Goal: Task Accomplishment & Management: Complete application form

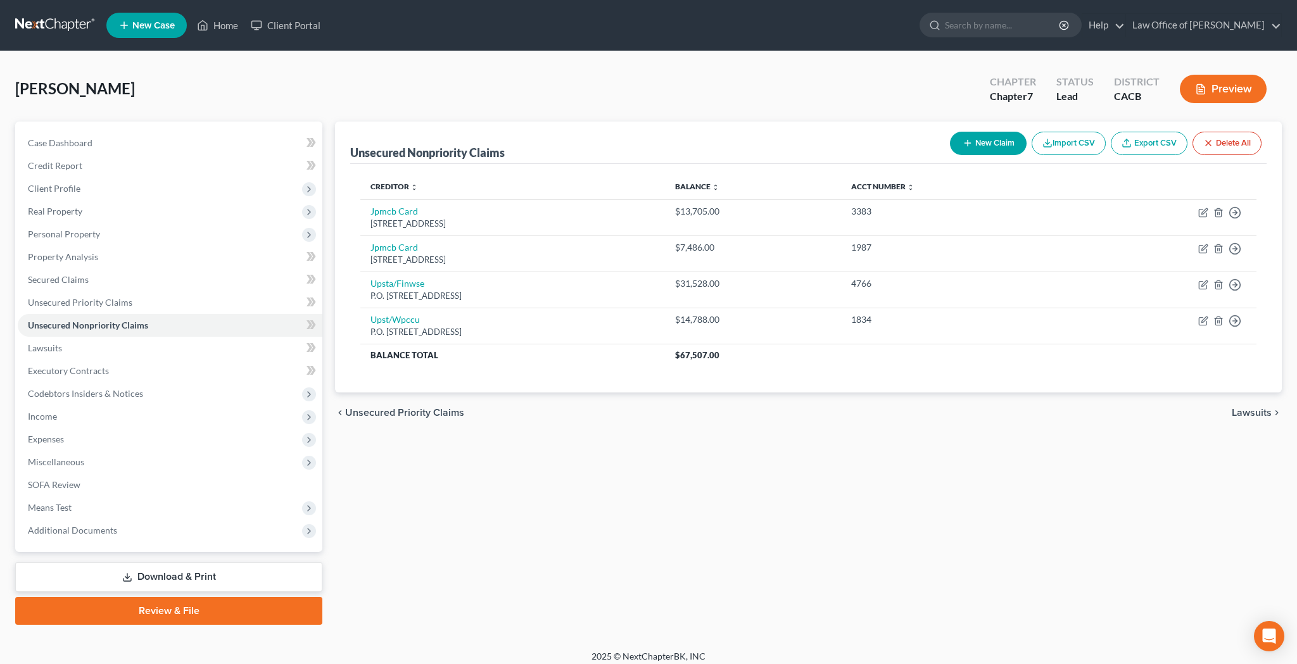
click at [738, 99] on div "[PERSON_NAME] Upgraded Chapter Chapter 7 Status Lead District CACB Preview" at bounding box center [648, 93] width 1266 height 55
click at [131, 531] on span "Additional Documents" at bounding box center [170, 530] width 305 height 23
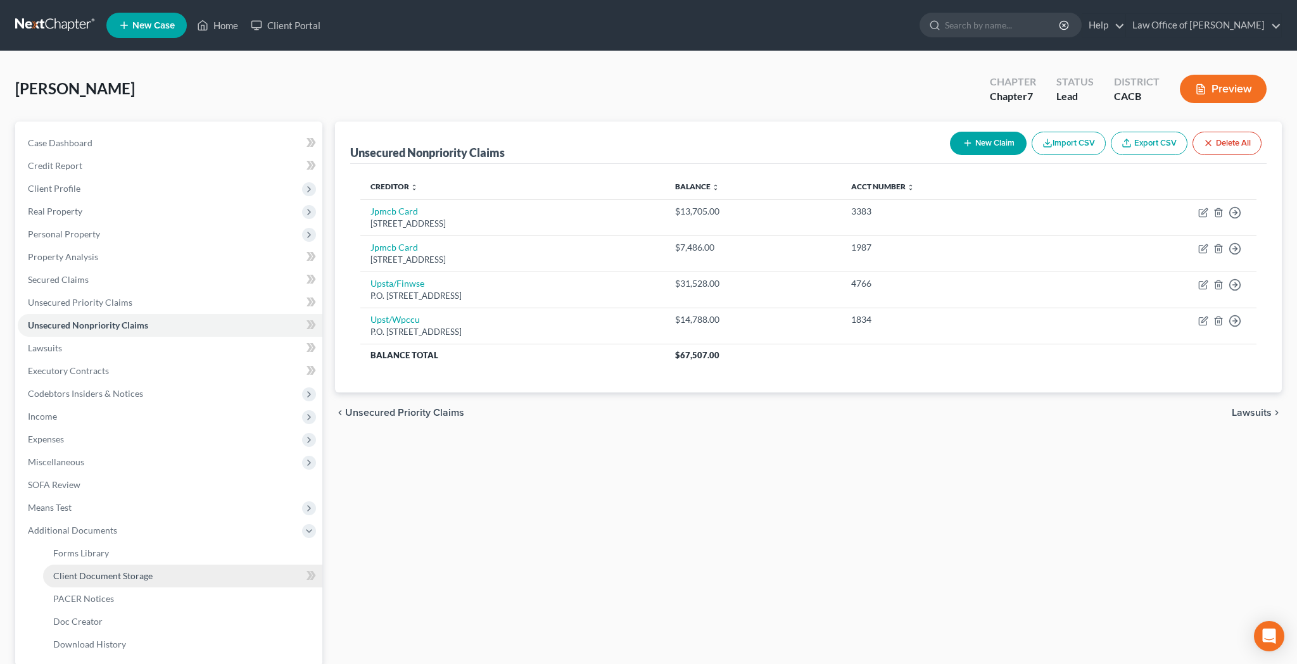
click at [134, 571] on span "Client Document Storage" at bounding box center [102, 576] width 99 height 11
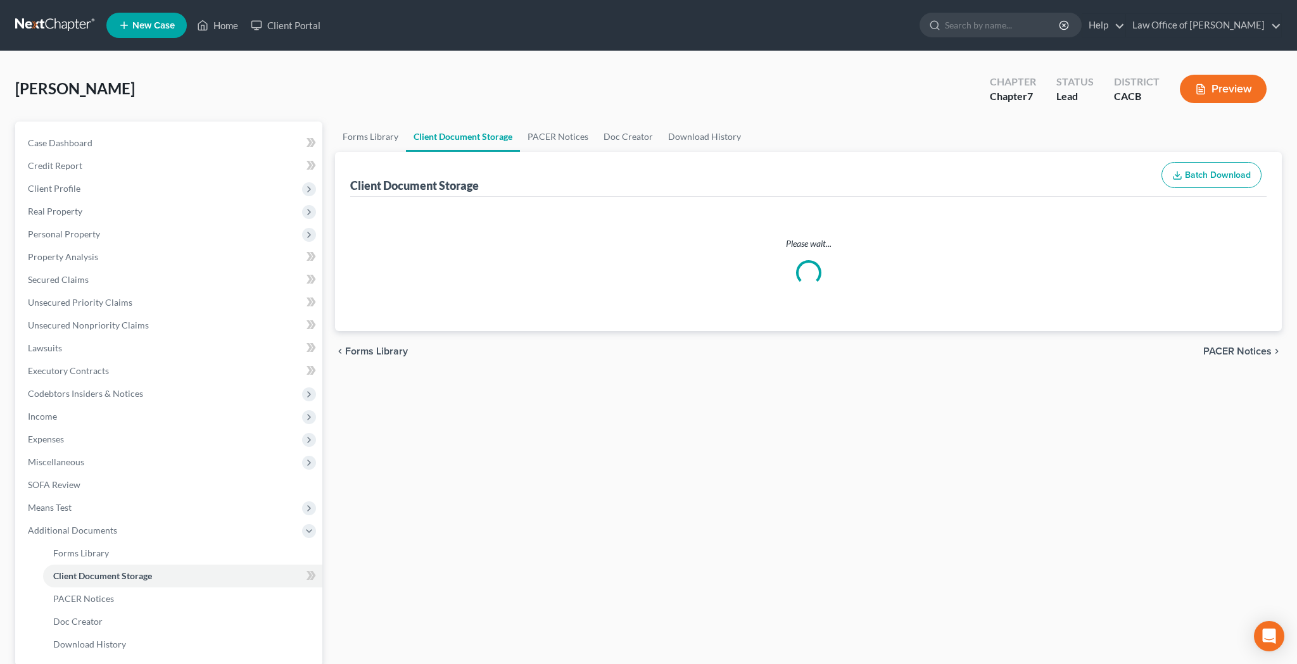
select select "30"
select select "65"
select select "10"
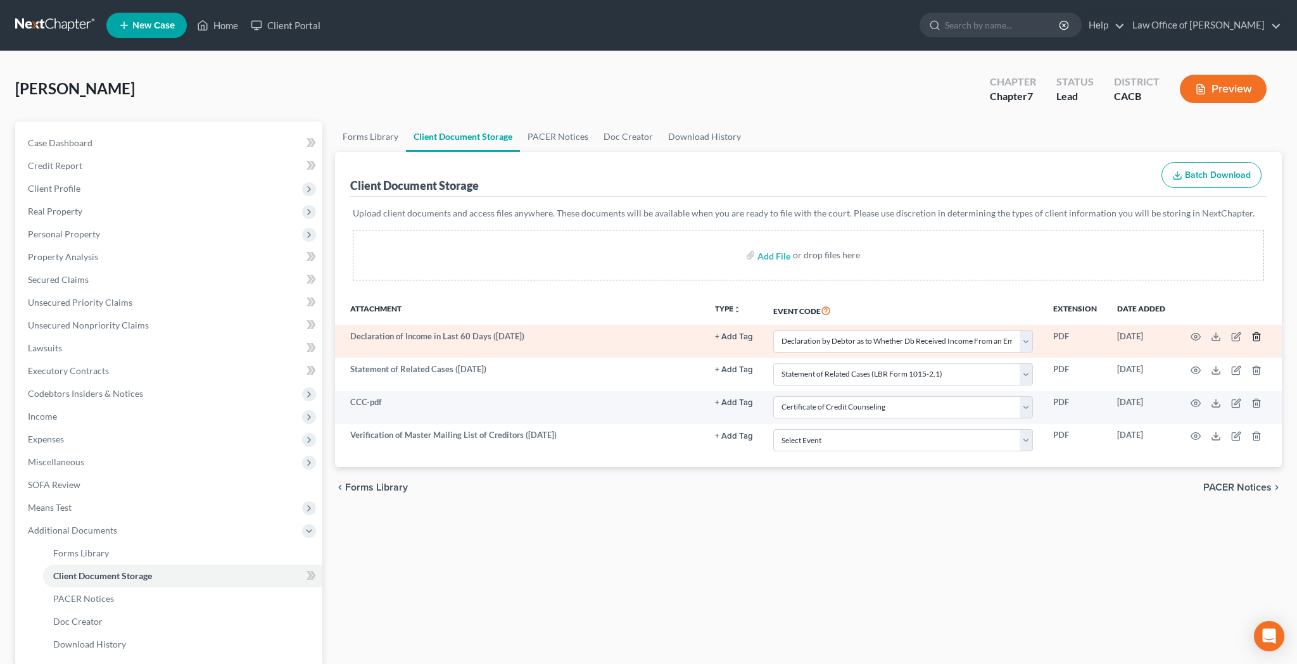
click at [1258, 337] on icon "button" at bounding box center [1256, 337] width 10 height 10
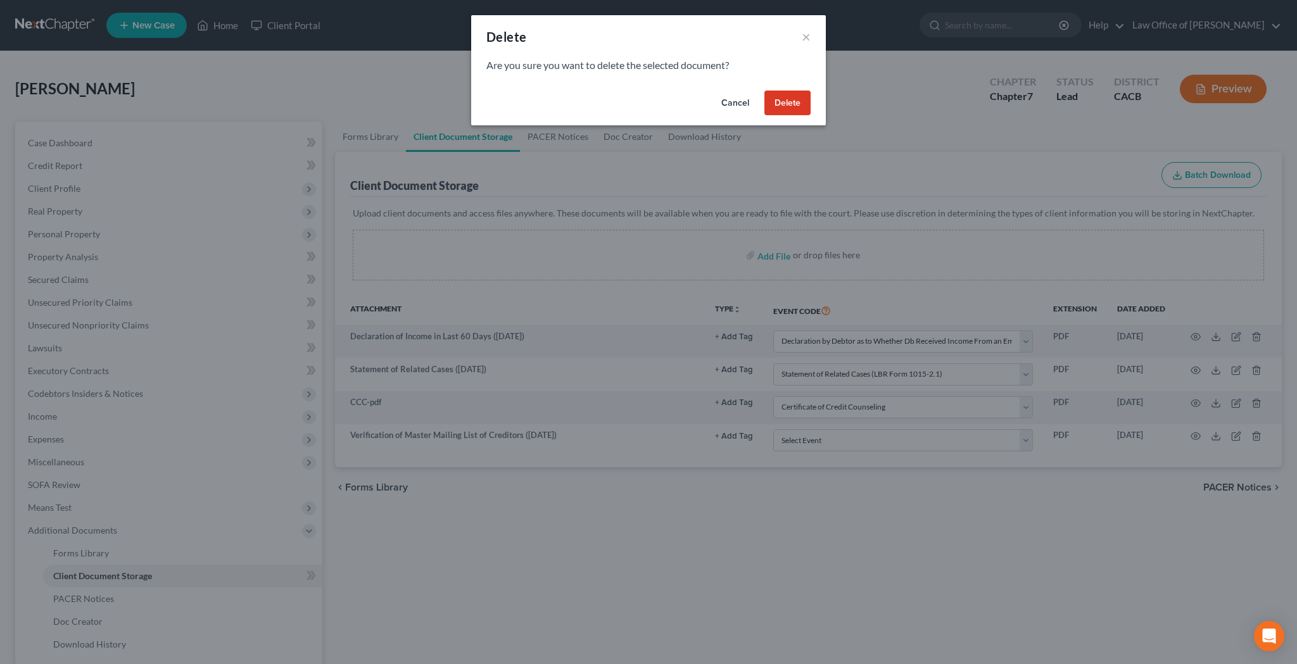
click at [803, 104] on button "Delete" at bounding box center [787, 103] width 46 height 25
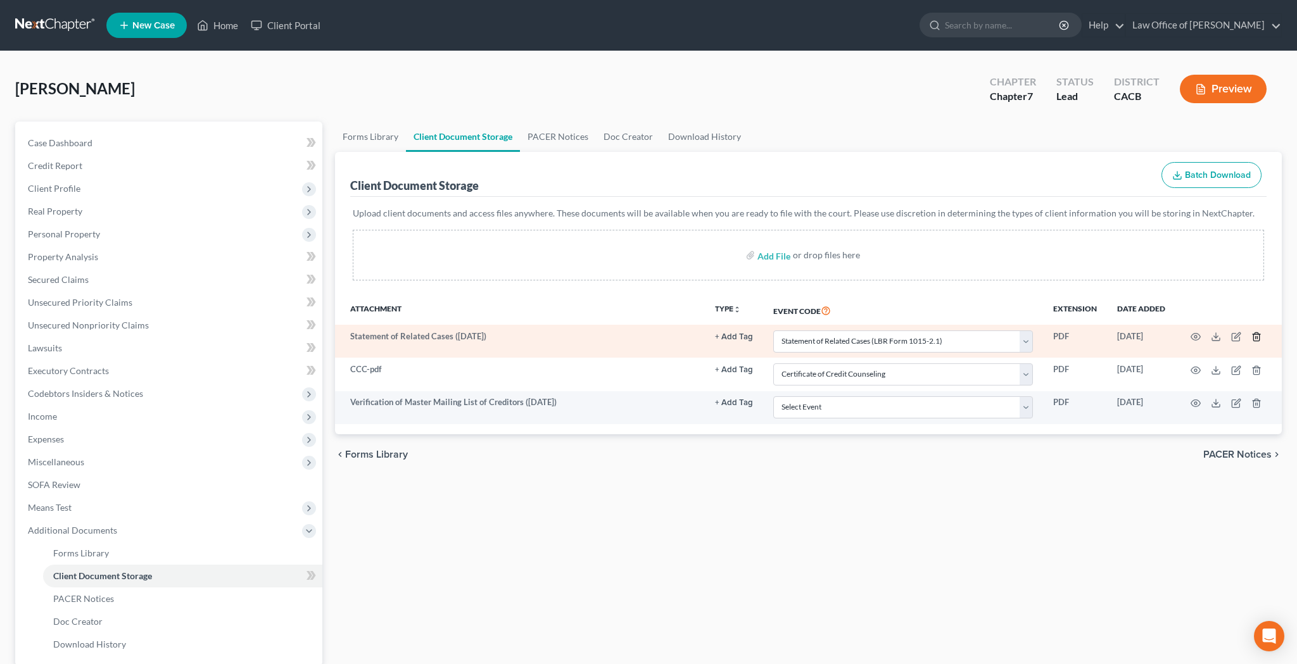
click at [1258, 336] on icon "button" at bounding box center [1256, 337] width 10 height 10
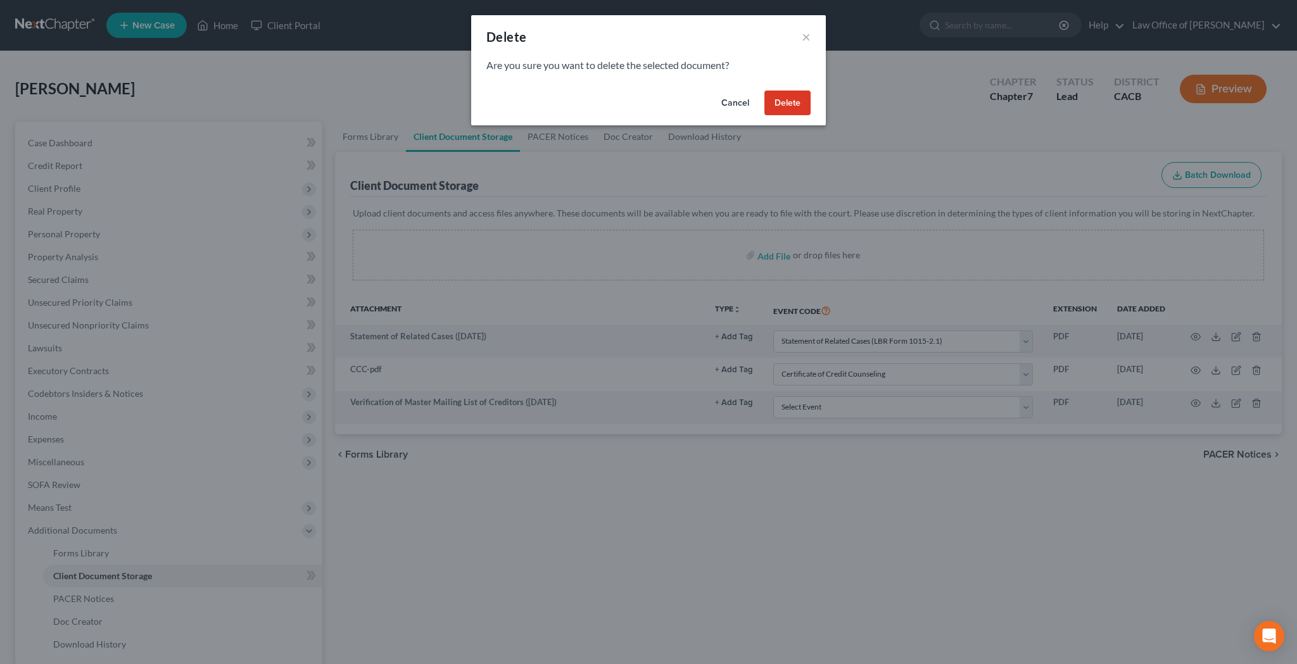
click at [803, 101] on button "Delete" at bounding box center [787, 103] width 46 height 25
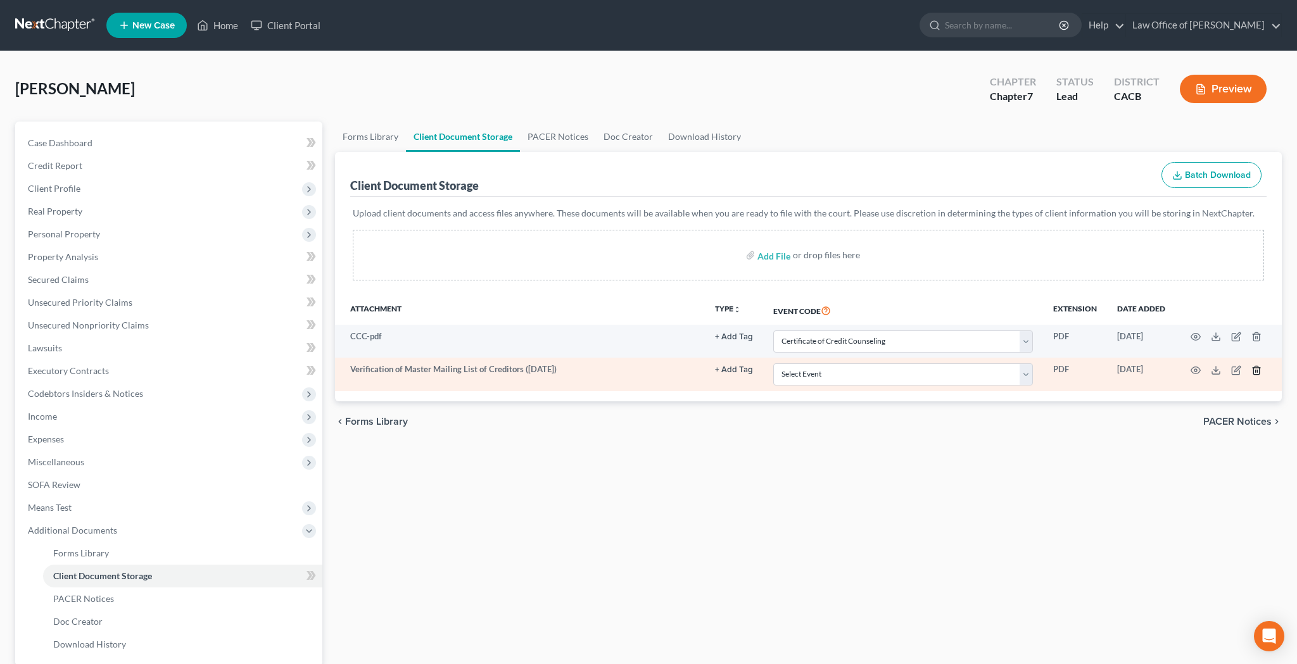
click at [1254, 369] on icon "button" at bounding box center [1256, 370] width 10 height 10
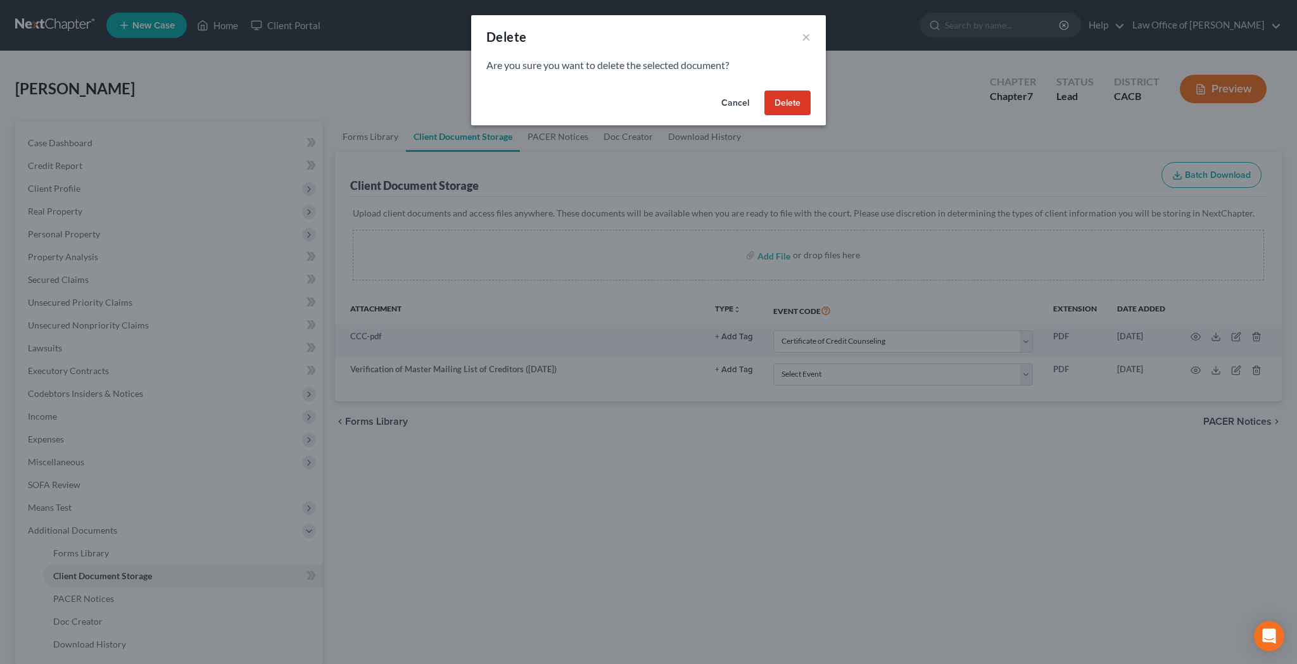
click at [804, 108] on button "Delete" at bounding box center [787, 103] width 46 height 25
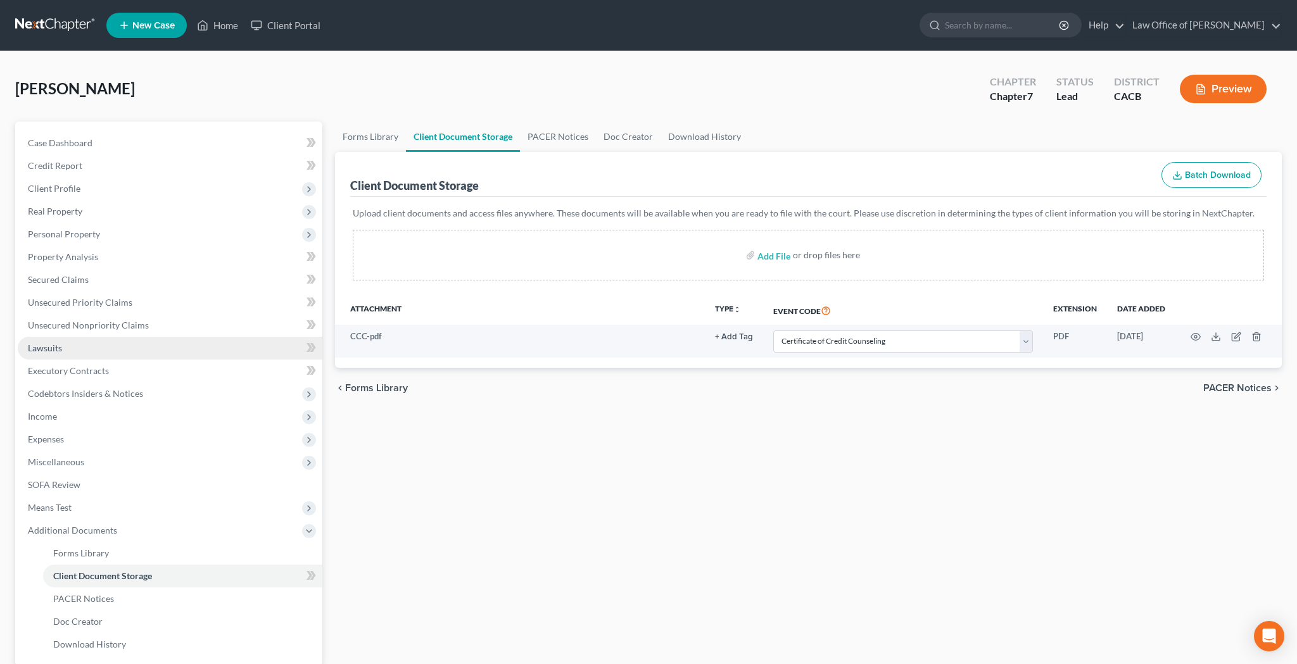
click at [91, 352] on link "Lawsuits" at bounding box center [170, 348] width 305 height 23
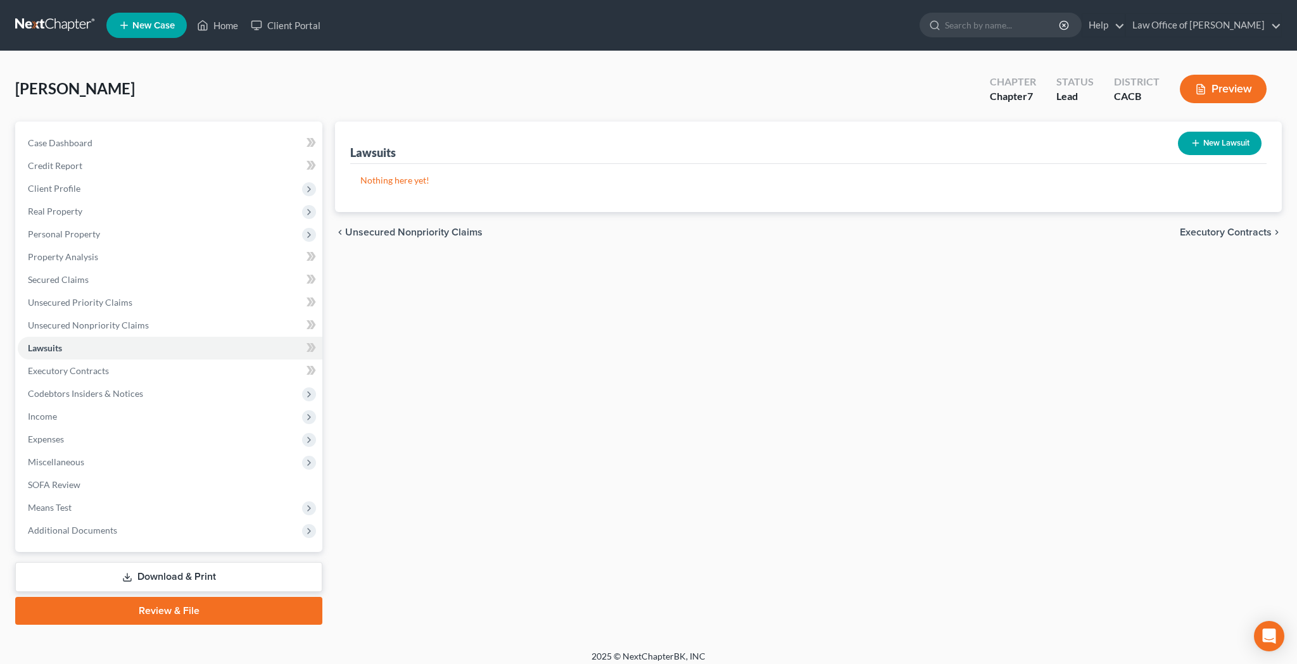
click at [1218, 140] on button "New Lawsuit" at bounding box center [1220, 143] width 84 height 23
select select "0"
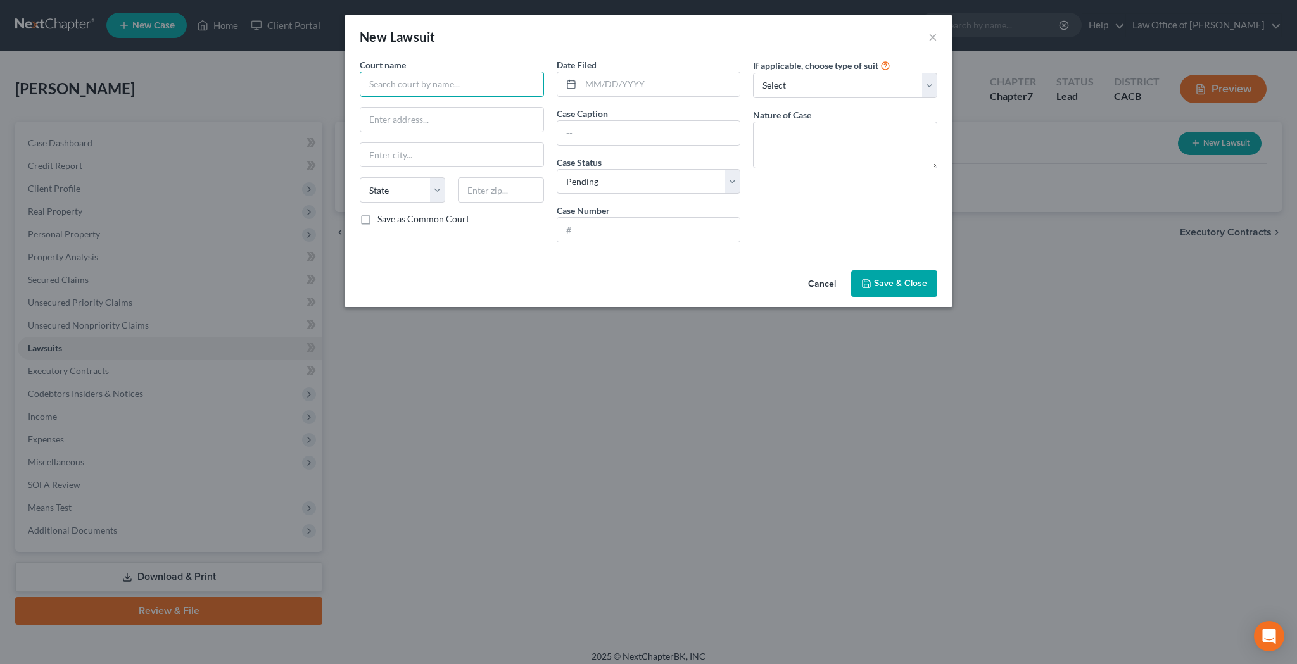
click at [403, 85] on input "text" at bounding box center [452, 84] width 184 height 25
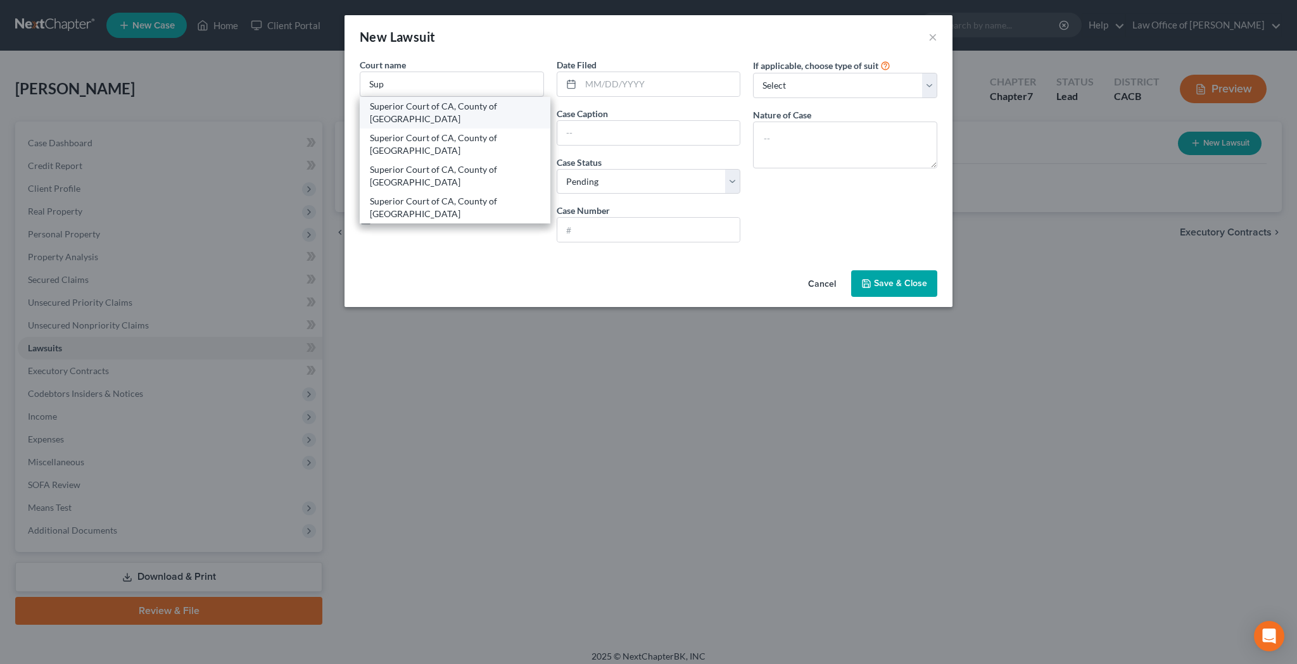
click at [412, 110] on div "Superior Court of CA, County of [GEOGRAPHIC_DATA]" at bounding box center [455, 112] width 170 height 25
type input "Superior Court of CA, County of [GEOGRAPHIC_DATA]"
type input "[STREET_ADDRESS]"
type input "[PERSON_NAME]"
select select "4"
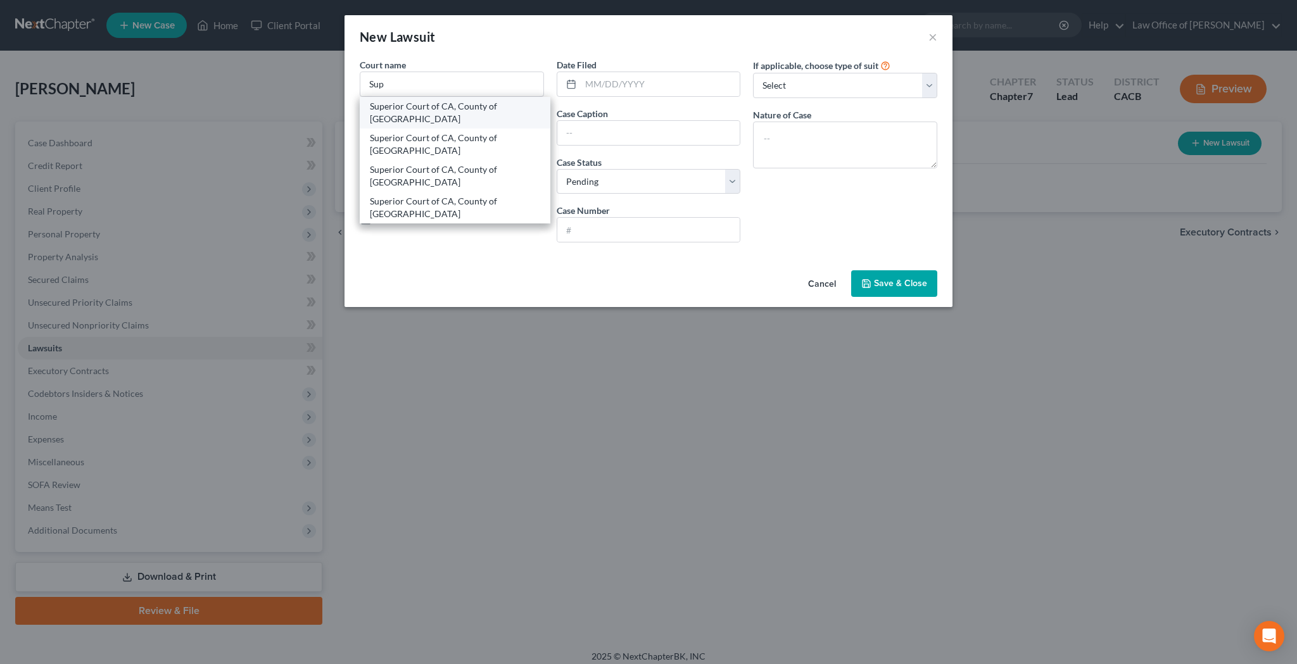
type input "91401"
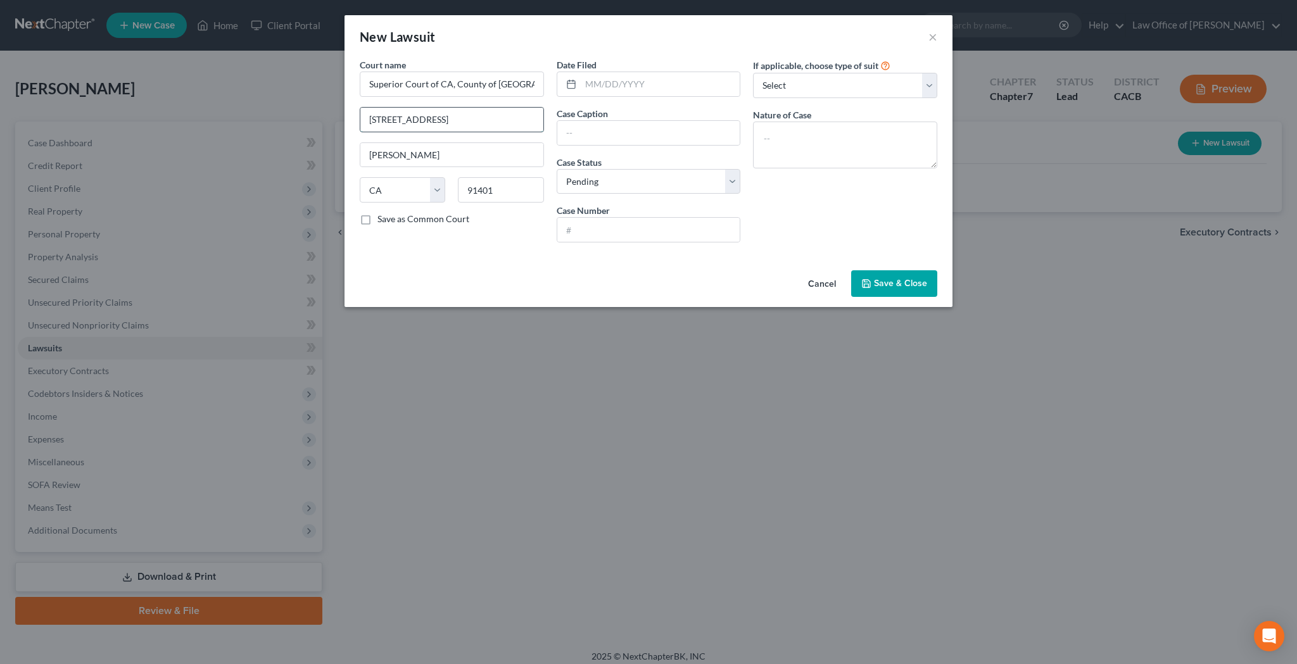
drag, startPoint x: 445, startPoint y: 122, endPoint x: 367, endPoint y: 121, distance: 77.3
click at [367, 121] on input "[STREET_ADDRESS]" at bounding box center [451, 120] width 183 height 24
type input "[STREET_ADDRESS]"
click at [492, 191] on input "91401" at bounding box center [500, 189] width 85 height 25
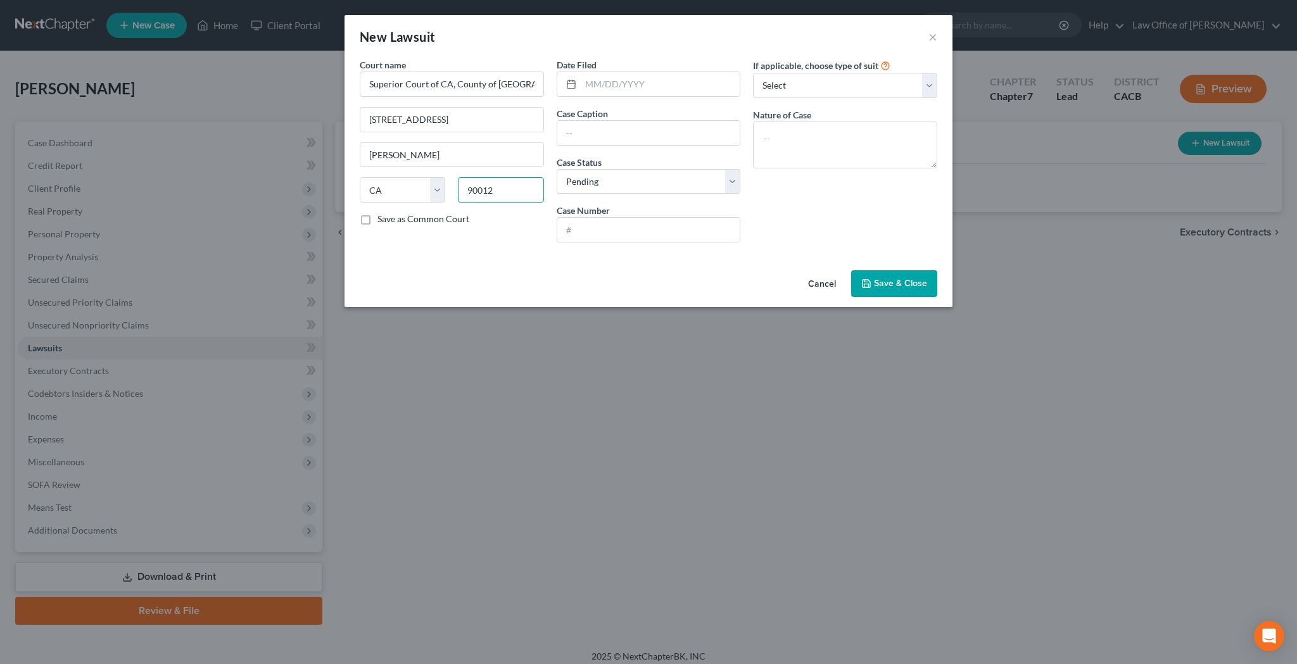
click at [0, 664] on com-1password-button at bounding box center [0, 673] width 0 height 0
type input "90012"
click at [484, 158] on input "[PERSON_NAME]" at bounding box center [451, 155] width 183 height 24
type input "[GEOGRAPHIC_DATA]"
click at [605, 84] on input "text" at bounding box center [661, 84] width 160 height 24
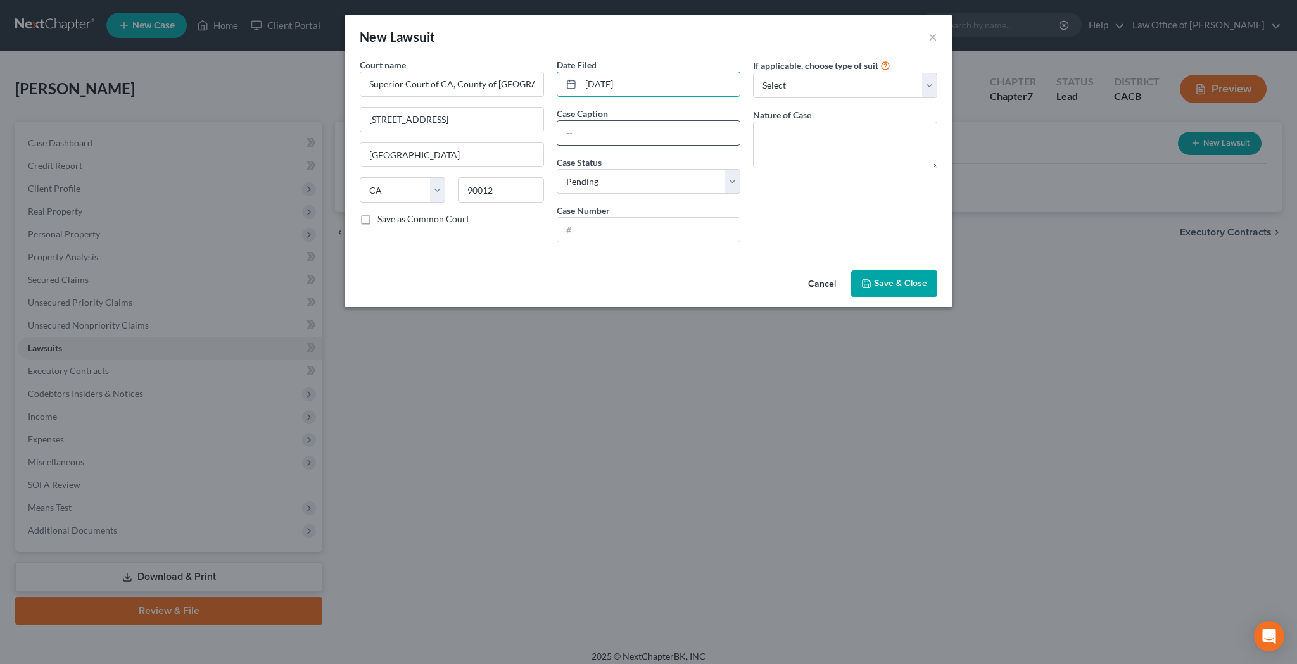
type input "[DATE]"
click at [598, 127] on input "text" at bounding box center [648, 133] width 183 height 24
type input "[PERSON_NAME] v. USAC Airways 695 LLC DBA Aero Air"
click at [605, 224] on input "text" at bounding box center [648, 230] width 183 height 24
type input "25STCV02644"
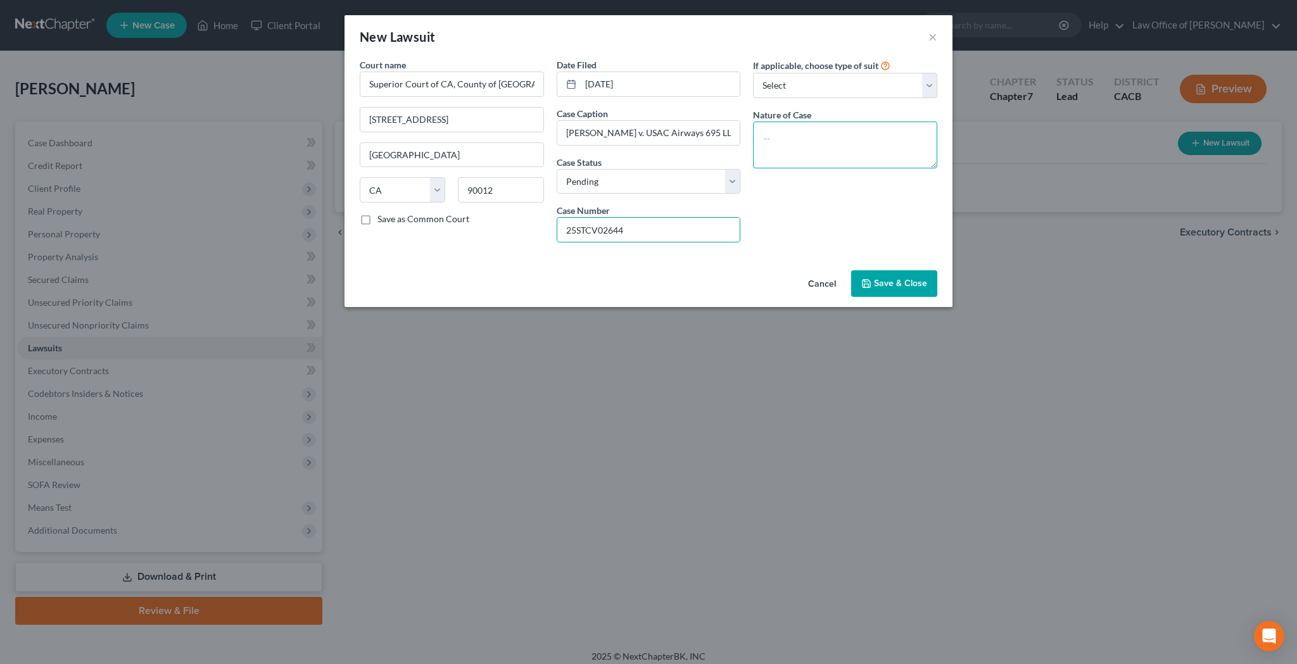
click at [793, 130] on textarea at bounding box center [845, 145] width 184 height 47
type textarea "Employment Lawsuit"
click at [906, 284] on span "Save & Close" at bounding box center [900, 283] width 53 height 11
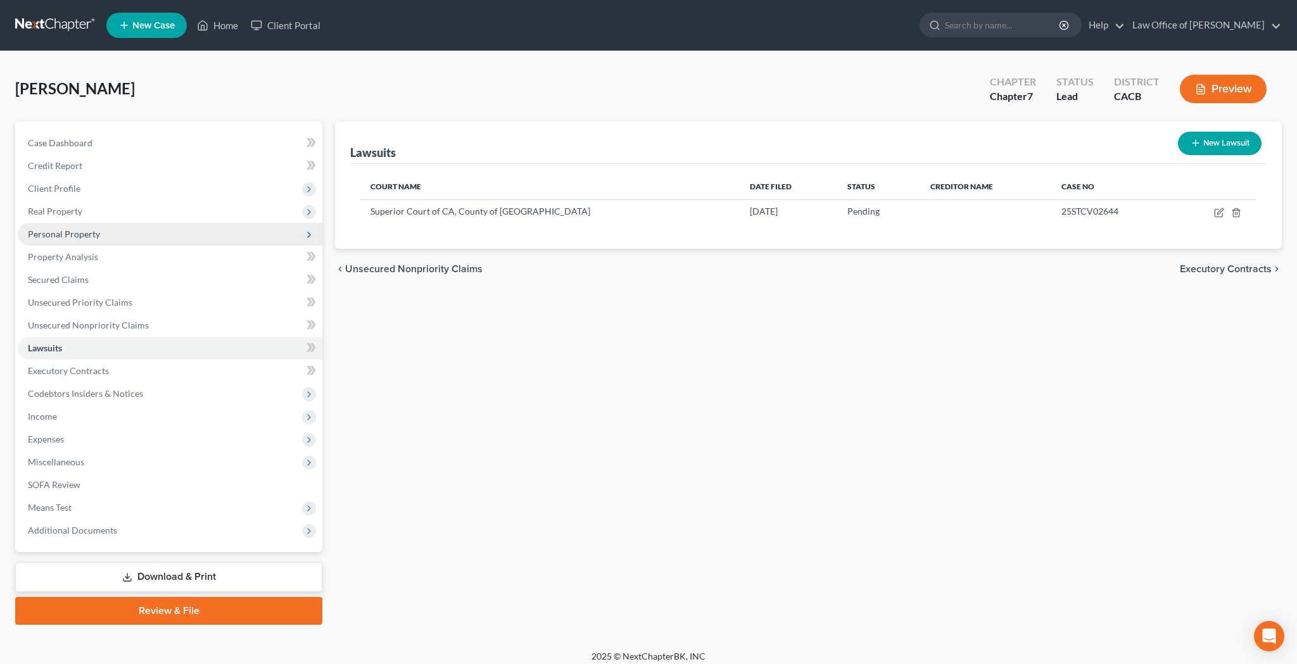
click at [83, 237] on span "Personal Property" at bounding box center [64, 234] width 72 height 11
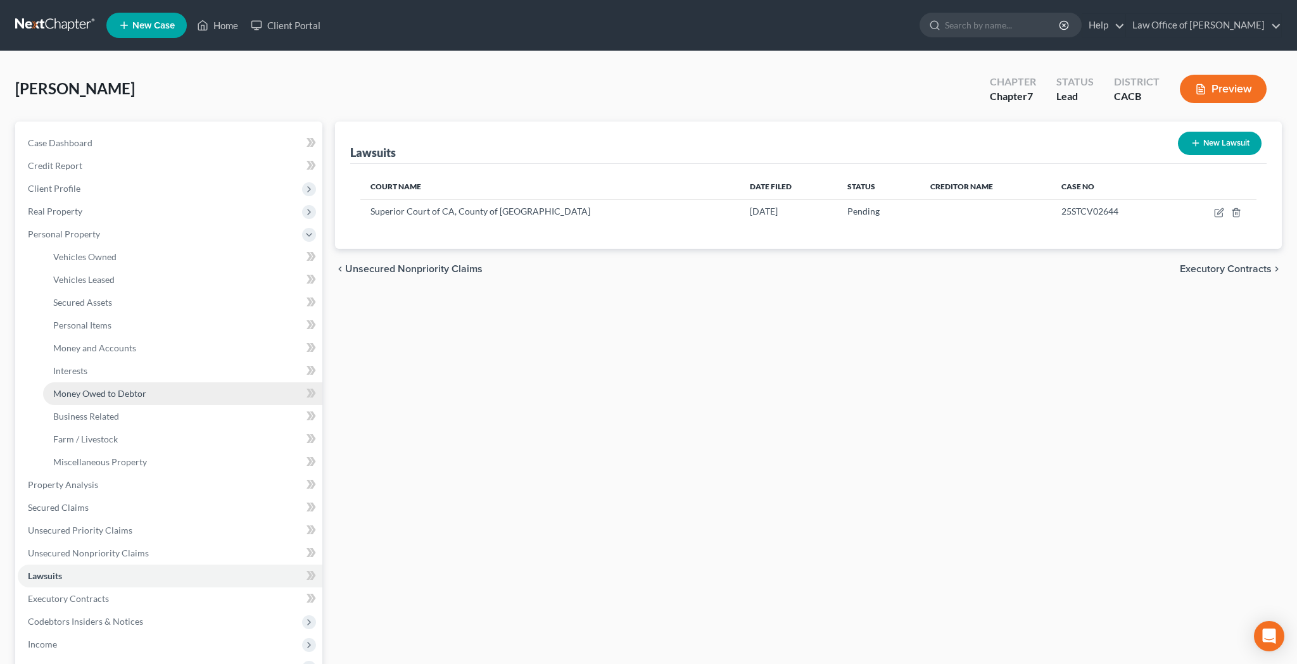
click at [84, 396] on span "Money Owed to Debtor" at bounding box center [99, 393] width 93 height 11
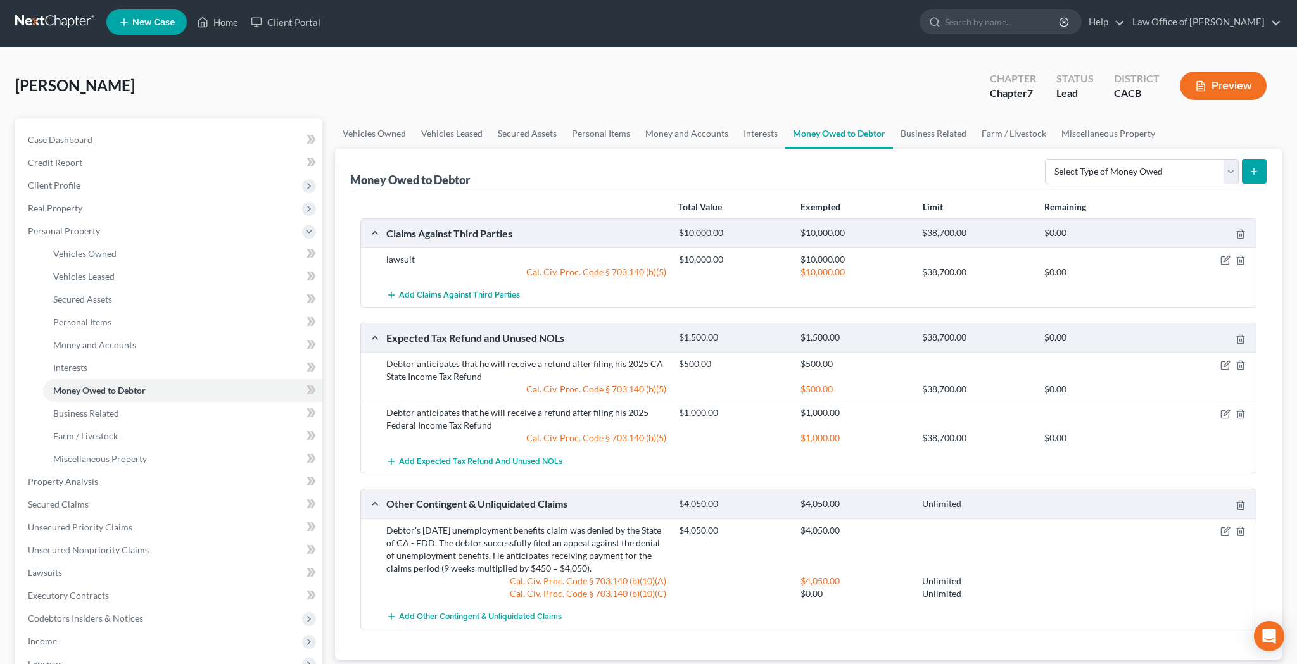
scroll to position [1, 0]
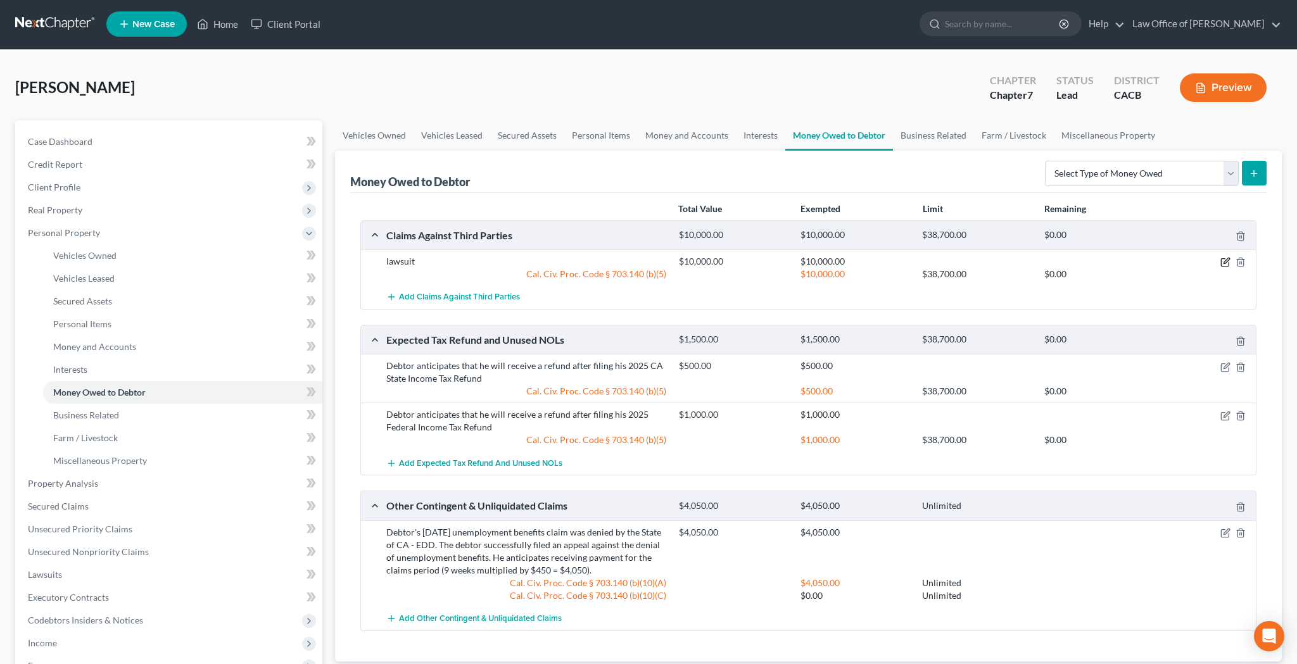
click at [1224, 264] on icon "button" at bounding box center [1226, 261] width 6 height 6
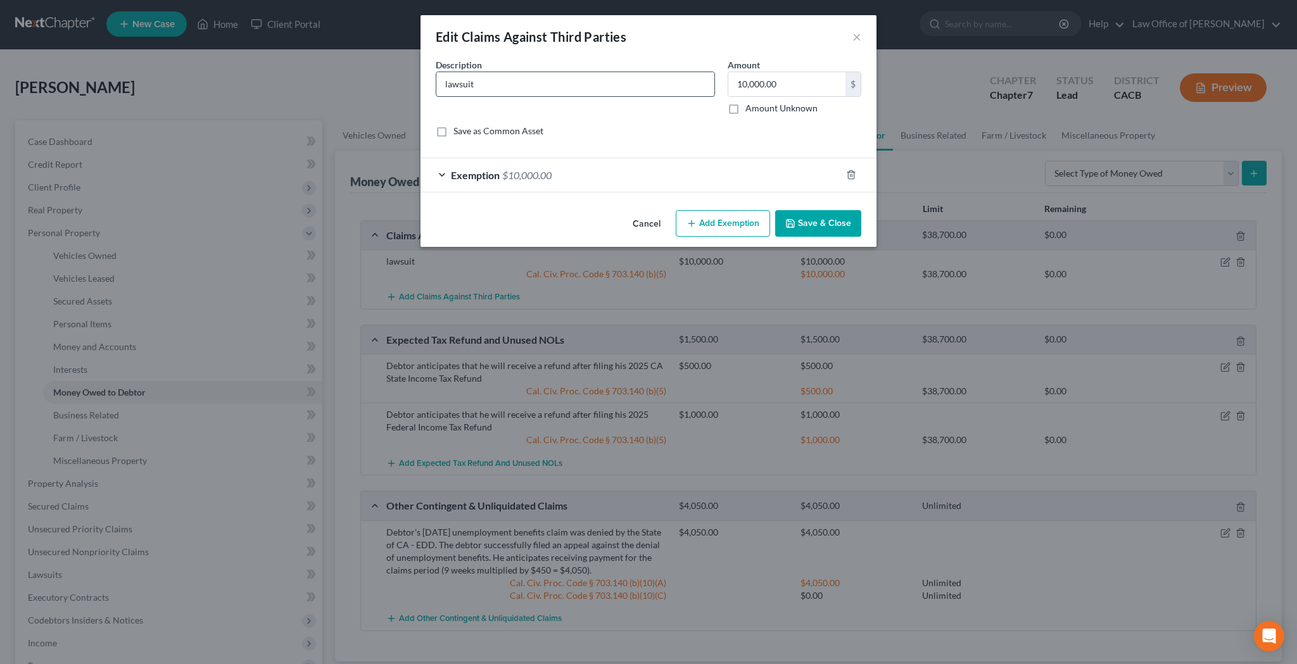
click at [518, 85] on input "lawsuit" at bounding box center [575, 84] width 278 height 24
paste input "Debtor is the named plaintiff in a pending class action lawsuit against his for…"
type input "Debtor is the named plaintiff in a pending class action lawsuit against his for…"
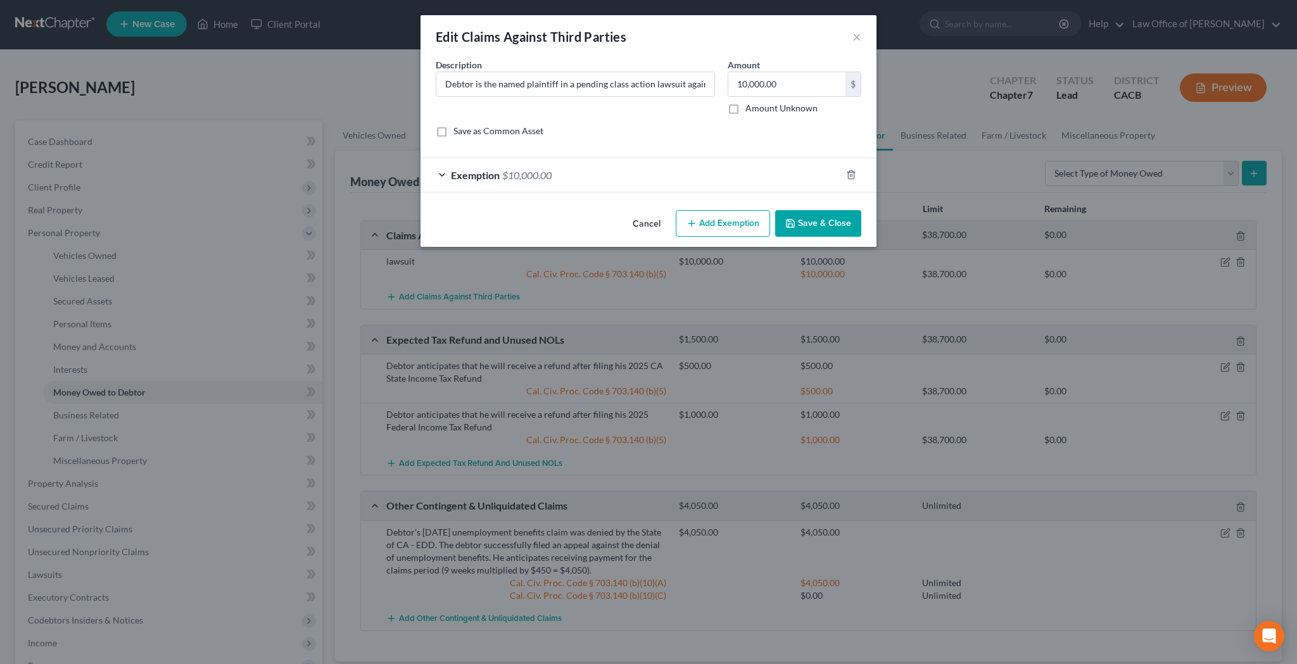
click at [818, 220] on button "Save & Close" at bounding box center [818, 223] width 86 height 27
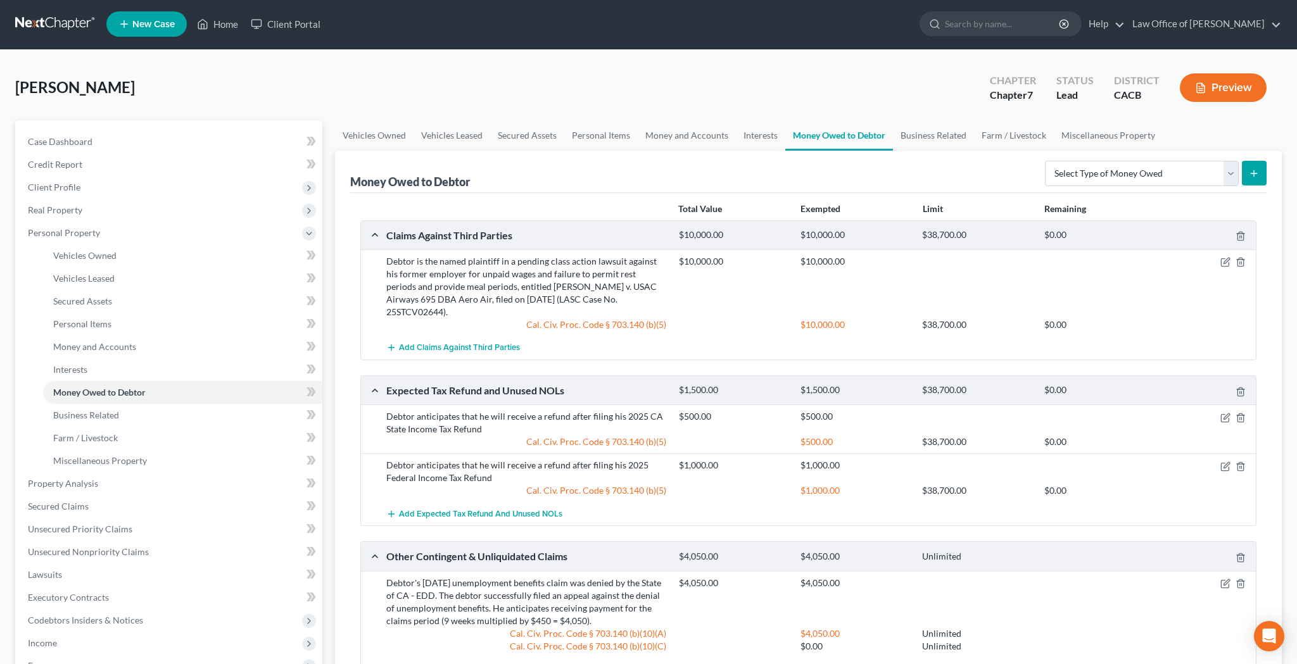
click at [1222, 91] on button "Preview" at bounding box center [1223, 87] width 87 height 28
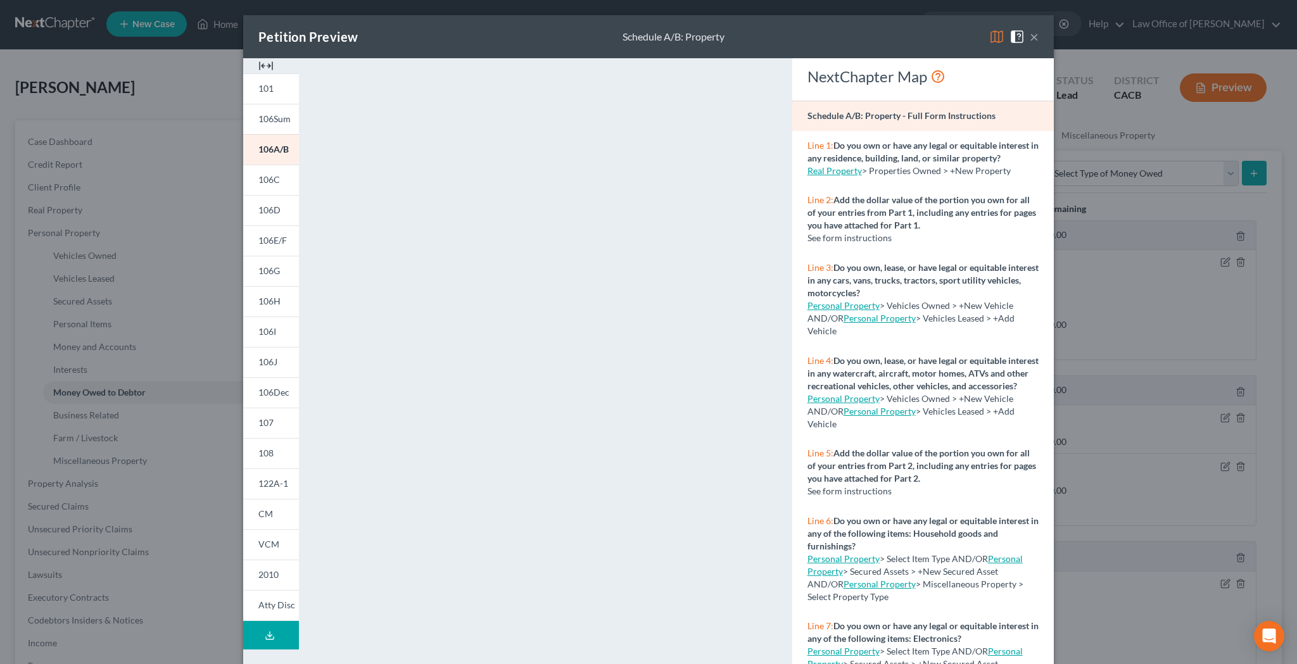
click at [1037, 39] on button "×" at bounding box center [1034, 36] width 9 height 15
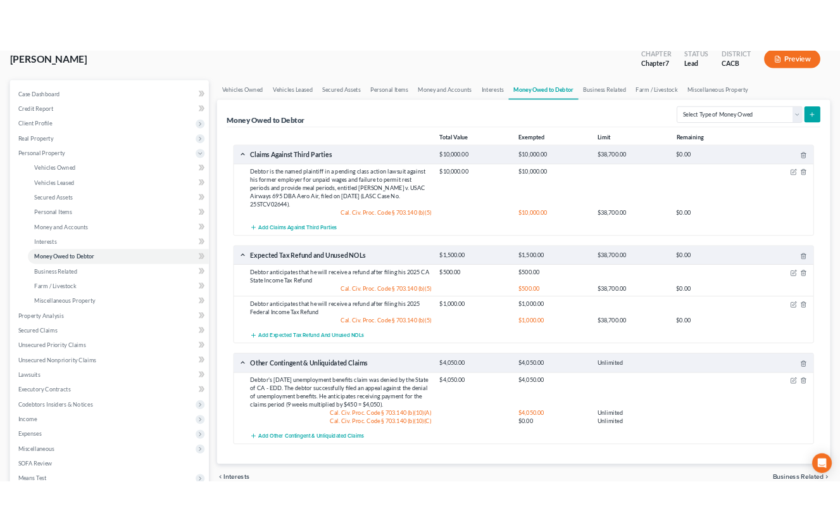
scroll to position [100, 0]
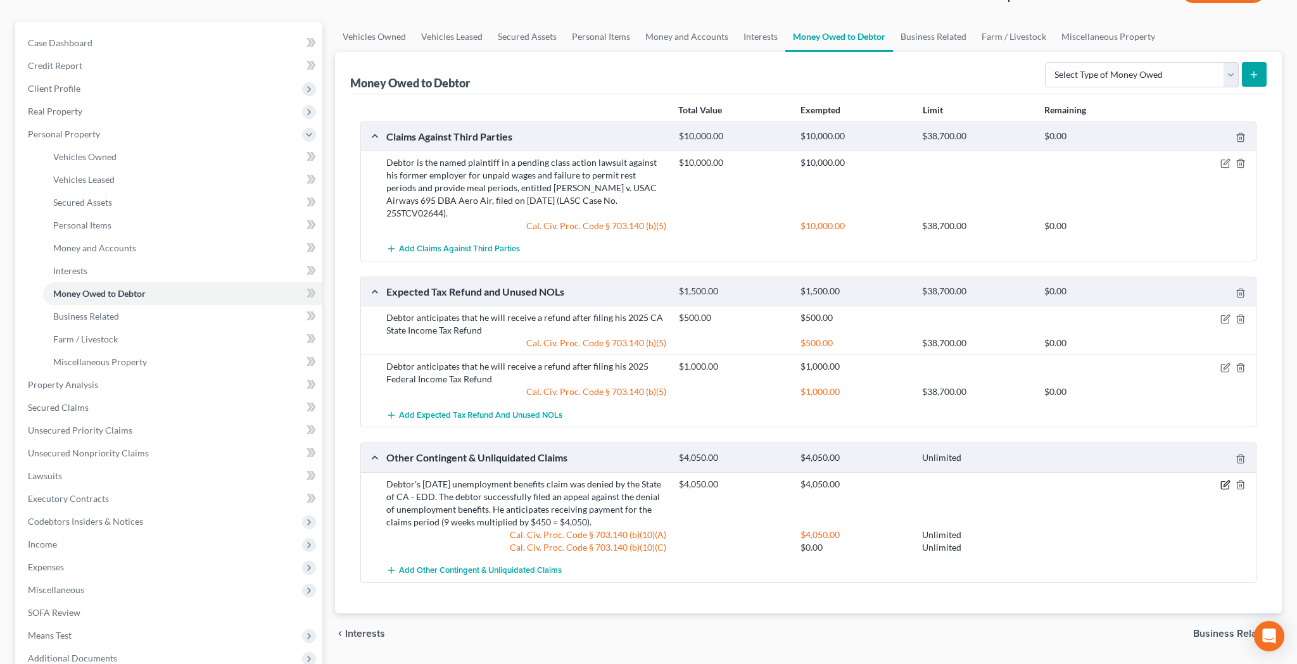
click at [1224, 480] on icon "button" at bounding box center [1225, 485] width 10 height 10
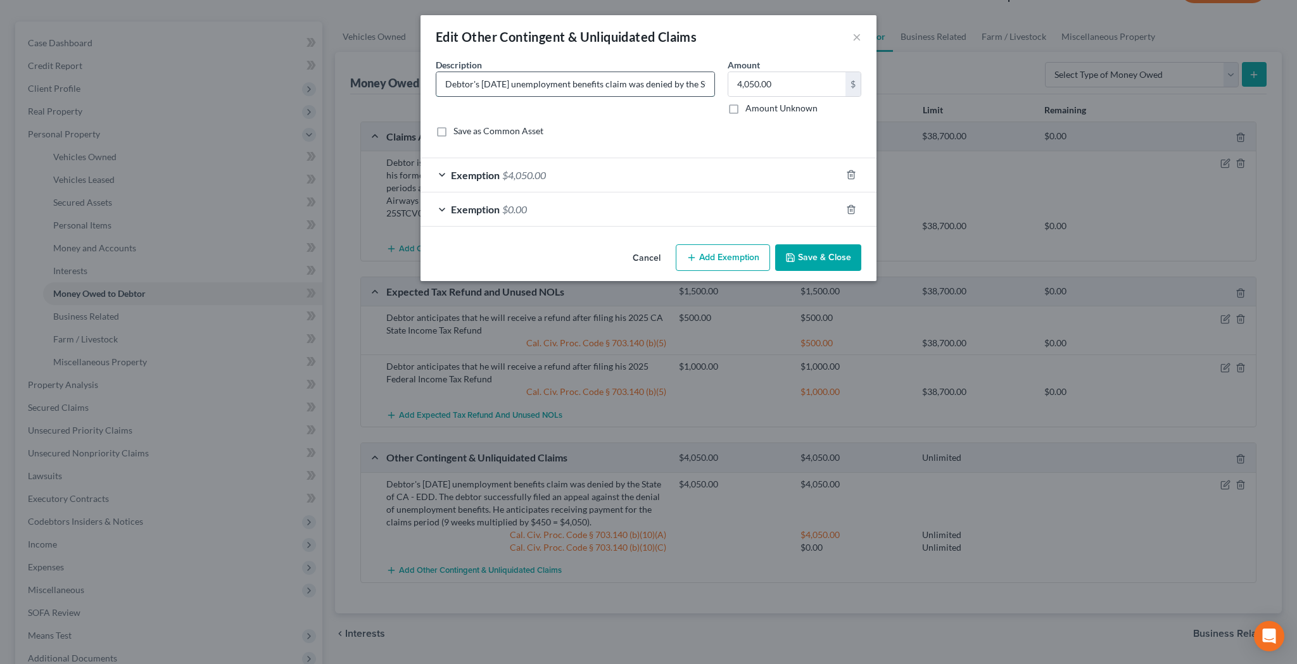
click at [635, 83] on input "Debtor's [DATE] unemployment benefits claim was denied by the State of CA - EDD…" at bounding box center [575, 84] width 278 height 24
click at [859, 34] on button "×" at bounding box center [856, 36] width 9 height 15
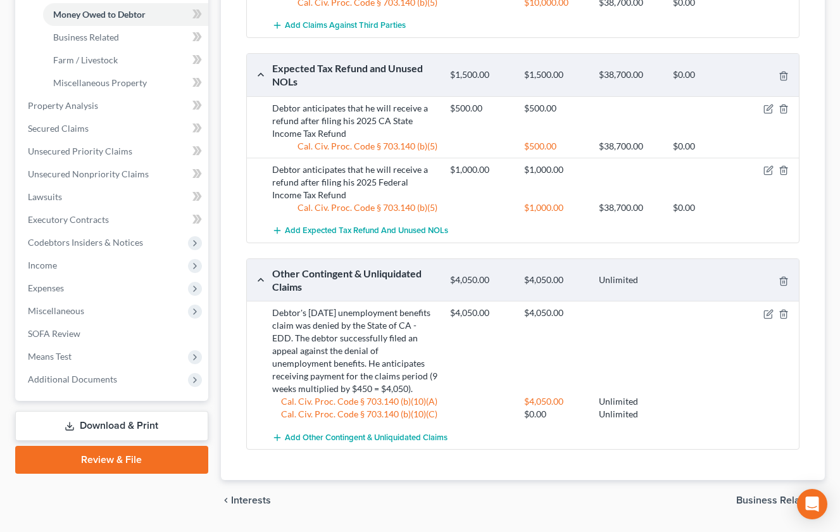
scroll to position [382, 0]
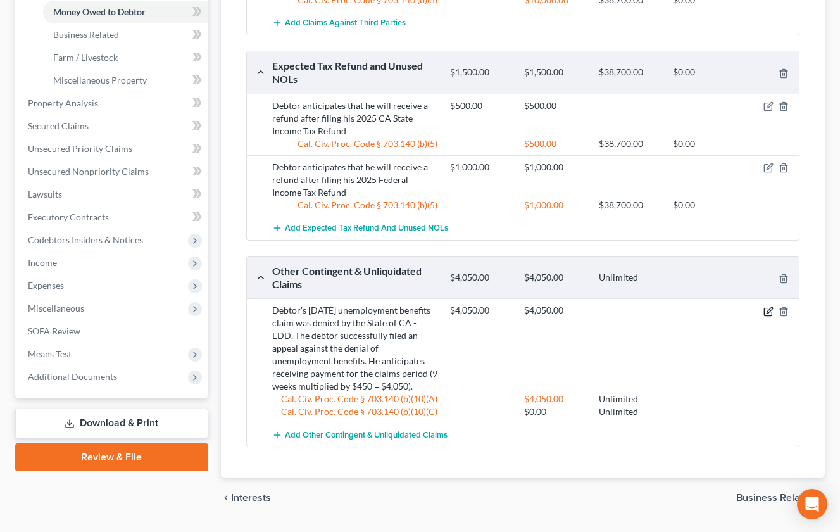
click at [767, 317] on icon "button" at bounding box center [769, 311] width 10 height 10
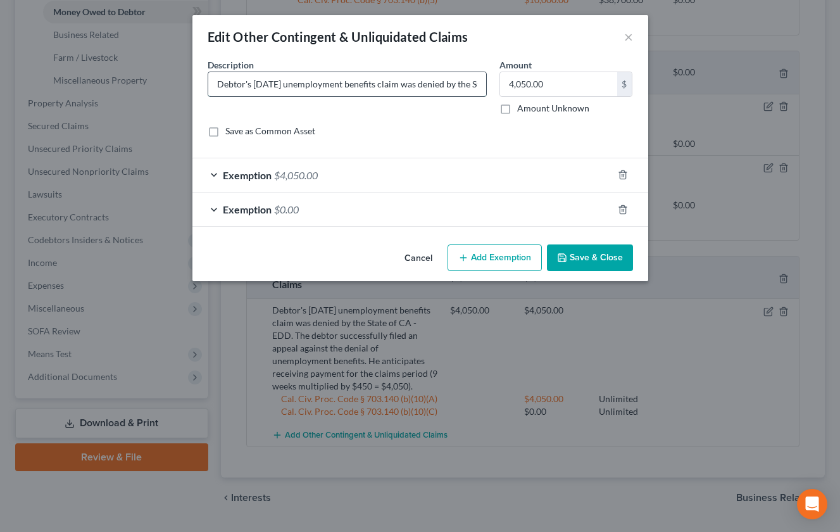
click at [369, 87] on input "Debtor's [DATE] unemployment benefits claim was denied by the State of CA - EDD…" at bounding box center [347, 84] width 278 height 24
paste input "The State of [US_STATE]’s Employment Development Department (EDD) denied the de…"
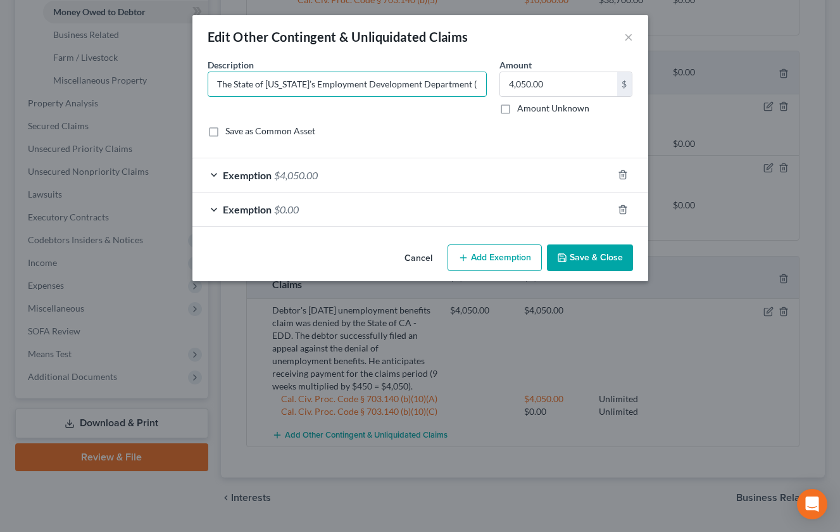
type input "The State of [US_STATE]’s Employment Development Department (EDD) denied the de…"
click at [610, 260] on button "Save & Close" at bounding box center [590, 257] width 86 height 27
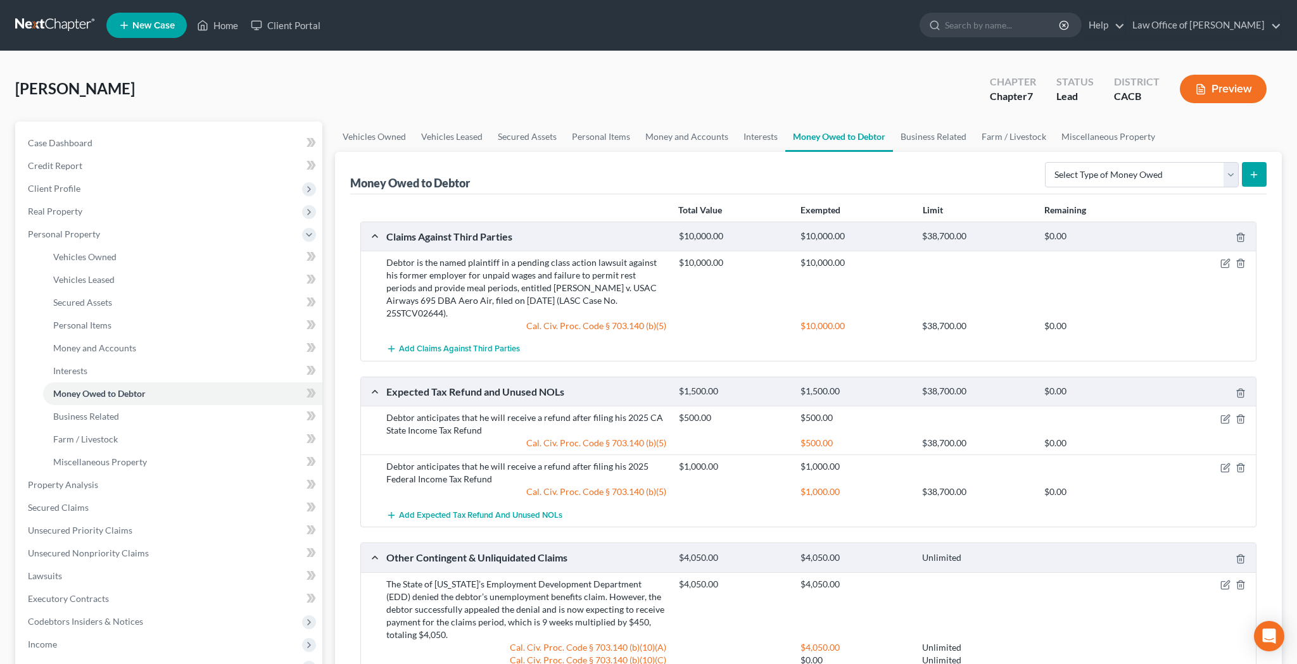
scroll to position [0, 0]
click at [1224, 262] on icon "button" at bounding box center [1225, 263] width 10 height 10
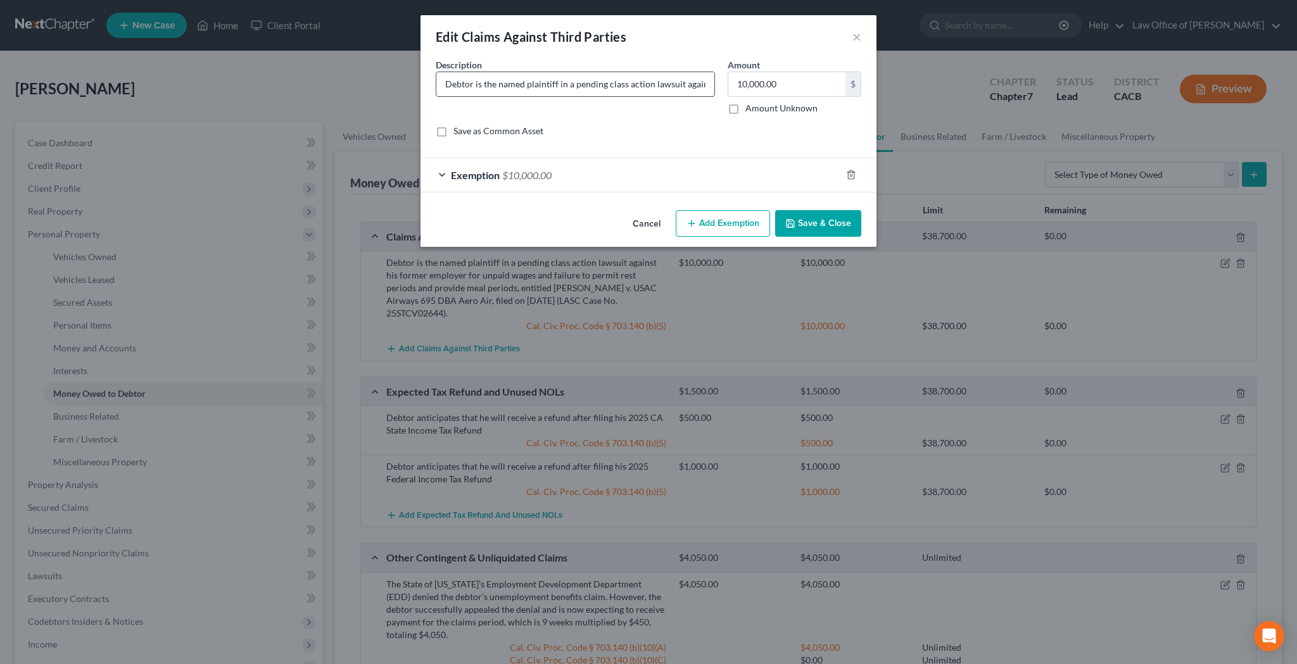
click at [614, 85] on input "Debtor is the named plaintiff in a pending class action lawsuit against his for…" at bounding box center [575, 84] width 278 height 24
paste input "[PERSON_NAME], a named plaintiff in a pending class action lawsuit against his …"
click at [467, 86] on input "[PERSON_NAME], a named plaintiff in a pending class action lawsuit against his …" at bounding box center [575, 84] width 278 height 24
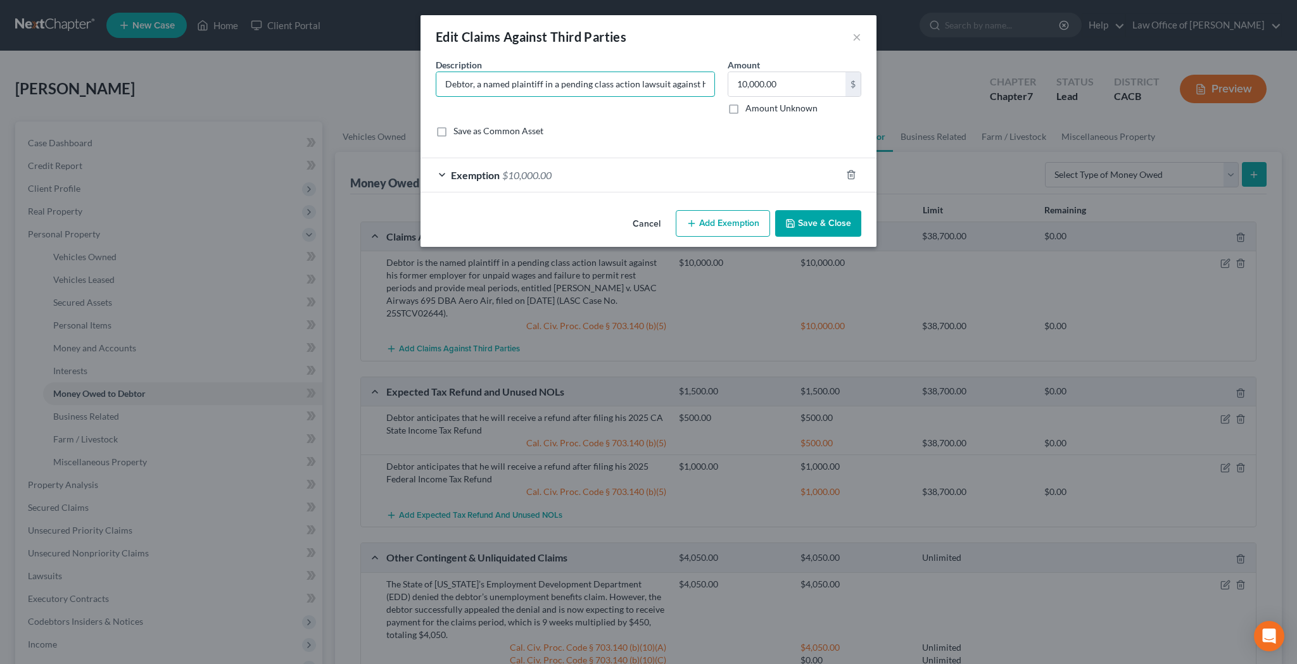
type input "Debtor, a named plaintiff in a pending class action lawsuit against his former …"
click at [801, 215] on button "Save & Close" at bounding box center [818, 223] width 86 height 27
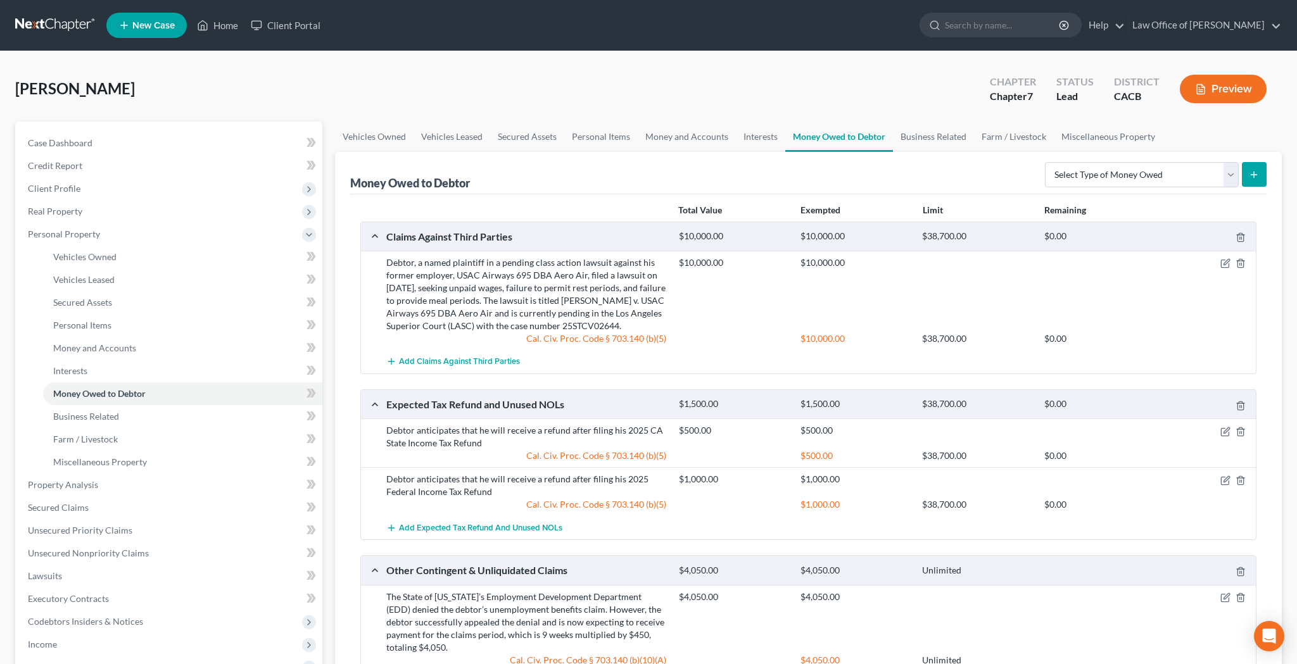
click at [1220, 87] on button "Preview" at bounding box center [1223, 89] width 87 height 28
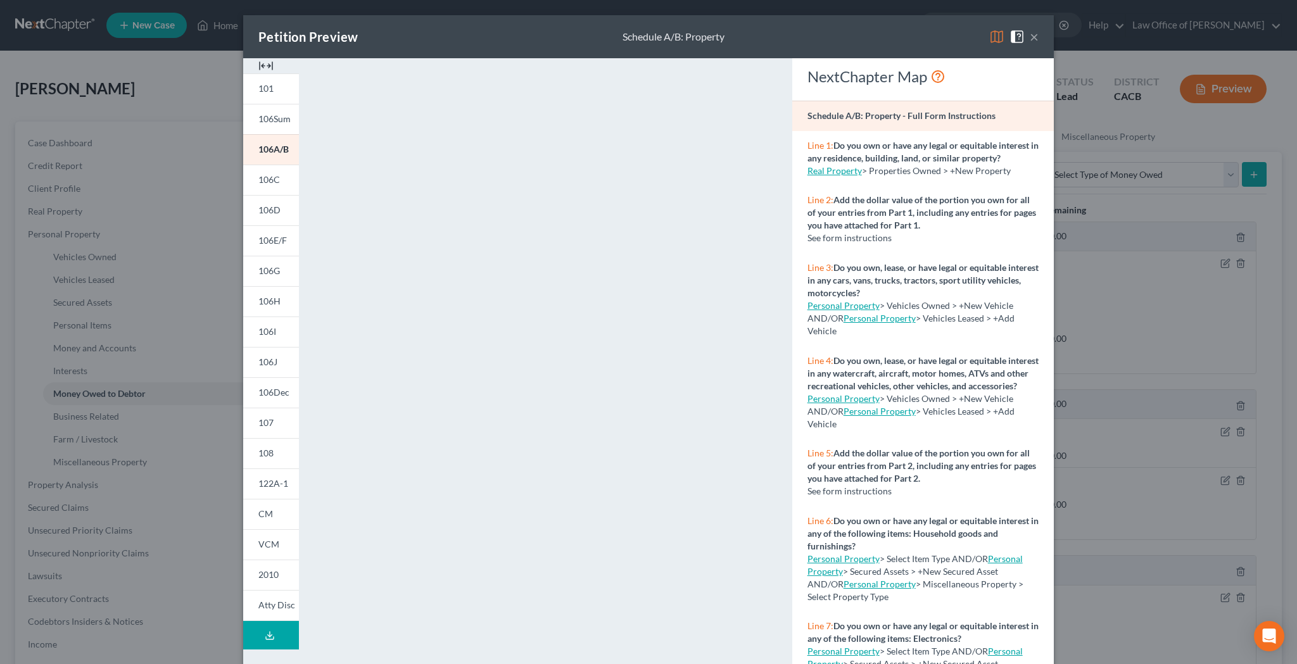
click at [1035, 39] on button "×" at bounding box center [1034, 36] width 9 height 15
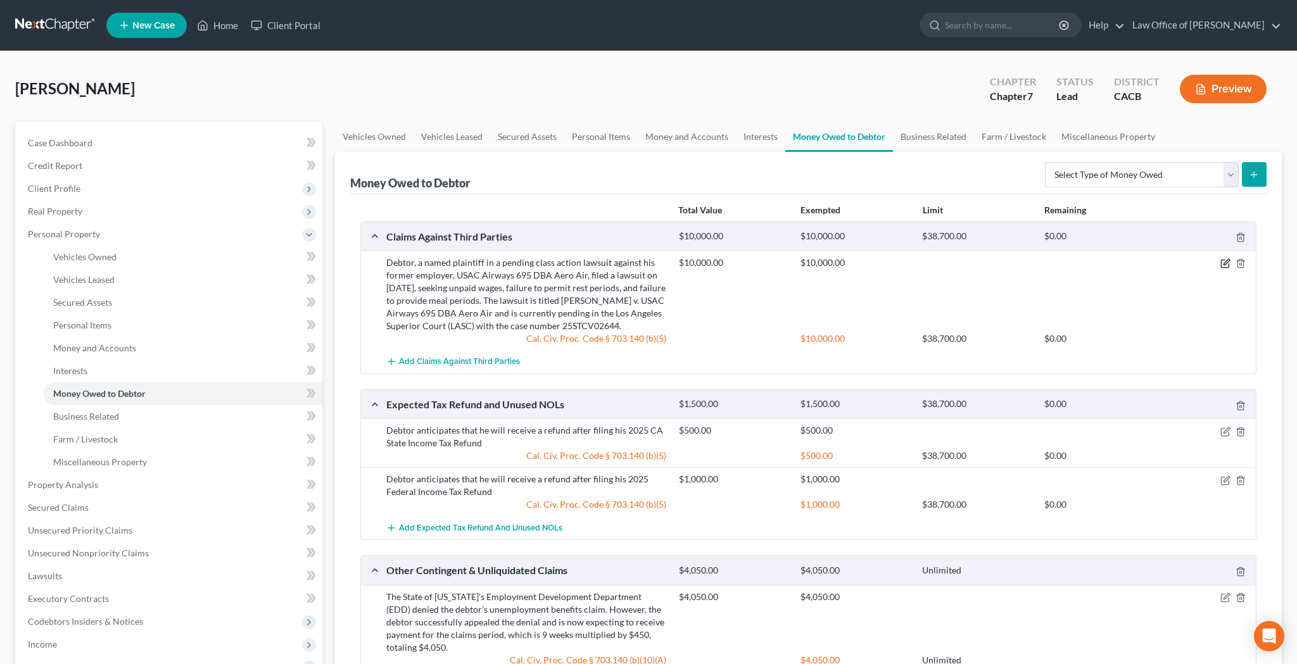
click at [1224, 260] on icon "button" at bounding box center [1225, 263] width 10 height 10
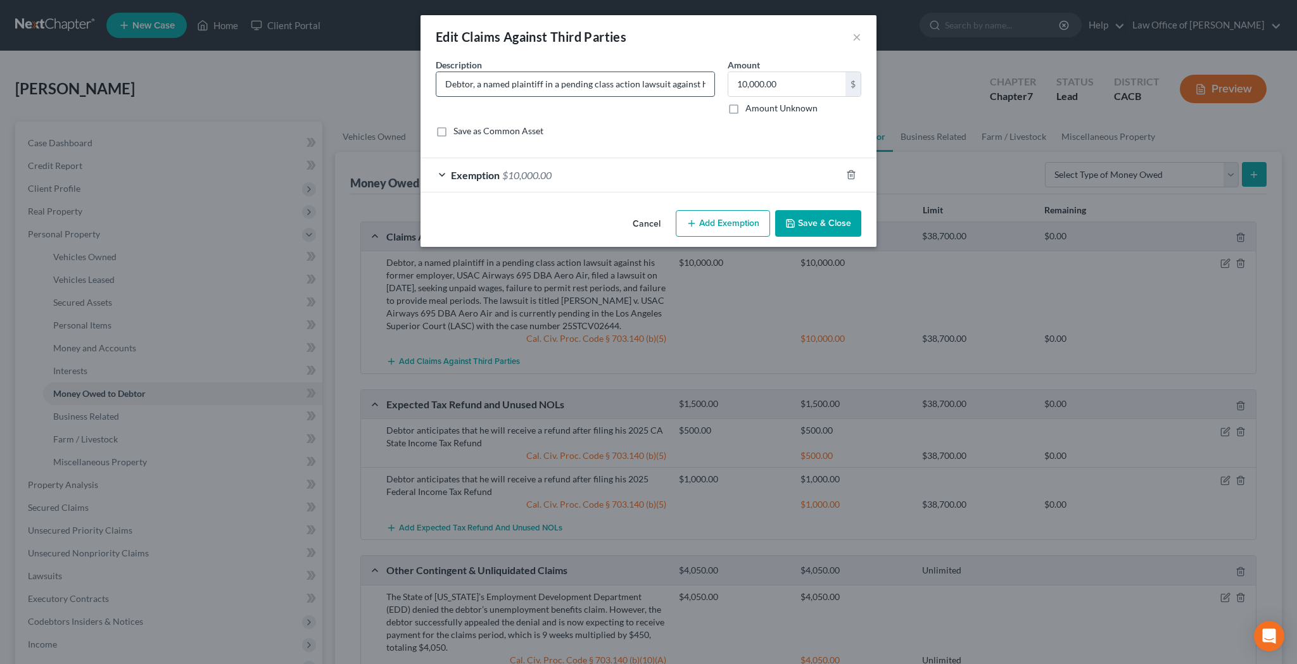
click at [702, 89] on input "Debtor, a named plaintiff in a pending class action lawsuit against his former …" at bounding box center [575, 84] width 278 height 24
type input "Debtor, a named plaintiff in a pending class action lawsuit against his former …"
click at [816, 222] on button "Save & Close" at bounding box center [818, 223] width 86 height 27
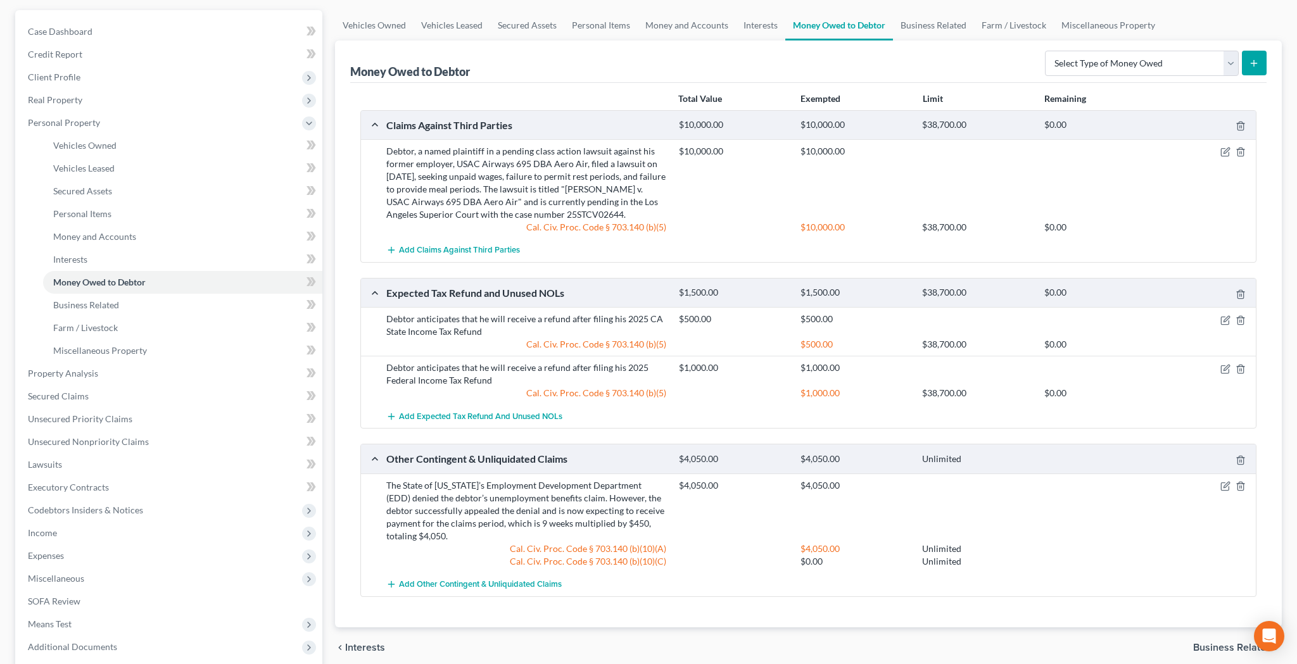
scroll to position [127, 0]
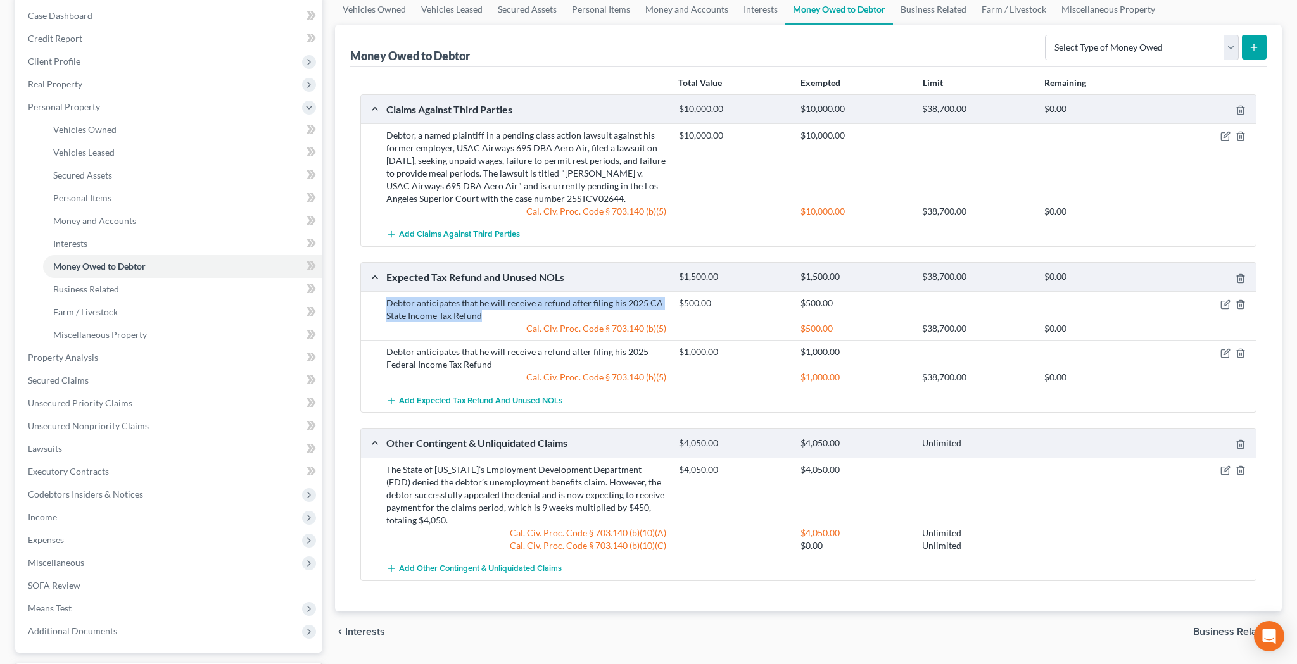
drag, startPoint x: 387, startPoint y: 304, endPoint x: 483, endPoint y: 315, distance: 96.2
click at [483, 315] on div "Debtor anticipates that he will receive a refund after filing his 2025 CA State…" at bounding box center [526, 309] width 293 height 25
copy div "Debtor anticipates that he will receive a refund after filing his 2025 CA State…"
click at [1223, 300] on icon "button" at bounding box center [1225, 305] width 10 height 10
select select "1"
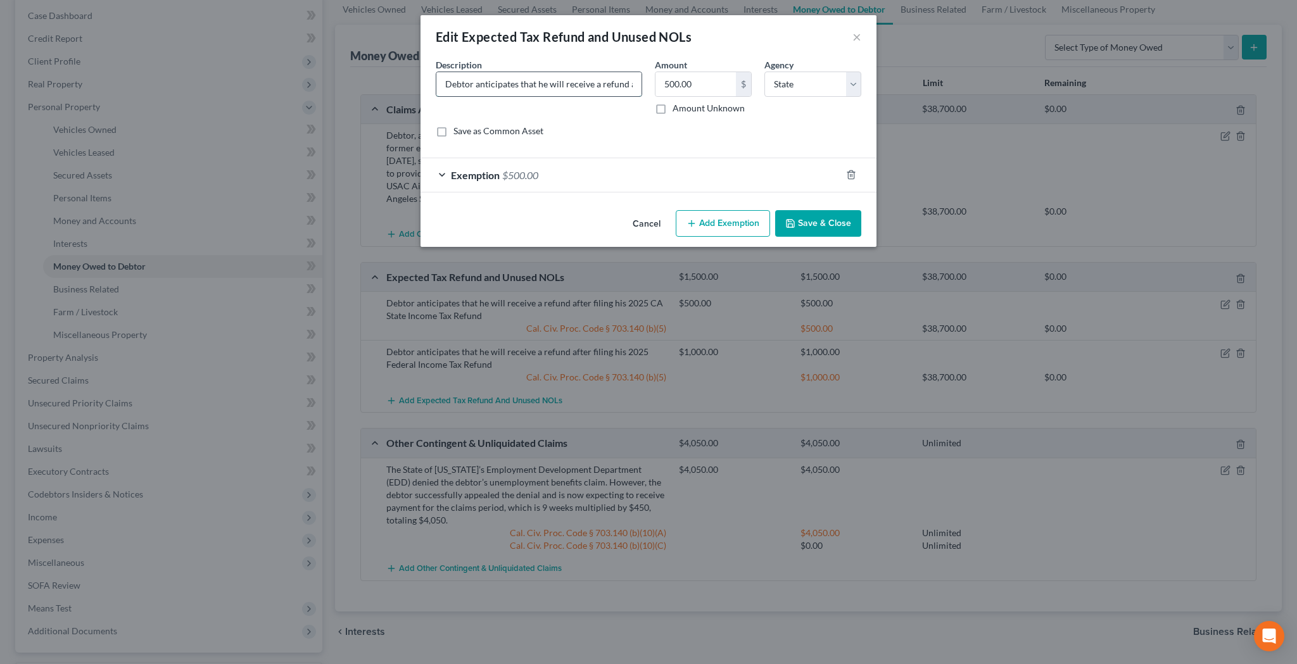
click at [491, 85] on input "Debtor anticipates that he will receive a refund after filing his 2025 CA State…" at bounding box center [538, 84] width 205 height 24
paste input "The debtor anticipates receiving a refund after filing his 2025 [US_STATE] Stat…"
type input "The debtor anticipates receiving a refund after filing his 2025 [US_STATE] Stat…"
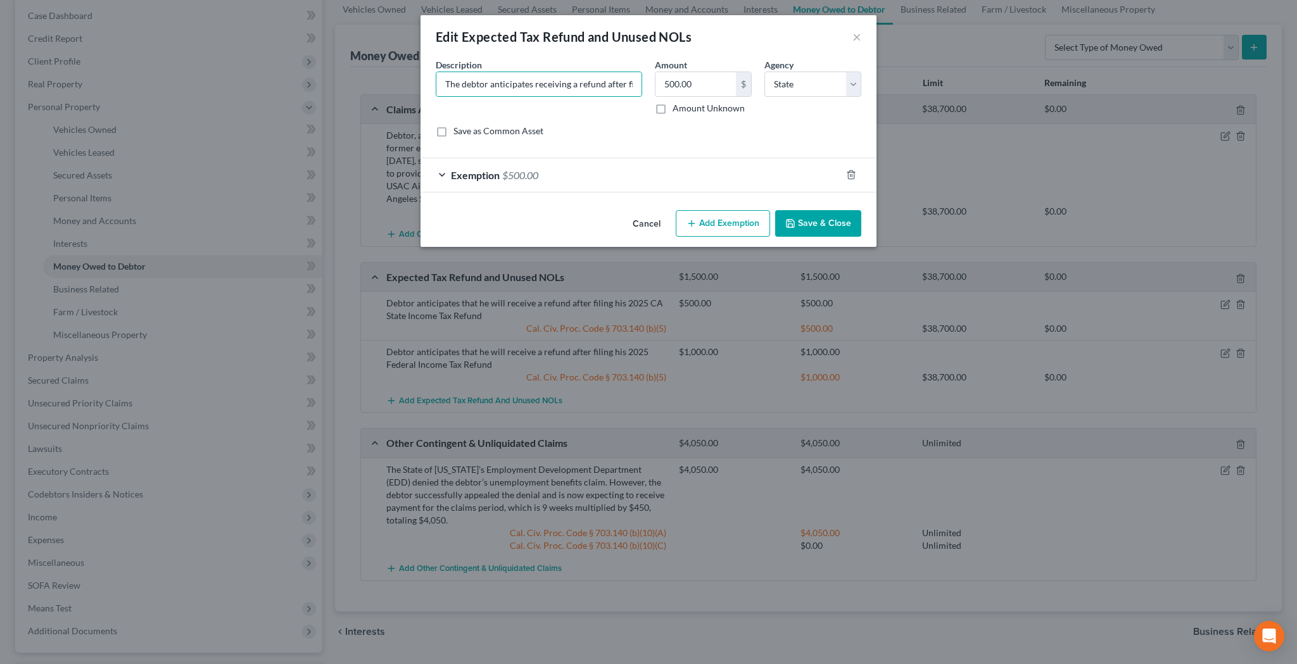
click at [823, 224] on button "Save & Close" at bounding box center [818, 223] width 86 height 27
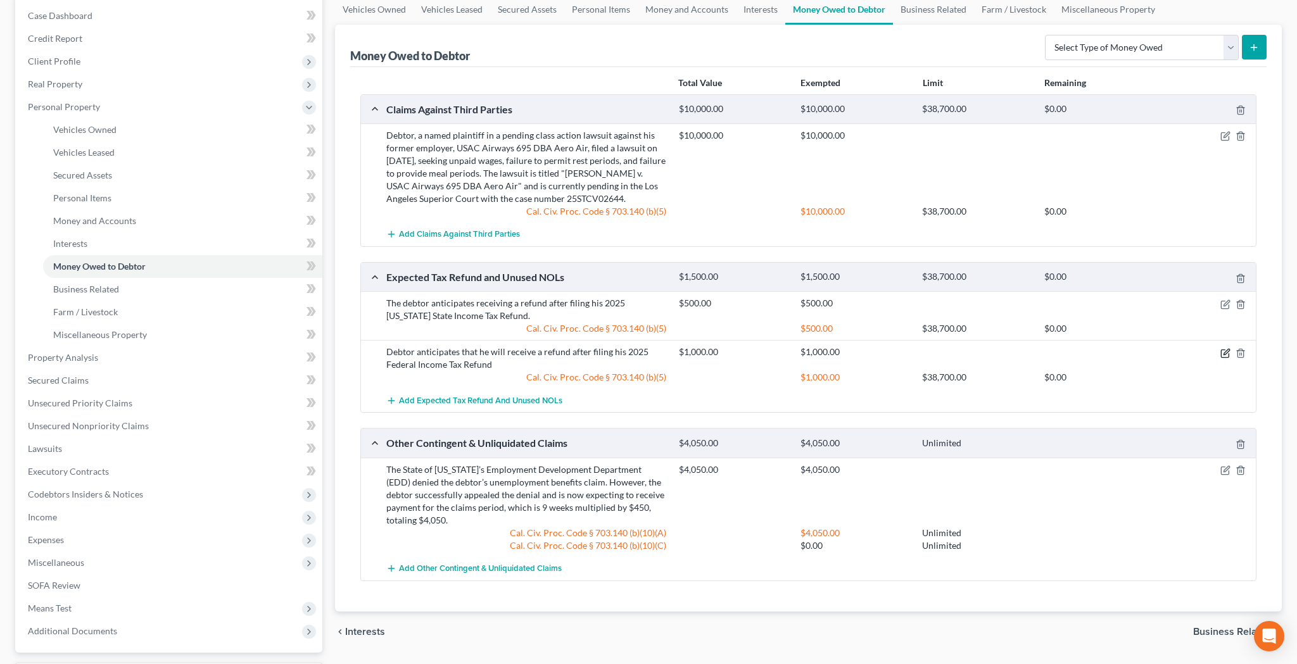
click at [1222, 353] on icon "button" at bounding box center [1225, 353] width 10 height 10
select select "0"
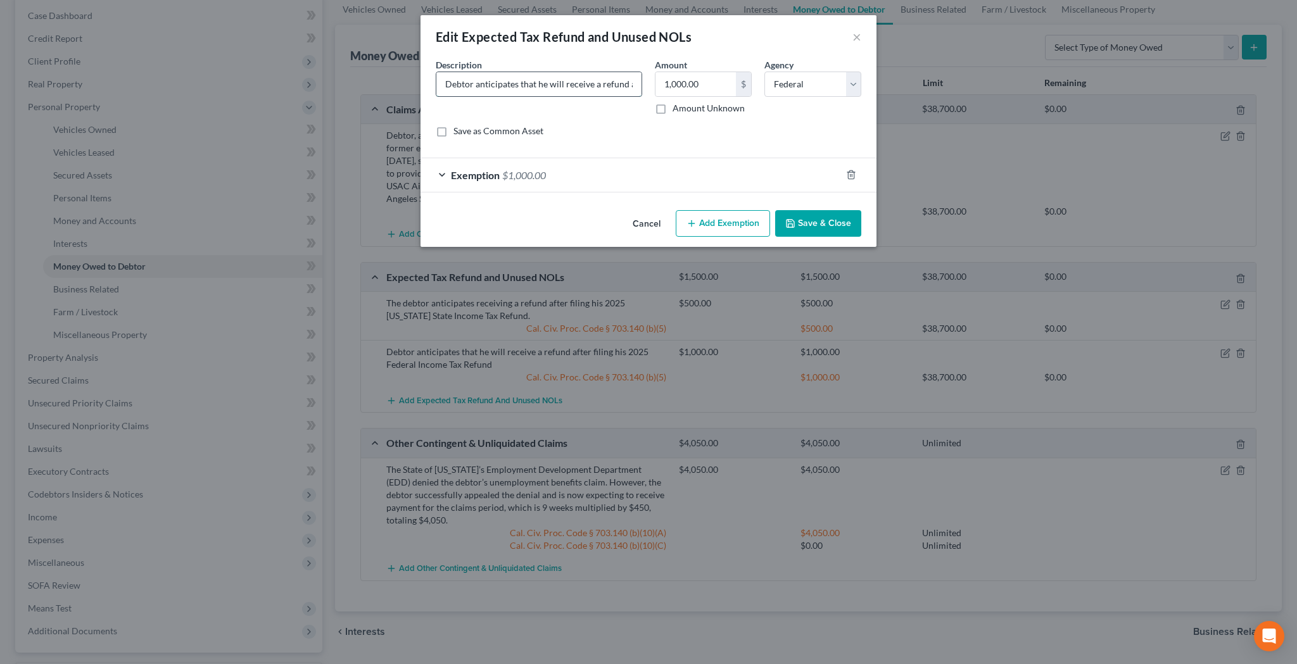
click at [557, 87] on input "Debtor anticipates that he will receive a refund after filing his 2025 Federal …" at bounding box center [538, 84] width 205 height 24
paste input "The debtor anticipates receiving a refund after filing his 2025 [US_STATE] Stat…"
click at [531, 82] on input "The debtor anticipates receiving a refund after filing his 2025 [US_STATE] Stat…" at bounding box center [538, 84] width 205 height 24
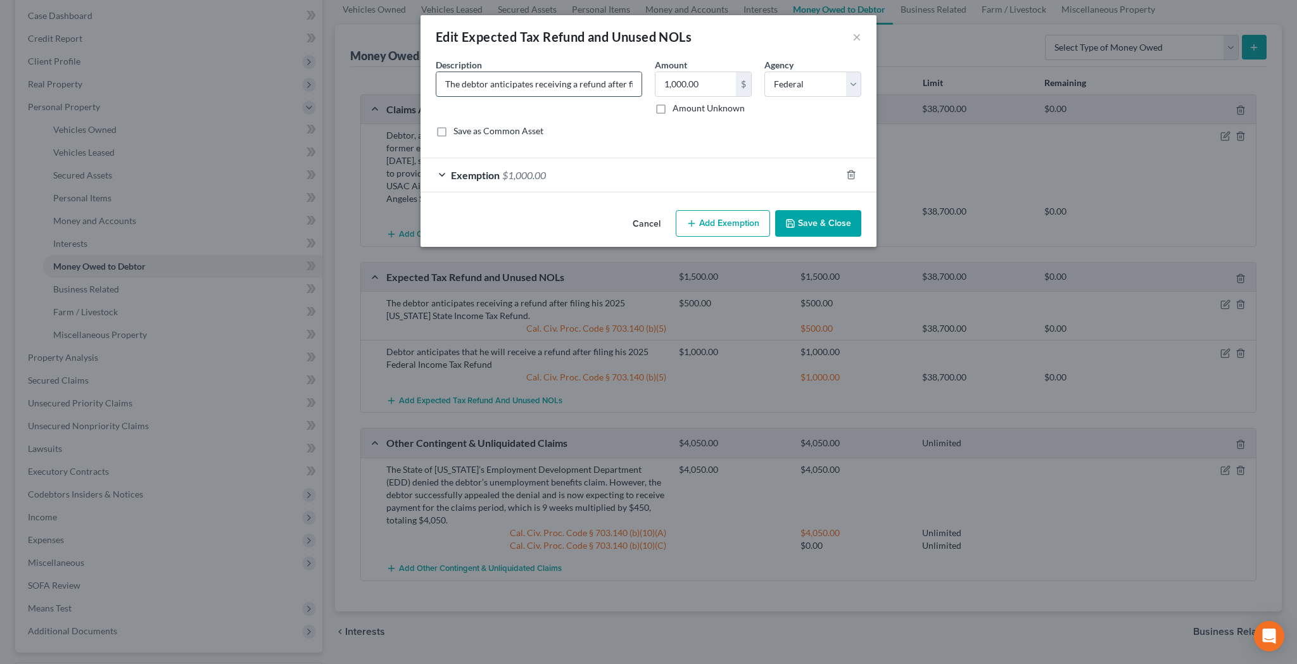
click at [553, 88] on input "The debtor anticipates receiving a refund after filing his 2025 [US_STATE] Stat…" at bounding box center [538, 84] width 205 height 24
type input "The debtor anticipates receiving a refund after filing his 2025 Federal Income …"
click at [828, 222] on button "Save & Close" at bounding box center [818, 223] width 86 height 27
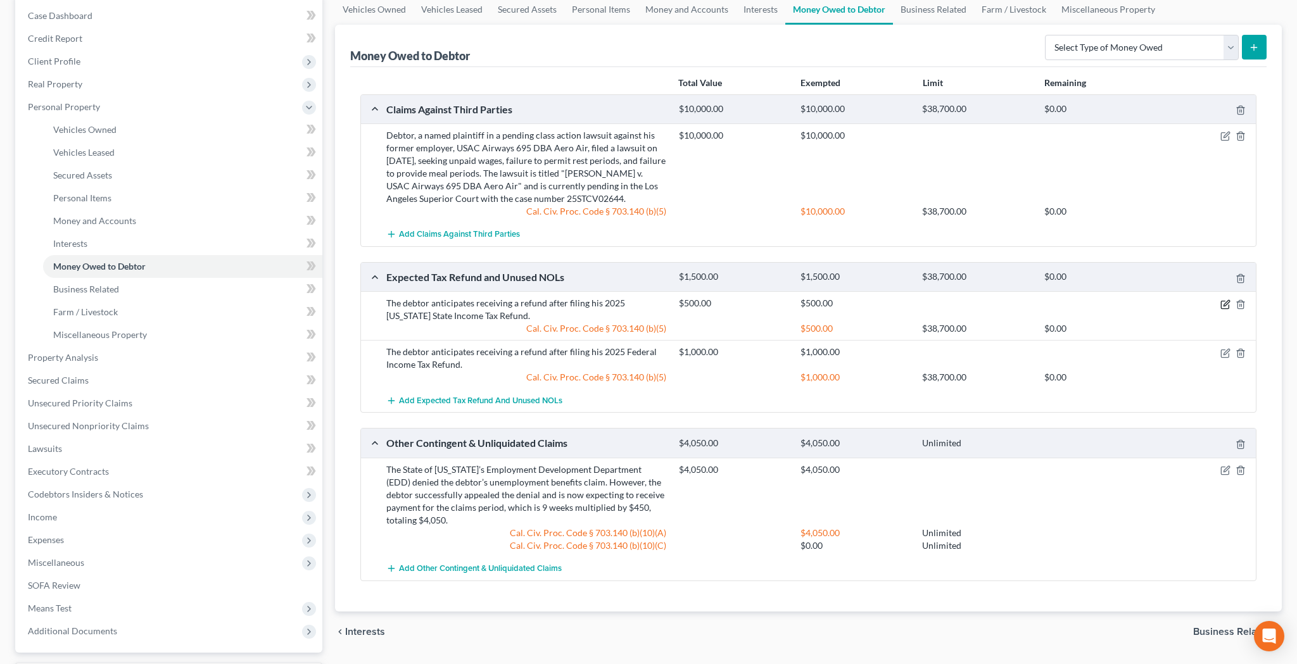
click at [1228, 305] on icon "button" at bounding box center [1225, 305] width 10 height 10
select select "1"
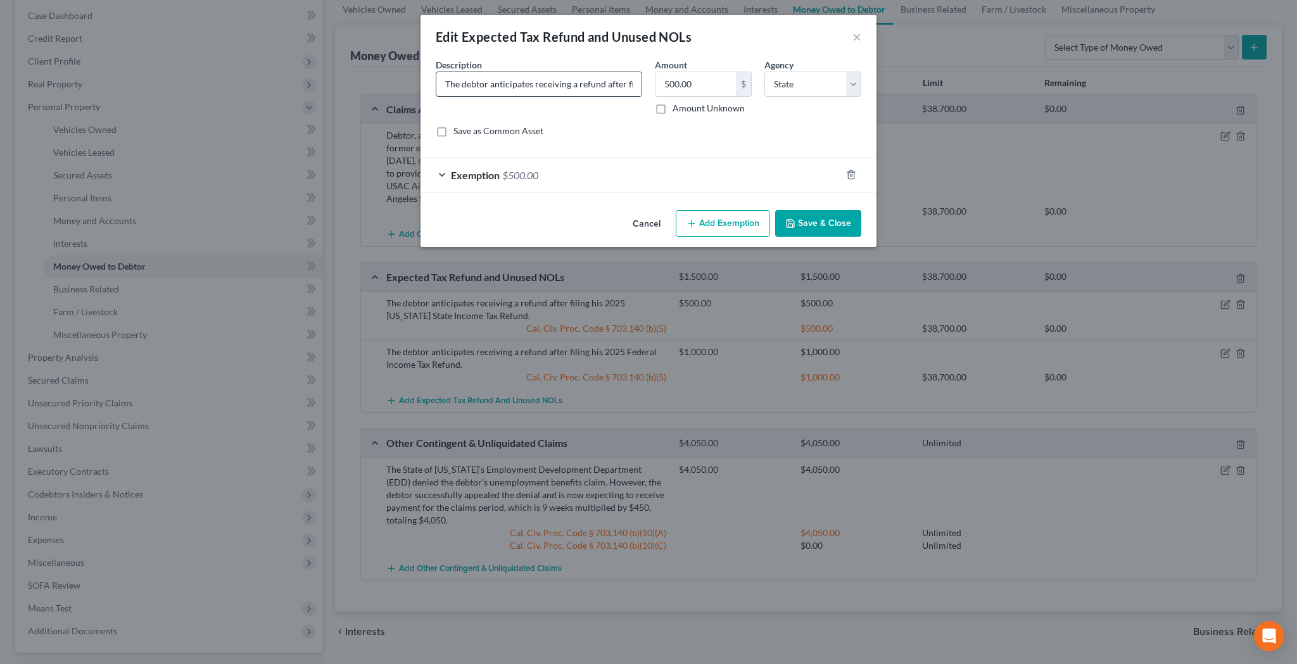
click at [612, 85] on input "The debtor anticipates receiving a refund after filing his 2025 [US_STATE] Stat…" at bounding box center [538, 84] width 205 height 24
type input "The debtor anticipates receiving a refund after filing his 2025 [US_STATE] Stat…"
click at [799, 221] on button "Save & Close" at bounding box center [818, 223] width 86 height 27
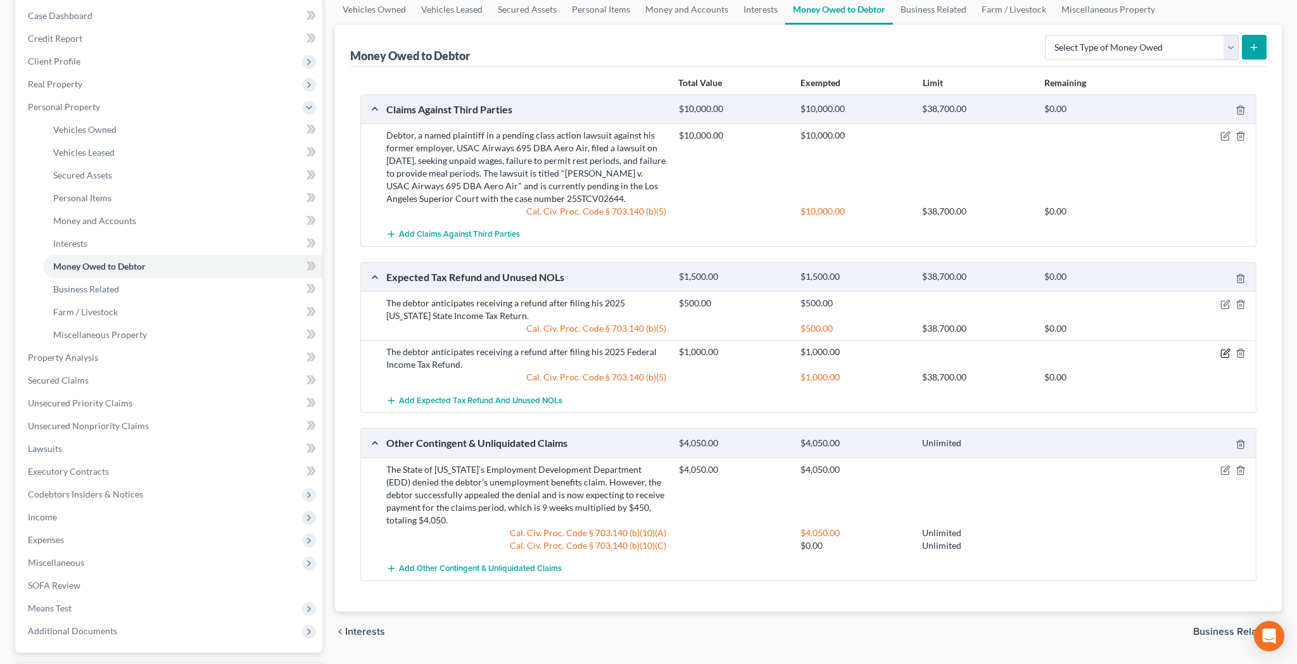
click at [1224, 353] on icon "button" at bounding box center [1226, 352] width 6 height 6
select select "0"
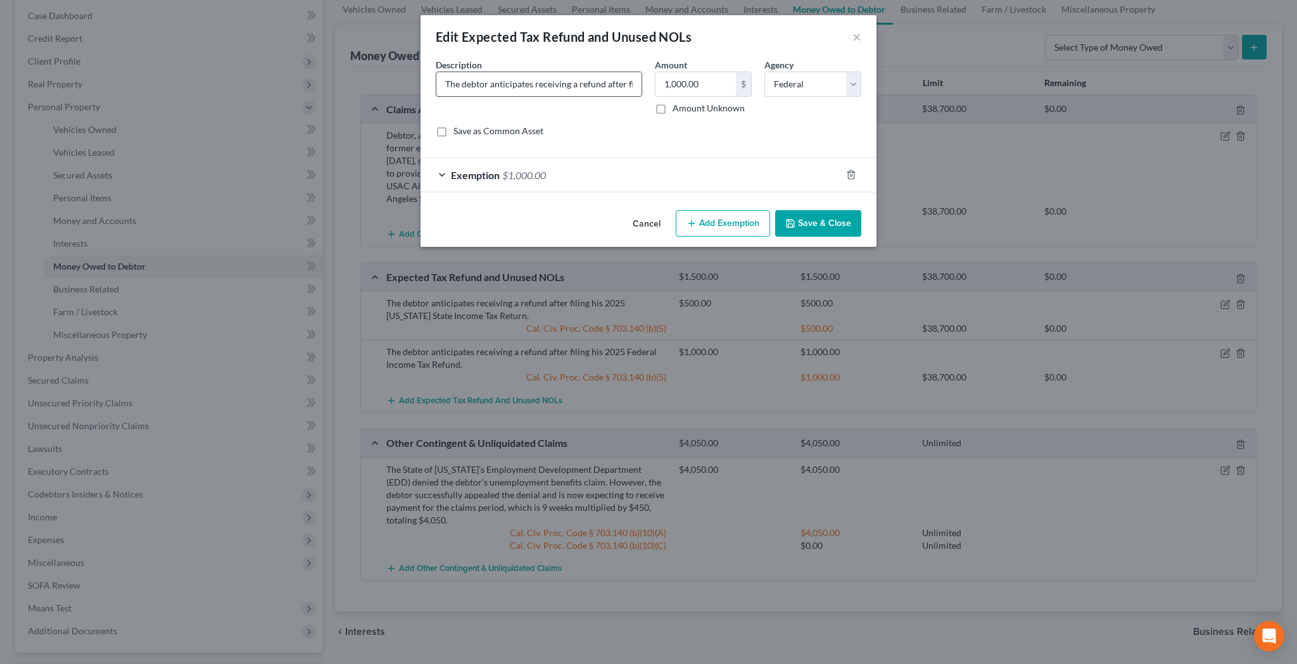
click at [600, 88] on input "The debtor anticipates receiving a refund after filing his 2025 Federal Income …" at bounding box center [538, 84] width 205 height 24
type input "The debtor anticipates receiving a refund after filing his 2025 Federal Income …"
click at [826, 226] on button "Save & Close" at bounding box center [818, 223] width 86 height 27
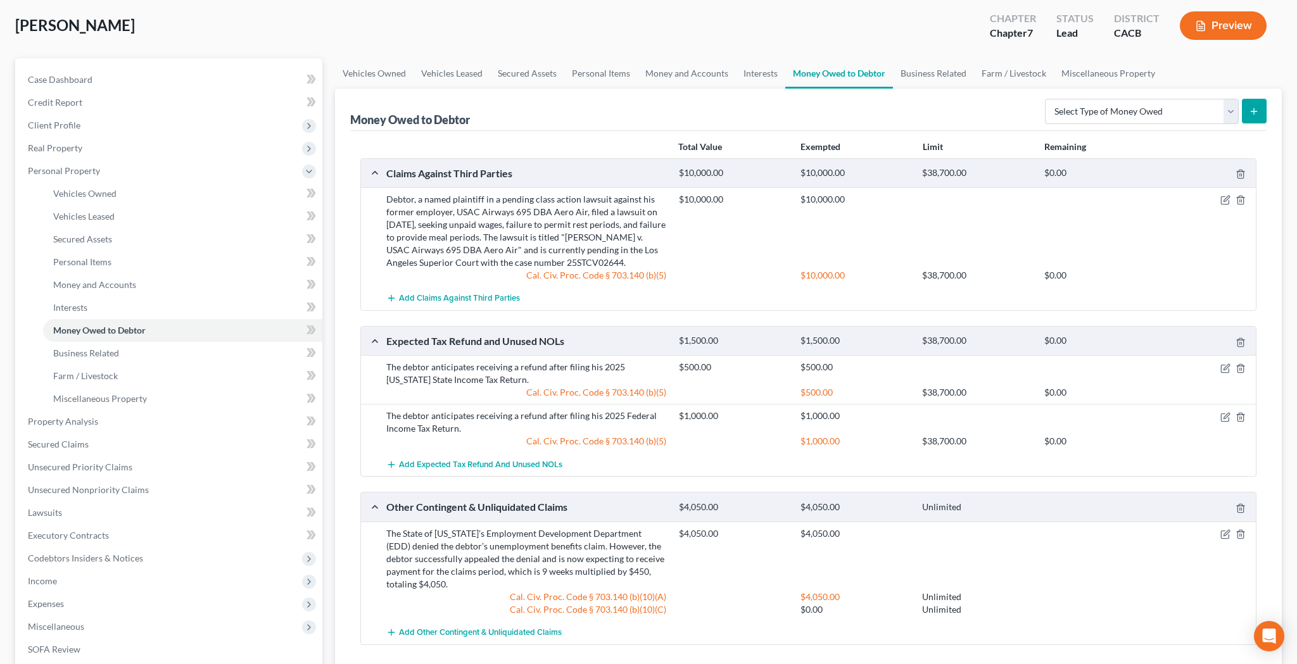
scroll to position [64, 0]
click at [765, 71] on link "Interests" at bounding box center [760, 73] width 49 height 30
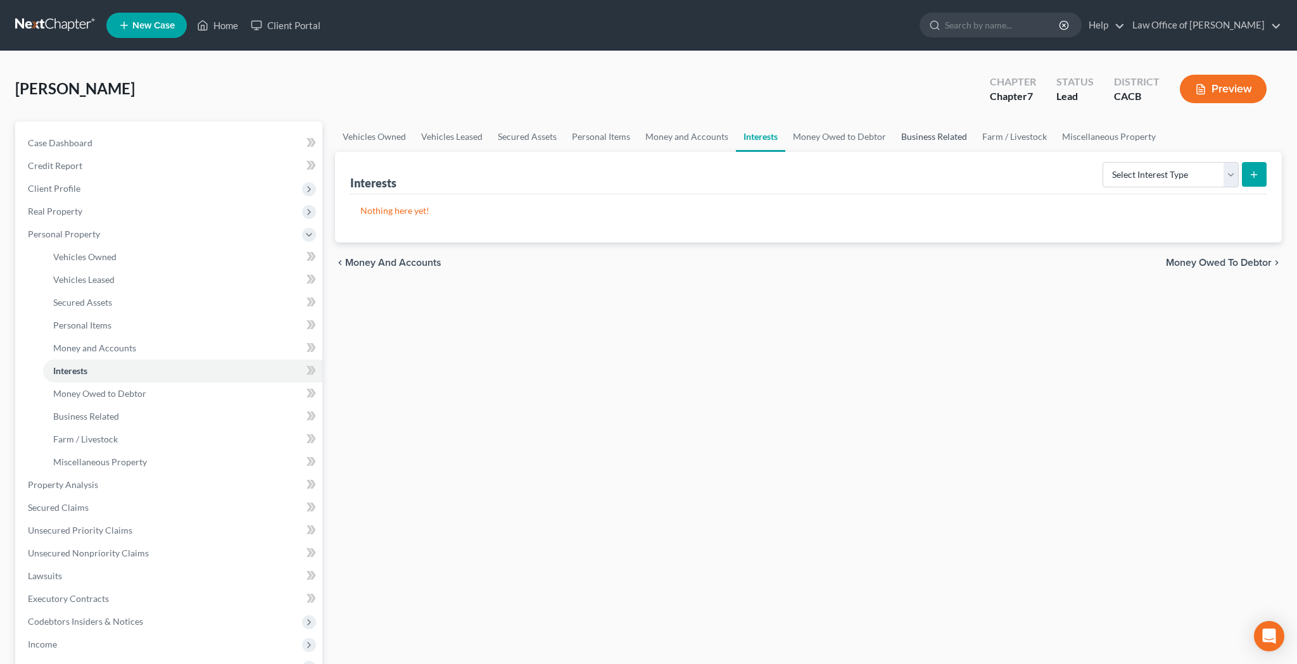
click at [920, 139] on link "Business Related" at bounding box center [934, 137] width 81 height 30
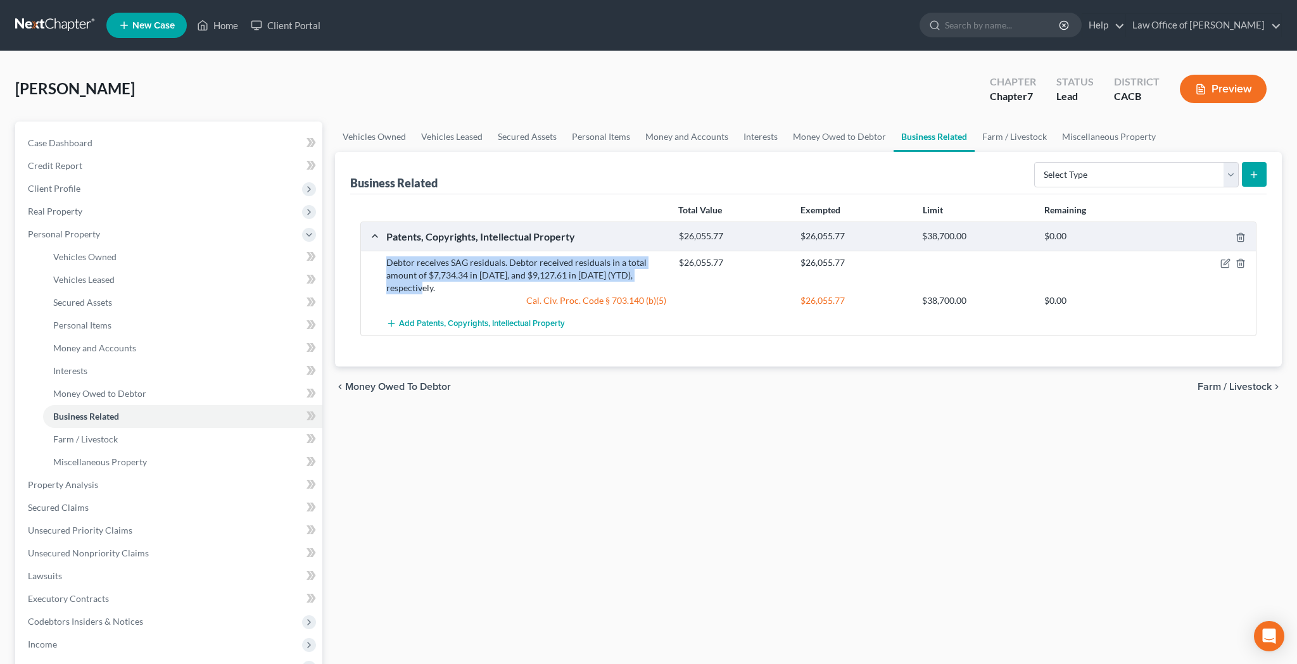
drag, startPoint x: 388, startPoint y: 262, endPoint x: 667, endPoint y: 271, distance: 279.4
click at [667, 271] on div "Debtor receives SAG residuals. Debtor received residuals in a total amount of $…" at bounding box center [526, 275] width 293 height 38
copy div "Debtor receives SAG residuals. Debtor received residuals in a total amount of $…"
click at [1221, 262] on icon "button" at bounding box center [1225, 264] width 8 height 8
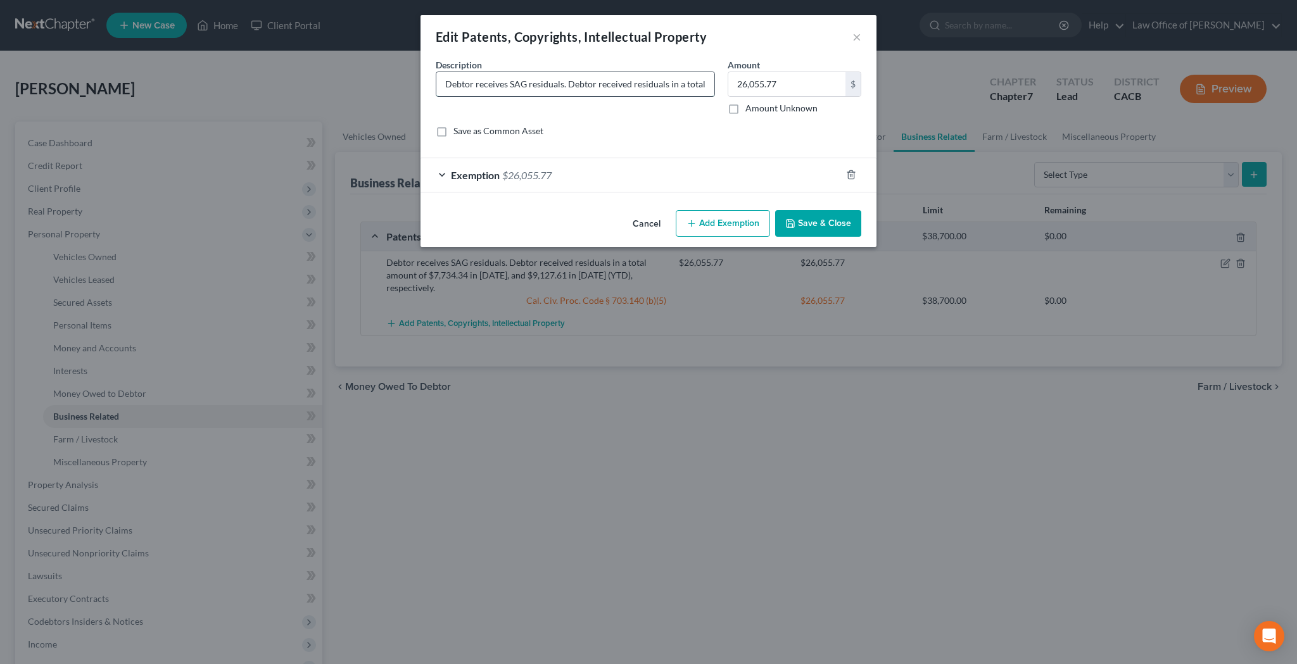
click at [591, 87] on input "Debtor receives SAG residuals. Debtor received residuals in a total amount of $…" at bounding box center [575, 84] width 278 height 24
paste input "The debtor received SAG residuals in [DATE] totaling $7,734.34 and in [DATE] (Y…"
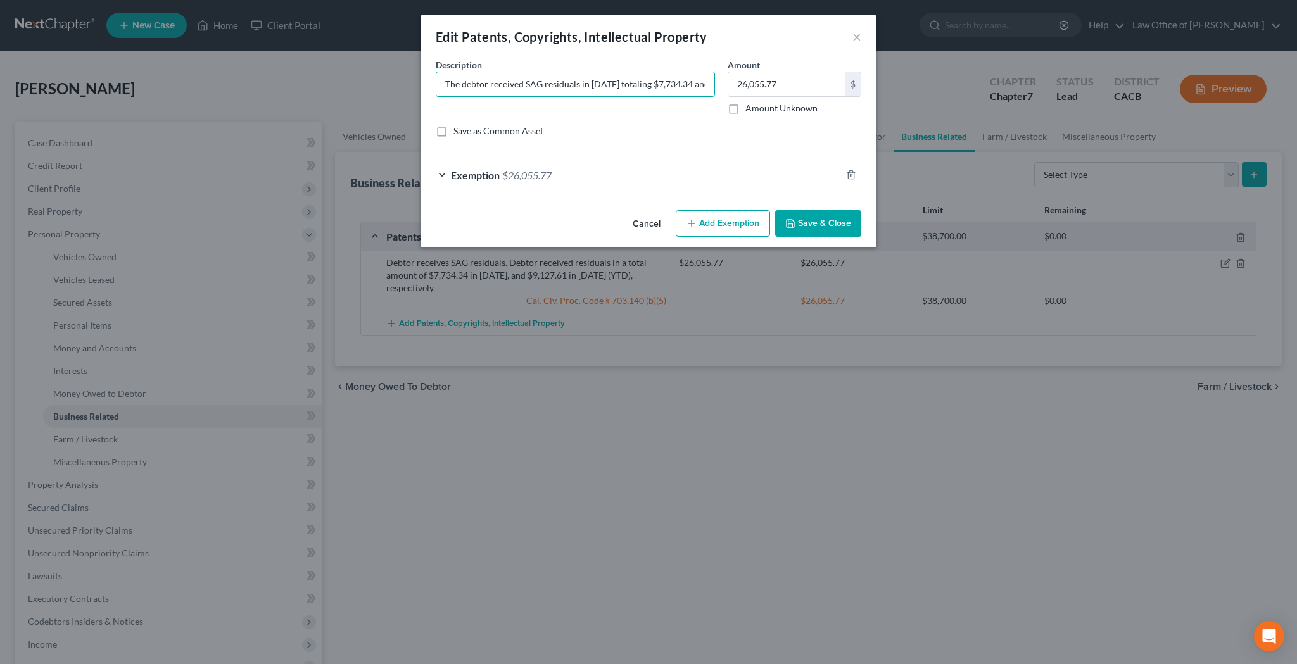
type input "The debtor received SAG residuals in [DATE] totaling $7,734.34 and in [DATE] (Y…"
click at [831, 224] on button "Save & Close" at bounding box center [818, 223] width 86 height 27
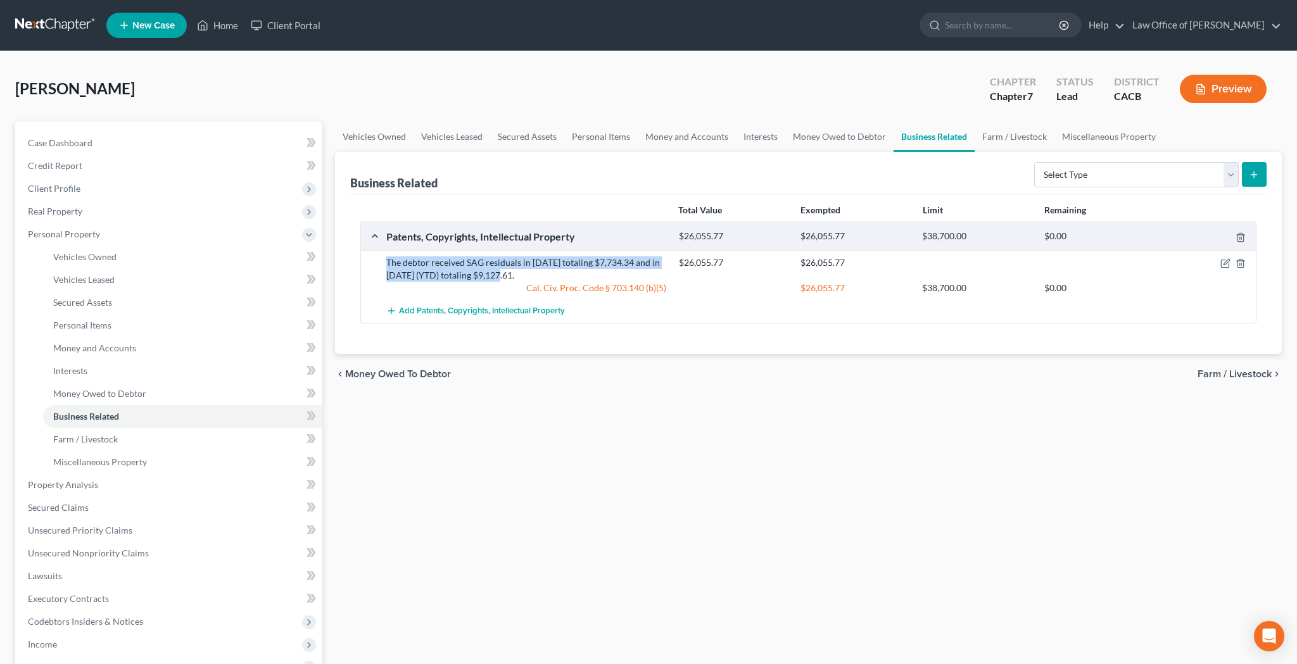
drag, startPoint x: 388, startPoint y: 263, endPoint x: 506, endPoint y: 275, distance: 119.0
click at [506, 275] on div "The debtor received SAG residuals in [DATE] totaling $7,734.34 and in [DATE] (Y…" at bounding box center [526, 268] width 293 height 25
copy div "The debtor received SAG residuals in [DATE] totaling $7,734.34 and in [DATE] (Y…"
click at [617, 341] on div "Total Value Exempted Limit Remaining Patents, Copyrights, Intellectual Property…" at bounding box center [808, 274] width 916 height 160
click at [752, 134] on link "Interests" at bounding box center [760, 137] width 49 height 30
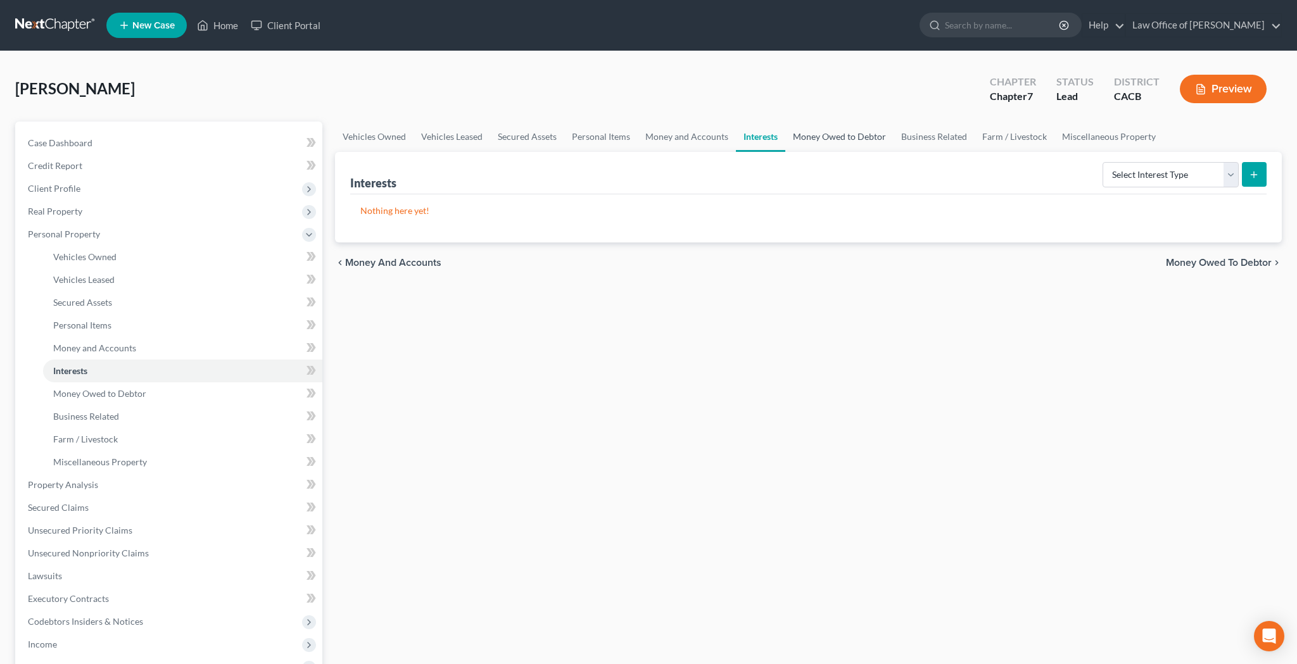
click at [818, 136] on link "Money Owed to Debtor" at bounding box center [839, 137] width 108 height 30
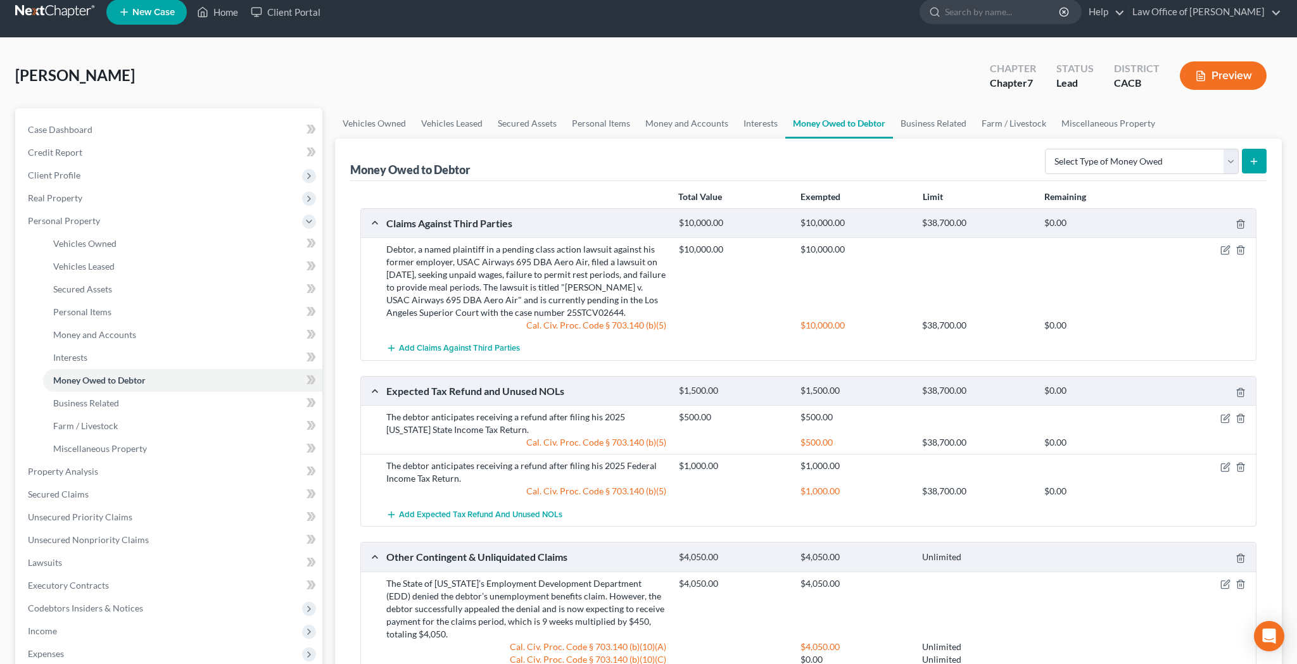
scroll to position [20, 0]
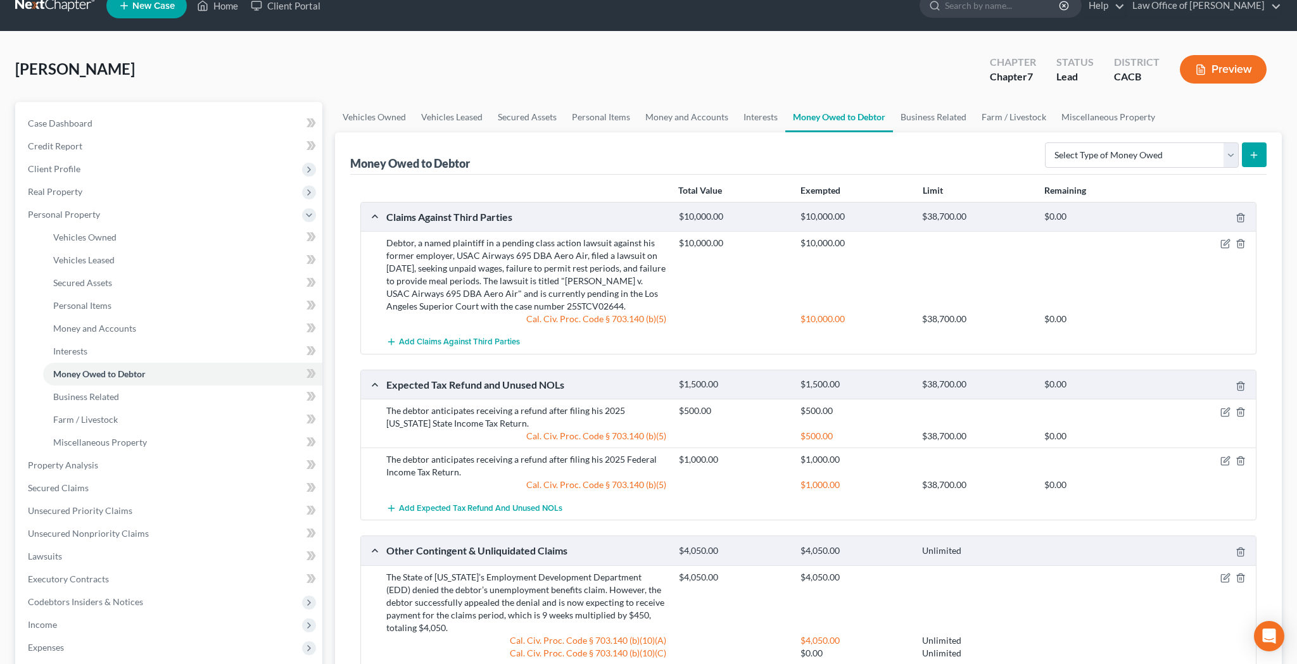
click at [1206, 68] on icon "button" at bounding box center [1200, 69] width 11 height 11
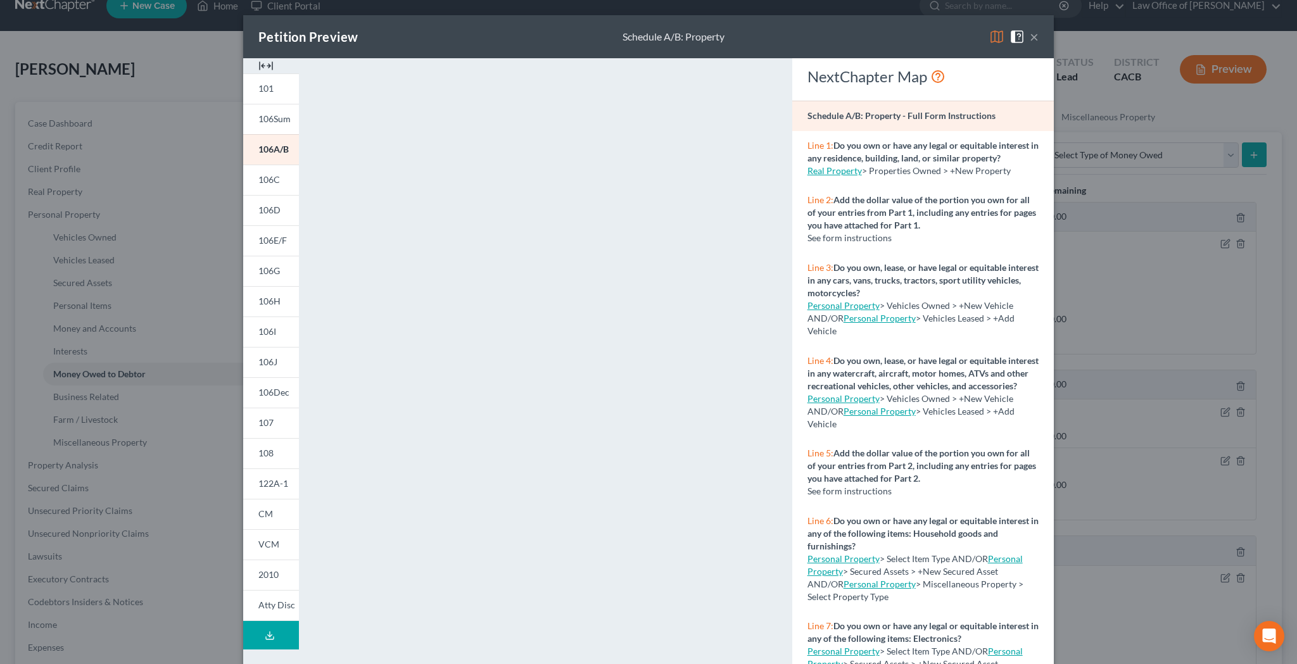
click at [1035, 39] on button "×" at bounding box center [1034, 36] width 9 height 15
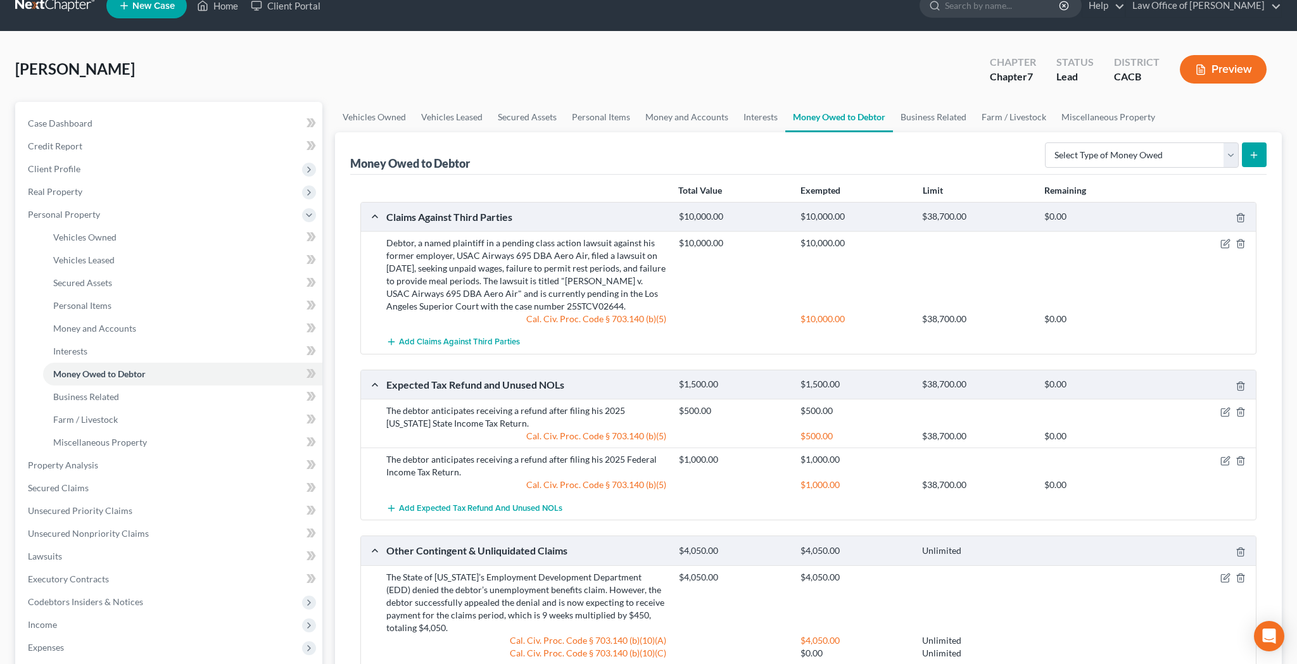
click at [1231, 72] on button "Preview" at bounding box center [1223, 69] width 87 height 28
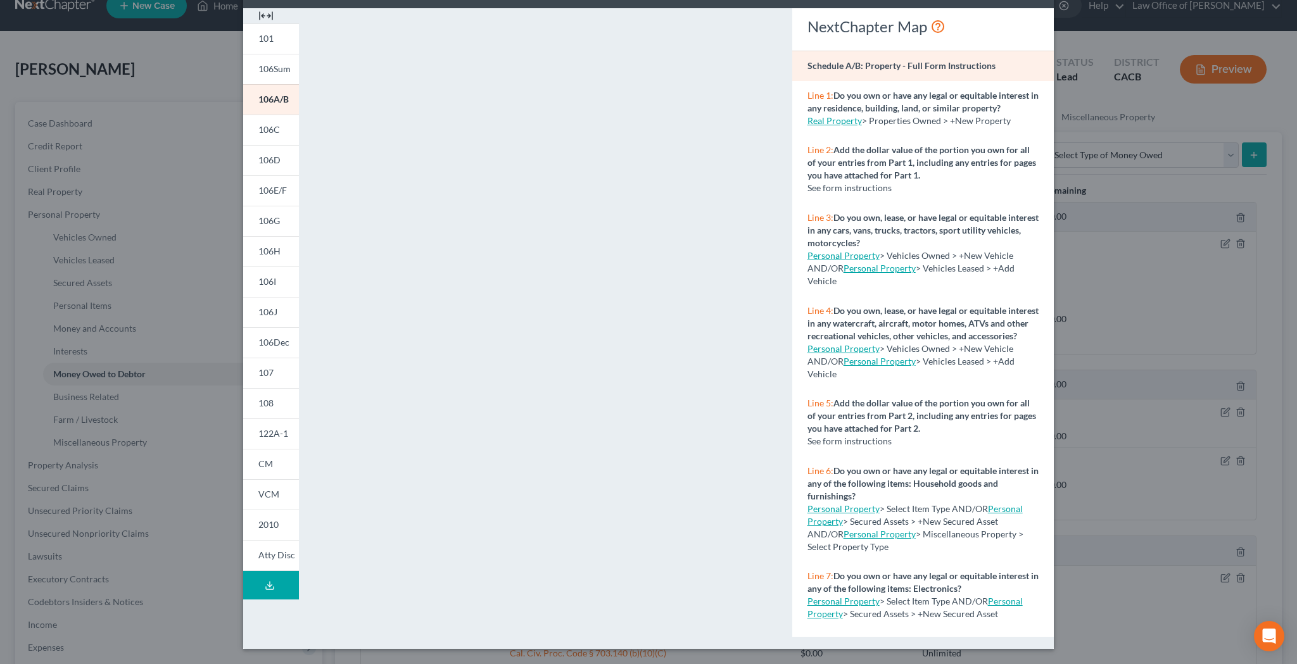
scroll to position [0, 0]
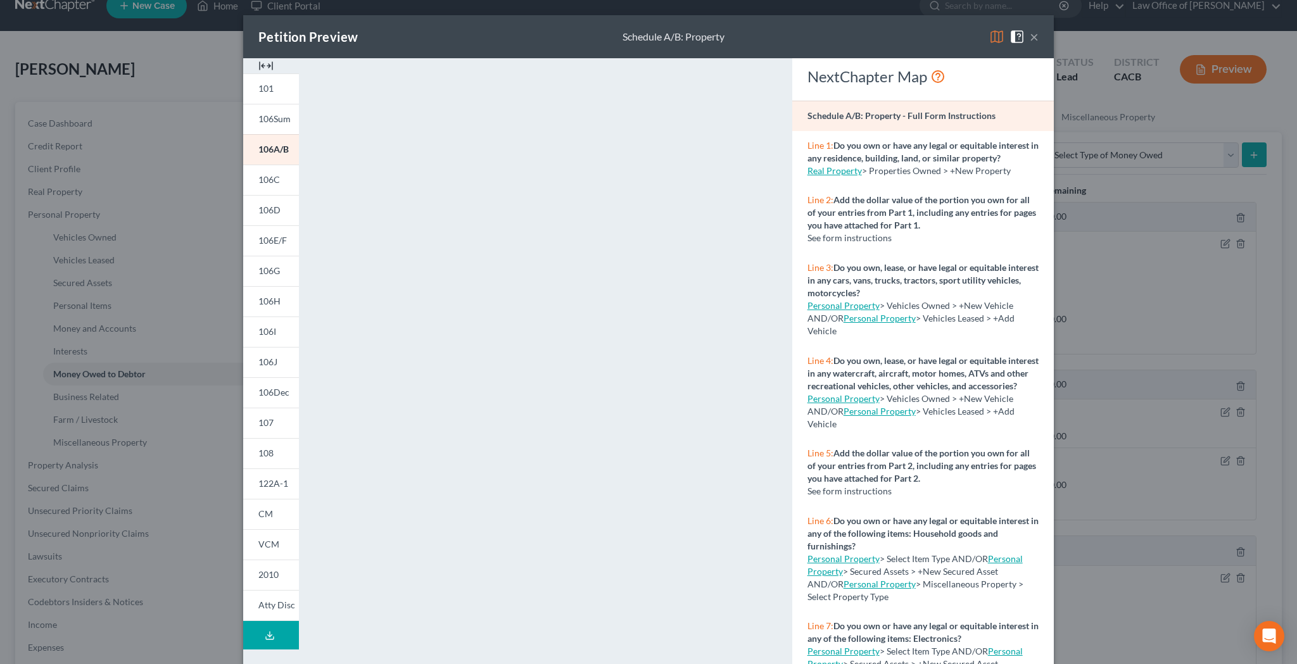
click at [1034, 41] on button "×" at bounding box center [1034, 36] width 9 height 15
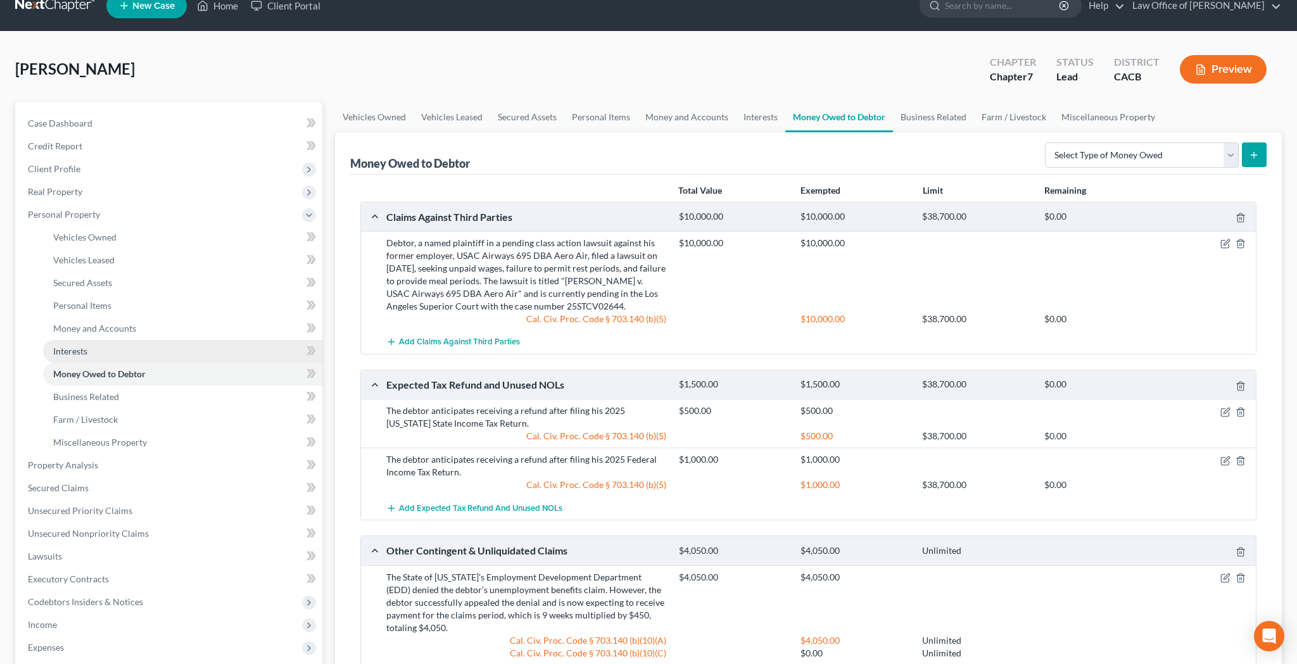
click at [120, 346] on link "Interests" at bounding box center [182, 351] width 279 height 23
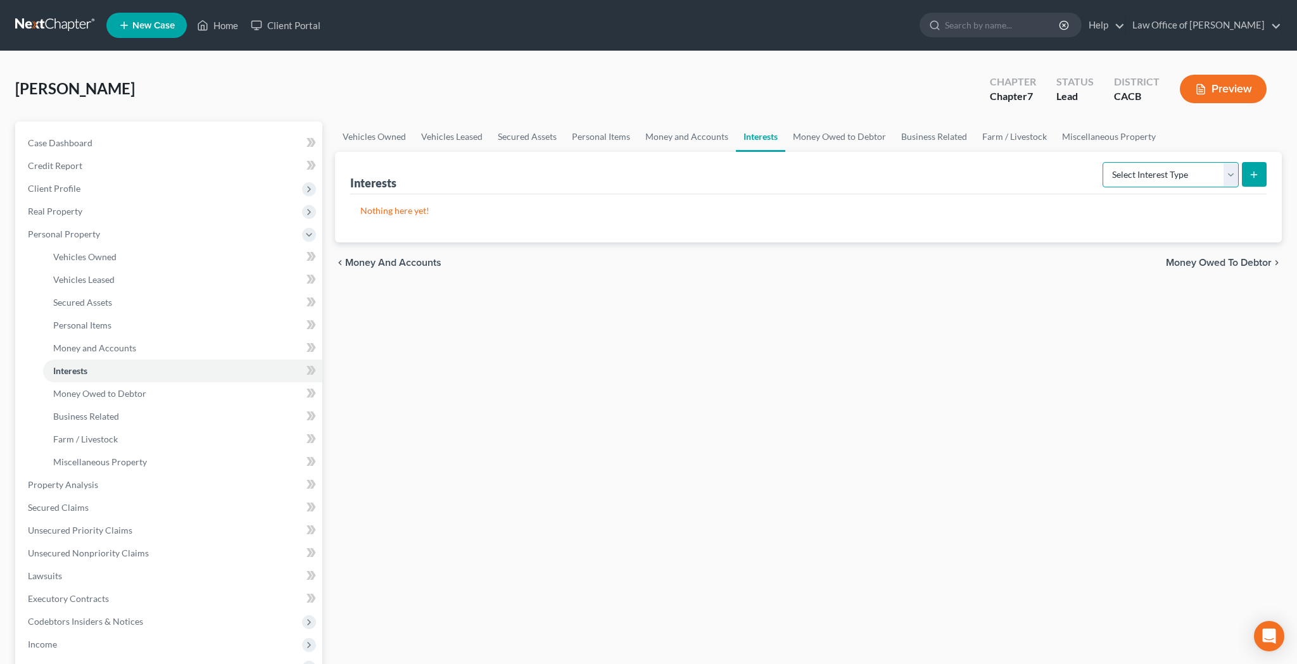
select select "incorporated_business"
click at [1251, 175] on icon "submit" at bounding box center [1254, 175] width 10 height 10
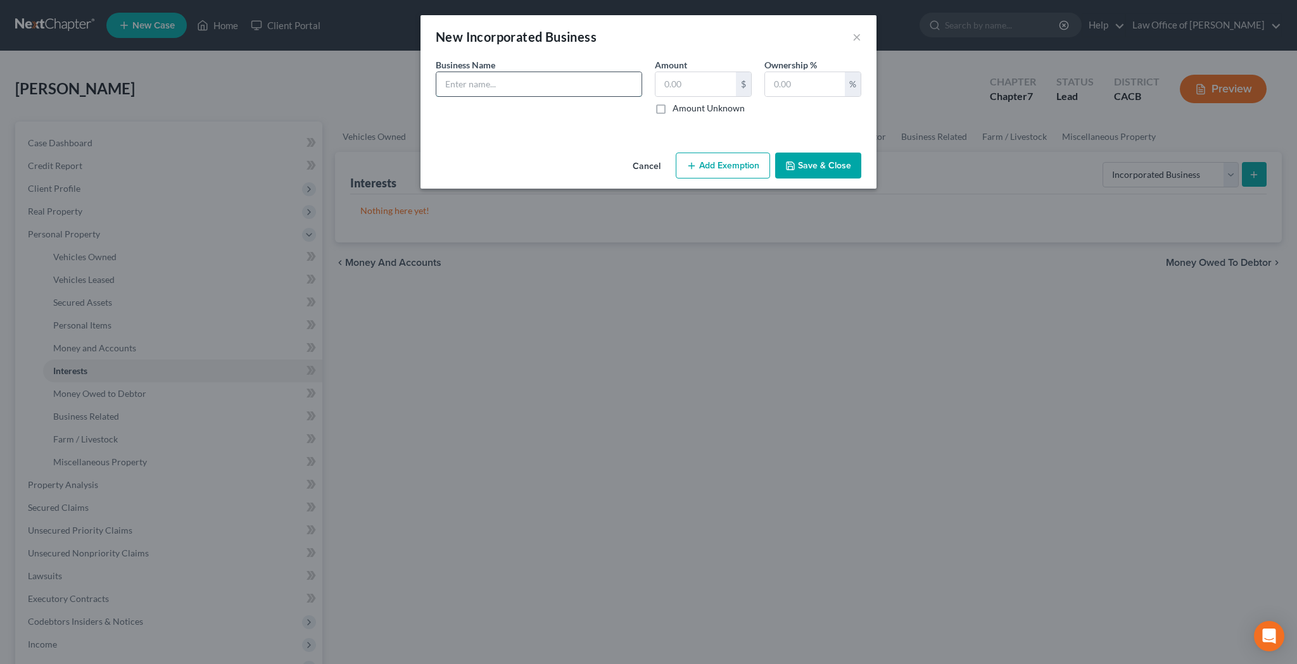
click at [623, 89] on input "text" at bounding box center [538, 84] width 205 height 24
type input "[PERSON_NAME], Inc."
click at [786, 82] on input "text" at bounding box center [805, 84] width 80 height 24
type input "100"
click at [697, 80] on input "text" at bounding box center [695, 84] width 80 height 24
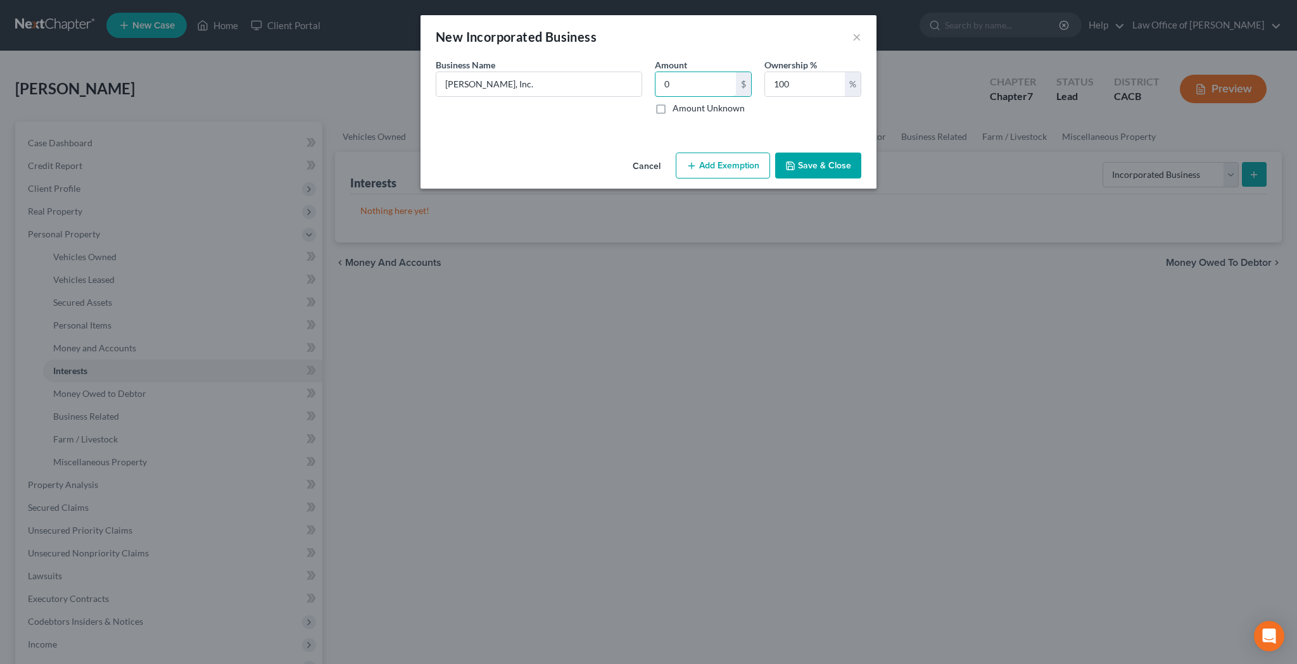
type input "0"
click at [804, 166] on button "Save & Close" at bounding box center [818, 166] width 86 height 27
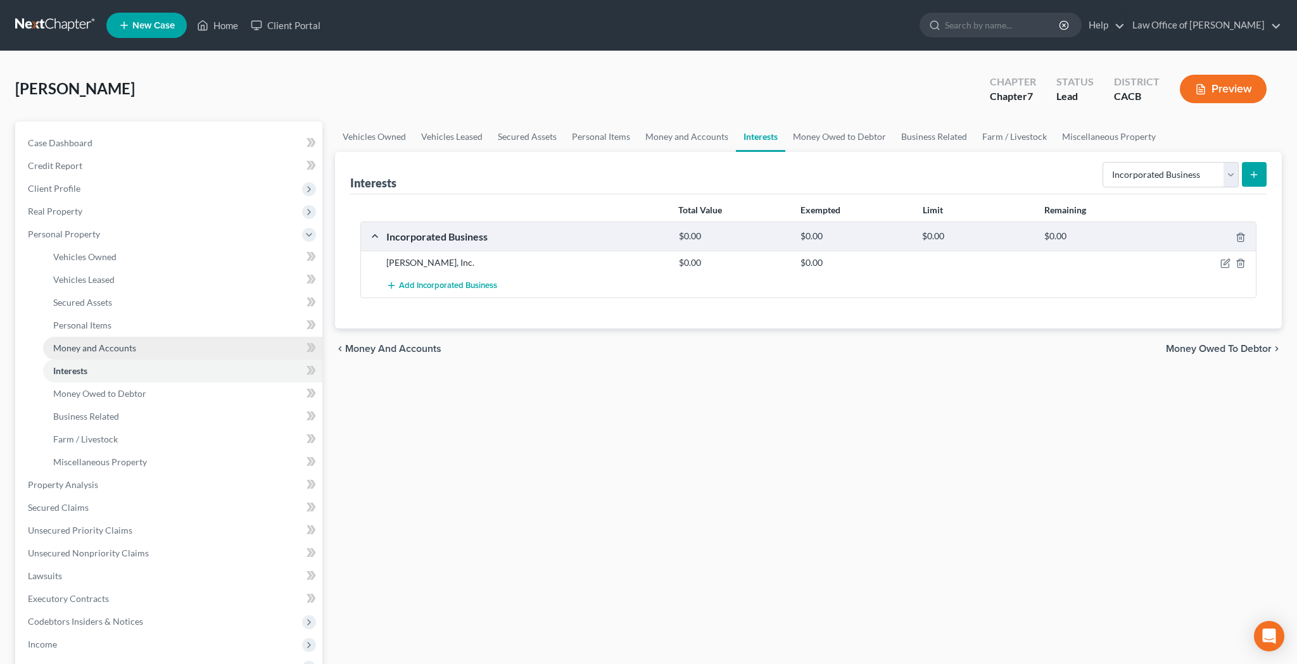
click at [151, 343] on link "Money and Accounts" at bounding box center [182, 348] width 279 height 23
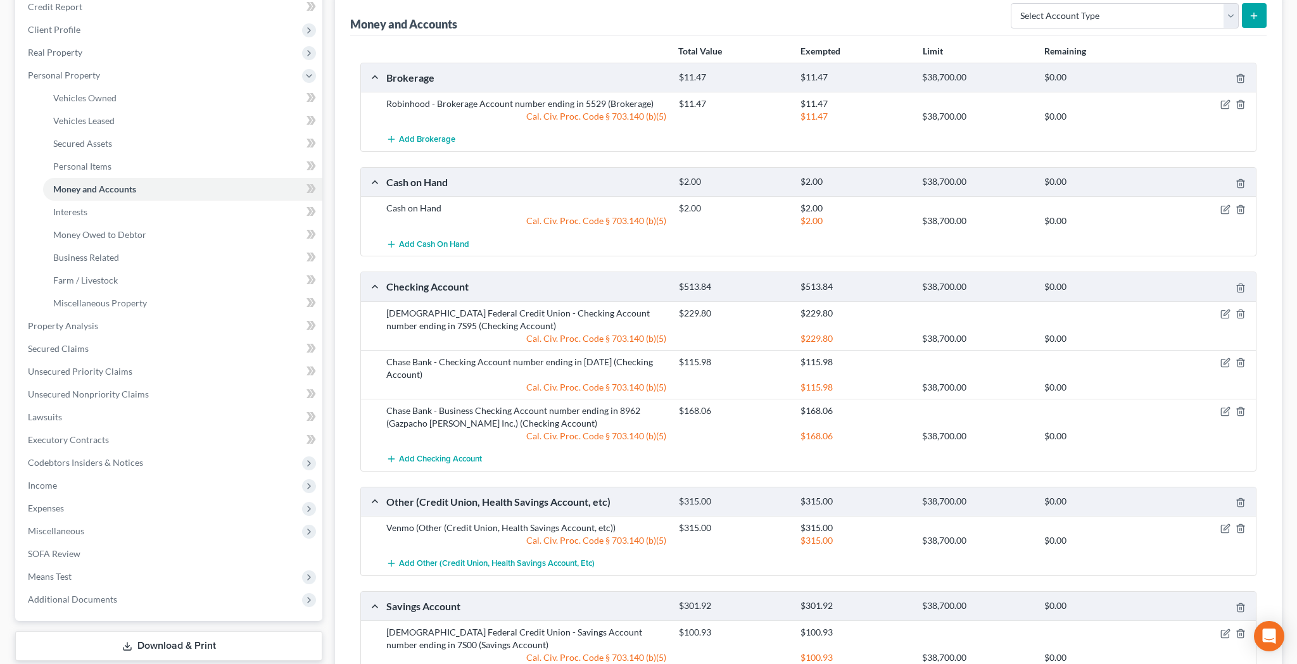
scroll to position [164, 0]
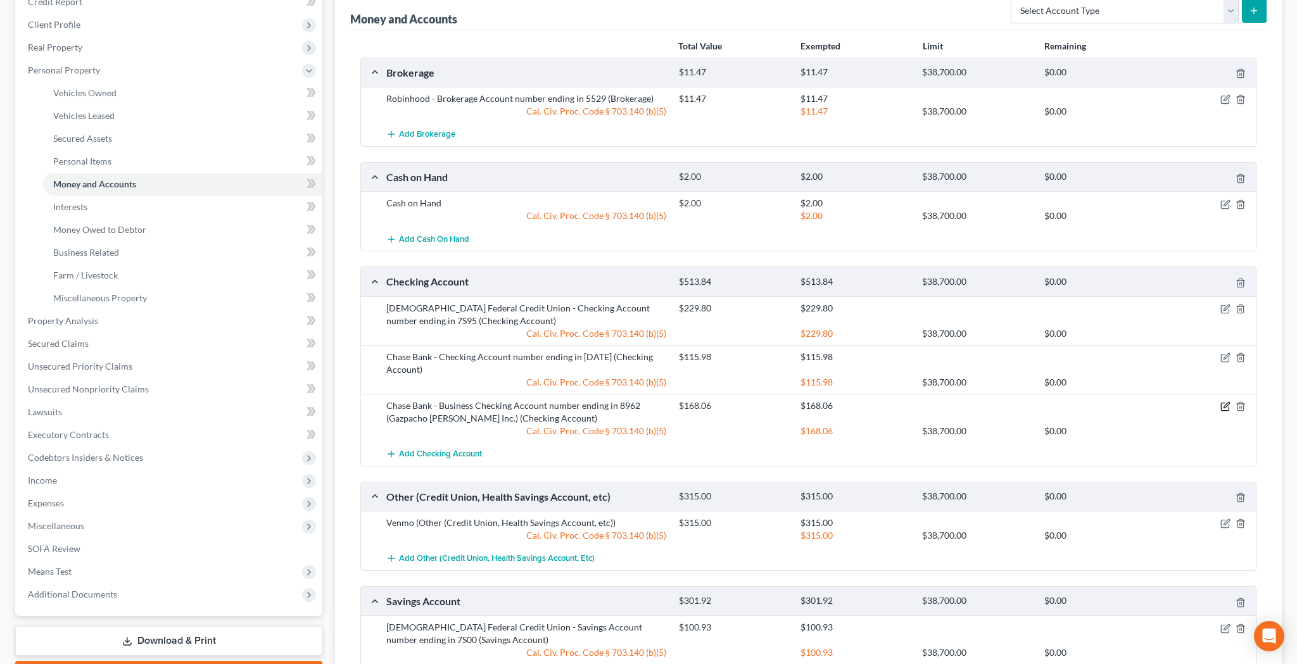
click at [1226, 408] on icon "button" at bounding box center [1225, 406] width 10 height 10
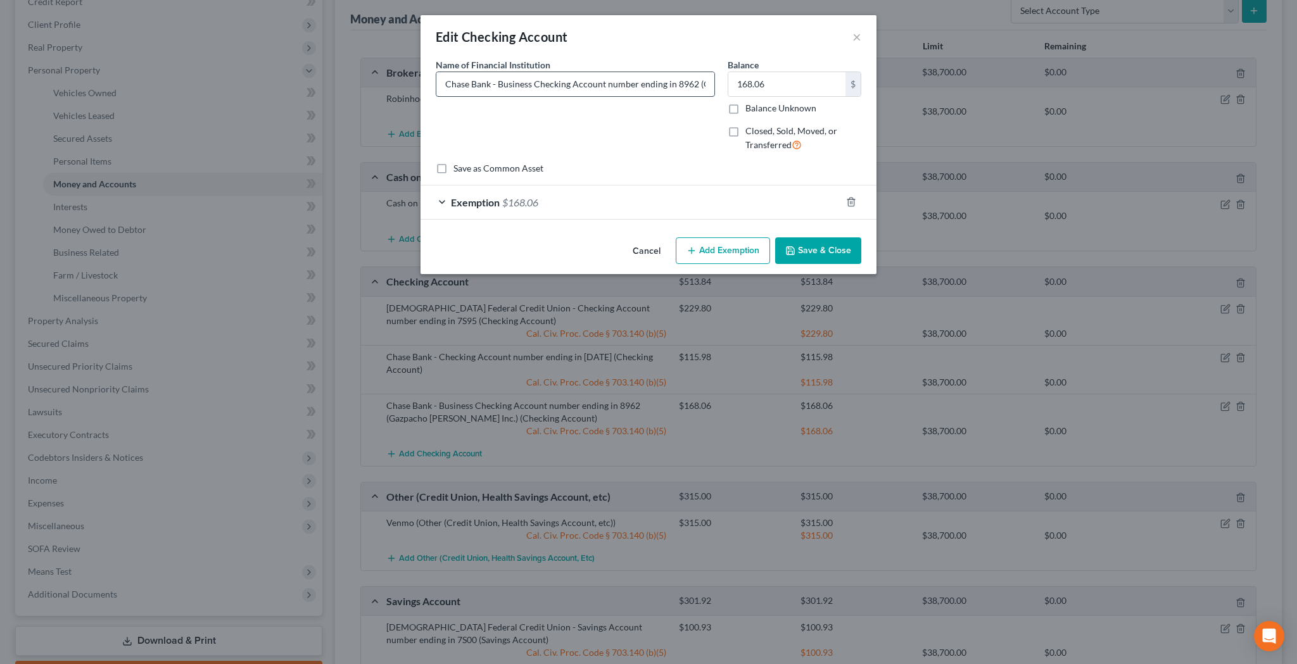
click at [698, 85] on input "Chase Bank - Business Checking Account number ending in 8962 (Gazpacho [PERSON_…" at bounding box center [575, 84] width 278 height 24
type input "Chase Bank - Business Checking Account number ending in 8962 ([PERSON_NAME], In…"
click at [819, 248] on button "Save & Close" at bounding box center [818, 250] width 86 height 27
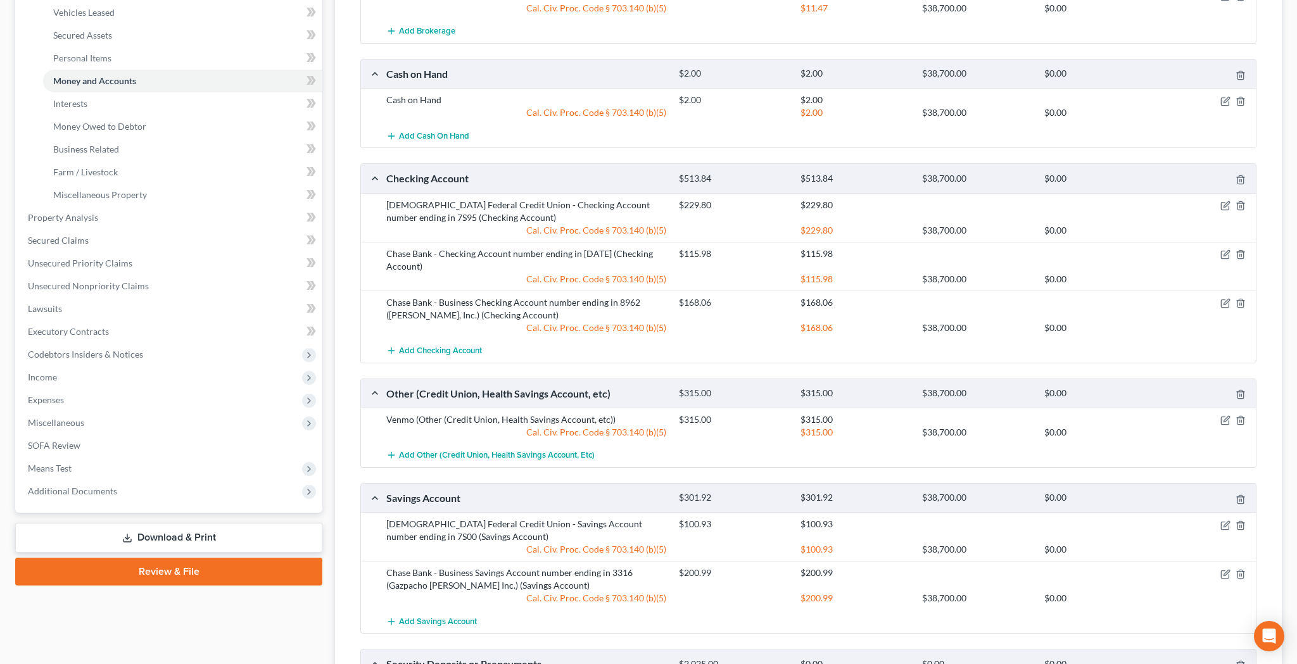
scroll to position [272, 0]
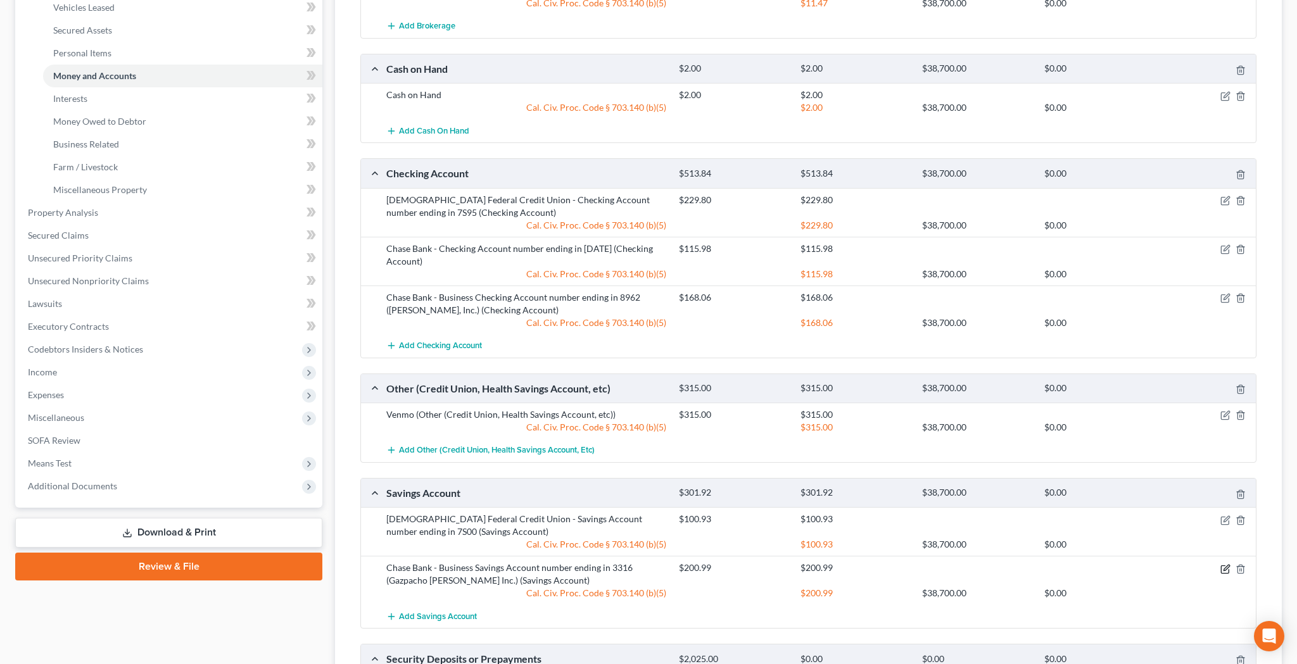
click at [1222, 565] on icon "button" at bounding box center [1225, 569] width 10 height 10
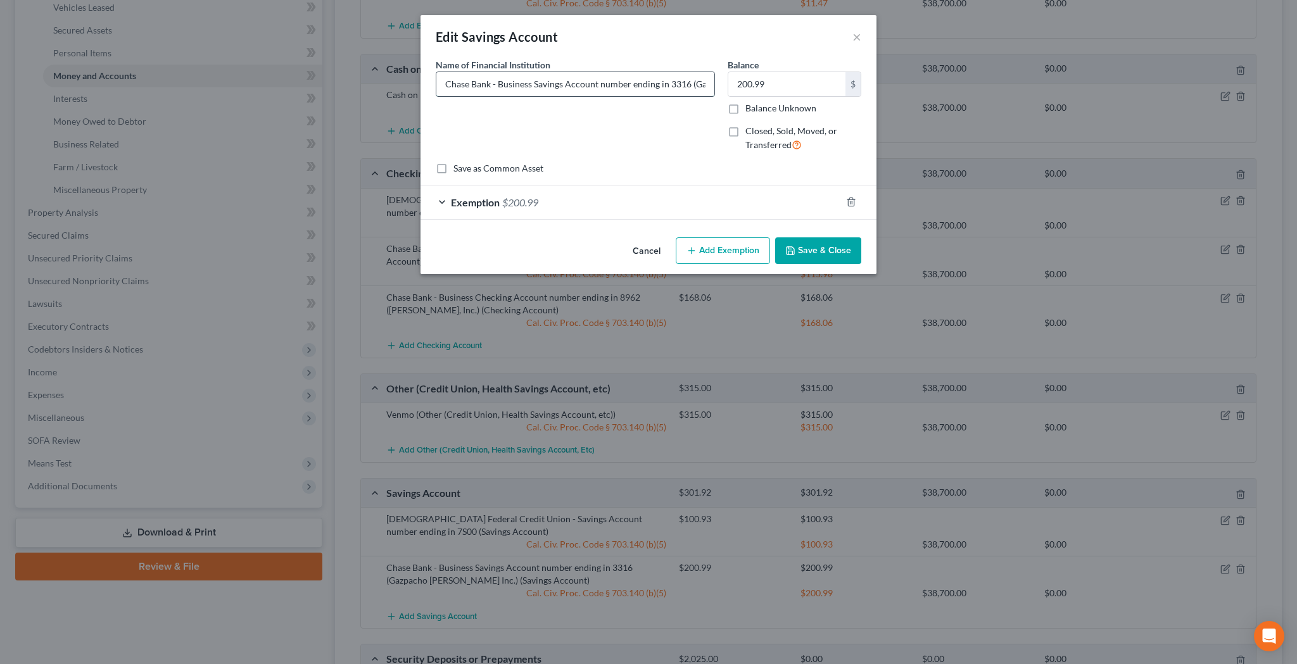
click at [674, 85] on input "Chase Bank - Business Savings Account number ending in 3316 (Gazpacho [PERSON_N…" at bounding box center [575, 84] width 278 height 24
type input "Chase Bank - Business Savings Account number ending in 3316 (Gazpacho [PERSON_N…"
click at [831, 245] on button "Save & Close" at bounding box center [818, 250] width 86 height 27
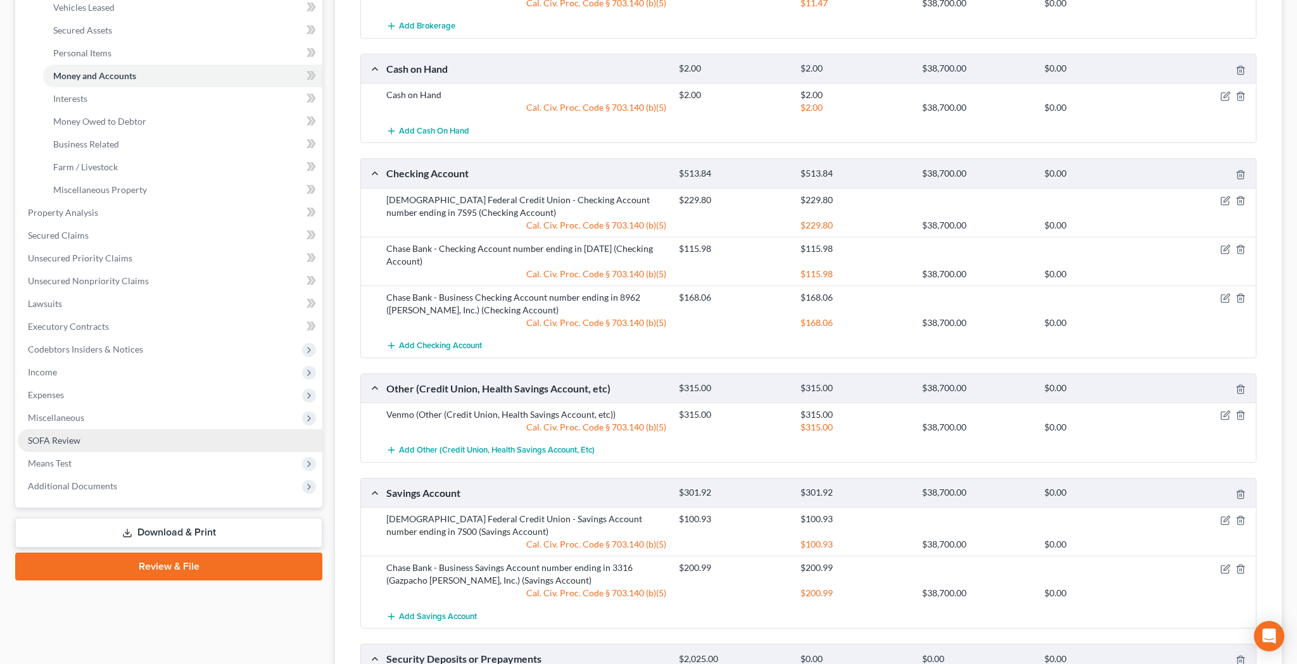
click at [163, 438] on link "SOFA Review" at bounding box center [170, 440] width 305 height 23
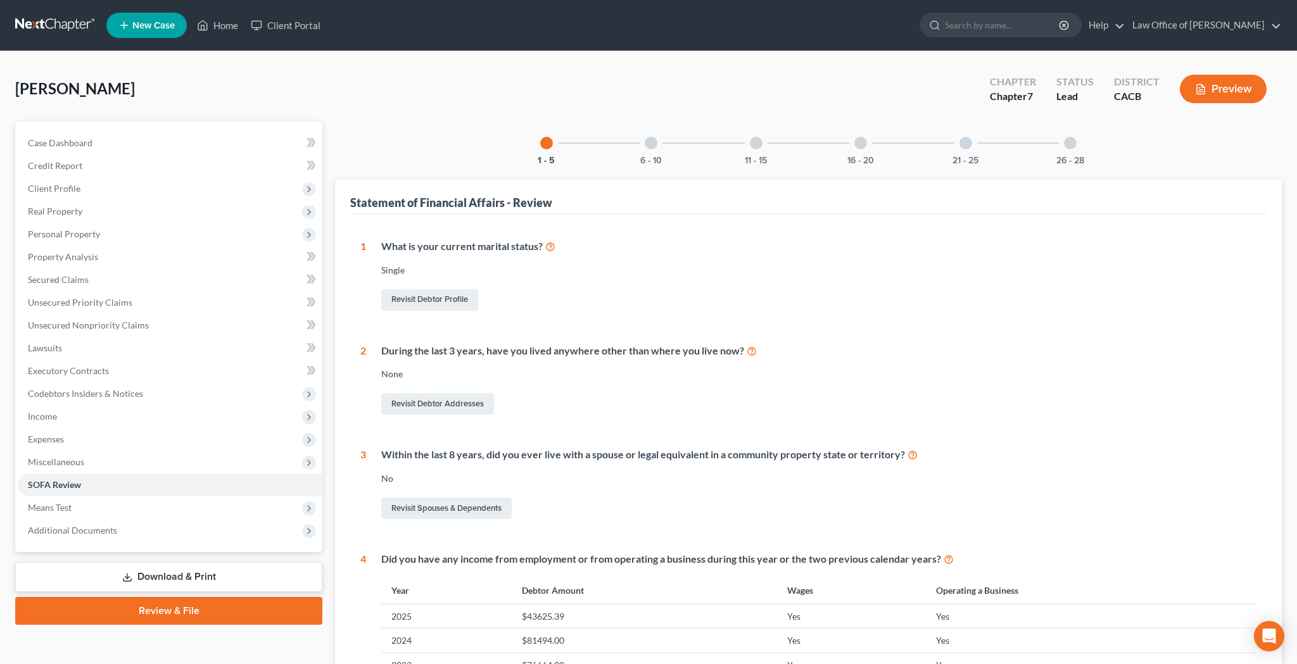
click at [1070, 146] on div at bounding box center [1070, 143] width 13 height 13
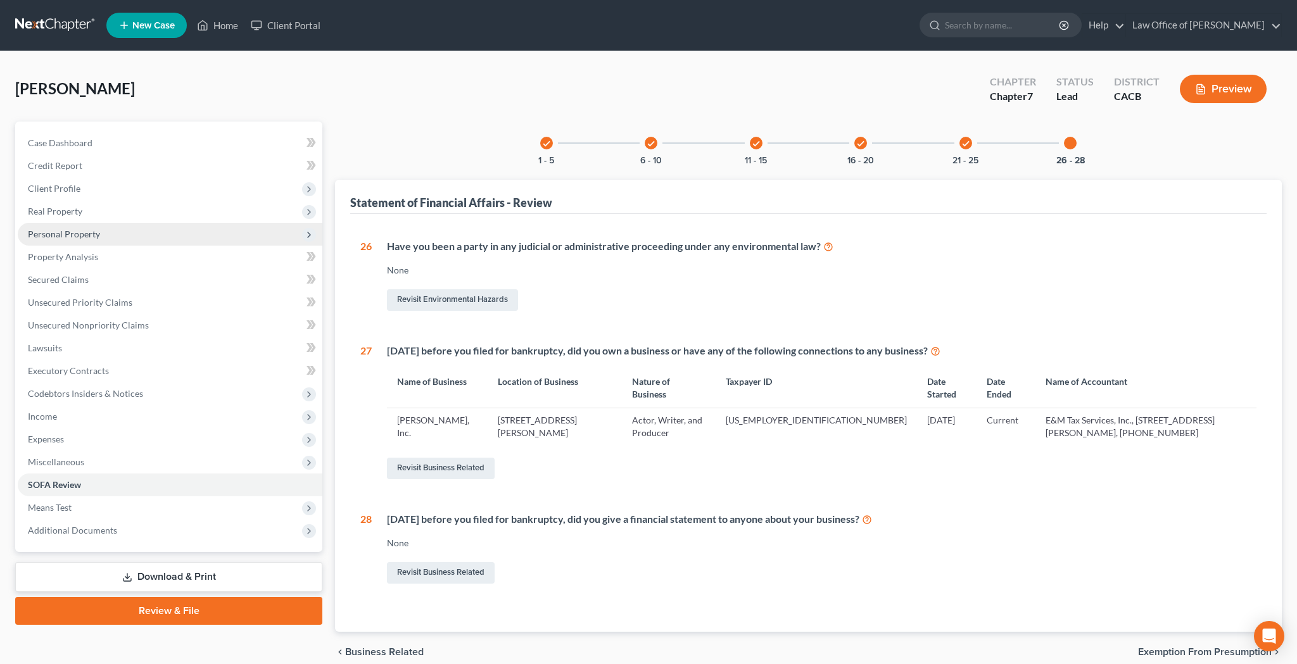
click at [95, 232] on span "Personal Property" at bounding box center [64, 234] width 72 height 11
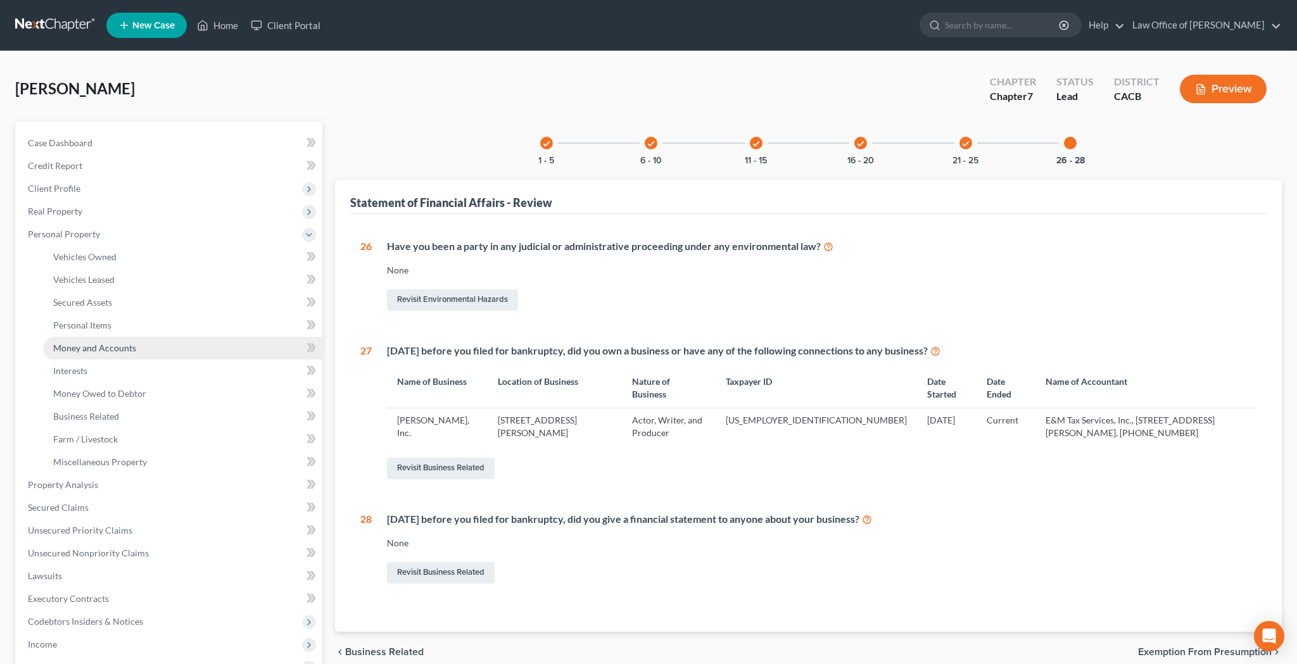
click at [103, 344] on span "Money and Accounts" at bounding box center [94, 348] width 83 height 11
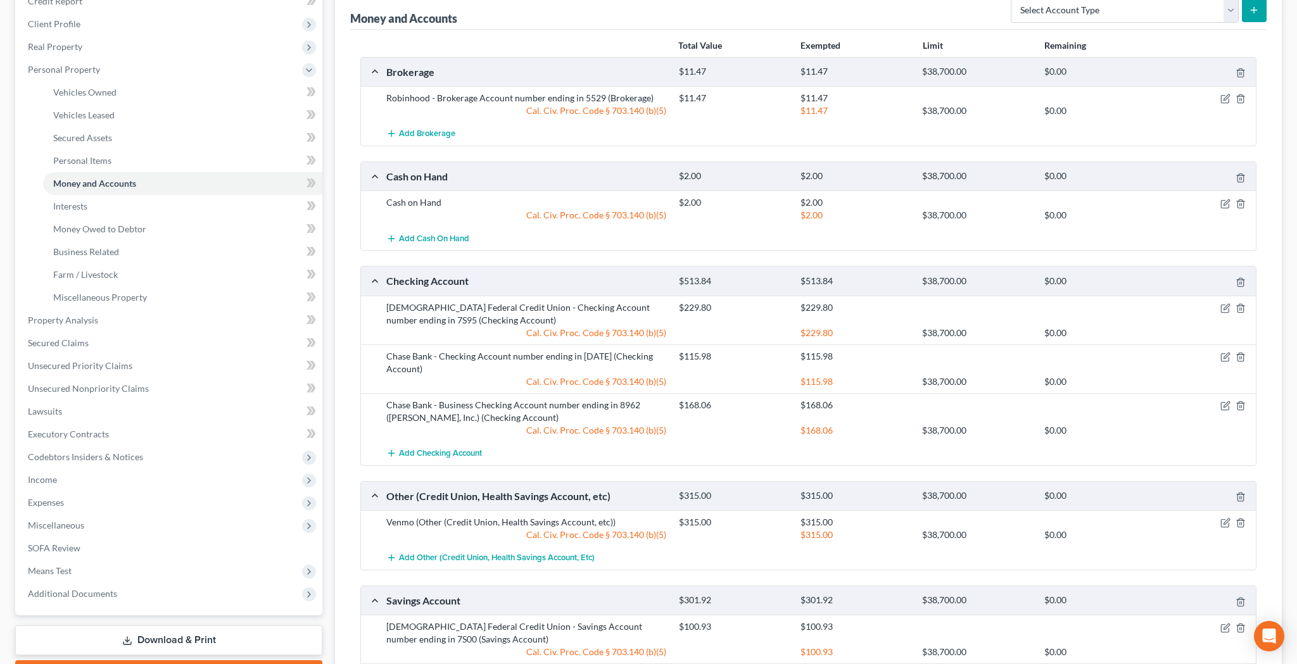
scroll to position [168, 0]
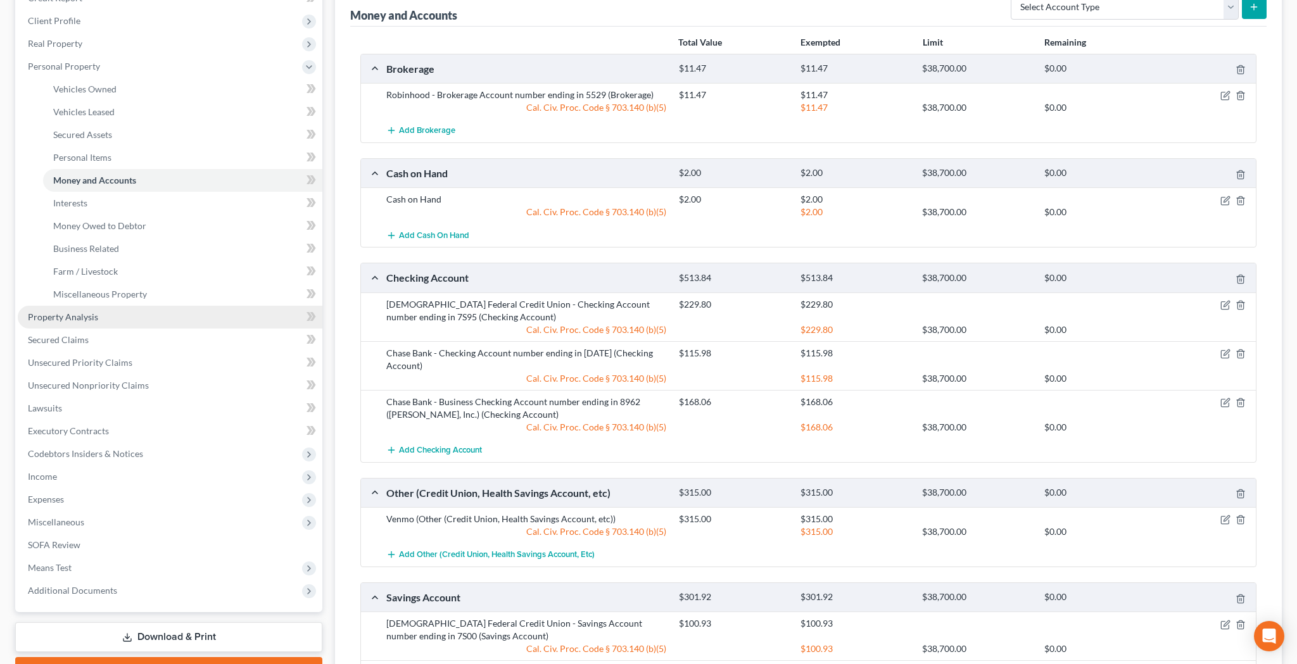
click at [120, 319] on link "Property Analysis" at bounding box center [170, 317] width 305 height 23
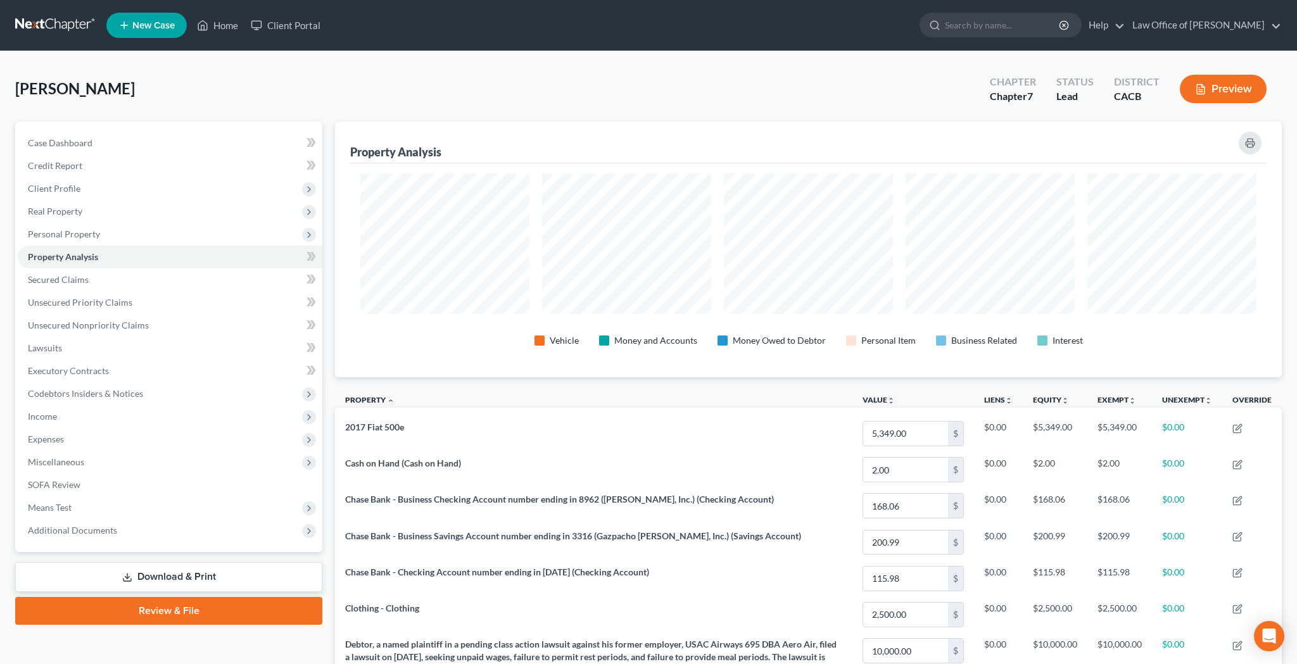
click at [1206, 97] on button "Preview" at bounding box center [1223, 89] width 87 height 28
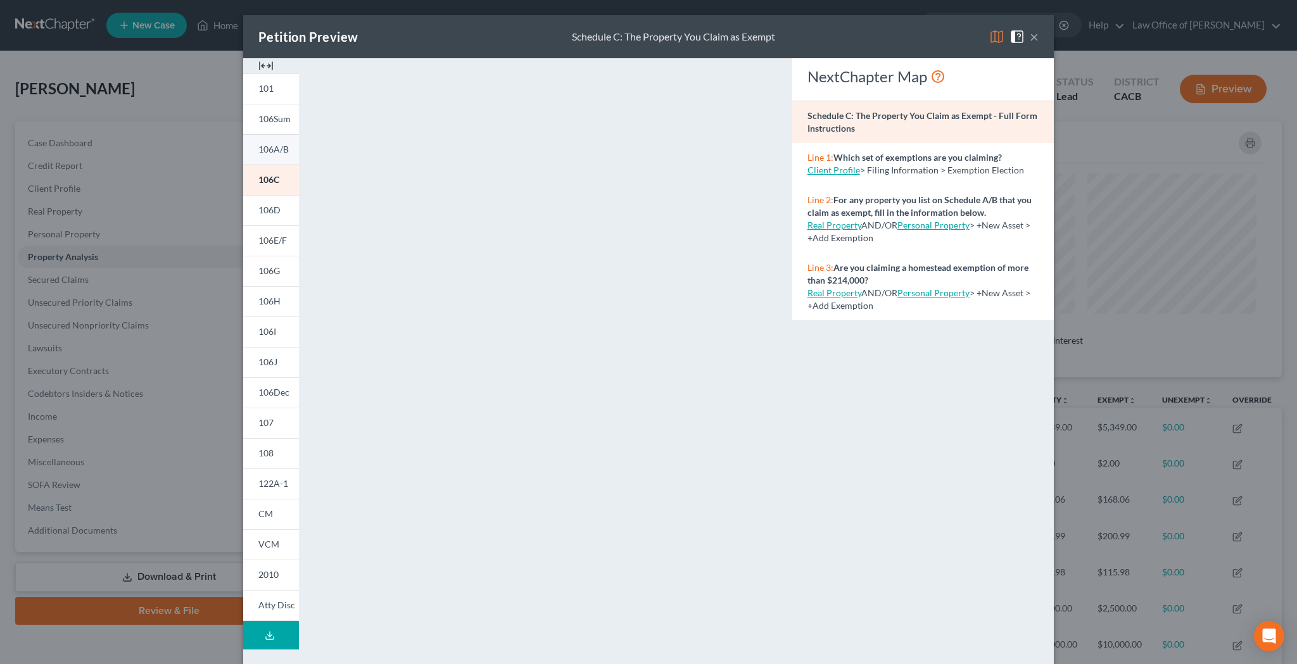
click at [273, 149] on span "106A/B" at bounding box center [273, 149] width 30 height 11
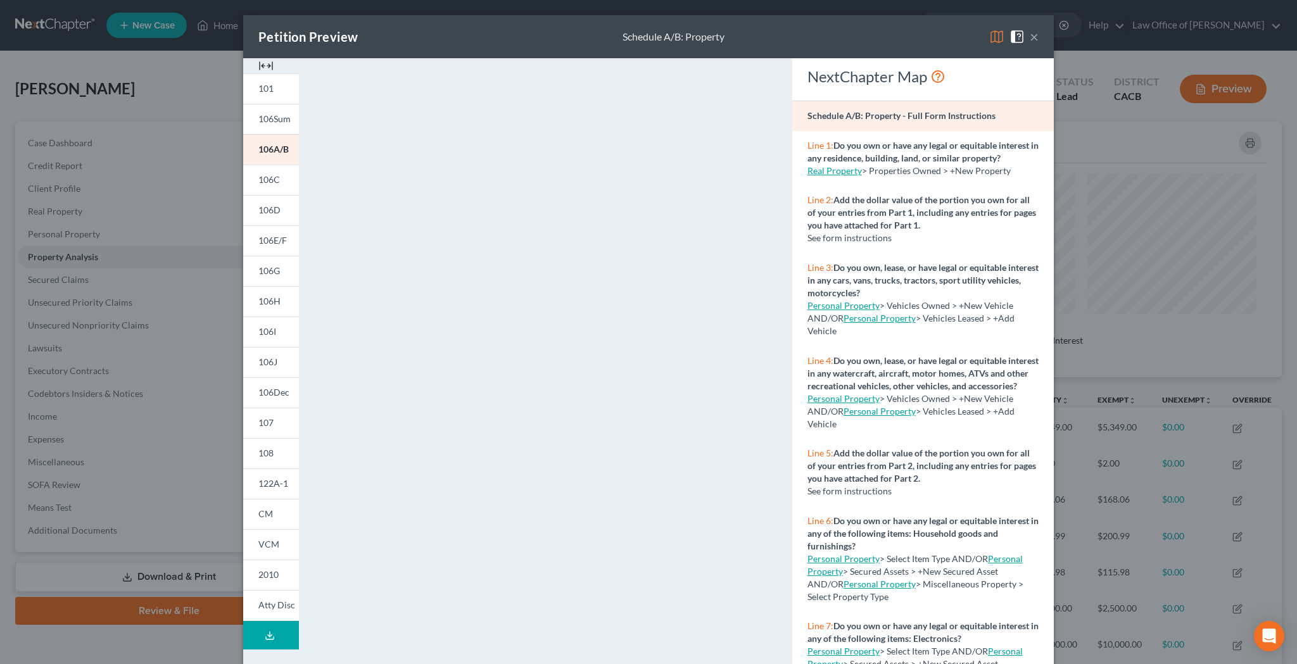
click at [1035, 37] on button "×" at bounding box center [1034, 36] width 9 height 15
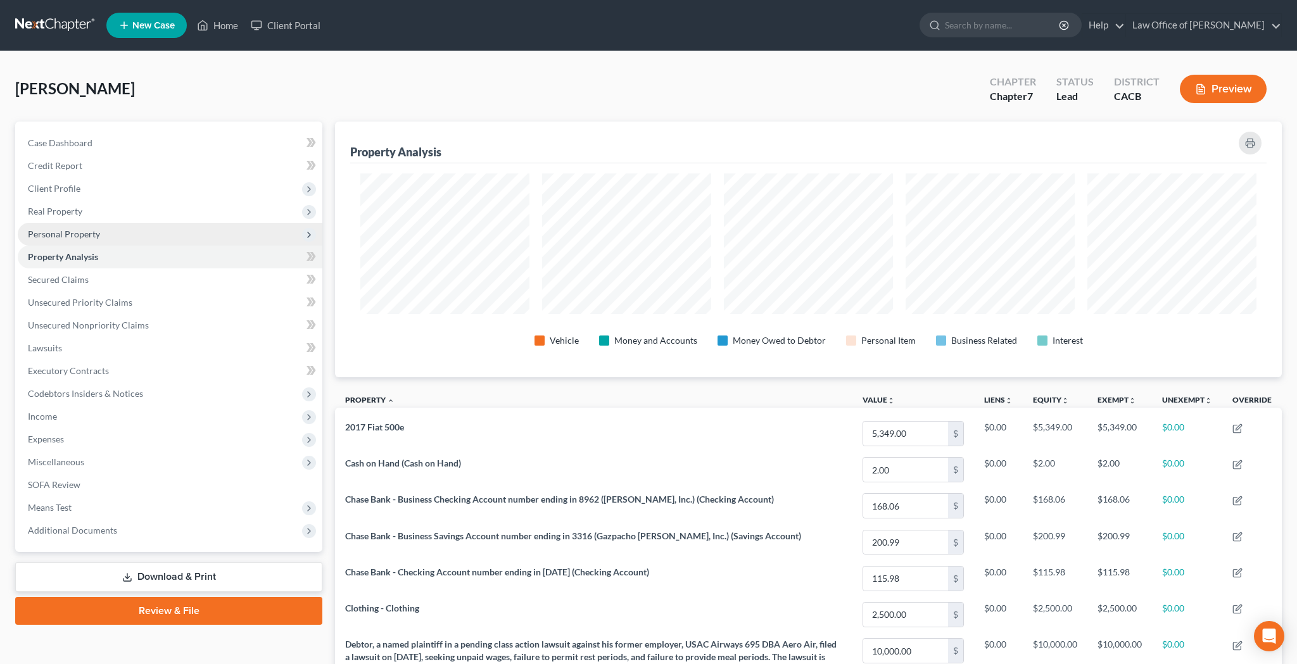
click at [83, 230] on span "Personal Property" at bounding box center [64, 234] width 72 height 11
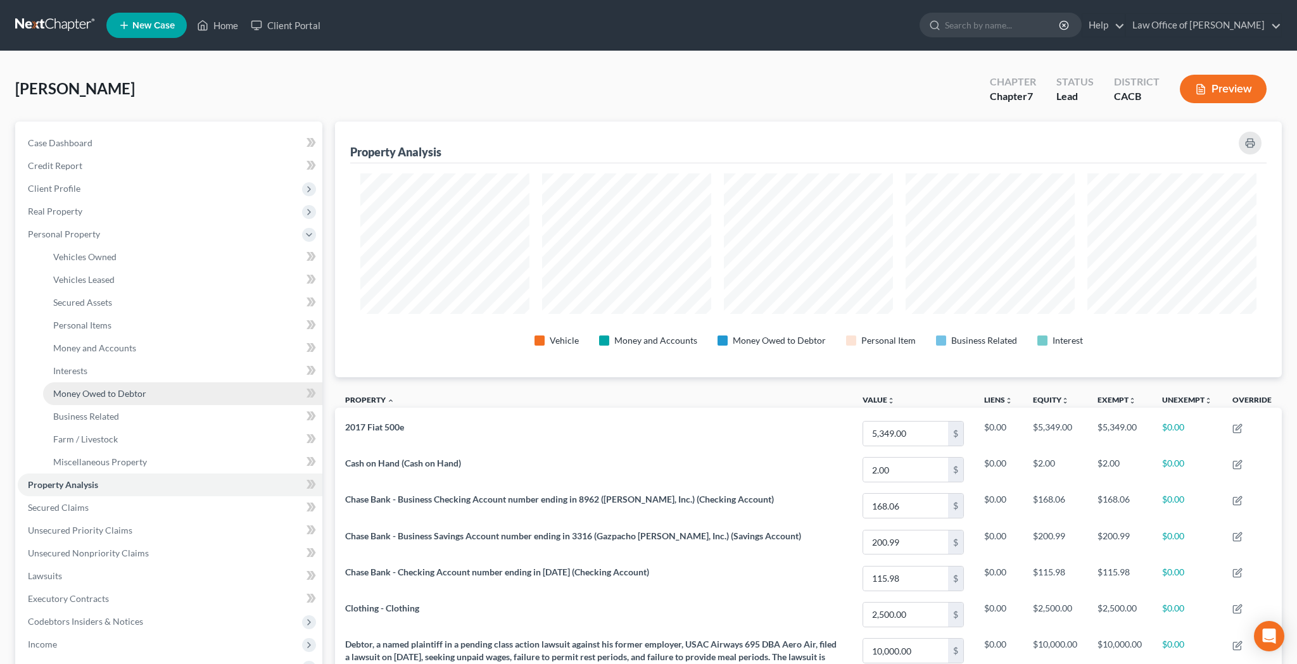
click at [108, 391] on span "Money Owed to Debtor" at bounding box center [99, 393] width 93 height 11
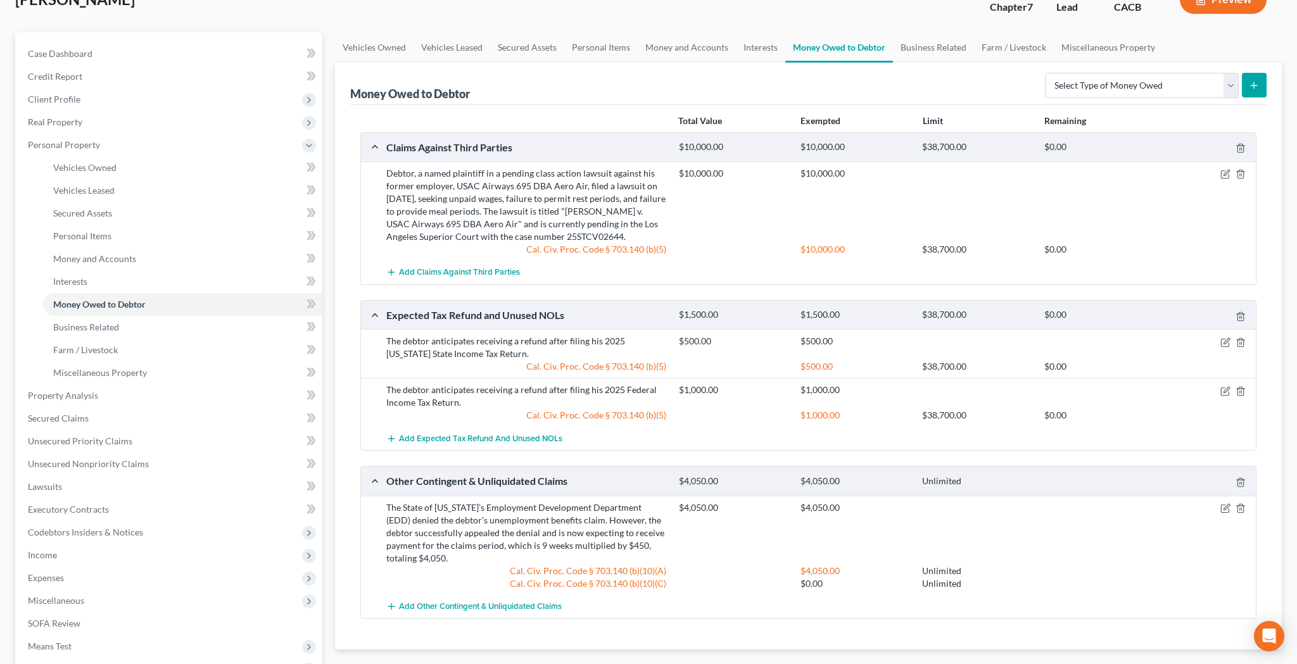
scroll to position [91, 0]
click at [956, 44] on link "Business Related" at bounding box center [933, 46] width 81 height 30
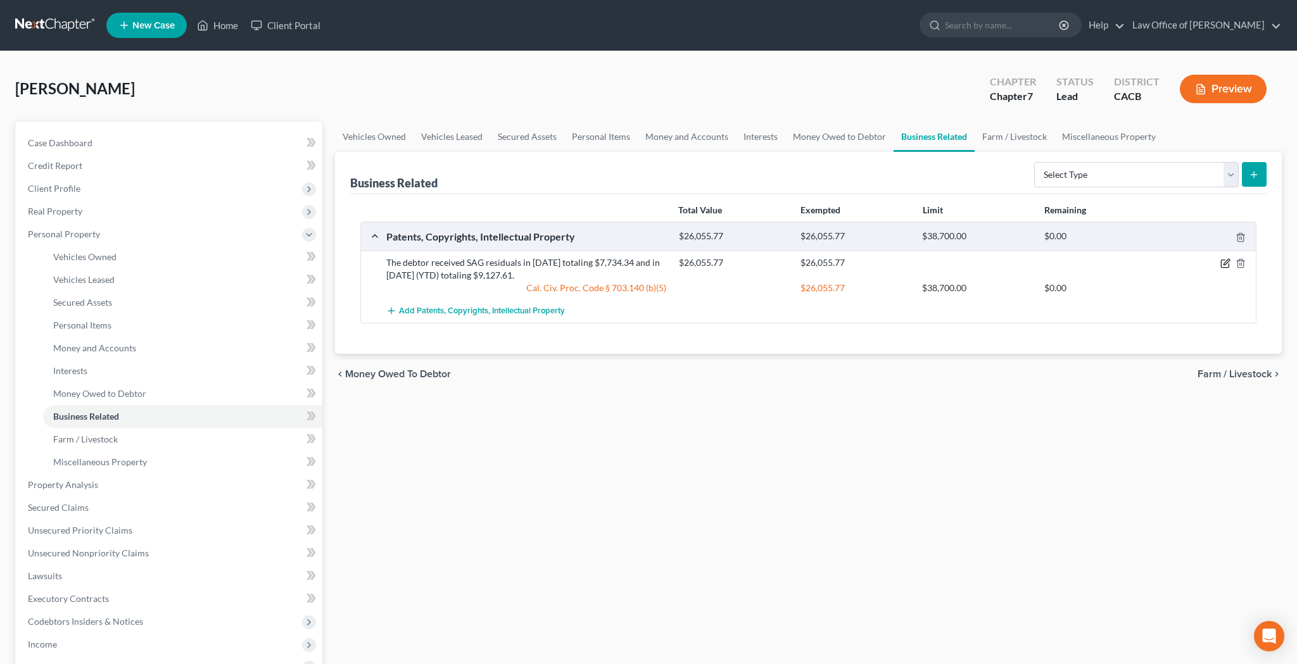
click at [1222, 265] on icon "button" at bounding box center [1225, 263] width 10 height 10
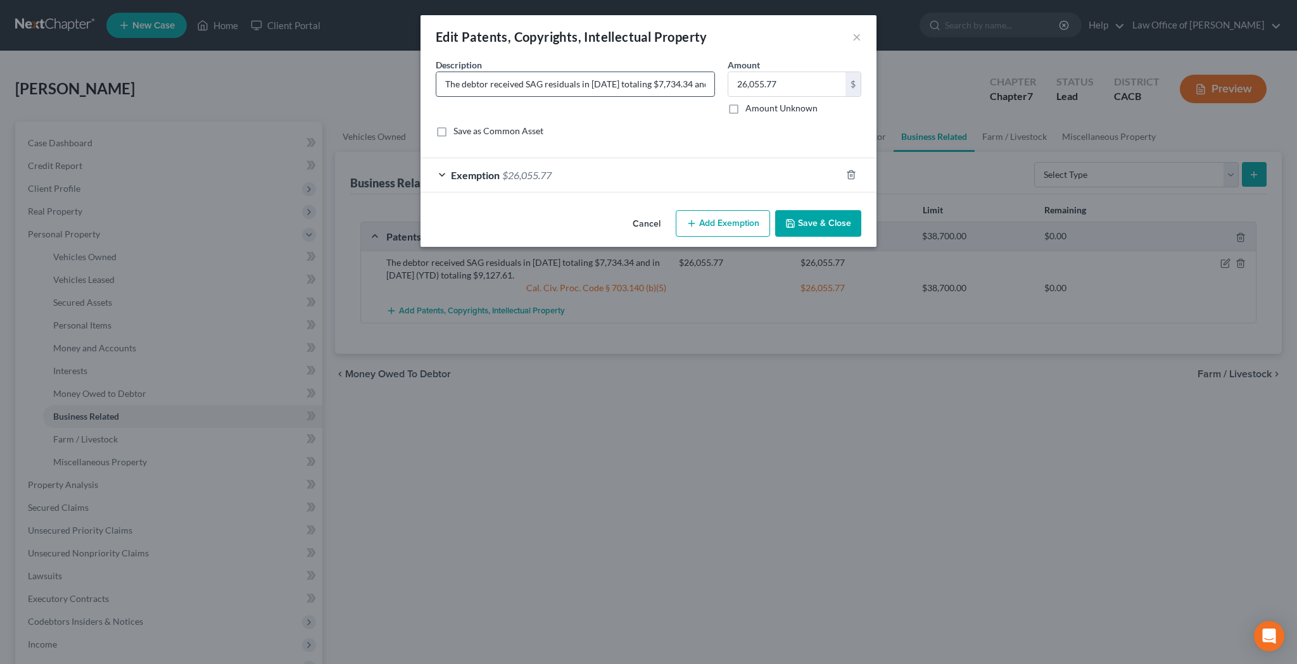
click at [491, 86] on input "The debtor received SAG residuals in [DATE] totaling $7,734.34 and in [DATE] (Y…" at bounding box center [575, 84] width 278 height 24
type input "The debtor is entitled to receive residuals. The debtor received SAG residuals …"
click at [820, 222] on button "Save & Close" at bounding box center [818, 223] width 86 height 27
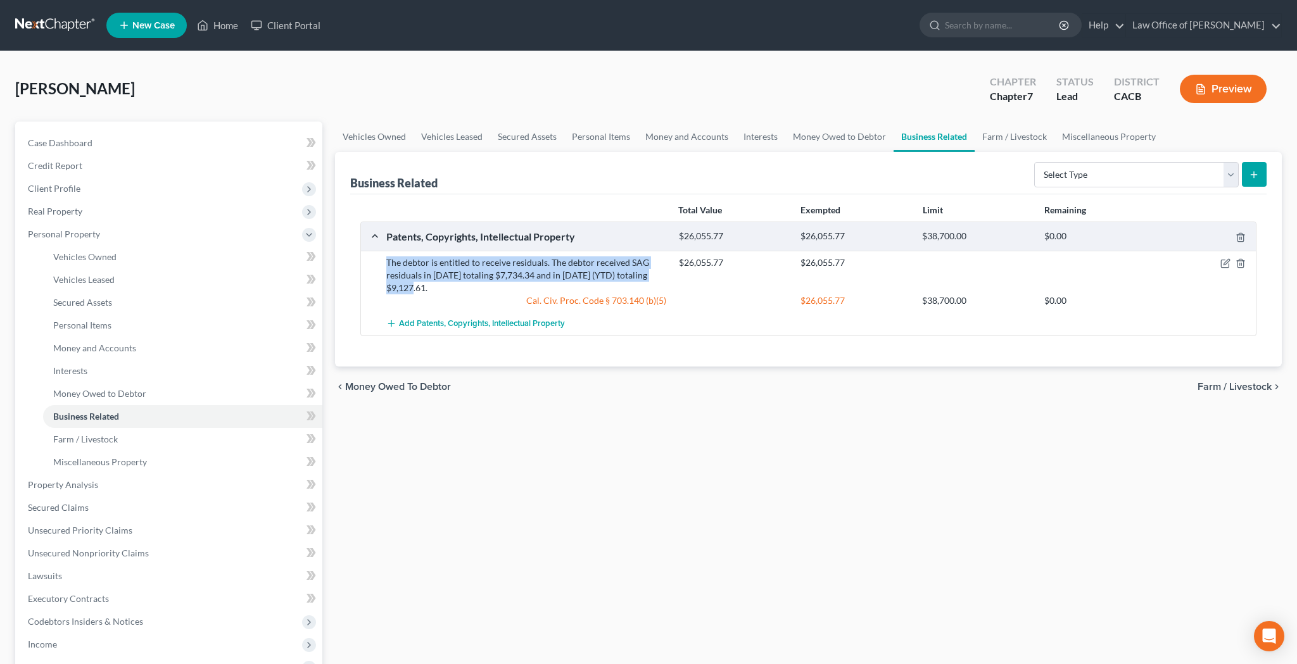
drag, startPoint x: 388, startPoint y: 264, endPoint x: 443, endPoint y: 284, distance: 57.9
click at [443, 284] on div "The debtor is entitled to receive residuals. The debtor received SAG residuals …" at bounding box center [526, 275] width 293 height 38
copy div "The debtor is entitled to receive residuals. The debtor received SAG residuals …"
click at [1223, 263] on icon "button" at bounding box center [1225, 263] width 10 height 10
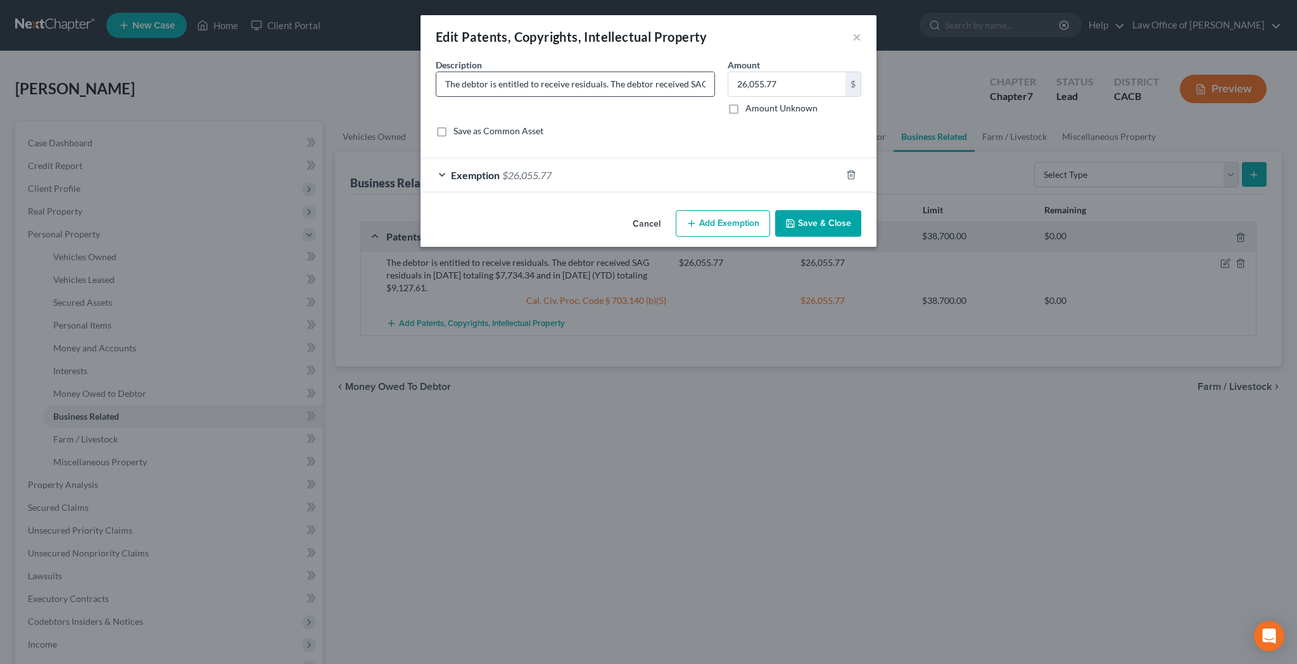
click at [548, 83] on input "The debtor is entitled to receive residuals. The debtor received SAG residuals …" at bounding box center [575, 84] width 278 height 24
paste input "In [DATE], the debtor received SAG residuals totaling $7,734.34. In [DATE] (up …"
click at [479, 88] on input "The debtor is entitled to receive residuals. In [DATE], the debtor received SAG…" at bounding box center [575, 84] width 278 height 24
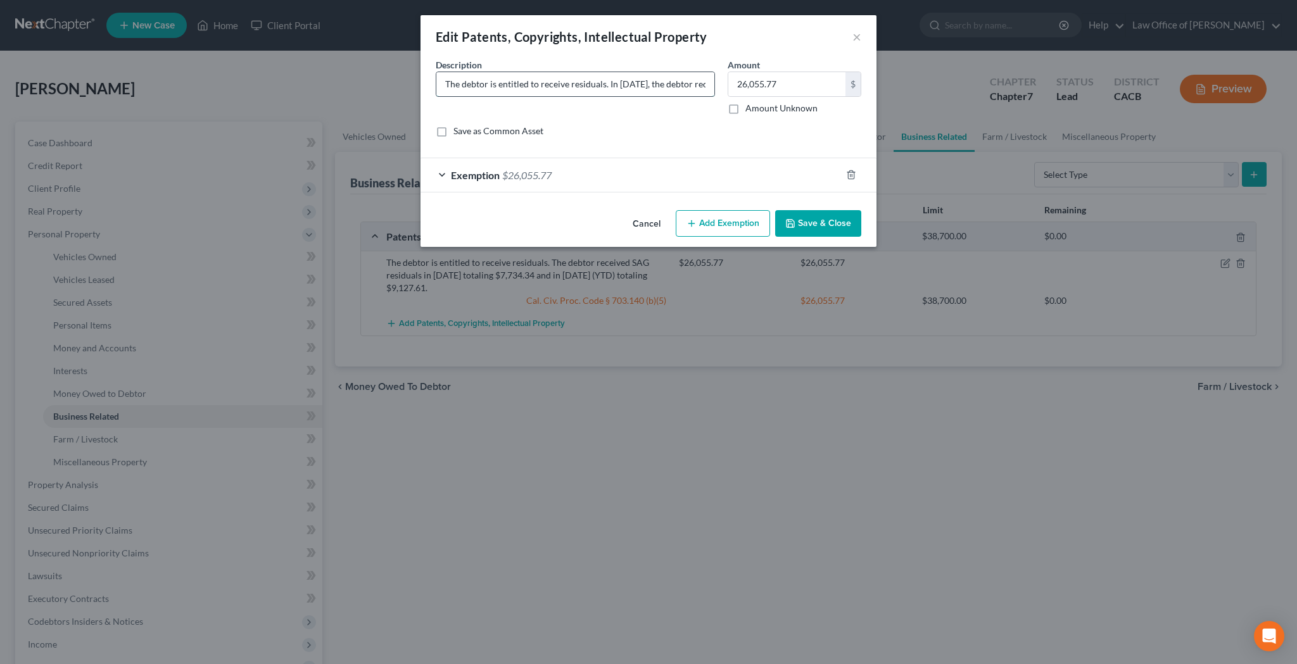
click at [619, 86] on input "The debtor is entitled to receive residuals. In [DATE], the debtor received SAG…" at bounding box center [575, 84] width 278 height 24
click at [570, 87] on input "The debtor is entitled to receive residuals. In [DATE], the debtor received SAG…" at bounding box center [575, 84] width 278 height 24
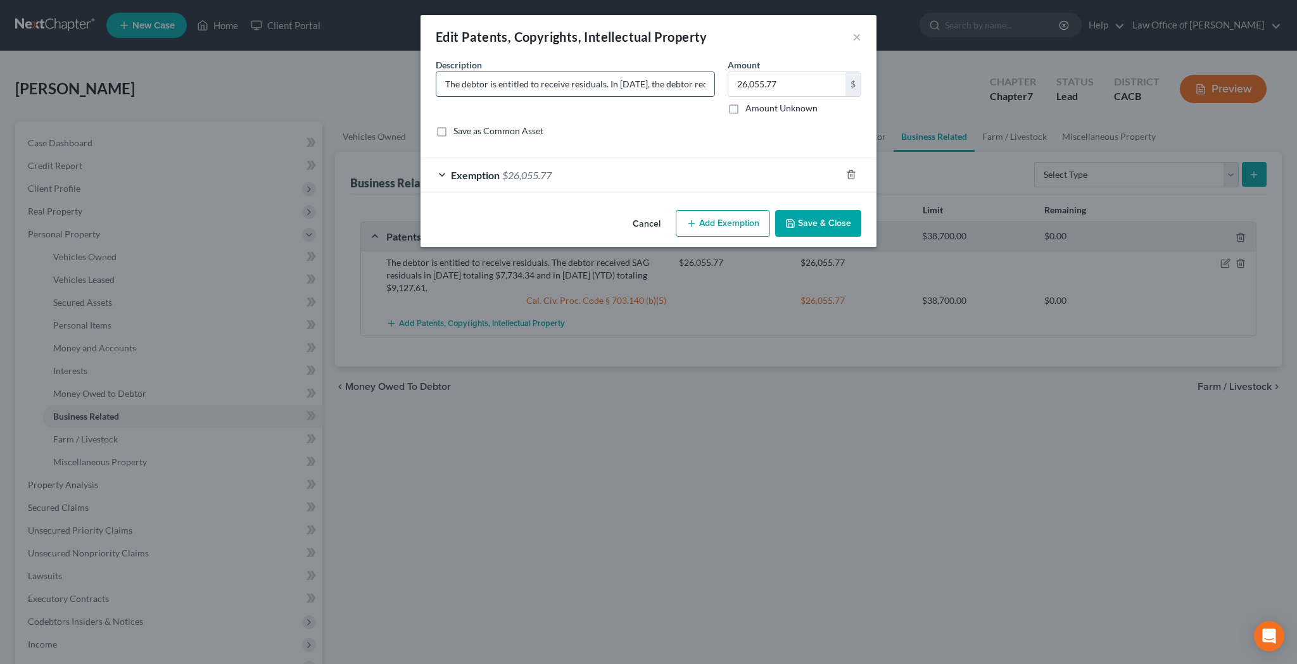
paste input "a total of $7,734.34 in SAG residuals. So far in [DATE], the debtor has receive…"
type input "The debtor is entitled to receive residuals. In [DATE], the debtor received a t…"
click at [818, 223] on button "Save & Close" at bounding box center [818, 223] width 86 height 27
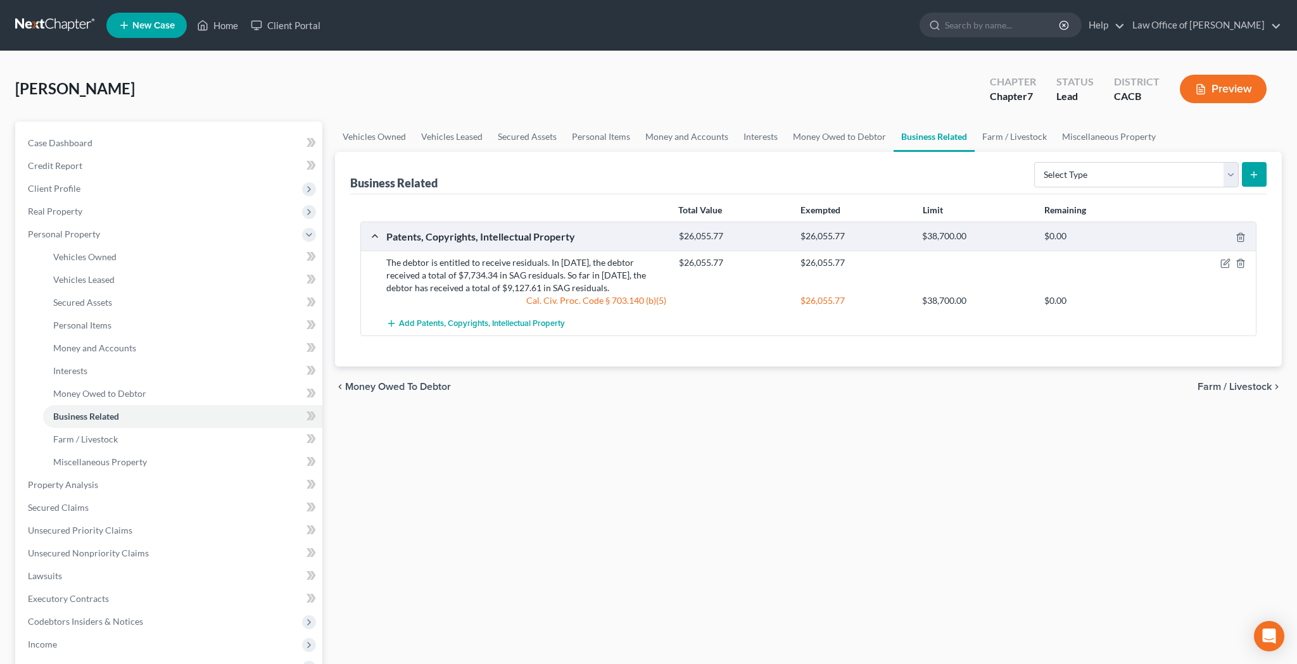
click at [1220, 93] on button "Preview" at bounding box center [1223, 89] width 87 height 28
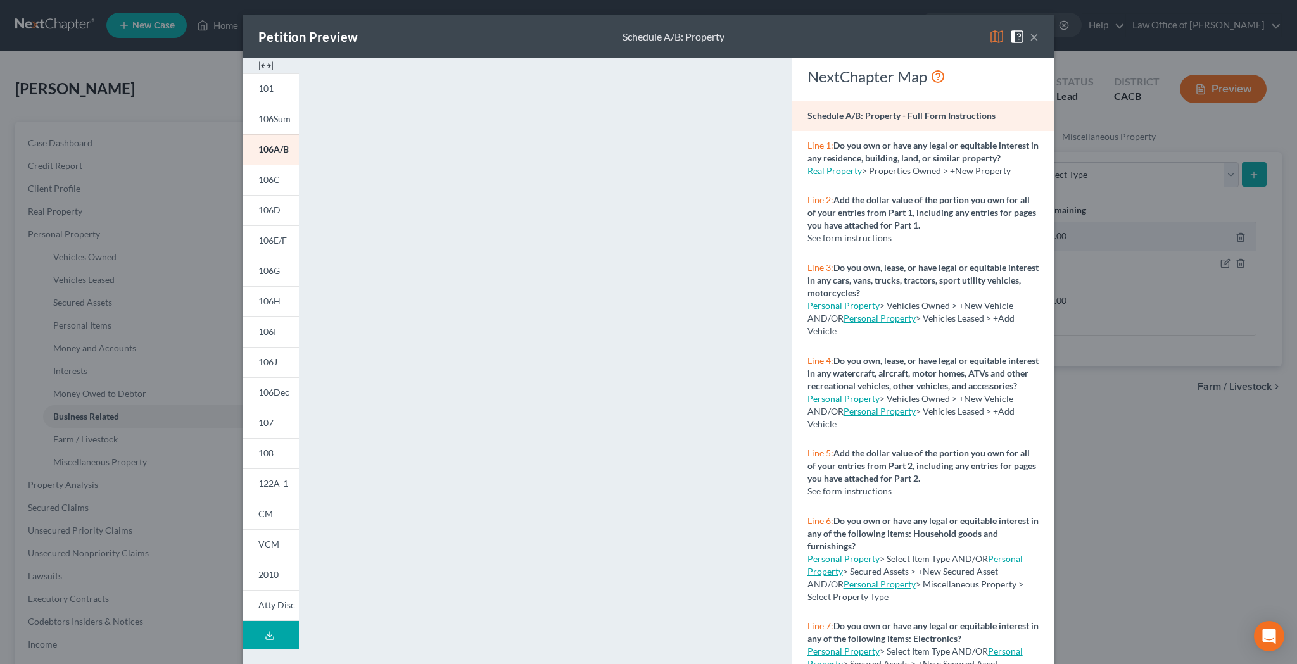
click at [1033, 37] on button "×" at bounding box center [1034, 36] width 9 height 15
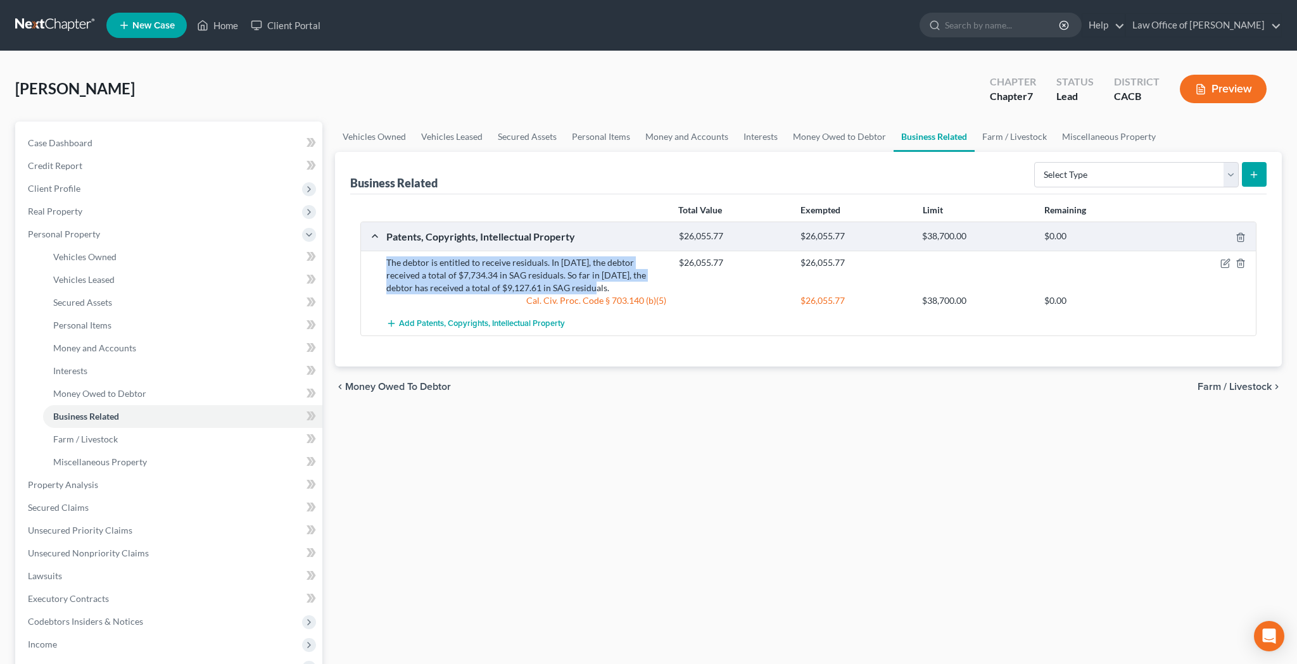
drag, startPoint x: 388, startPoint y: 263, endPoint x: 568, endPoint y: 281, distance: 181.3
click at [568, 281] on div "The debtor is entitled to receive residuals. In [DATE], the debtor received a t…" at bounding box center [526, 275] width 293 height 38
copy div "The debtor is entitled to receive residuals. In [DATE], the debtor received a t…"
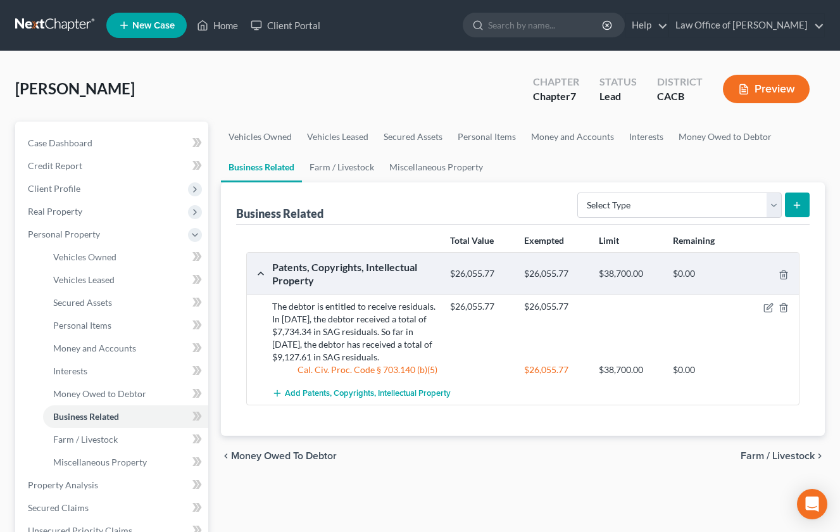
click at [488, 188] on div "Business Related Select Type Customer Lists Franchises Inventory Licenses Machi…" at bounding box center [523, 203] width 574 height 42
click at [630, 137] on link "Interests" at bounding box center [646, 137] width 49 height 30
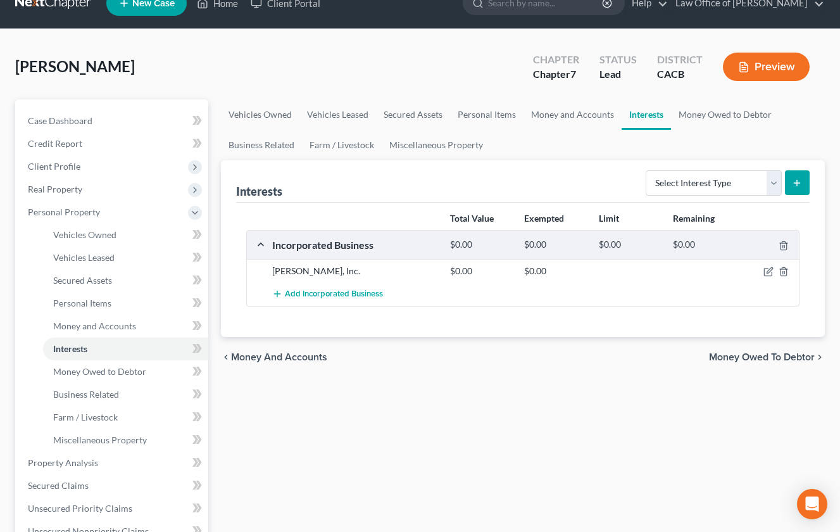
scroll to position [25, 0]
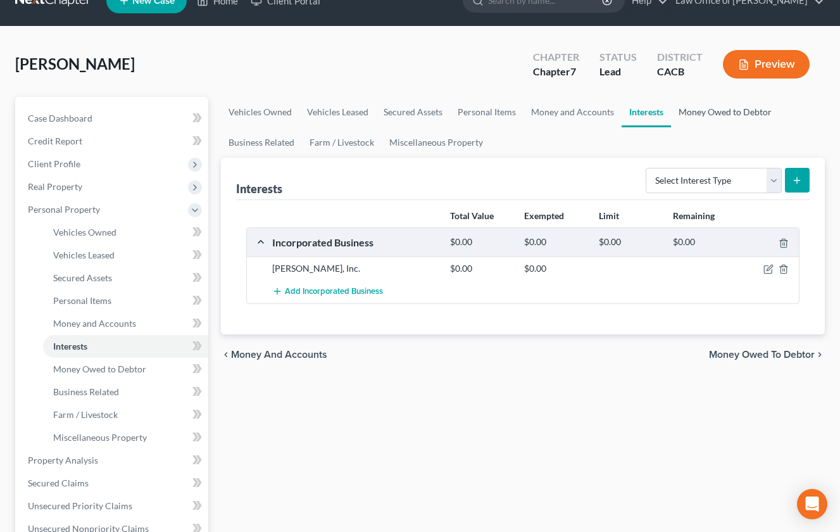
click at [705, 111] on link "Money Owed to Debtor" at bounding box center [725, 112] width 108 height 30
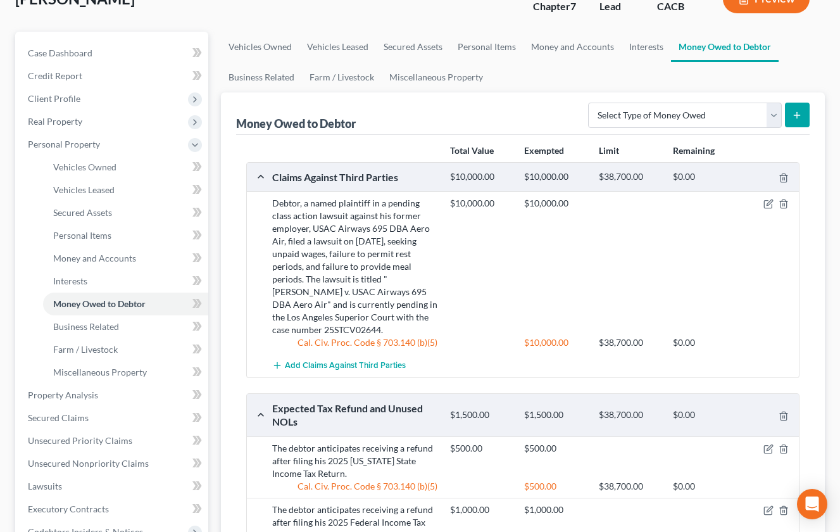
scroll to position [101, 0]
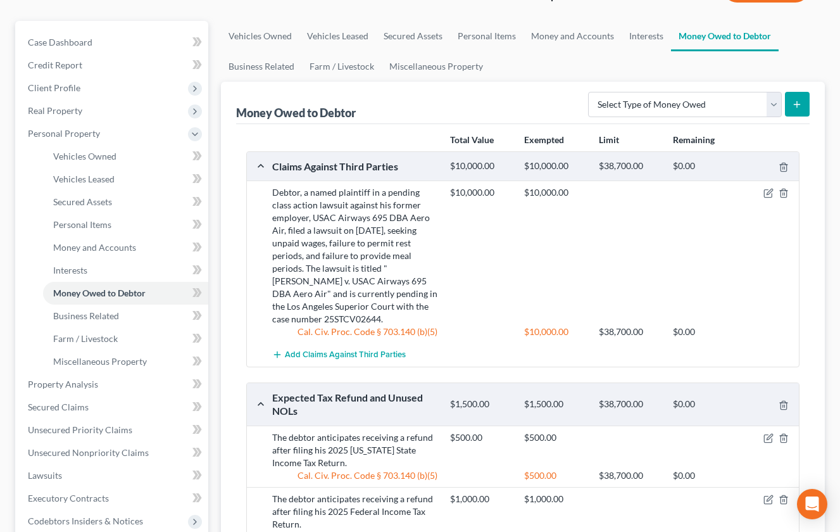
drag, startPoint x: 272, startPoint y: 191, endPoint x: 371, endPoint y: 313, distance: 157.1
click at [371, 313] on div "Debtor, a named plaintiff in a pending class action lawsuit against his former …" at bounding box center [355, 255] width 178 height 139
copy div "Debtor, a named plaintiff in a pending class action lawsuit against his former …"
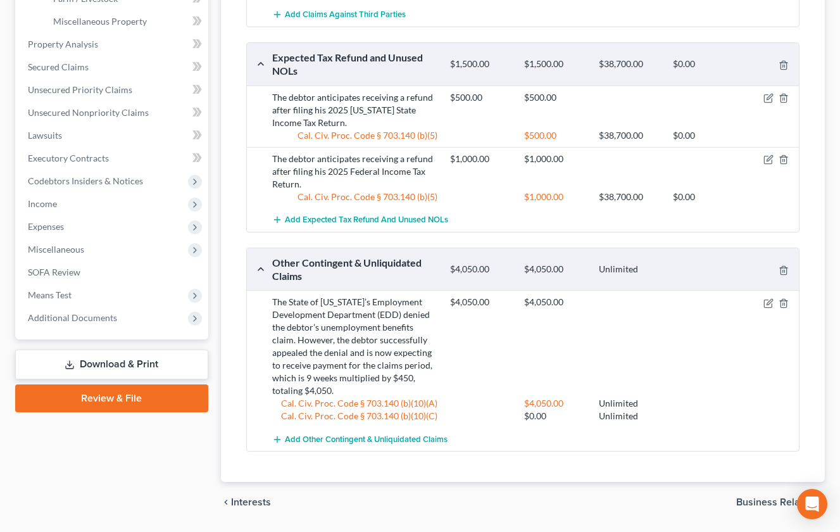
scroll to position [443, 0]
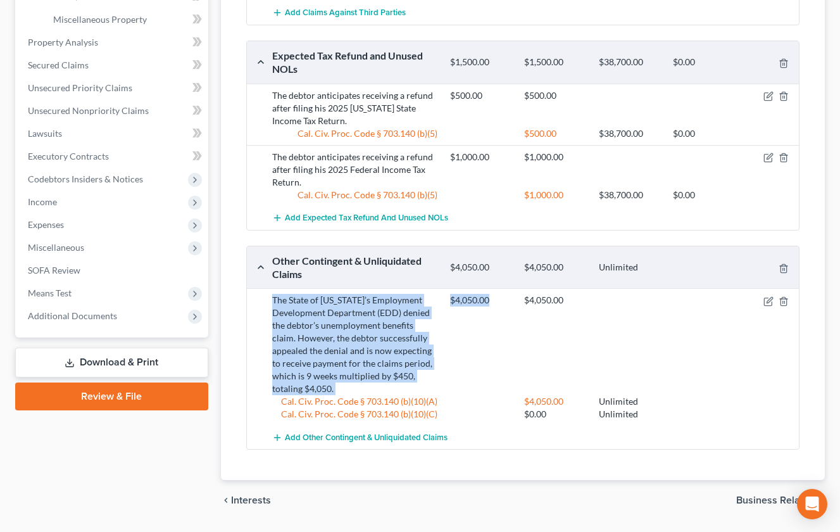
drag, startPoint x: 273, startPoint y: 300, endPoint x: 446, endPoint y: 367, distance: 186.0
click at [446, 367] on div "The State of [US_STATE]’s Employment Development Department (EDD) denied the de…" at bounding box center [533, 357] width 534 height 127
click at [446, 367] on div "$4,050.00 $4,050.00" at bounding box center [622, 344] width 357 height 101
drag, startPoint x: 274, startPoint y: 301, endPoint x: 436, endPoint y: 371, distance: 176.7
click at [436, 371] on div "The State of [US_STATE]’s Employment Development Department (EDD) denied the de…" at bounding box center [355, 344] width 178 height 101
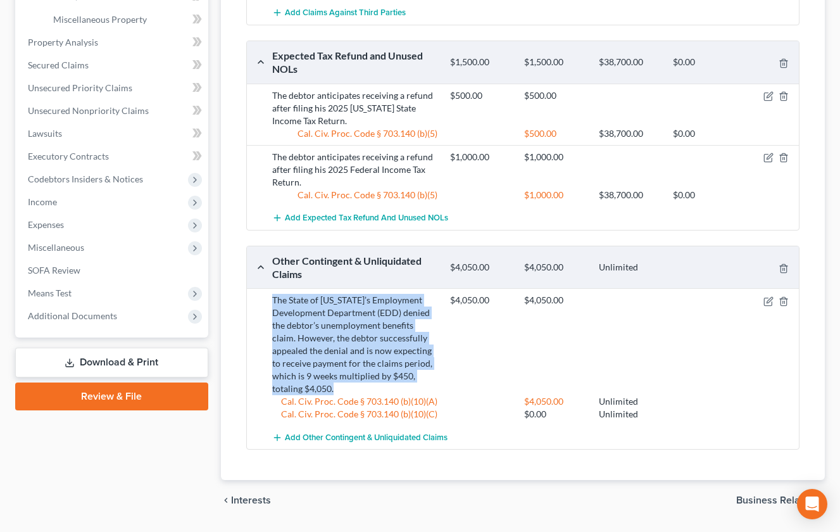
copy div "The State of [US_STATE]’s Employment Development Department (EDD) denied the de…"
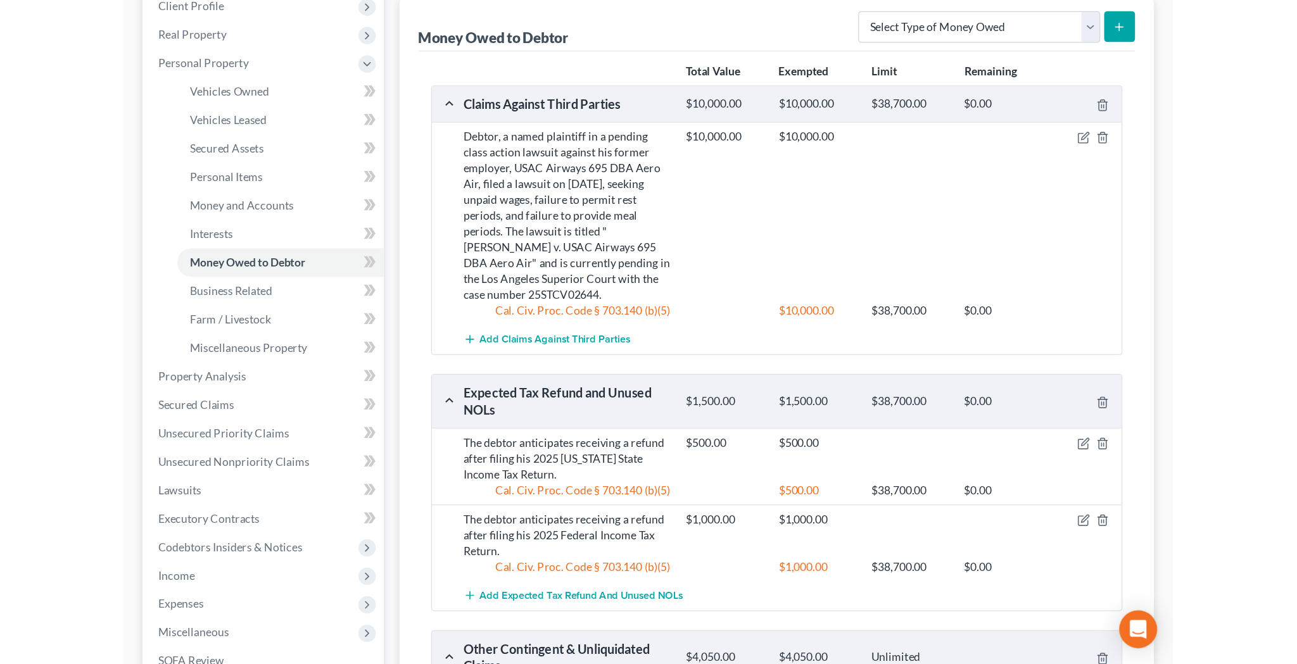
scroll to position [183, 0]
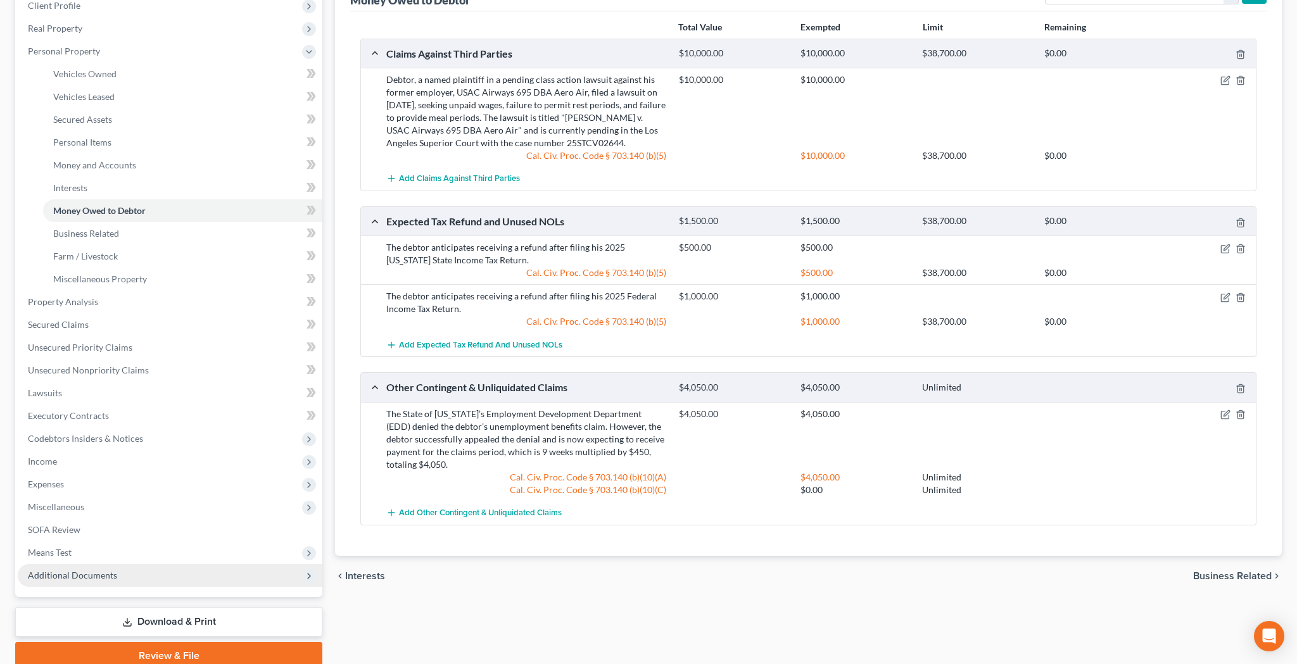
click at [132, 575] on span "Additional Documents" at bounding box center [170, 575] width 305 height 23
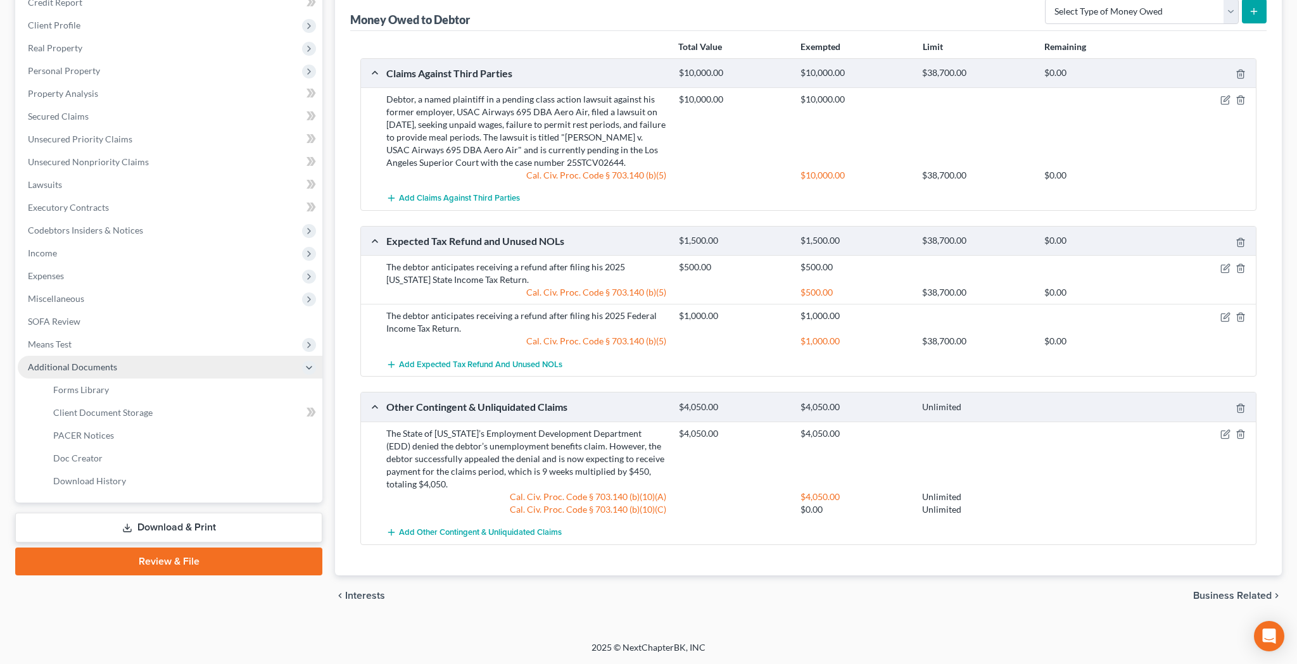
scroll to position [163, 0]
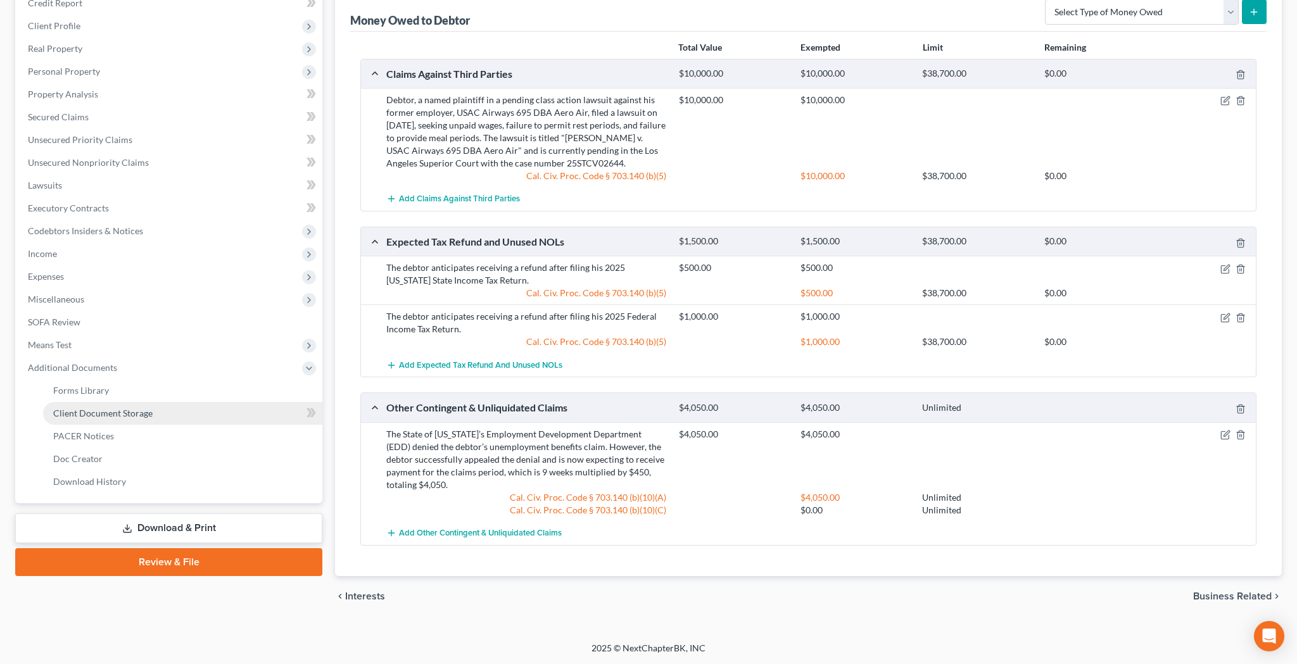
click at [151, 412] on link "Client Document Storage" at bounding box center [182, 413] width 279 height 23
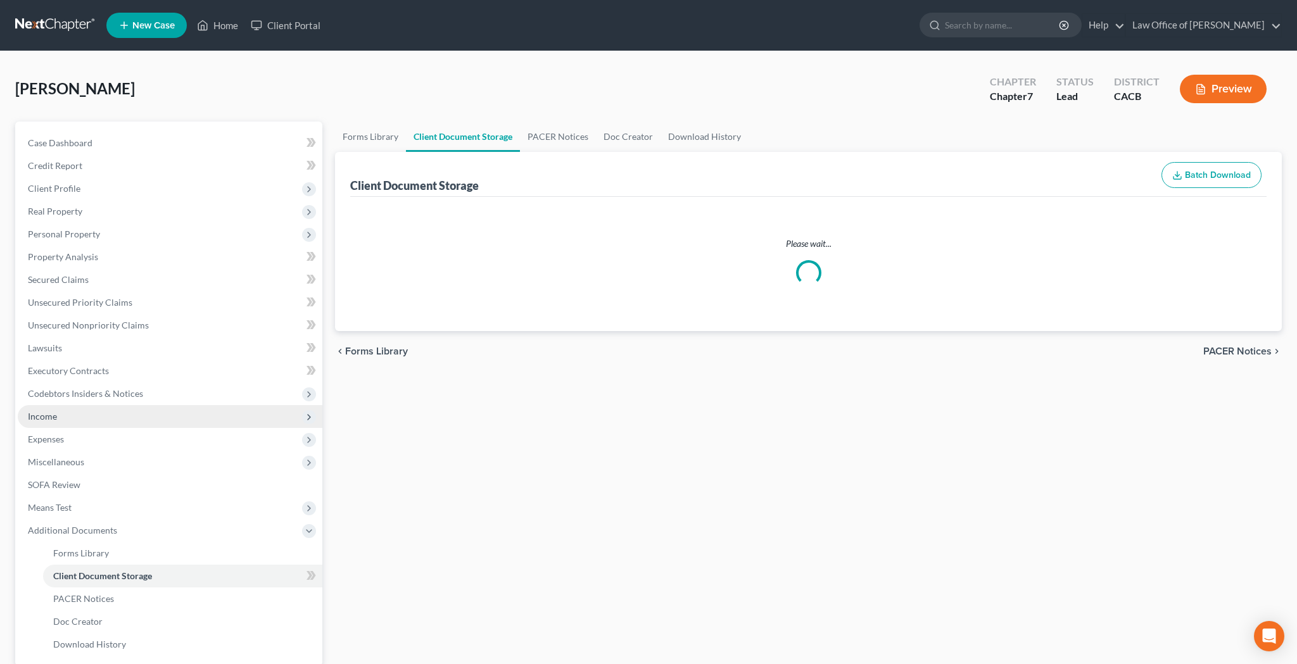
select select "10"
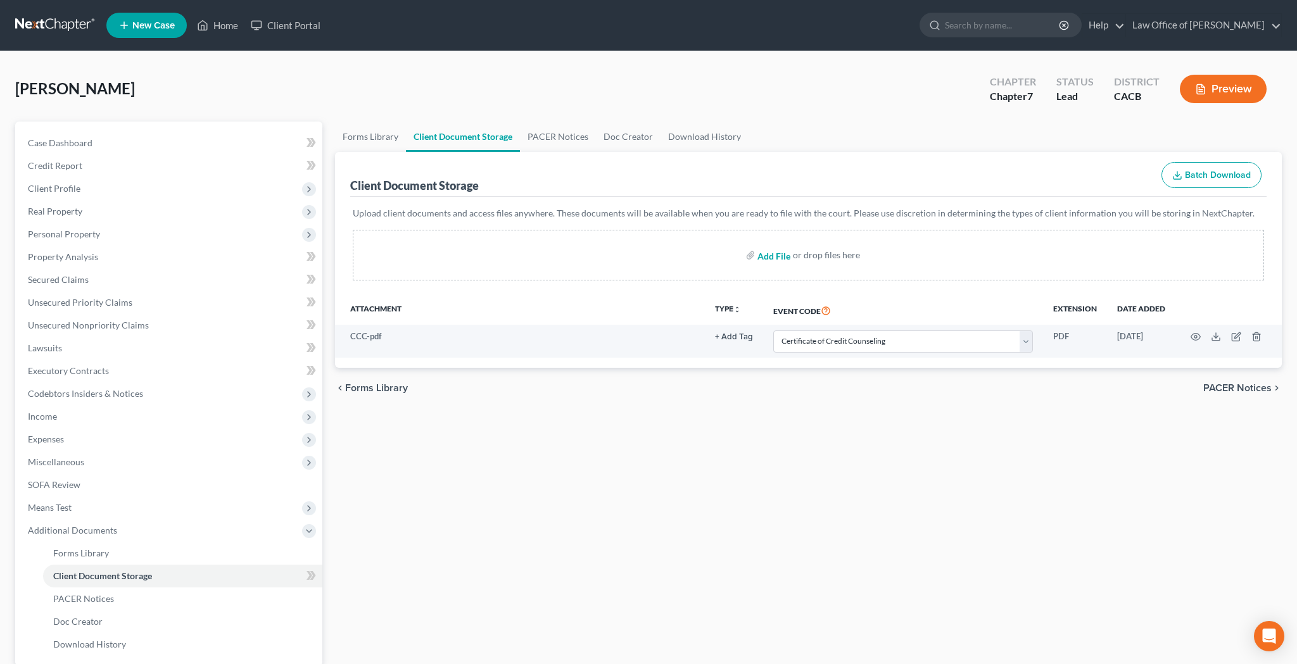
click at [781, 255] on input "file" at bounding box center [772, 255] width 30 height 23
type input "C:\fakepath\vp.pdf"
select select "10"
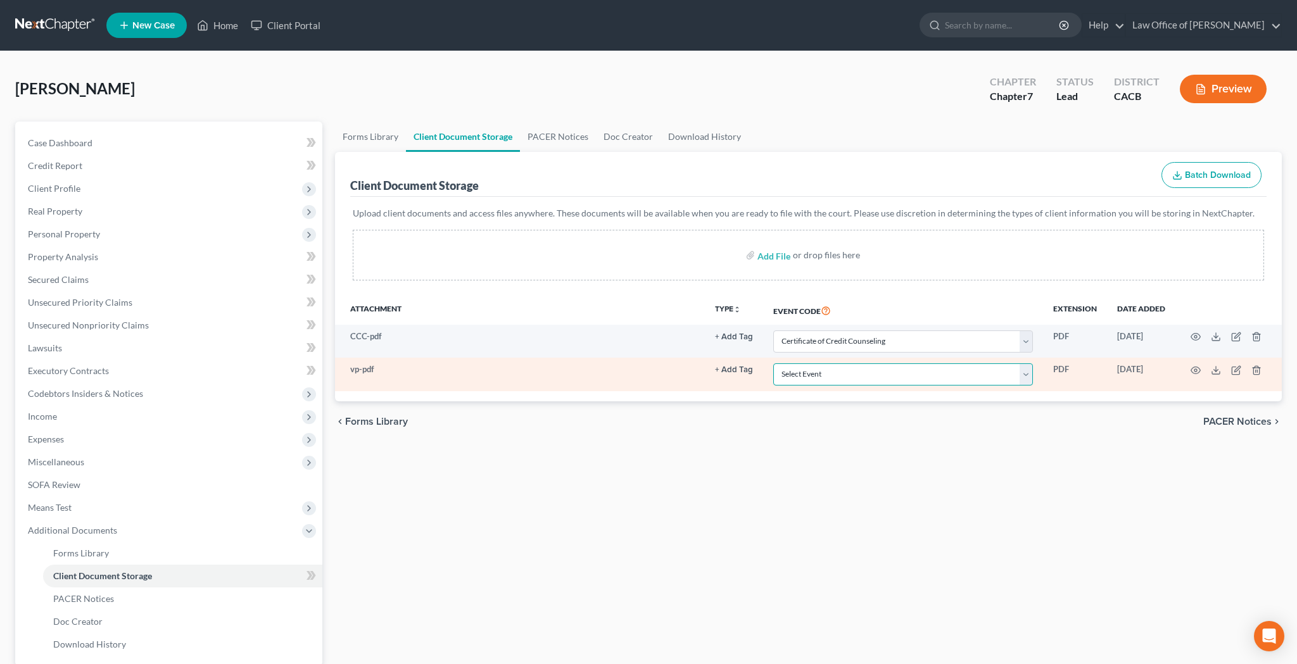
select select "60"
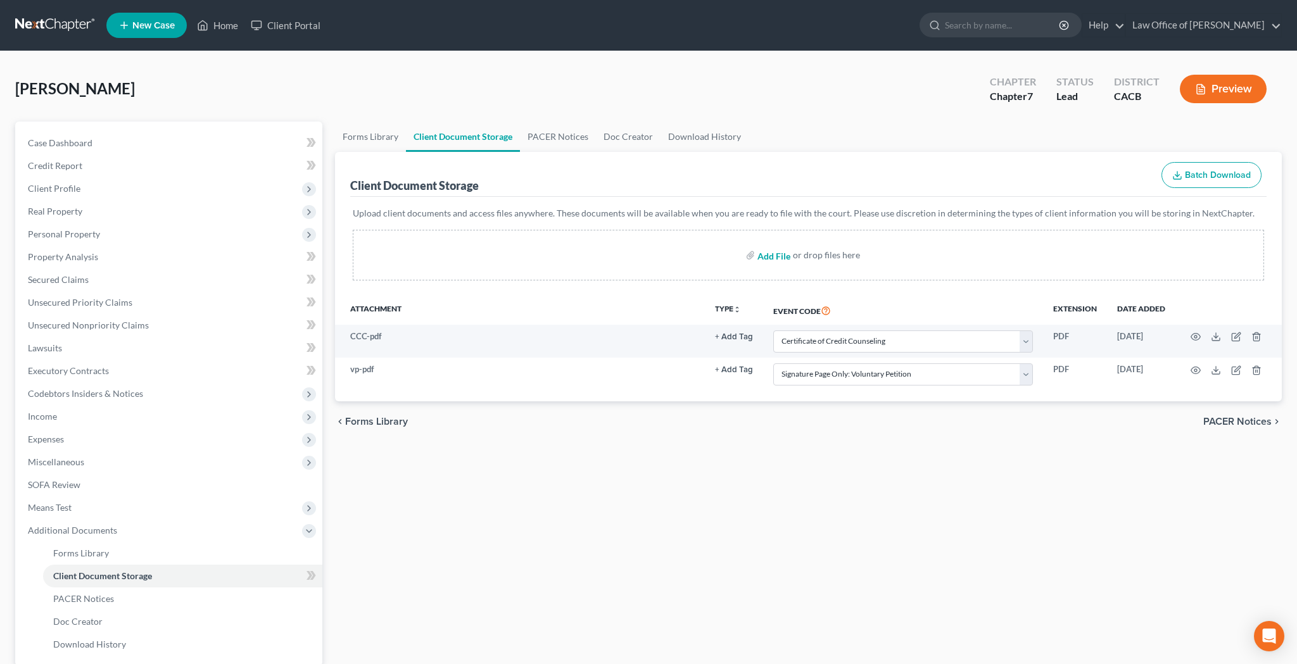
click at [772, 260] on input "file" at bounding box center [772, 255] width 30 height 23
type input "C:\fakepath\soaop.pdf"
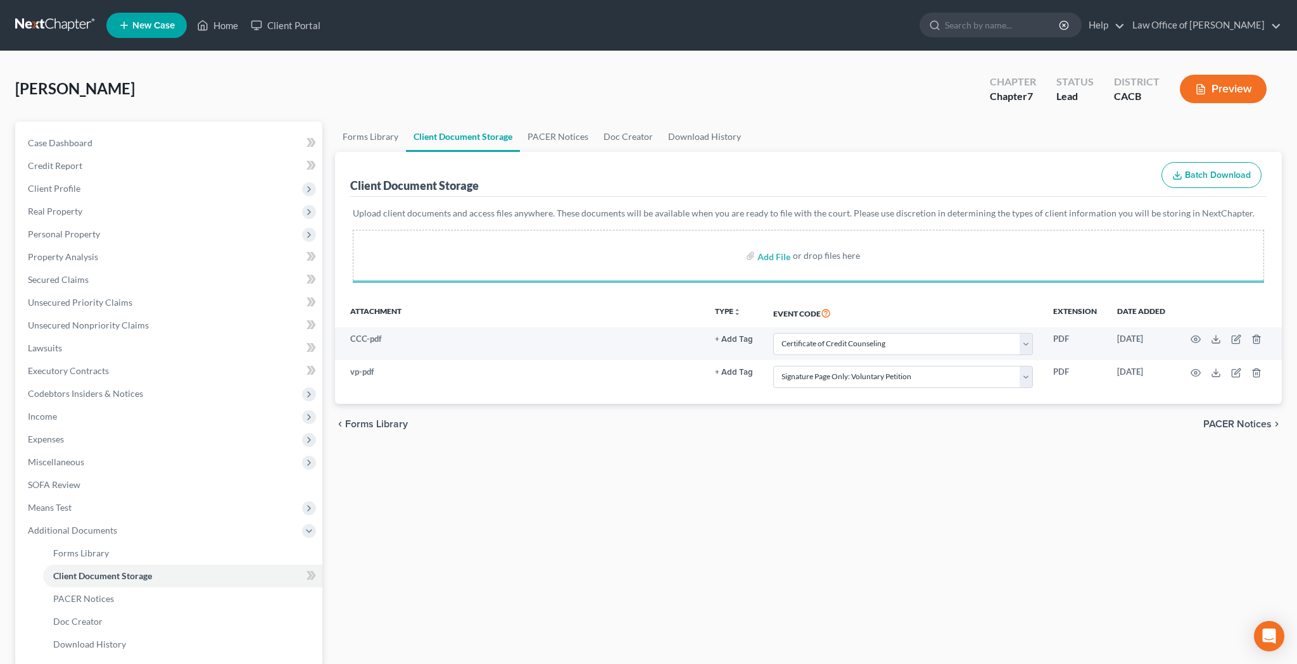
select select "10"
select select "60"
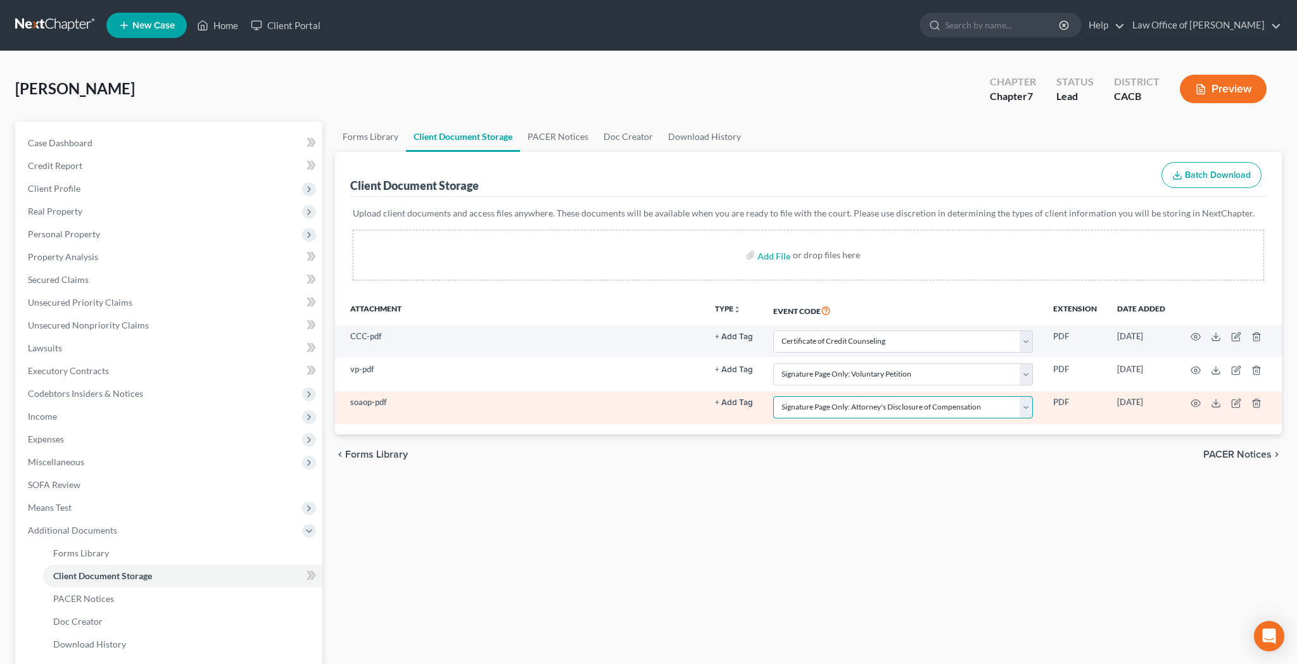
select select "61"
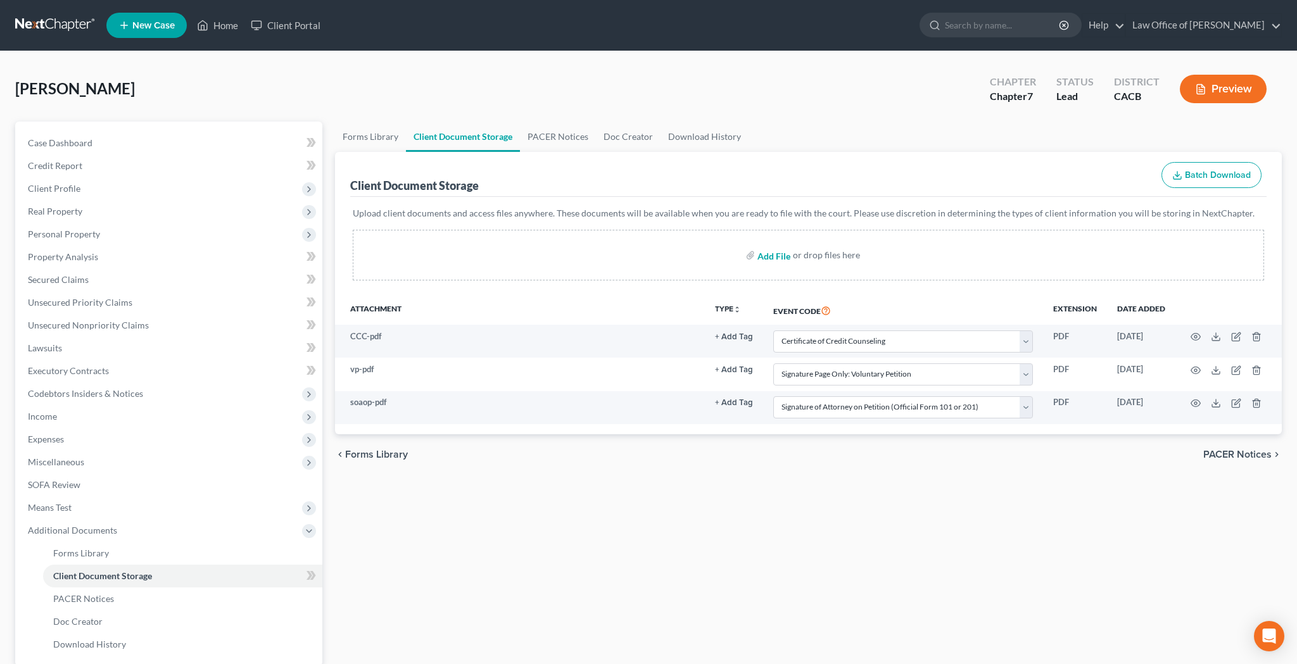
click at [783, 257] on input "file" at bounding box center [772, 255] width 30 height 23
type input "C:\fakepath\sorc.pdf"
select select "10"
select select "60"
select select "61"
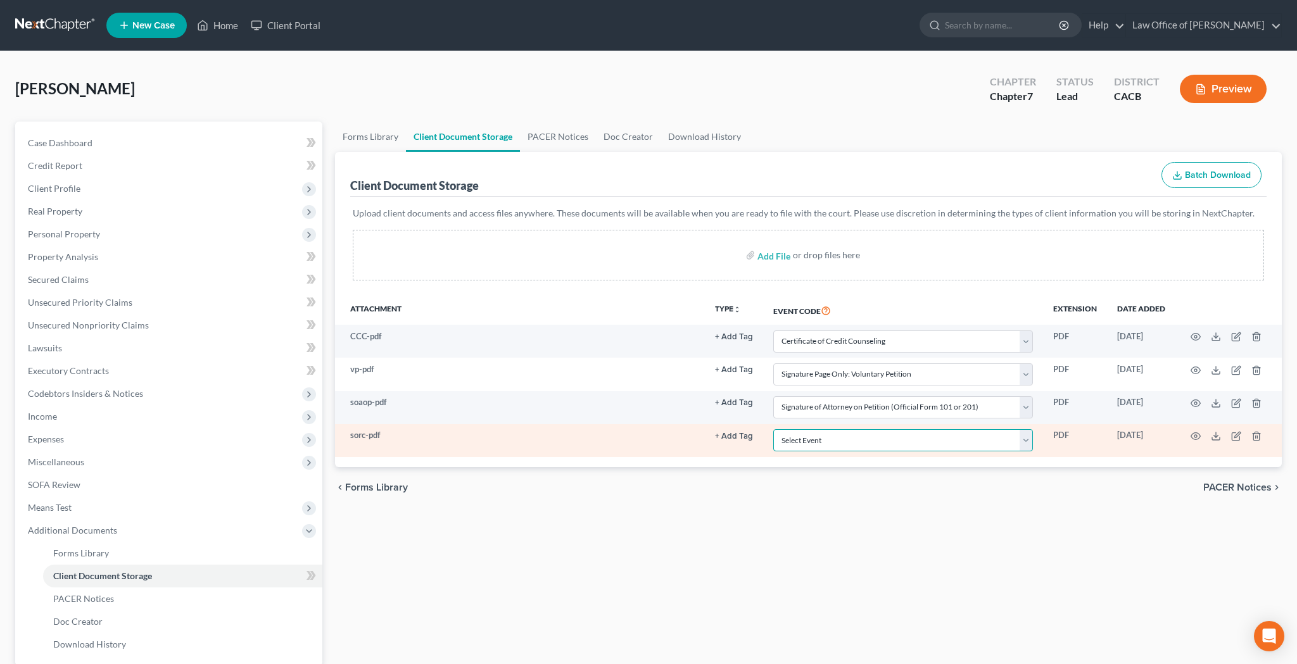
select select "65"
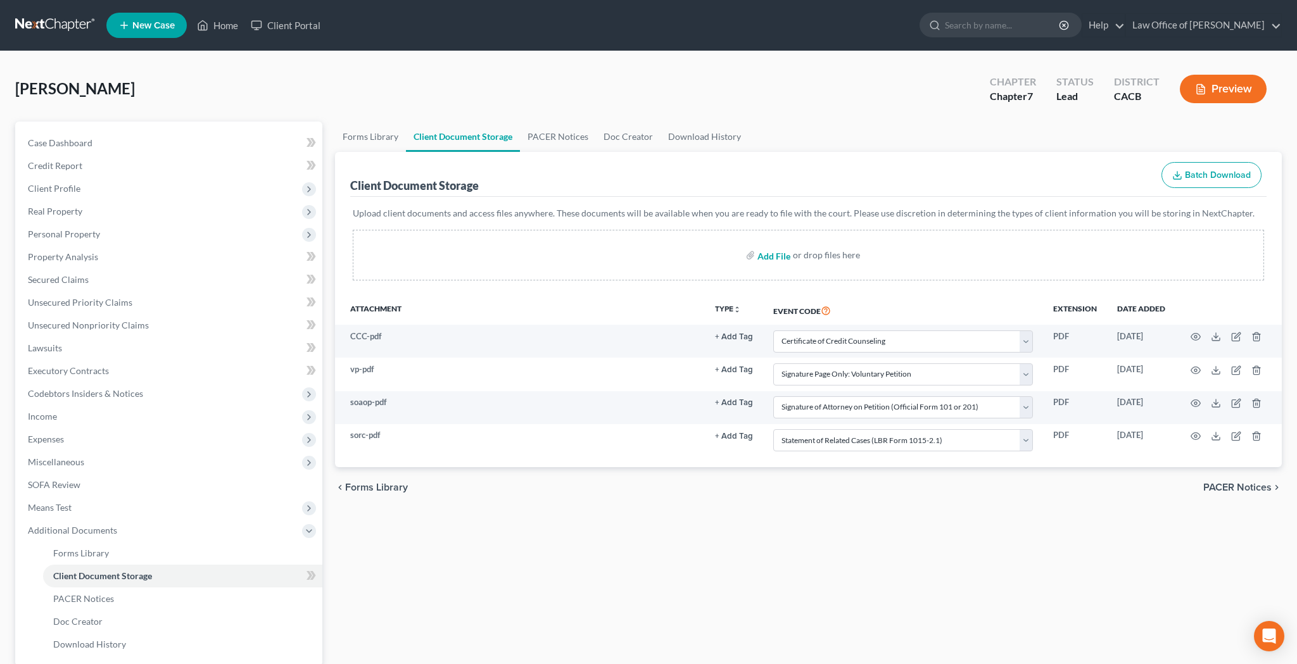
click at [784, 256] on input "file" at bounding box center [772, 255] width 30 height 23
type input "C:\fakepath\dos.pdf"
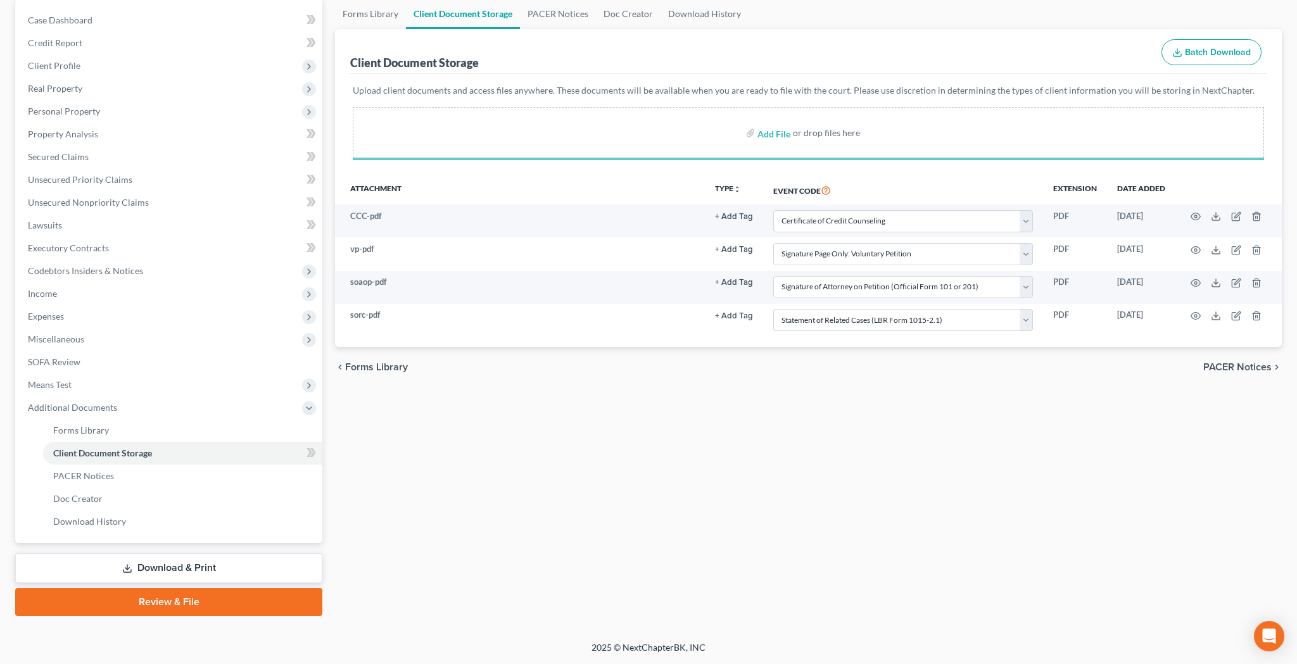
scroll to position [123, 0]
select select "10"
select select "60"
select select "61"
select select "65"
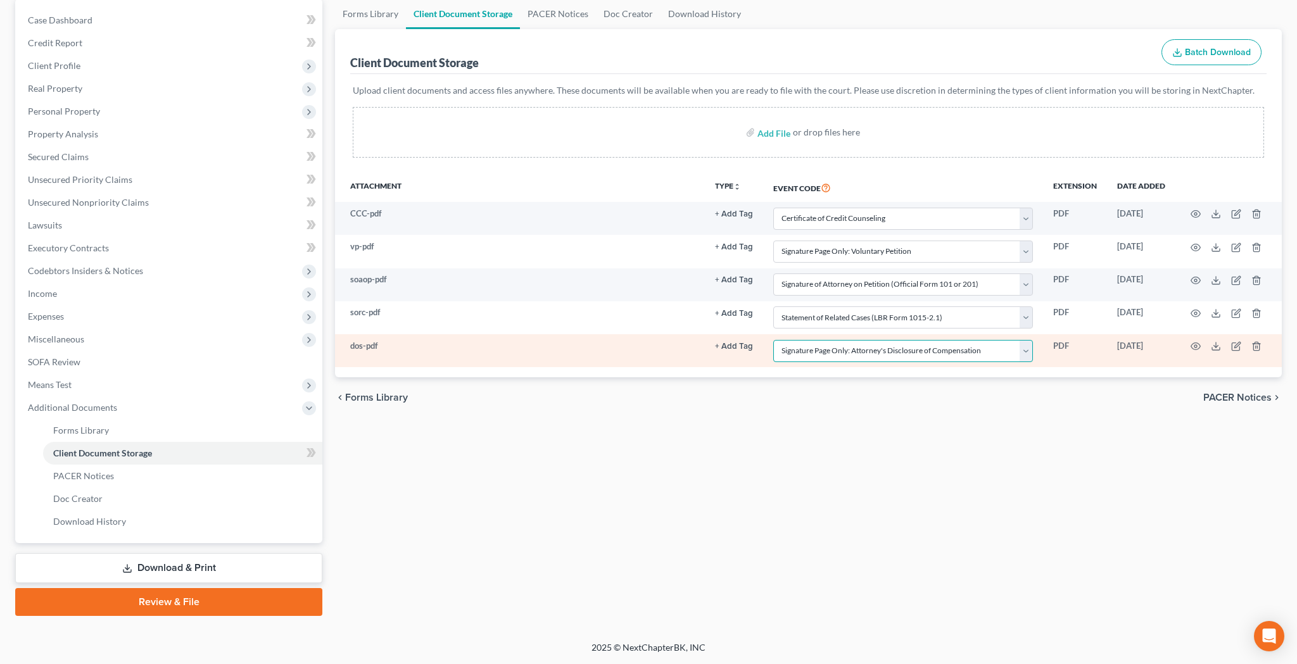
select select "56"
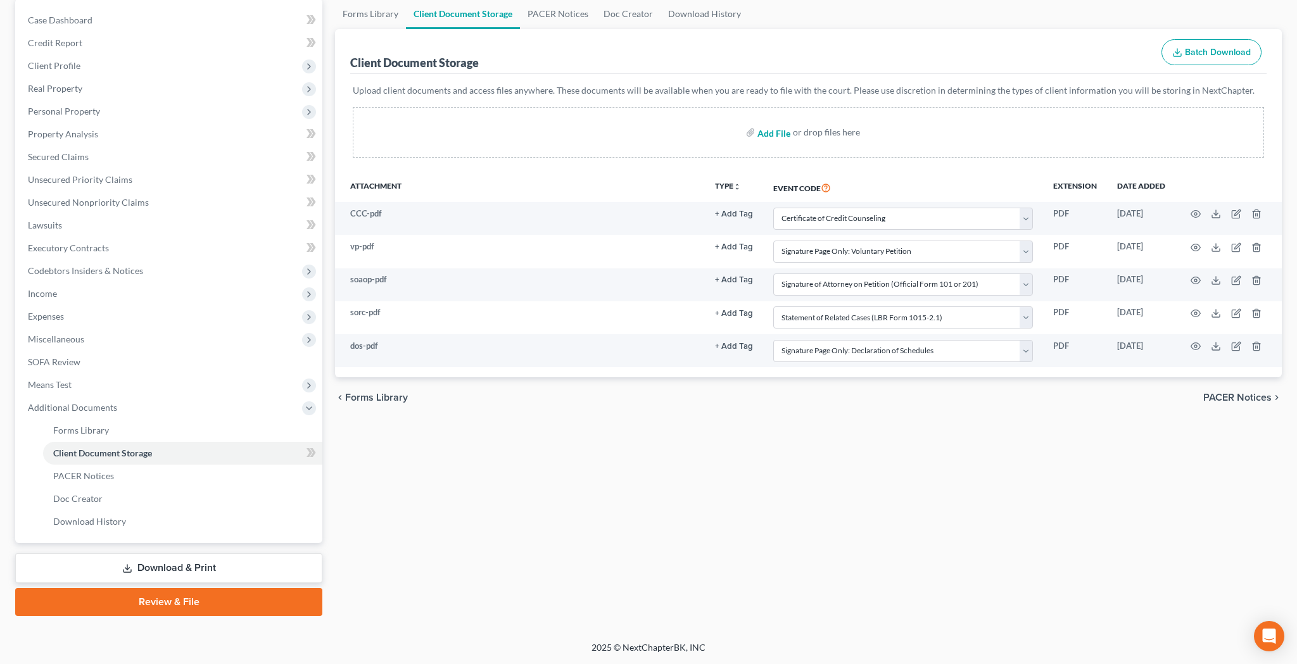
click at [782, 136] on input "file" at bounding box center [772, 132] width 30 height 23
type input "C:\fakepath\sofa.pdf"
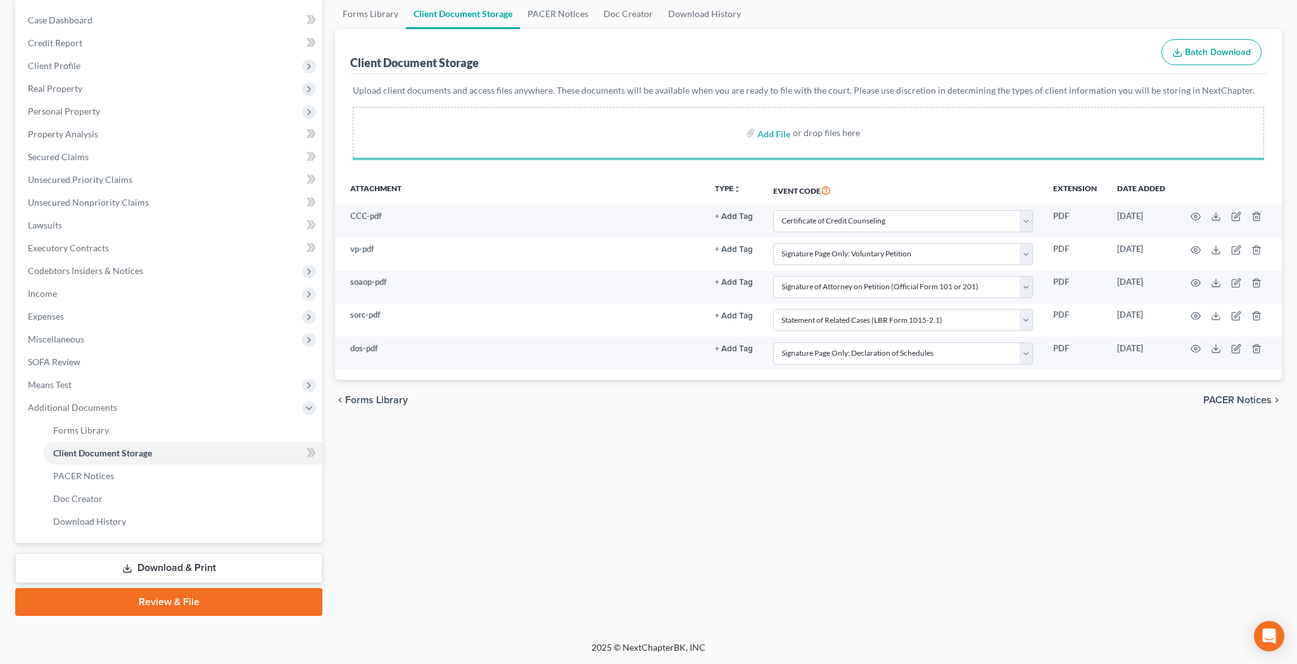
select select "10"
select select "60"
select select "61"
select select "65"
select select "56"
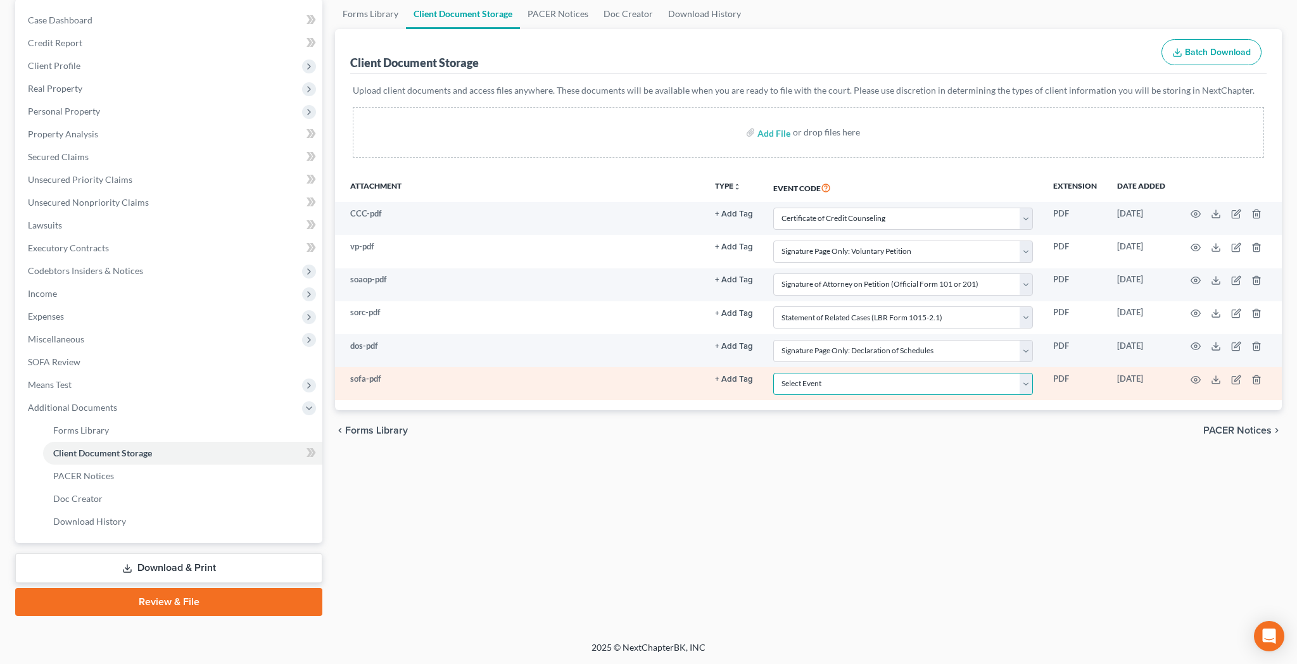
select select "57"
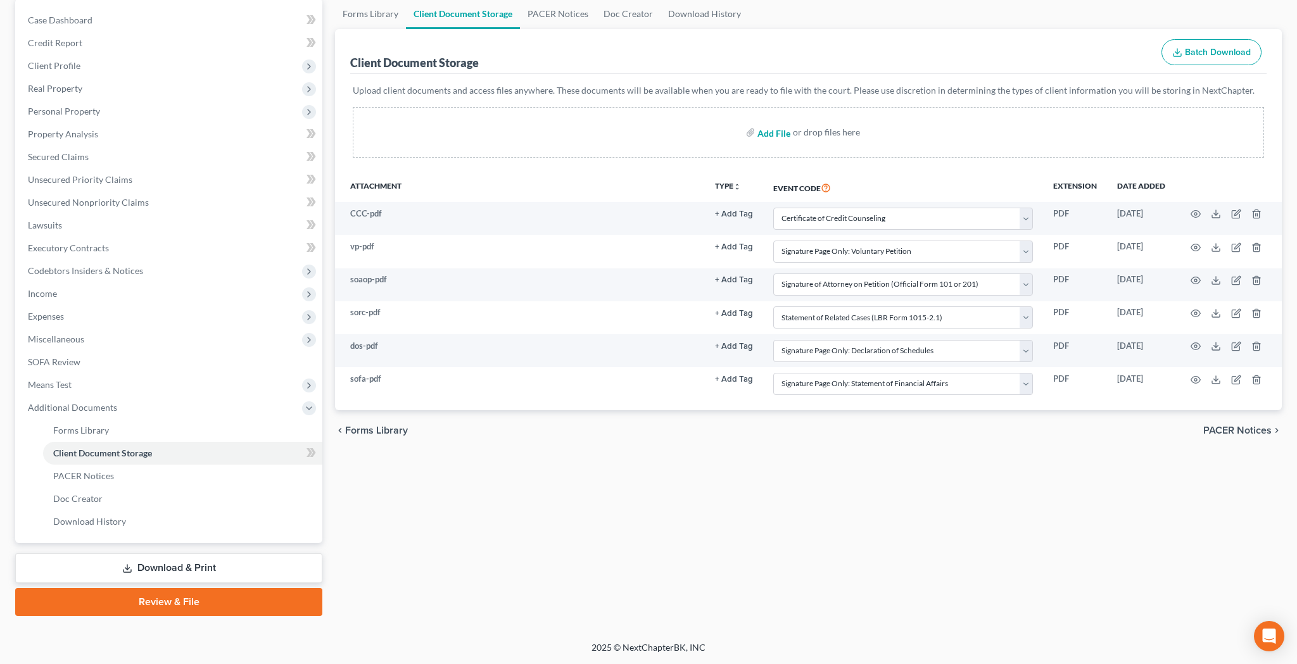
click at [774, 137] on input "file" at bounding box center [772, 132] width 30 height 23
type input "C:\fakepath\soi.pdf"
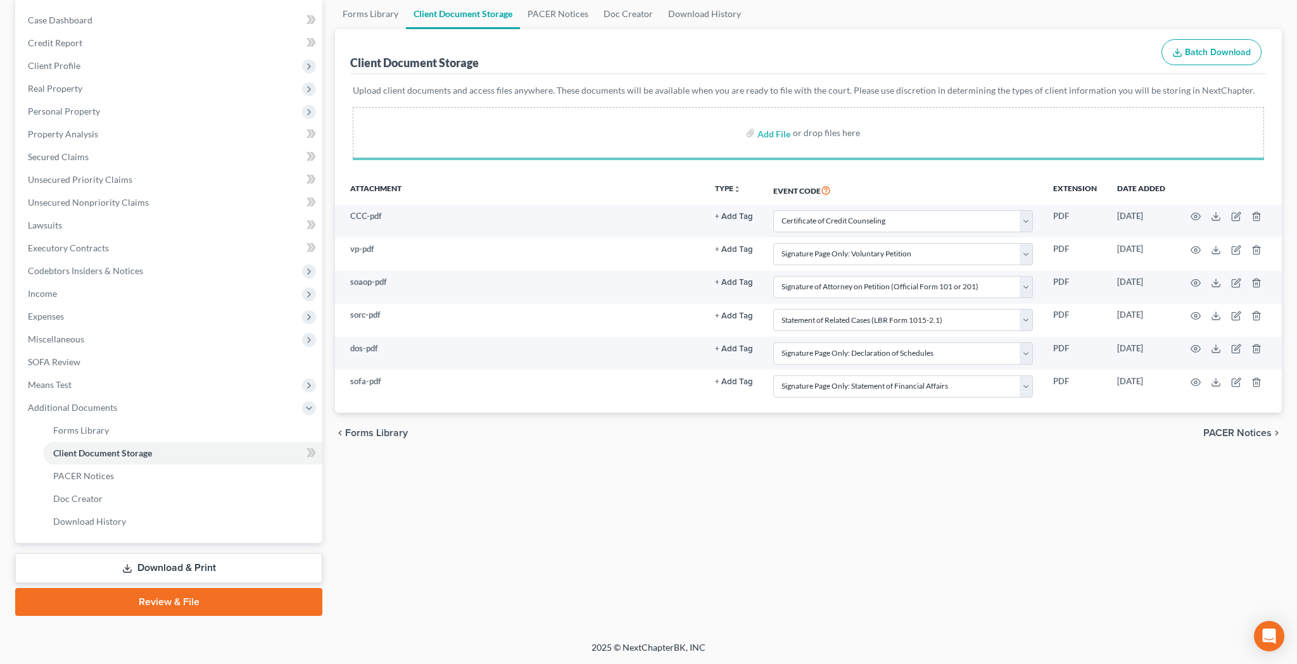
select select "10"
select select "60"
select select "61"
select select "65"
select select "56"
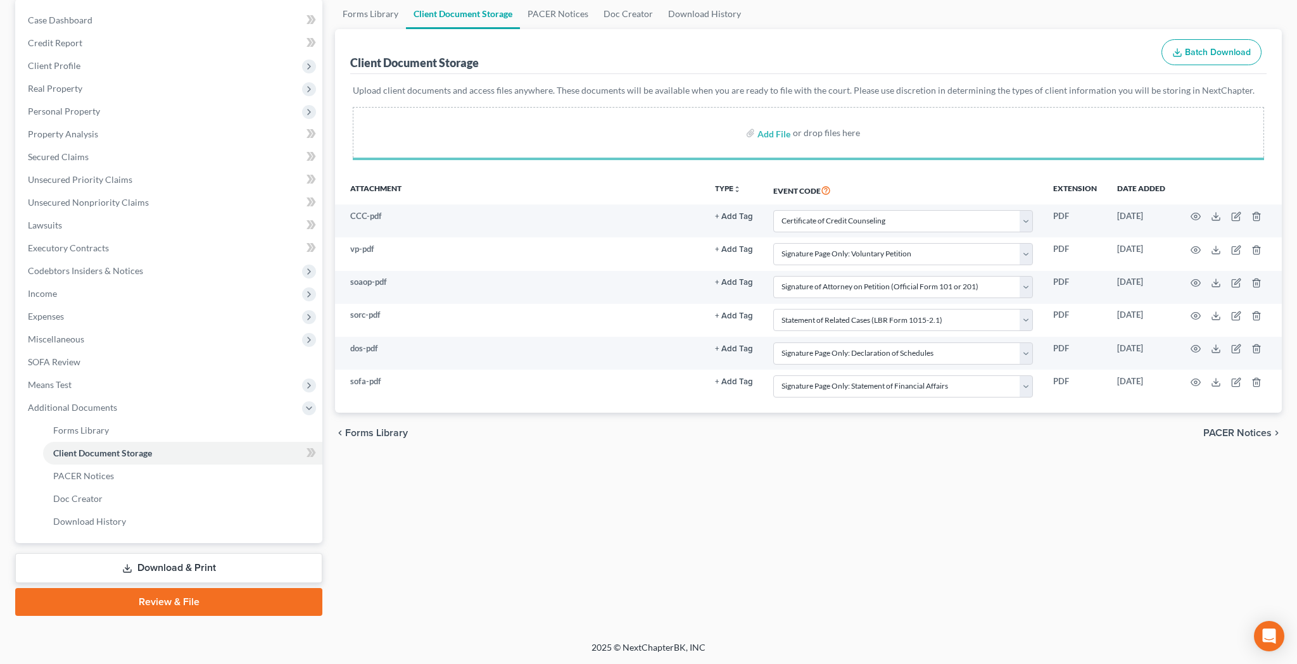
select select "57"
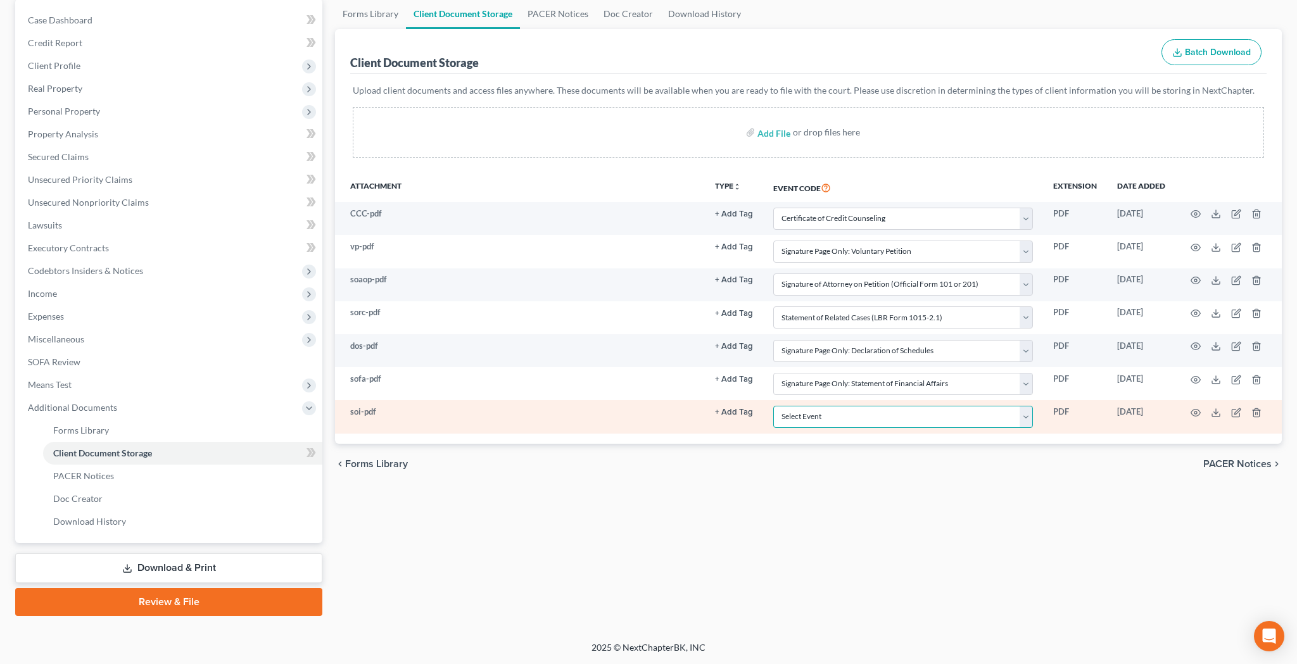
select select "58"
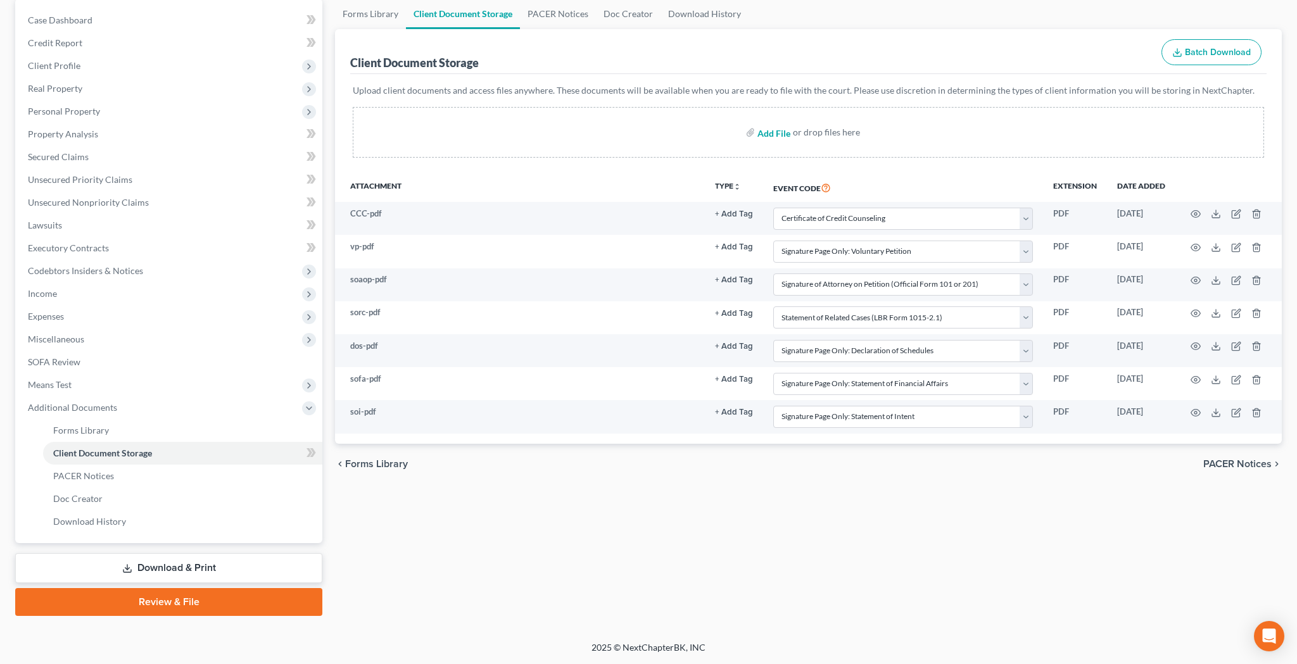
click at [788, 134] on input "file" at bounding box center [772, 132] width 30 height 23
type input "C:\fakepath\adoc.pdf"
select select "10"
select select "60"
select select "61"
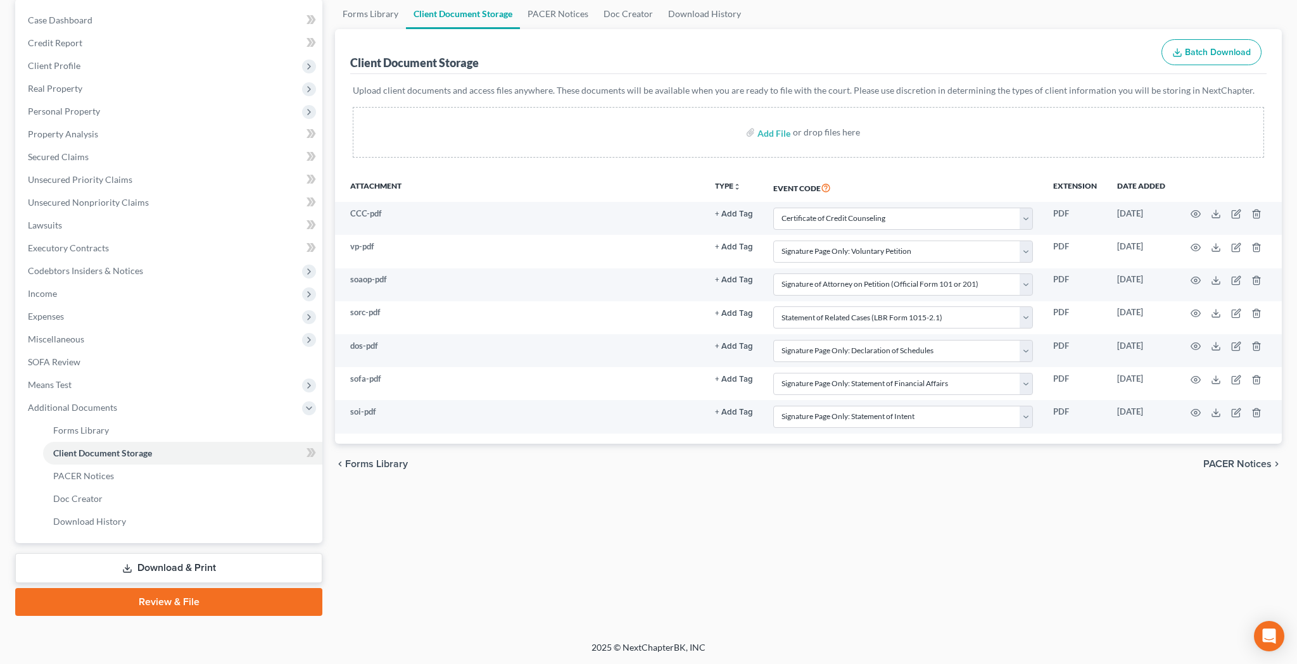
select select "65"
select select "56"
select select "57"
select select "58"
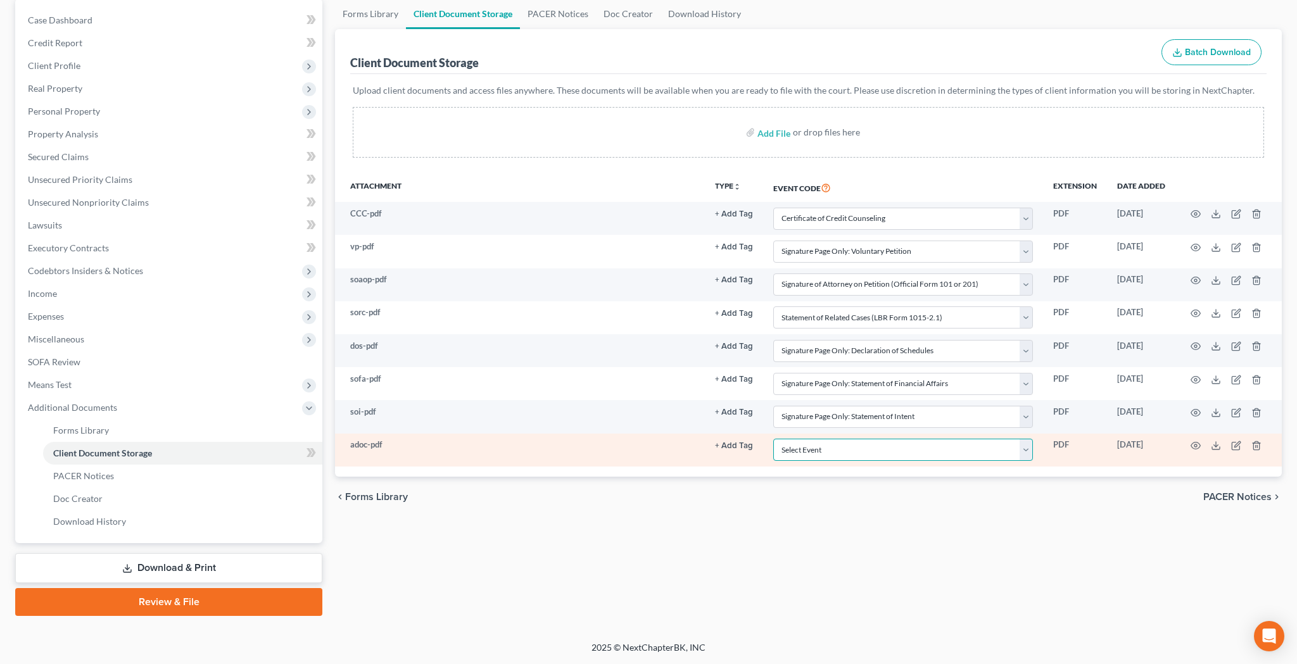
select select "51"
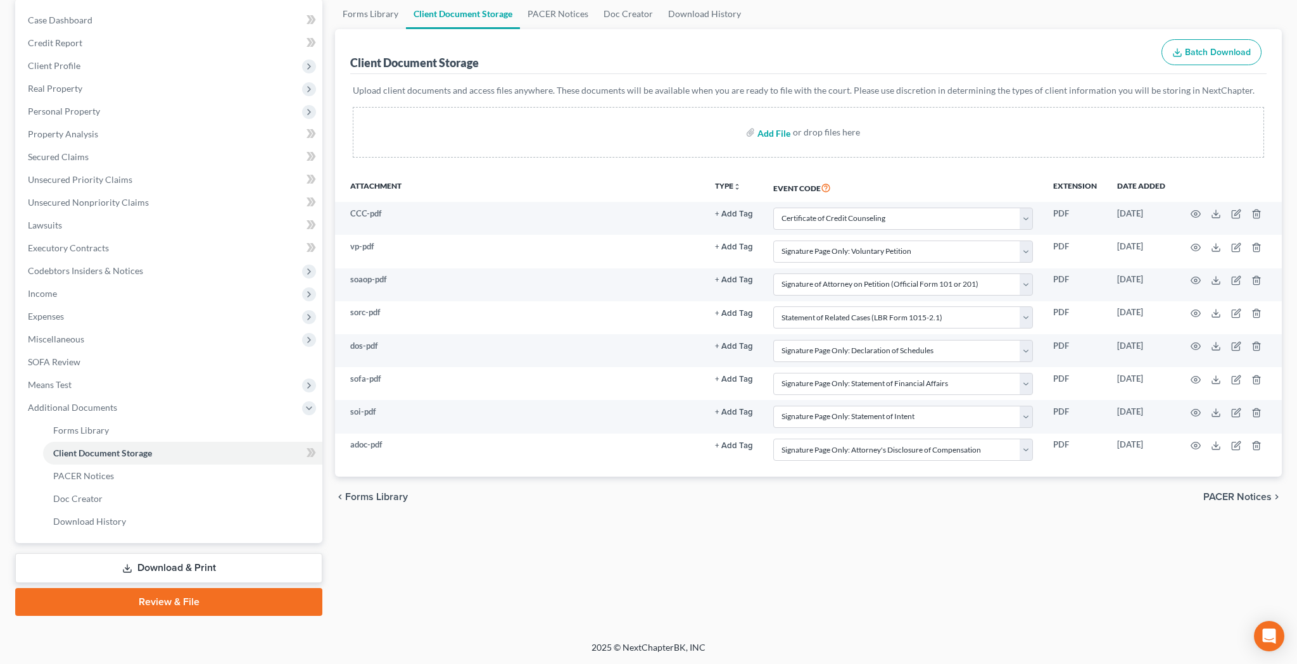
click at [778, 134] on input "file" at bounding box center [772, 132] width 30 height 23
type input "C:\fakepath\ch7.pdf"
select select "10"
select select "60"
select select "61"
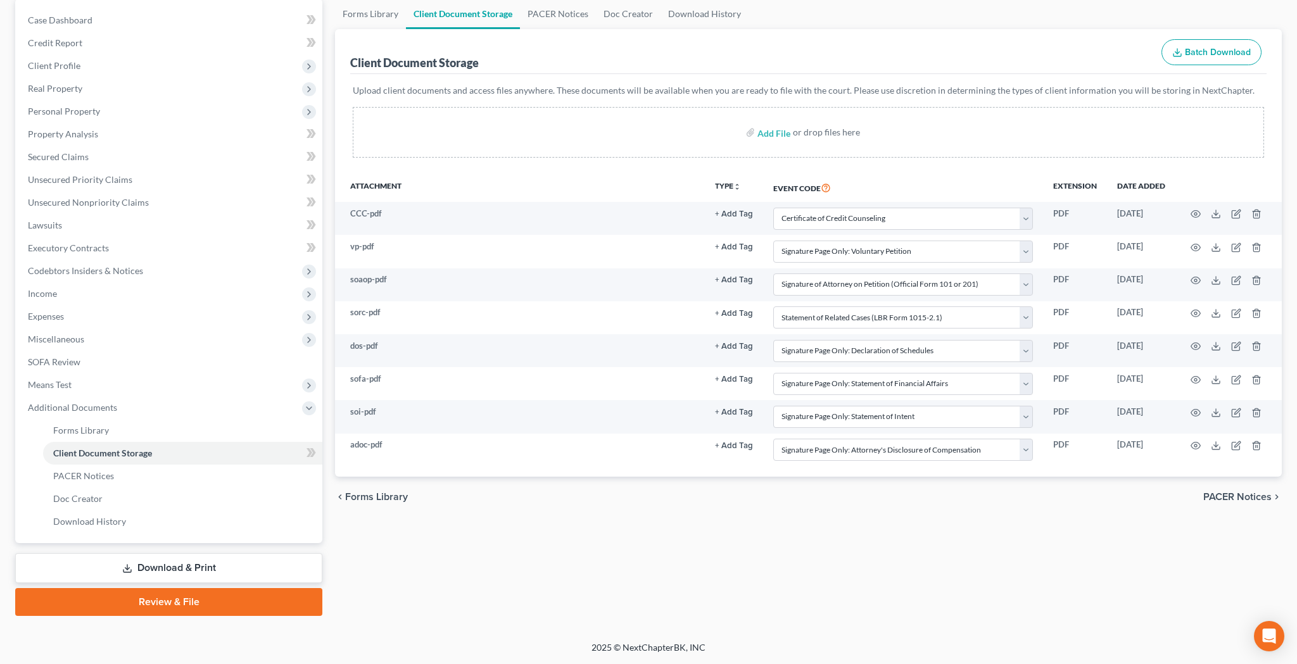
select select "65"
select select "56"
select select "57"
select select "58"
select select "51"
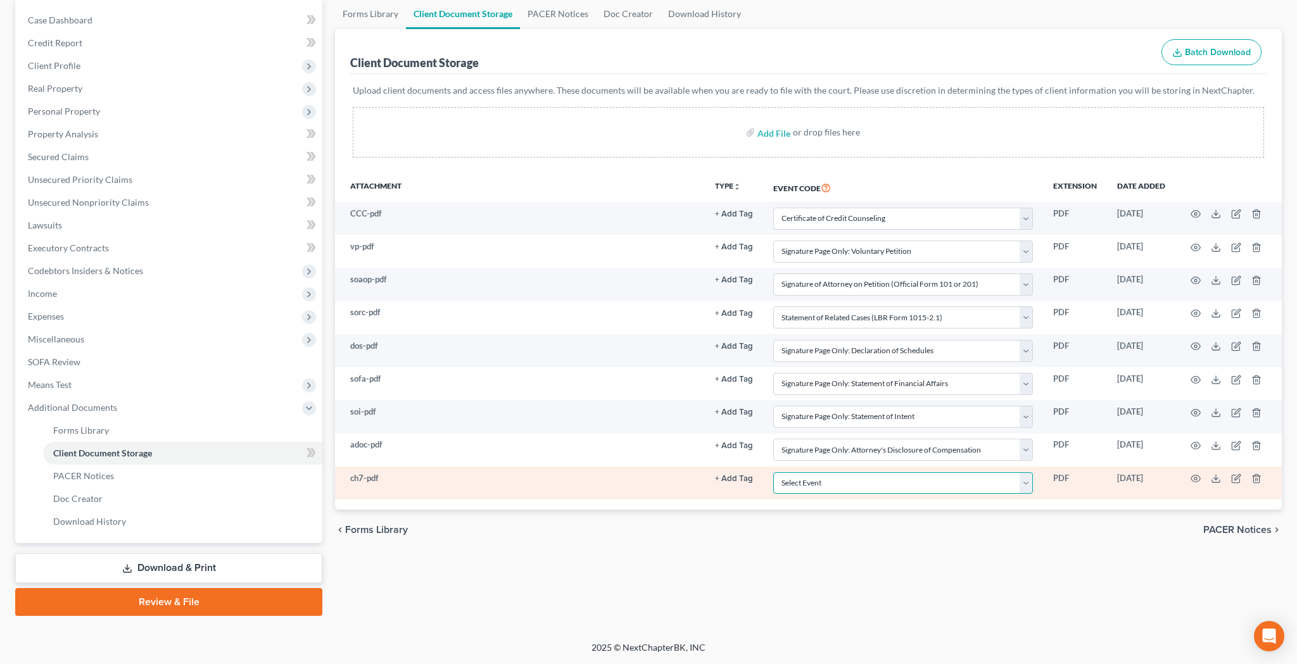
select select "55"
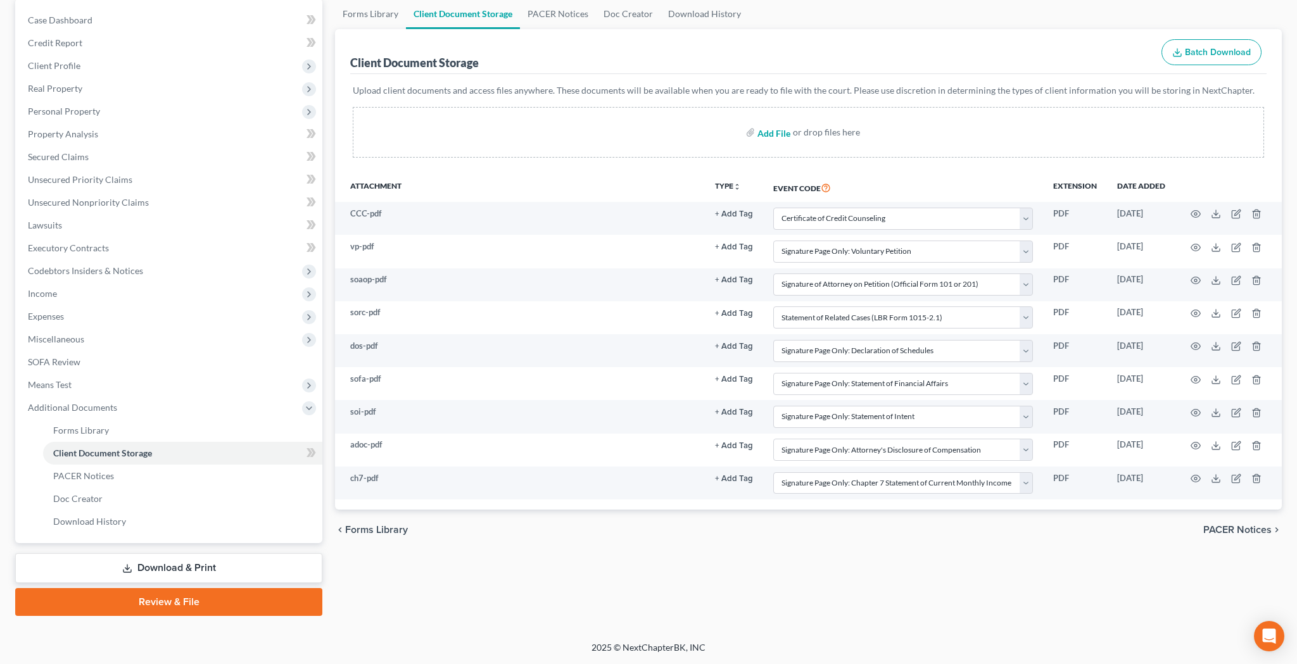
click at [776, 133] on input "file" at bounding box center [772, 132] width 30 height 23
type input "C:\fakepath\vocm.pdf"
select select "10"
select select "60"
select select "61"
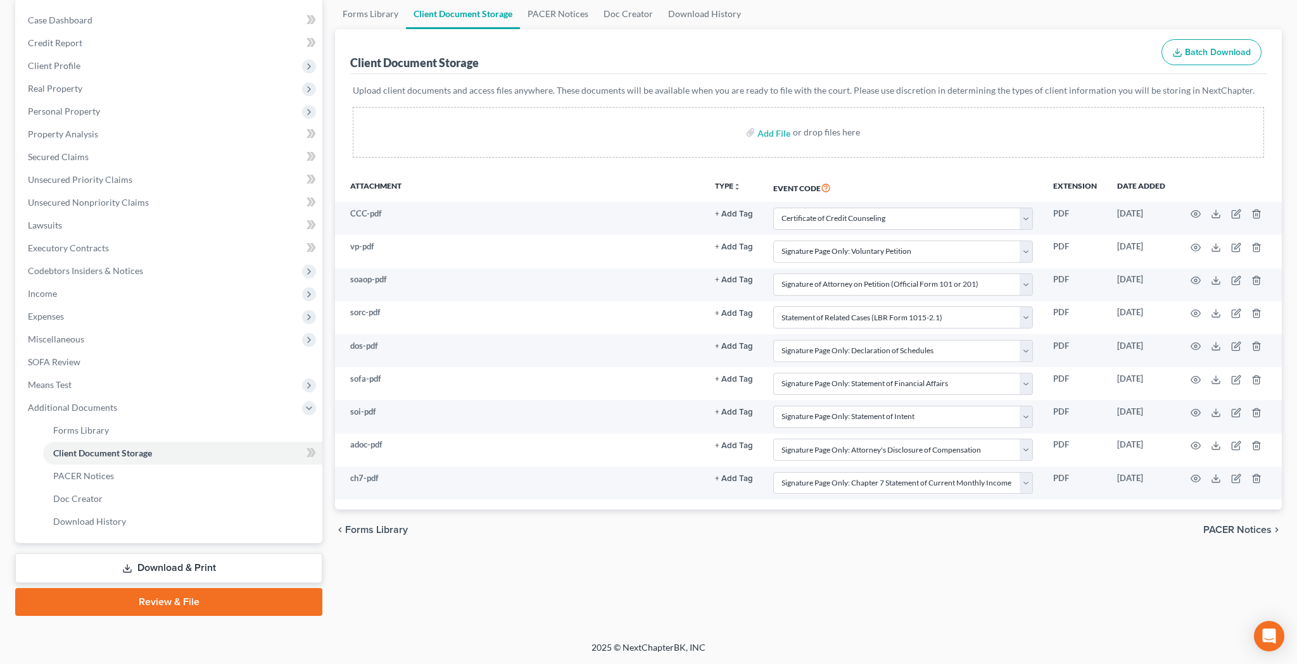
select select "65"
select select "56"
select select "57"
select select "58"
select select "51"
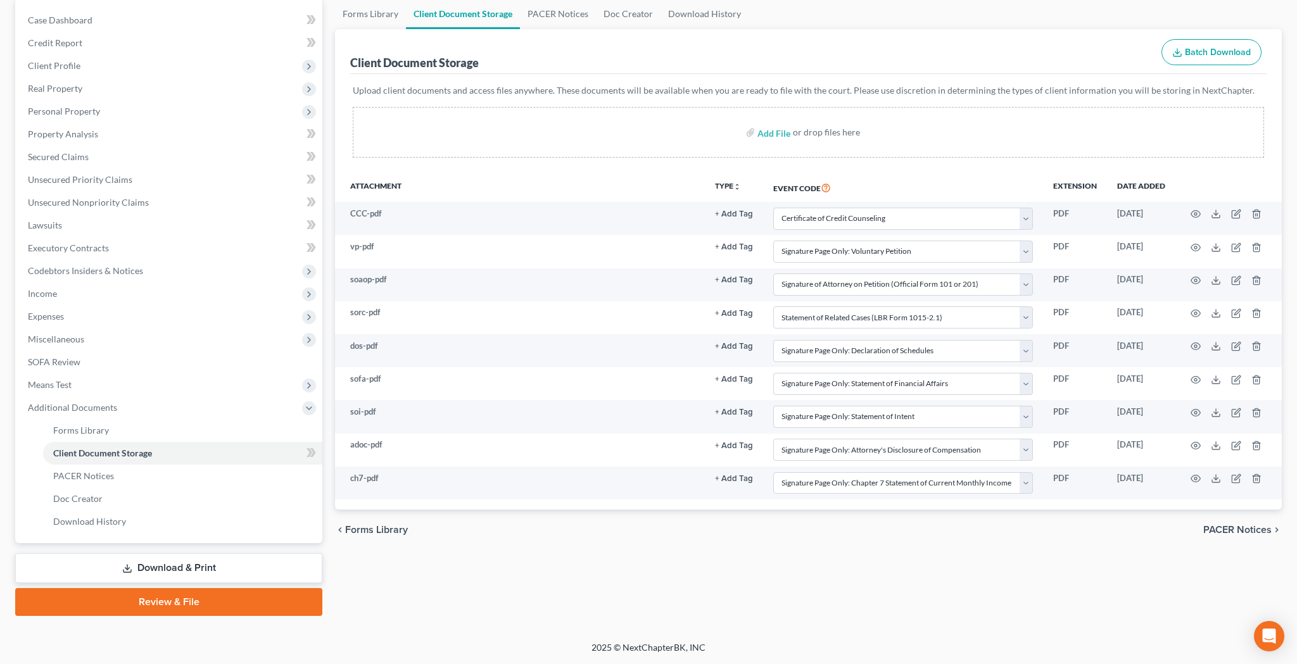
select select "55"
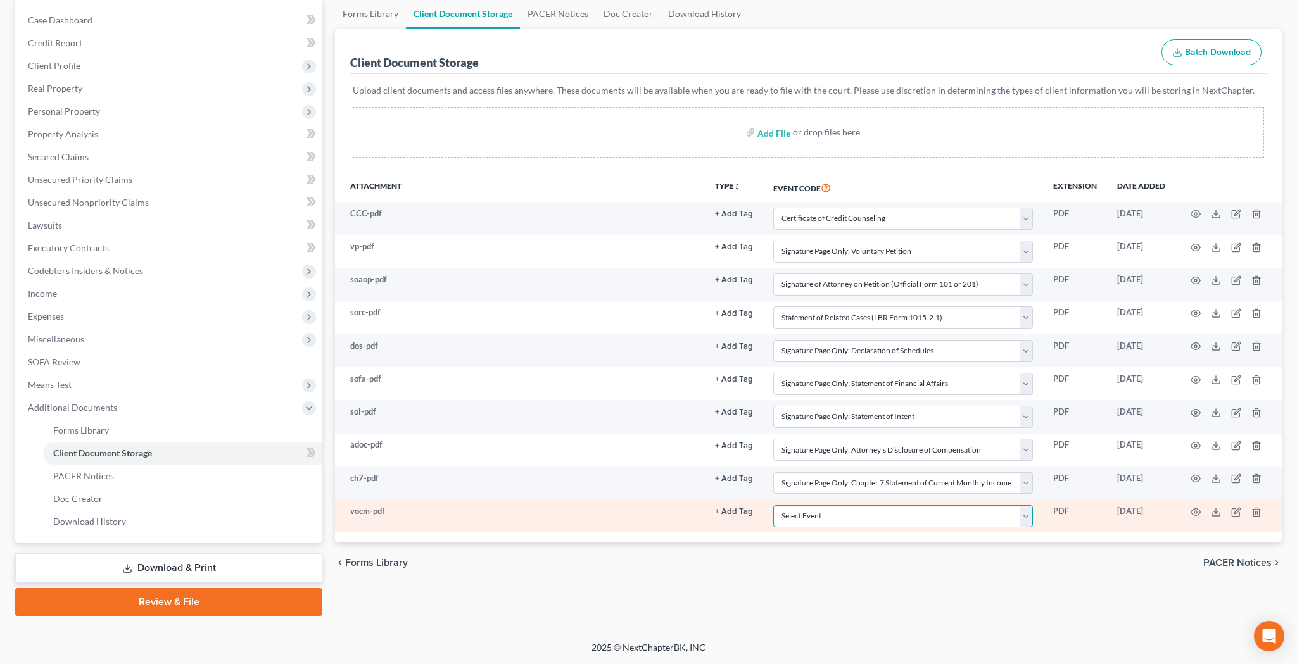
select select "59"
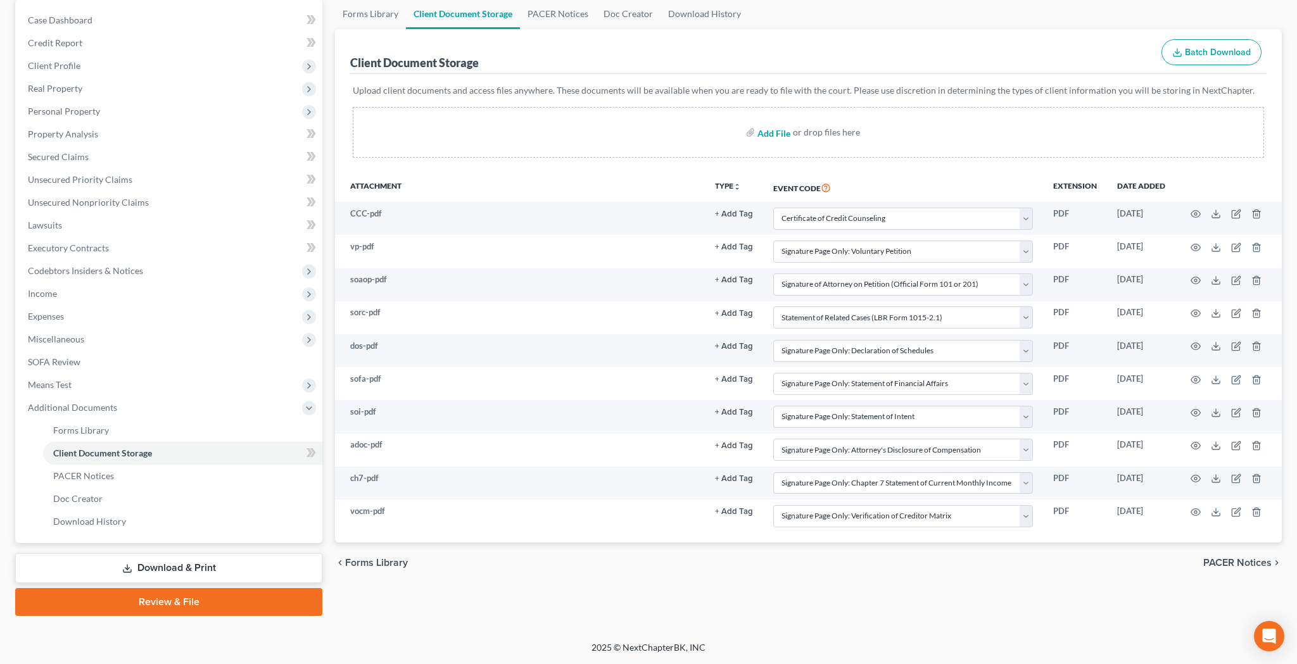
click at [770, 133] on input "file" at bounding box center [772, 132] width 30 height 23
type input "C:\fakepath\dbd.pdf"
select select "10"
select select "60"
select select "61"
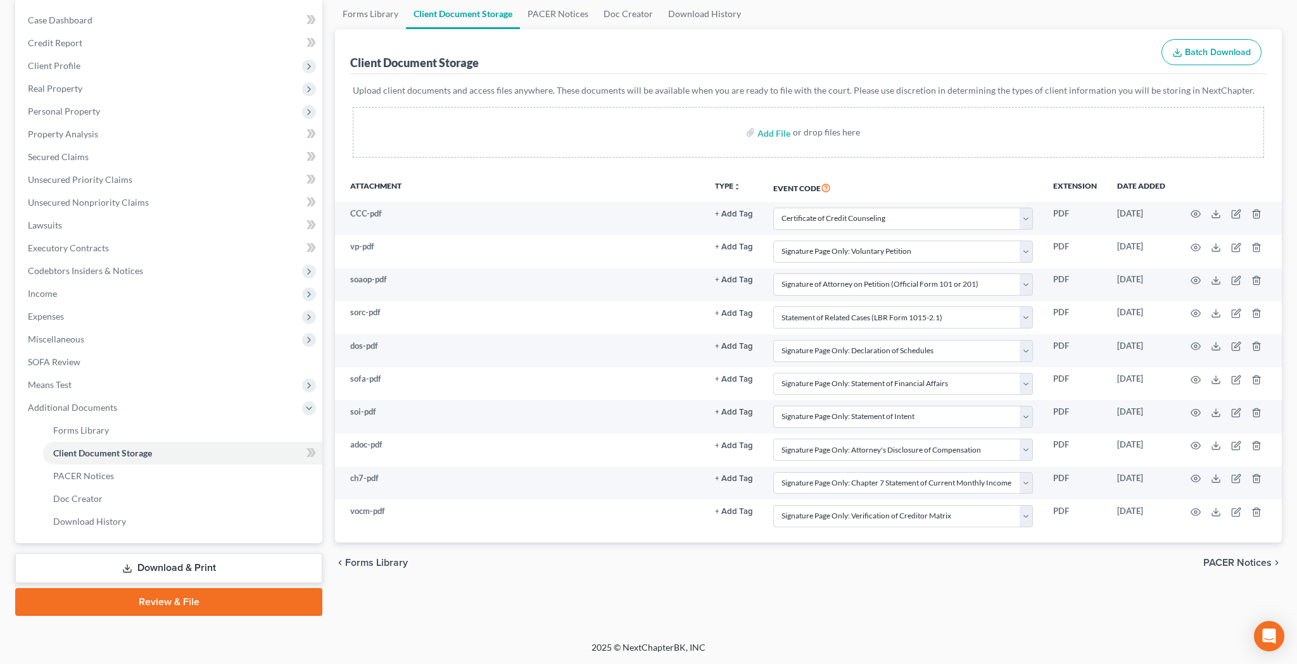
select select "65"
select select "56"
select select "57"
select select "58"
select select "51"
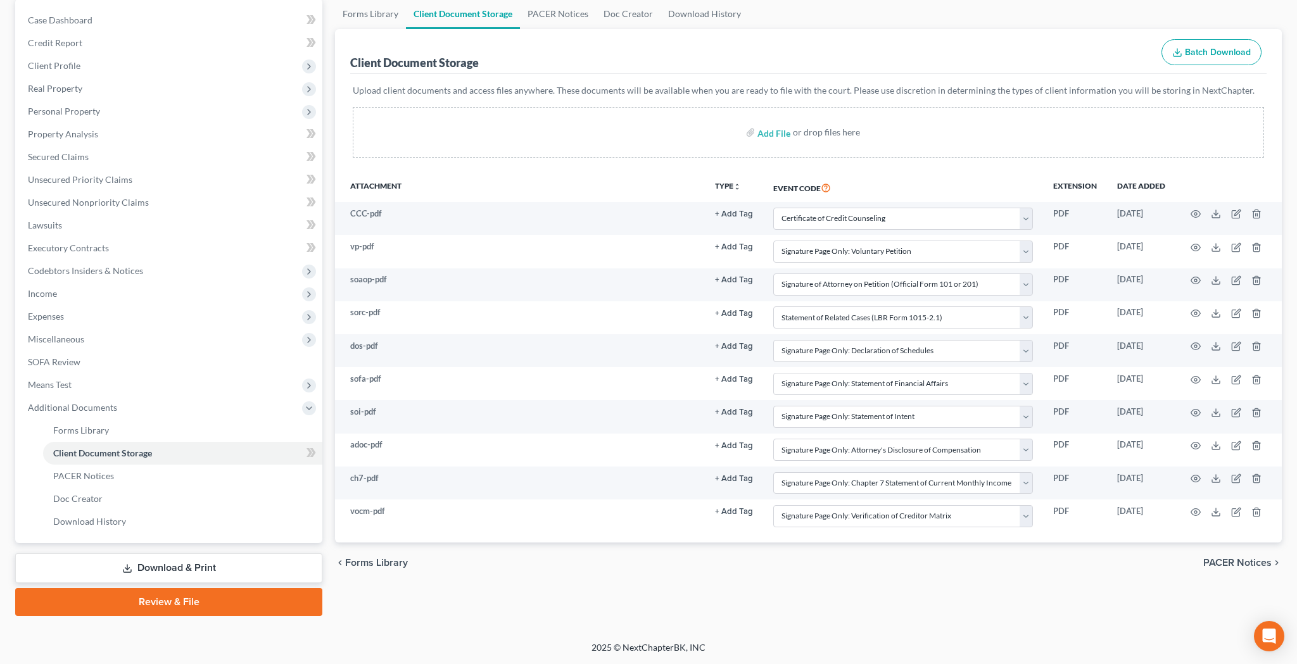
select select "55"
select select "59"
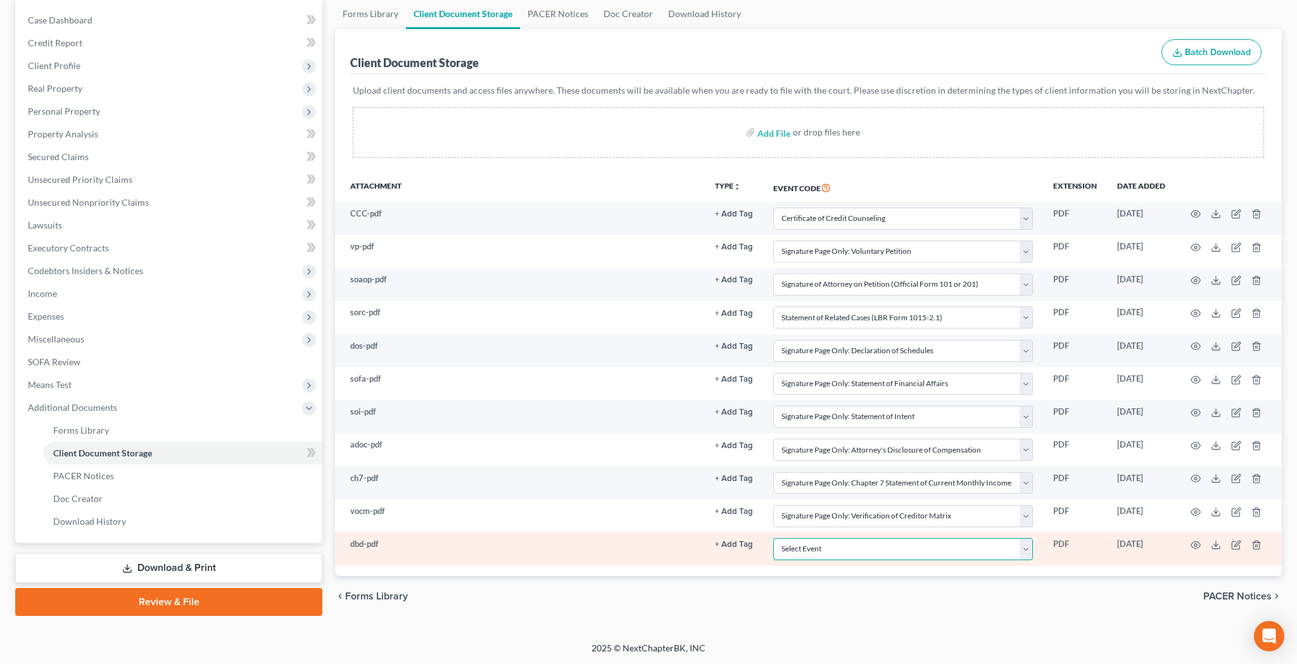
select select "30"
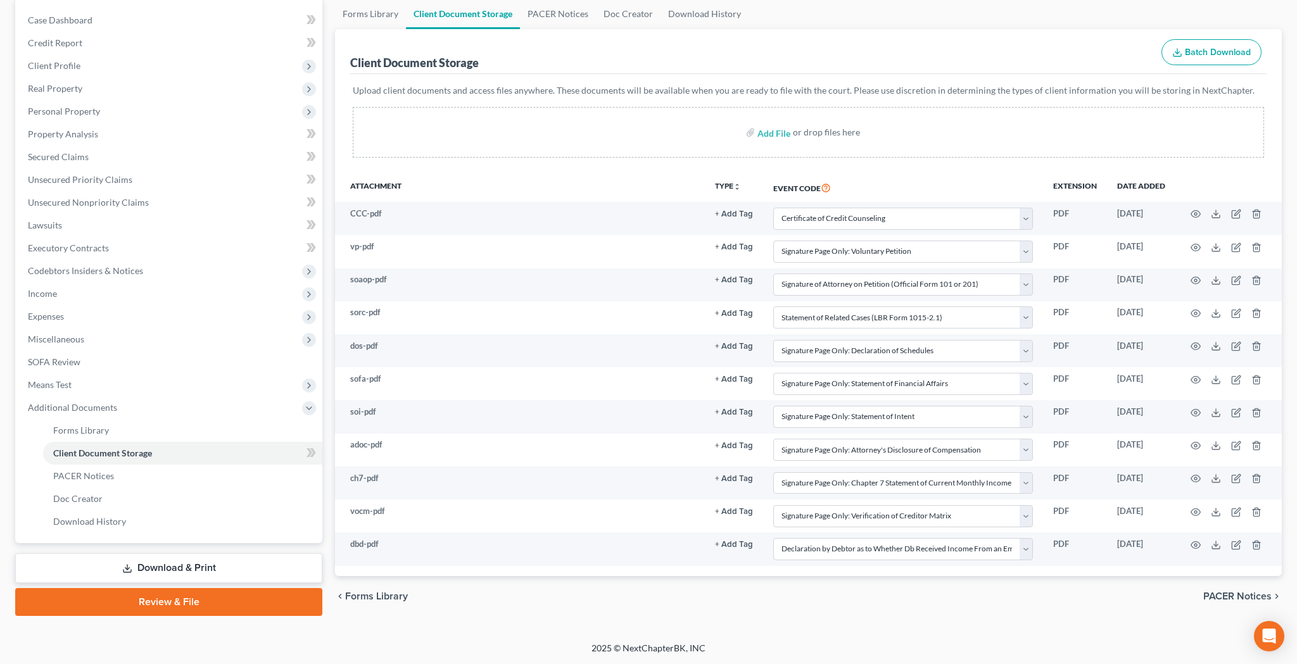
click at [259, 598] on link "Review & File" at bounding box center [168, 602] width 307 height 28
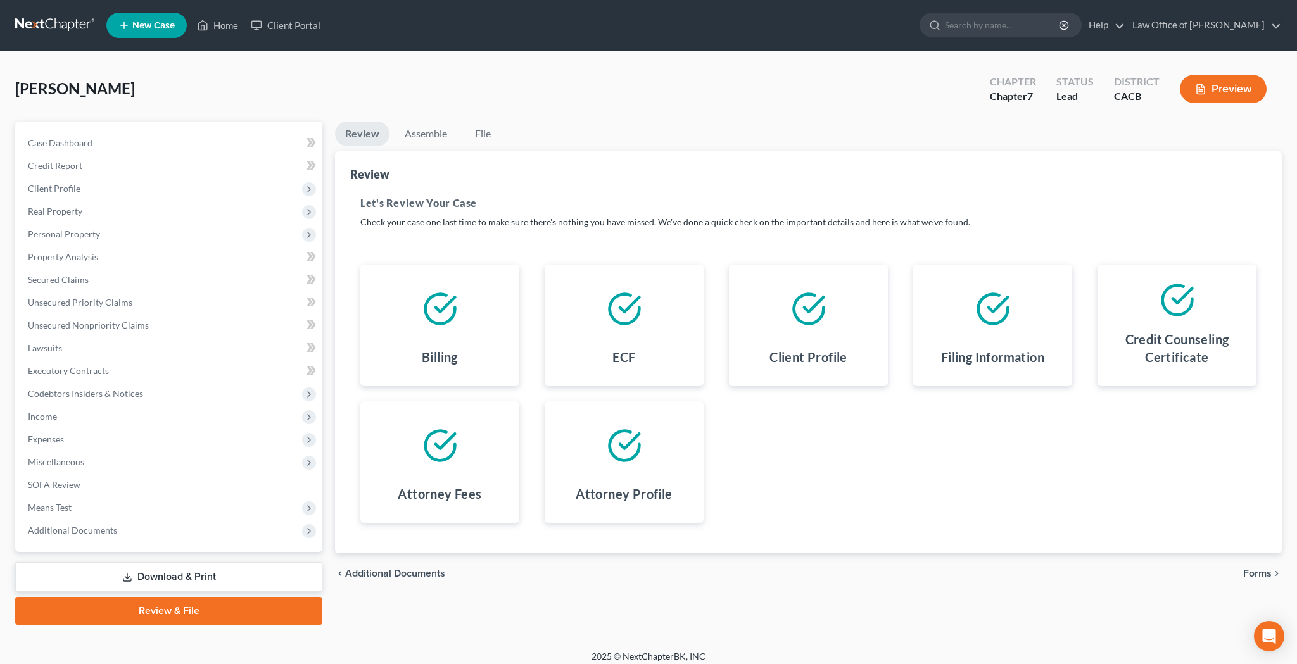
click at [1258, 572] on span "Forms" at bounding box center [1257, 574] width 28 height 10
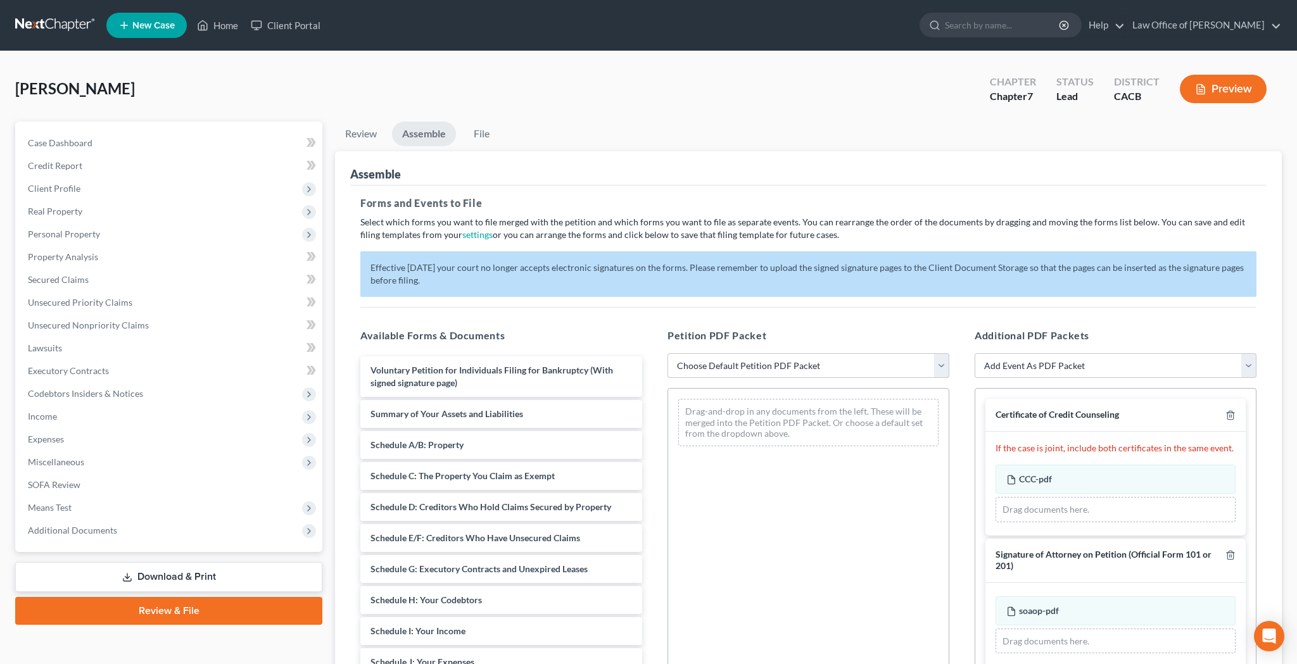
select select "2"
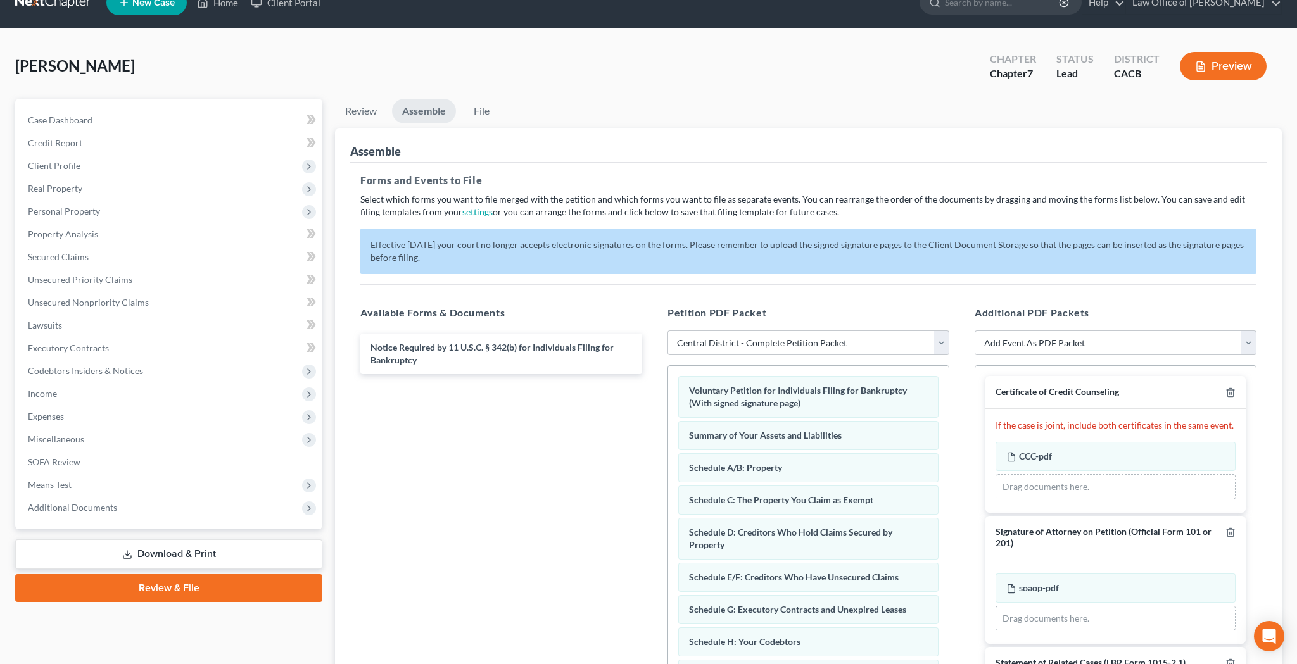
scroll to position [21, 0]
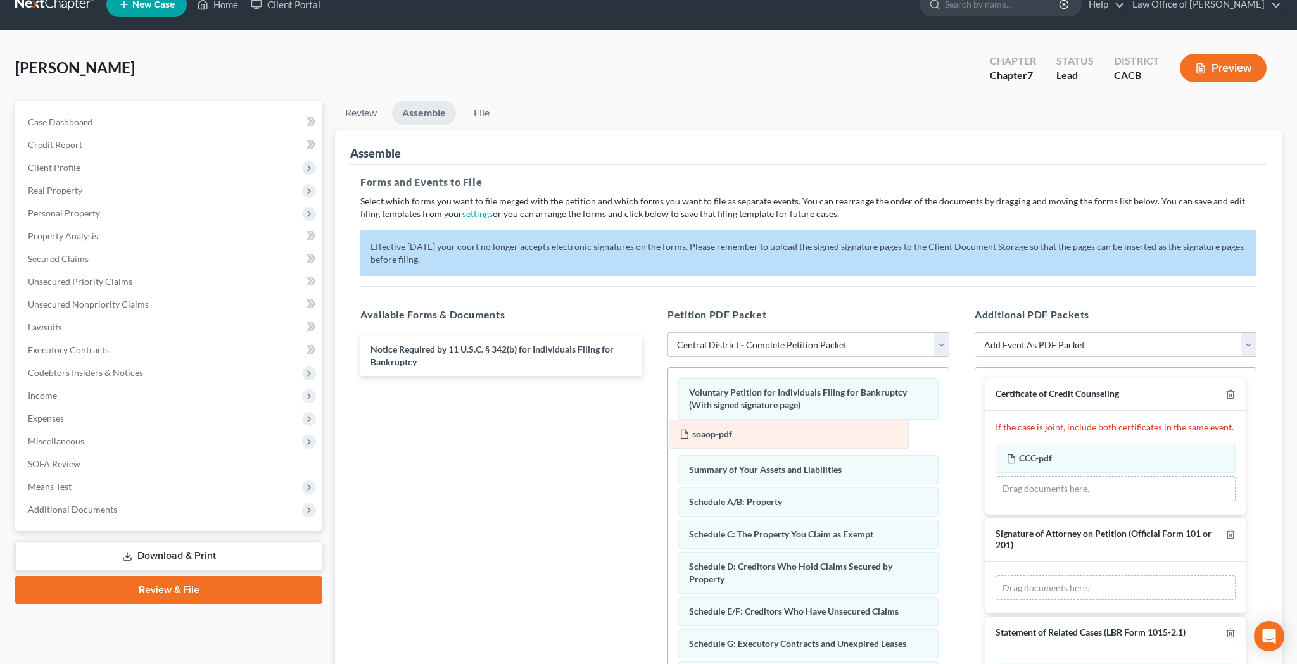
drag, startPoint x: 1087, startPoint y: 586, endPoint x: 767, endPoint y: 433, distance: 354.6
click at [995, 576] on div "soaop-pdf Amended soaop-pdf soaop-pdf Amended soaop-pdf Drag documents here." at bounding box center [1115, 588] width 240 height 25
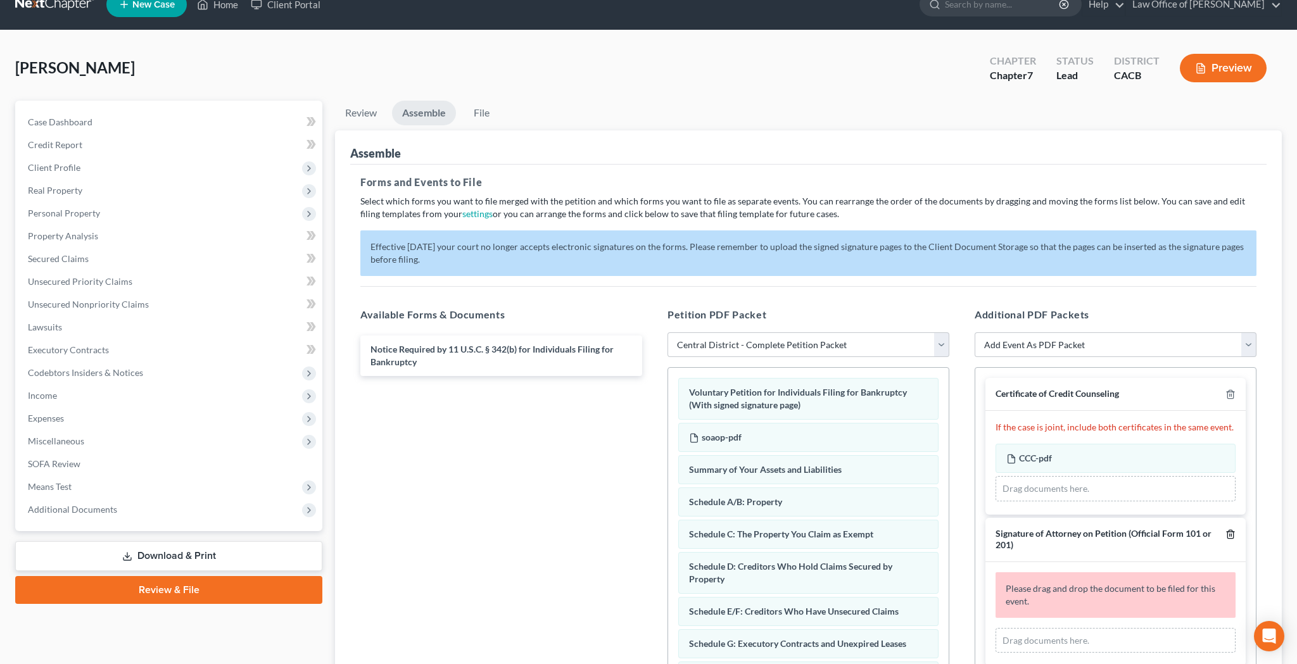
click at [1232, 533] on icon "button" at bounding box center [1230, 534] width 10 height 10
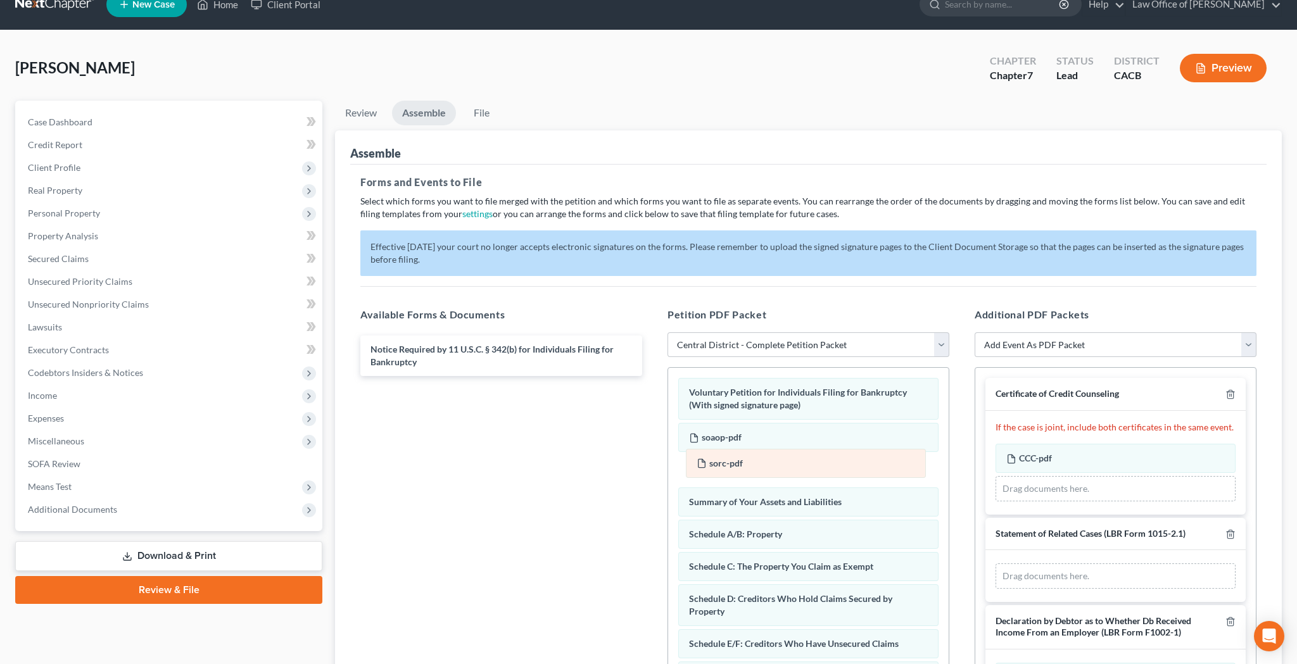
drag, startPoint x: 1115, startPoint y: 576, endPoint x: 805, endPoint y: 463, distance: 329.8
click at [995, 564] on div "sorc-pdf Amended sorc-pdf sorc-pdf Amended sorc-pdf Drag documents here." at bounding box center [1115, 576] width 240 height 25
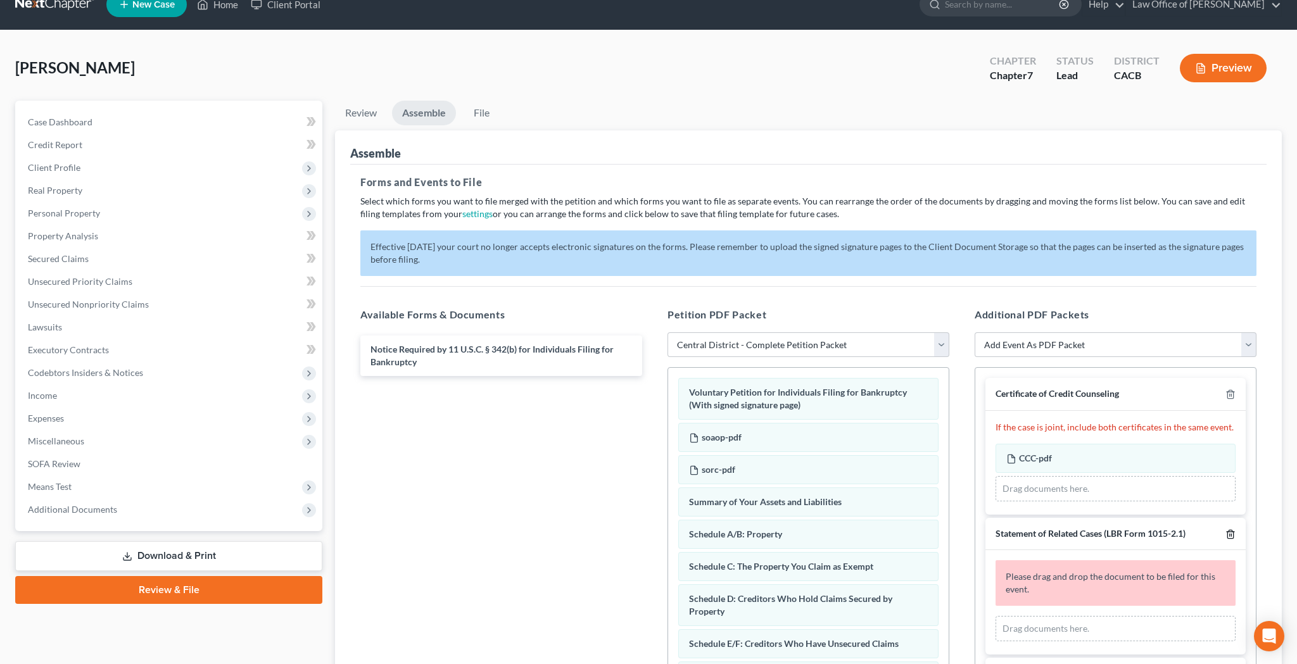
click at [1232, 531] on icon "button" at bounding box center [1230, 534] width 6 height 8
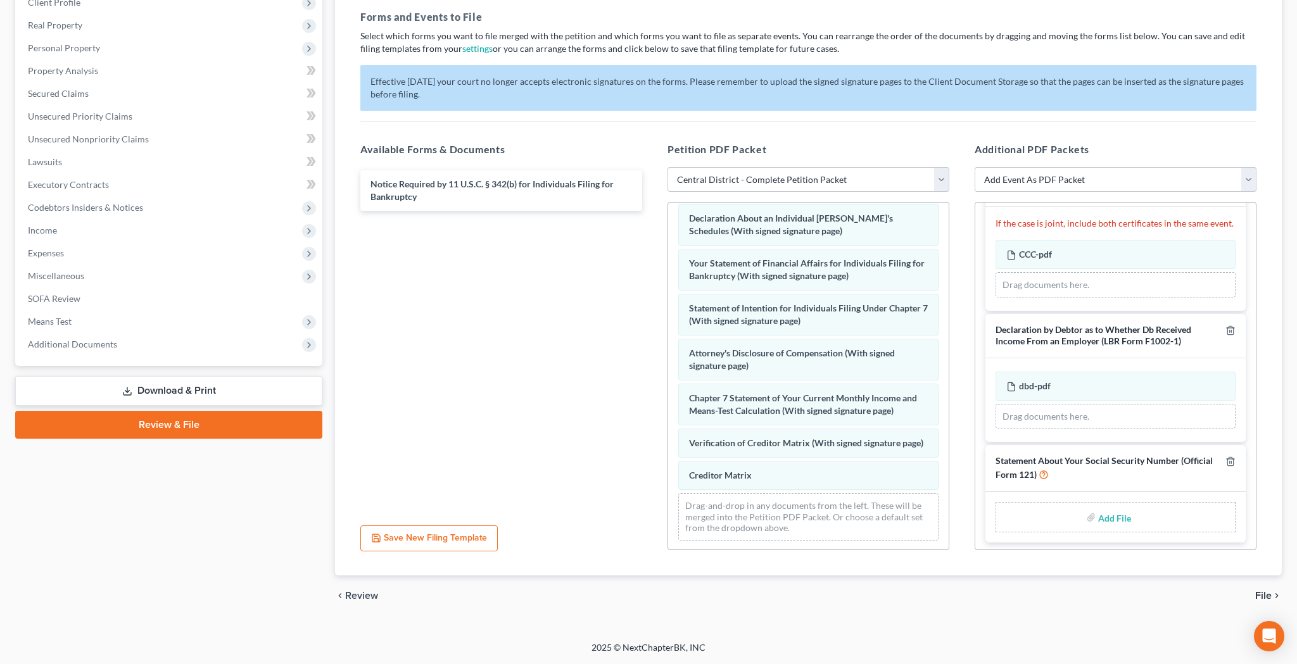
scroll to position [186, 0]
click at [1115, 517] on input "file" at bounding box center [1113, 517] width 30 height 23
type input "C:\fakepath\sosn.pdf"
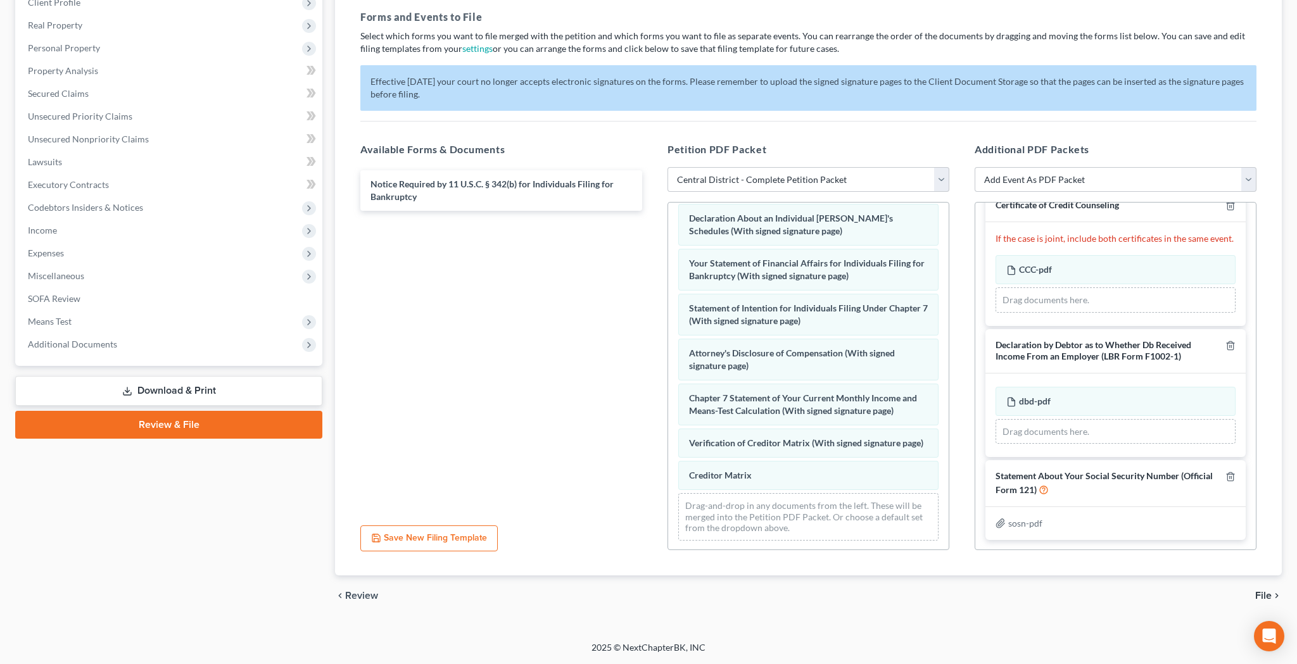
scroll to position [21, 0]
click at [1259, 594] on span "File" at bounding box center [1263, 596] width 16 height 10
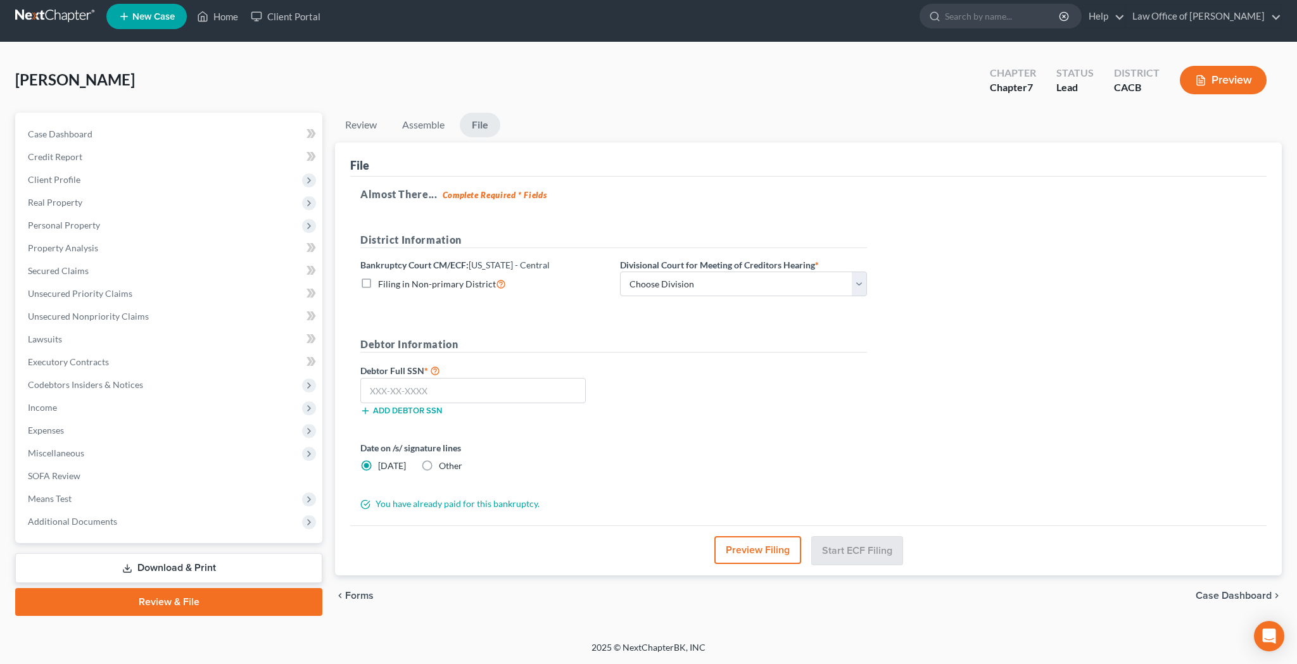
scroll to position [9, 0]
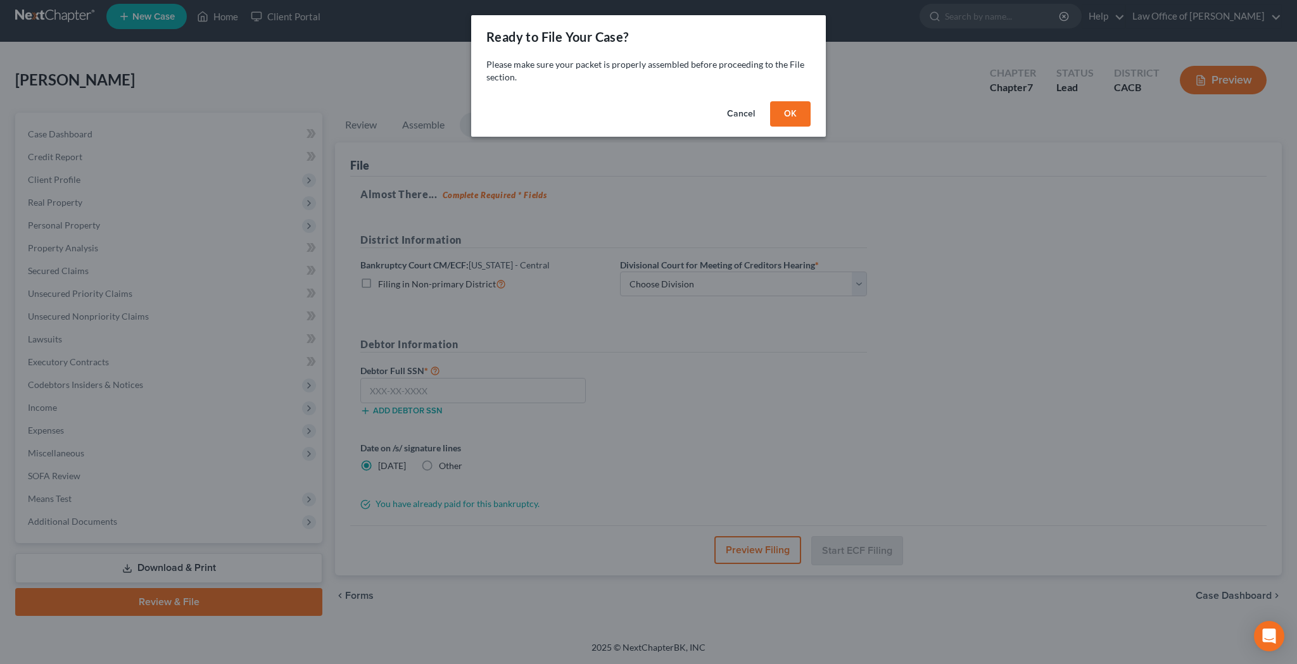
click at [790, 113] on button "OK" at bounding box center [790, 113] width 41 height 25
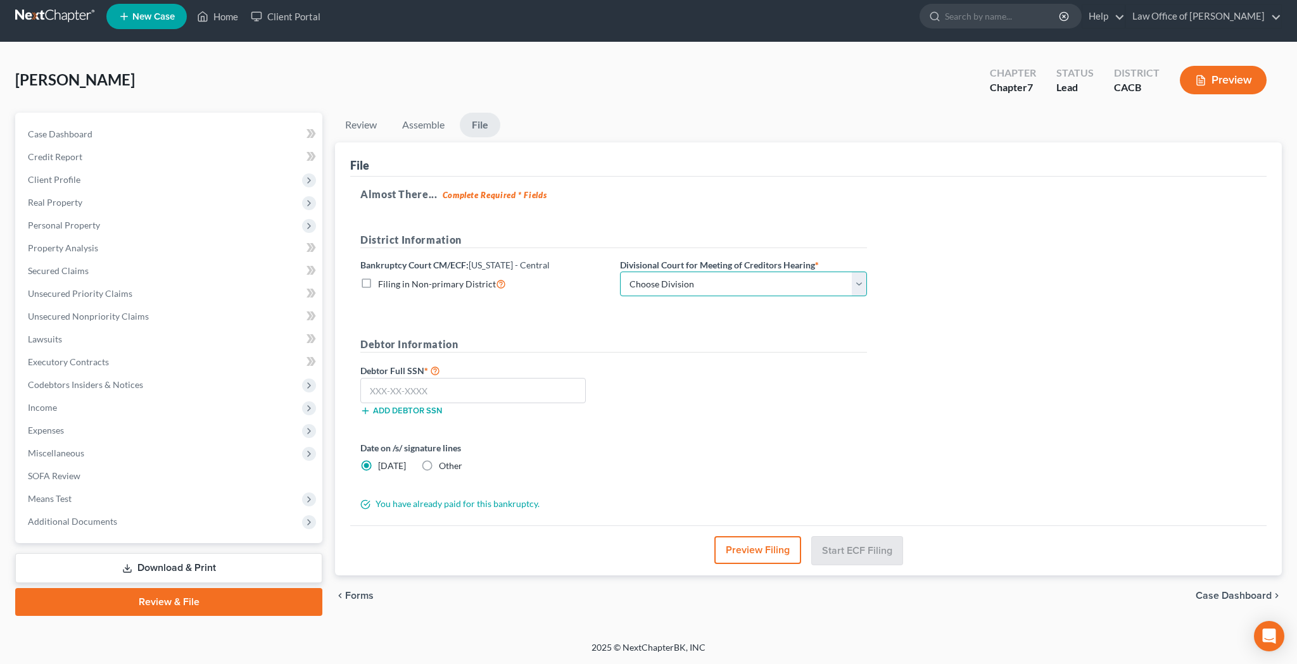
select select "1"
click at [525, 395] on input "text" at bounding box center [472, 390] width 225 height 25
type input "600-49-3886"
click at [740, 547] on button "Preview Filing" at bounding box center [758, 550] width 87 height 28
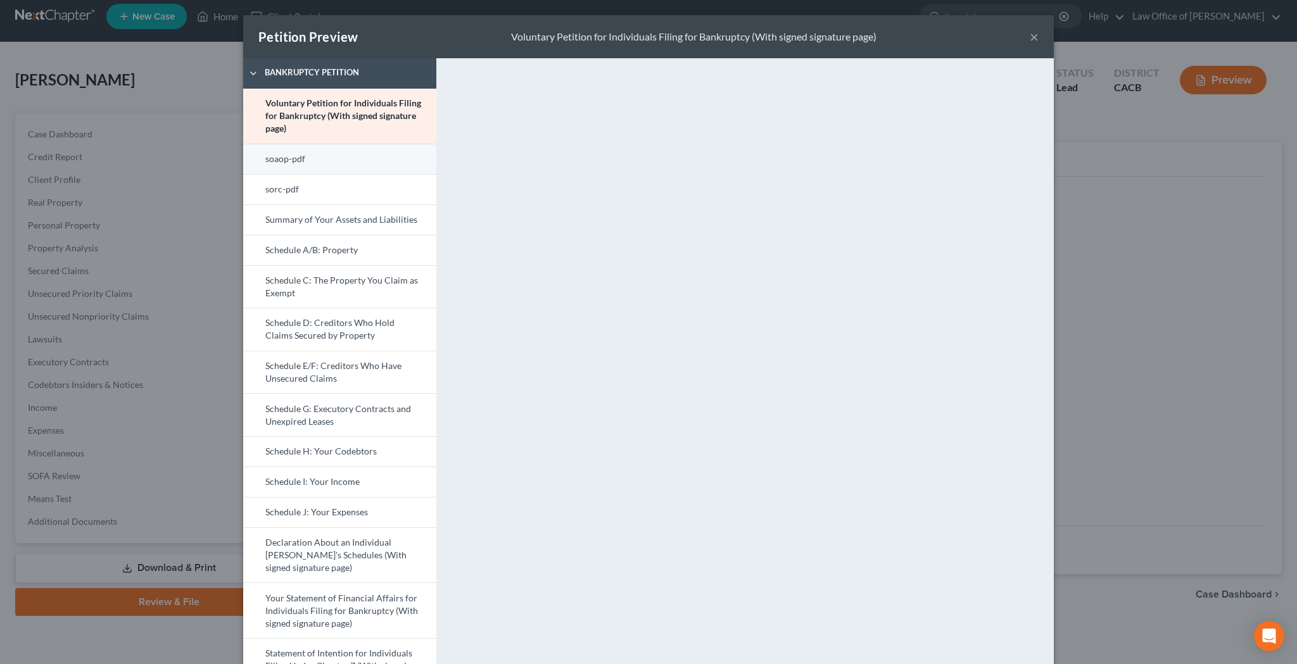
scroll to position [0, 0]
click at [372, 161] on link "soaop-pdf" at bounding box center [339, 159] width 193 height 30
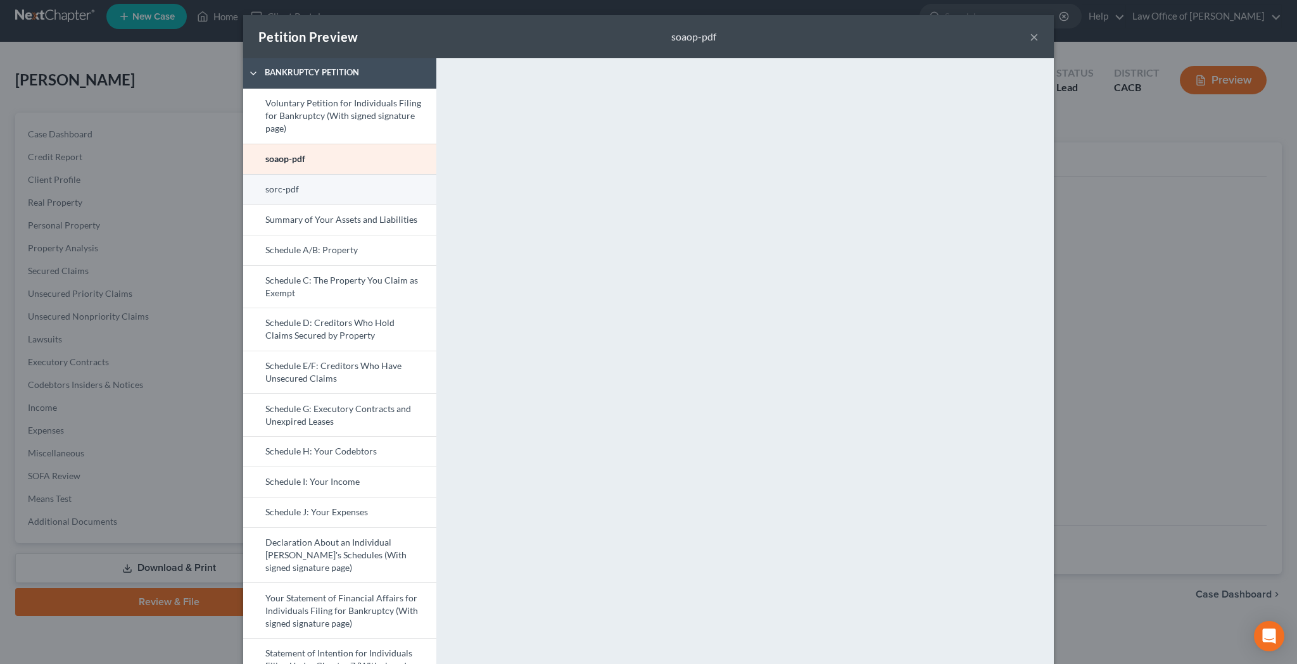
click at [380, 194] on link "sorc-pdf" at bounding box center [339, 189] width 193 height 30
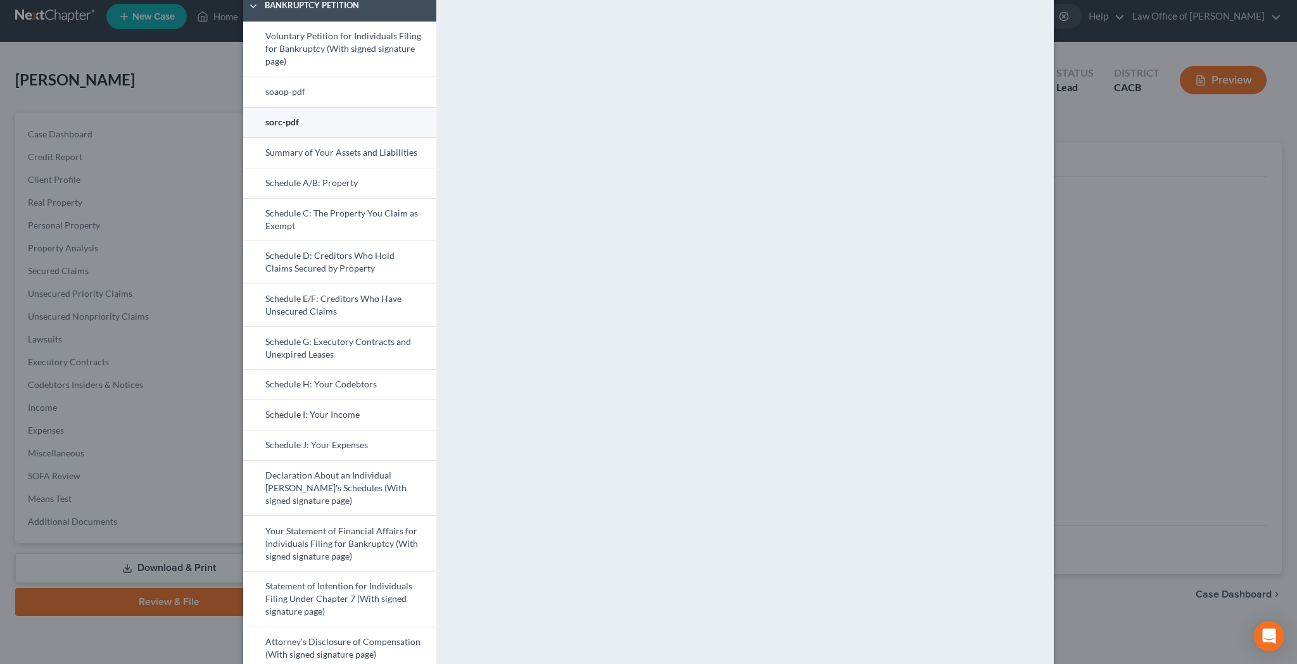
scroll to position [74, 0]
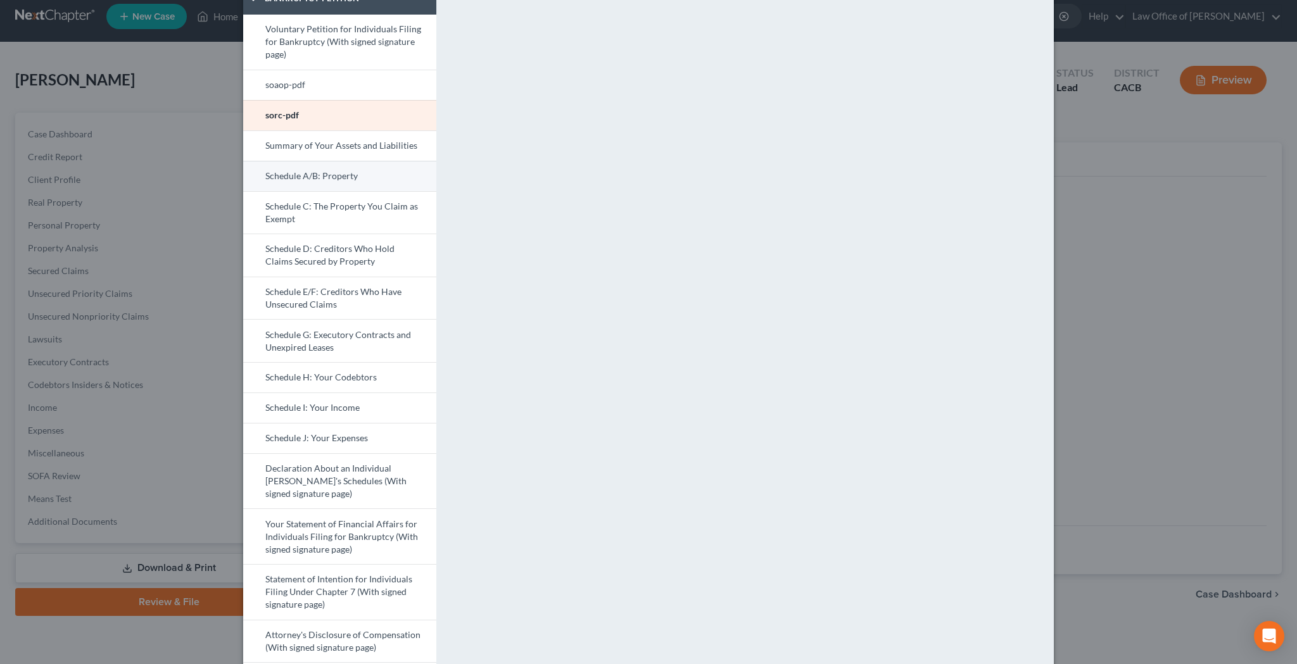
click at [334, 177] on link "Schedule A/B: Property" at bounding box center [339, 176] width 193 height 30
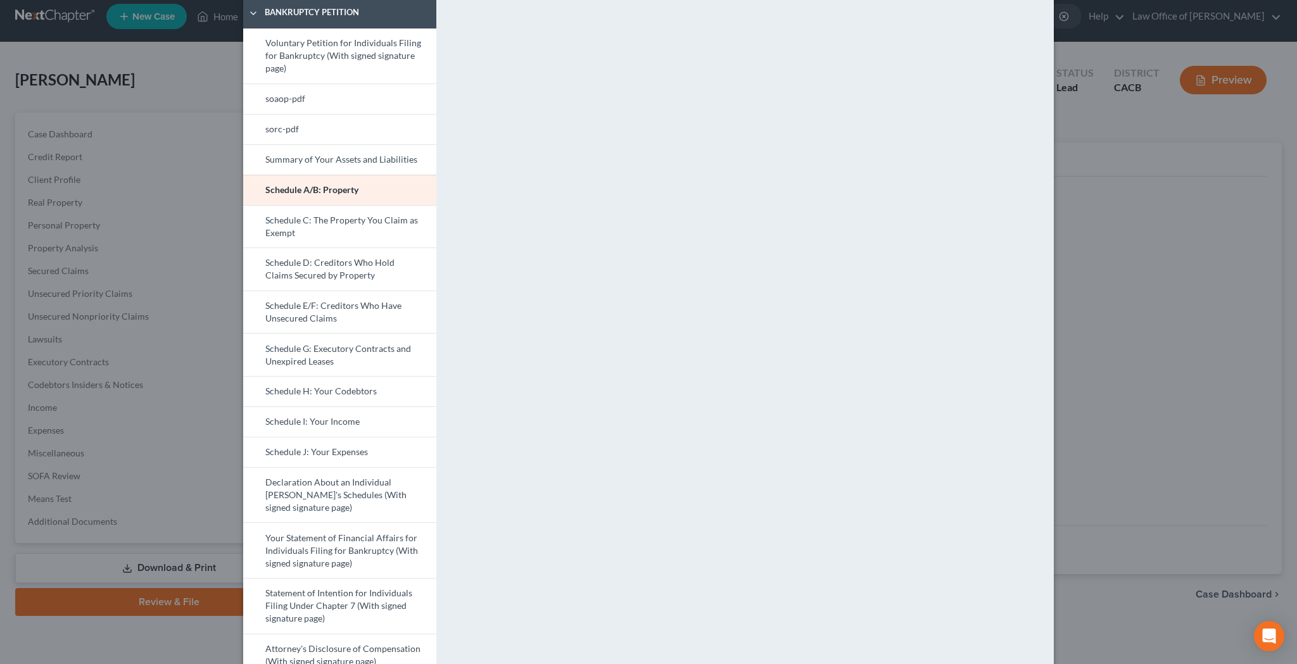
scroll to position [54, 0]
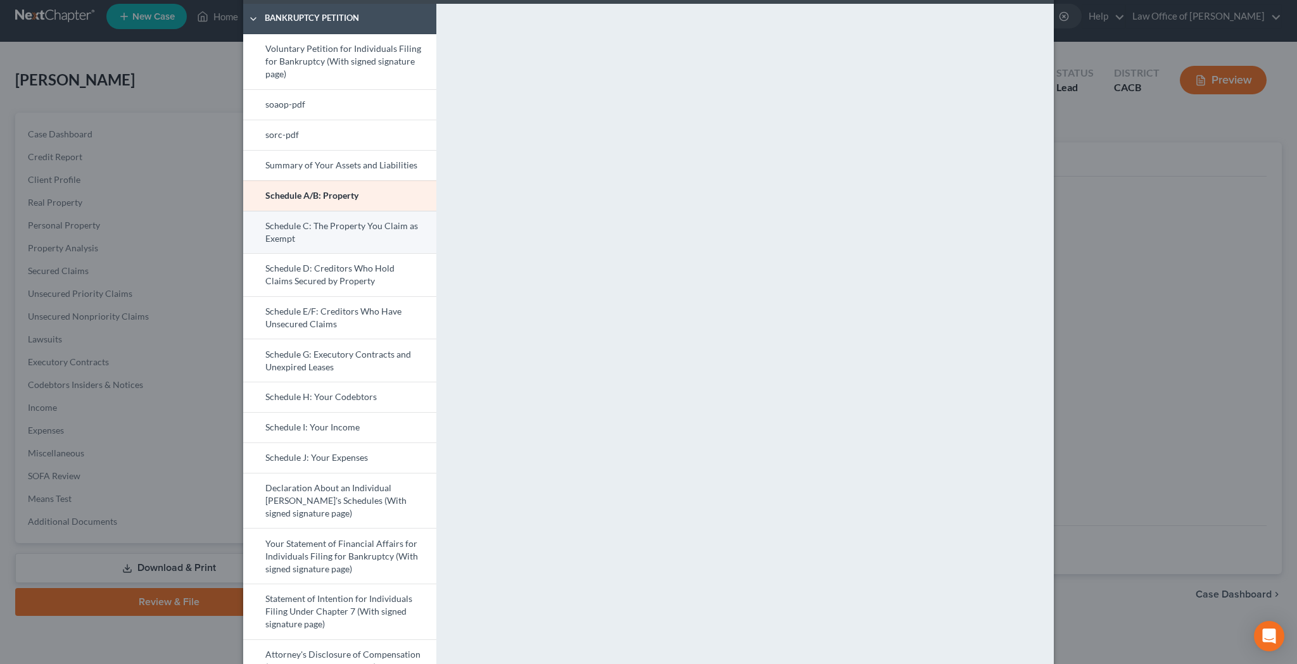
click at [351, 236] on link "Schedule C: The Property You Claim as Exempt" at bounding box center [339, 232] width 193 height 43
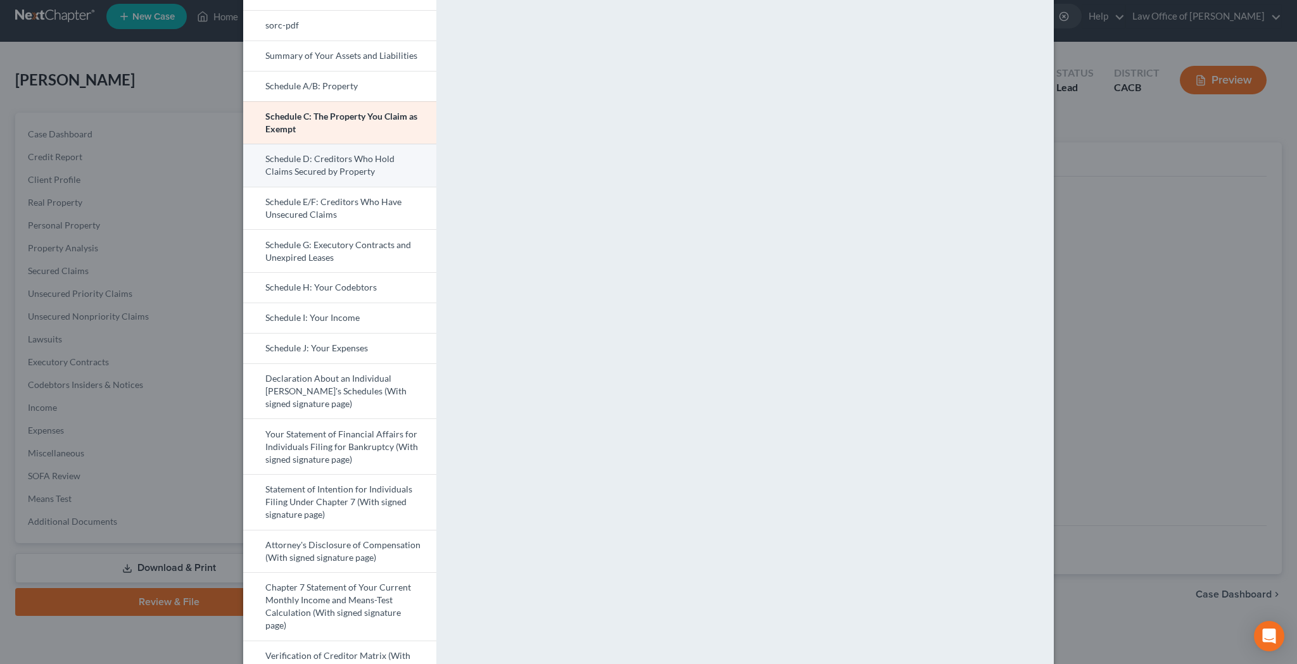
scroll to position [194, 0]
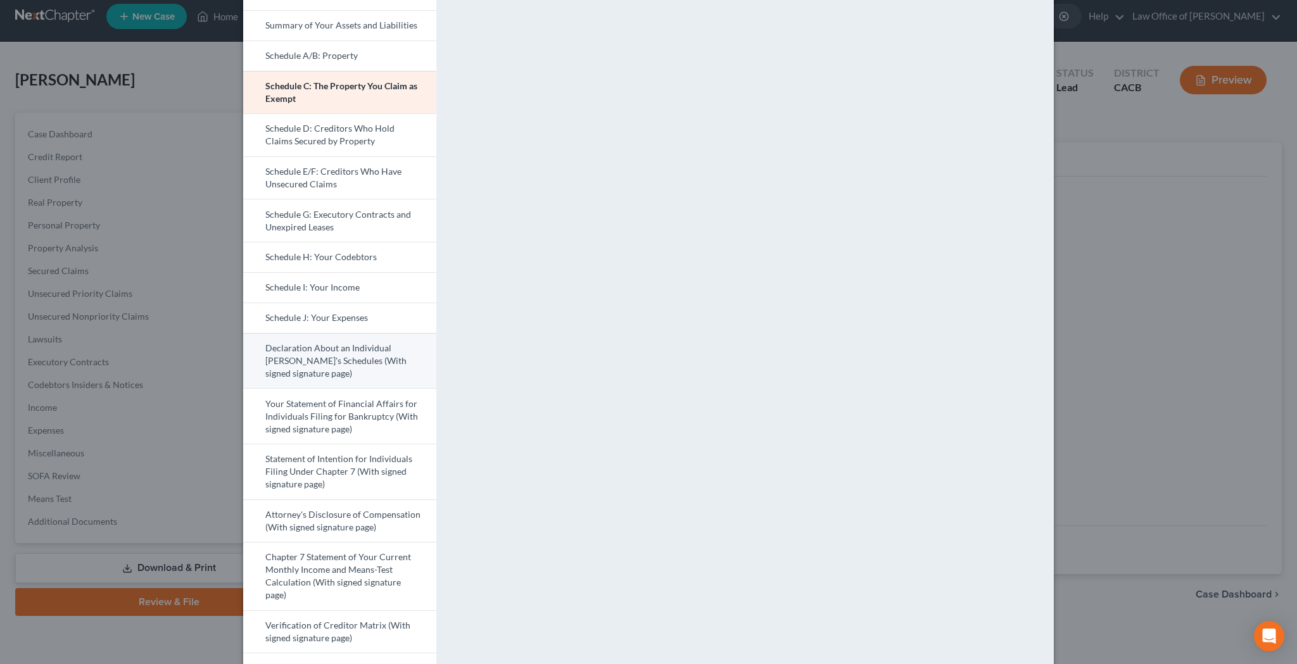
click at [339, 357] on link "Declaration About an Individual [PERSON_NAME]'s Schedules (With signed signatur…" at bounding box center [339, 361] width 193 height 56
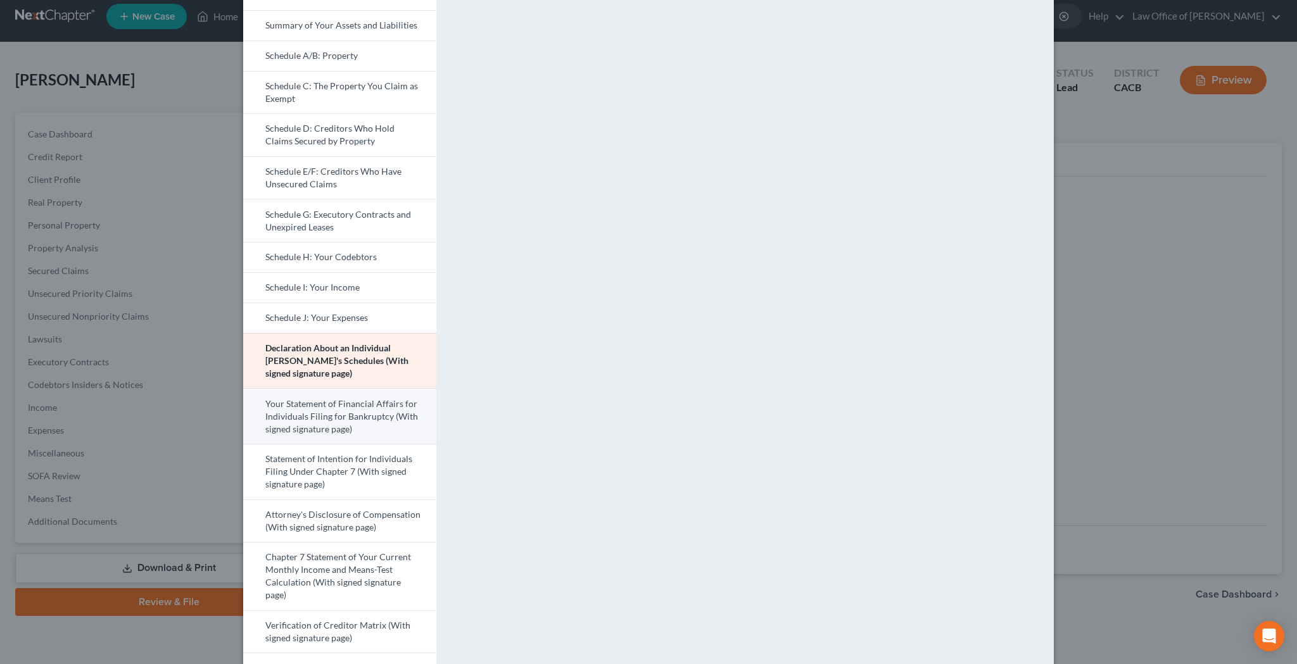
click at [370, 409] on link "Your Statement of Financial Affairs for Individuals Filing for Bankruptcy (With…" at bounding box center [339, 416] width 193 height 56
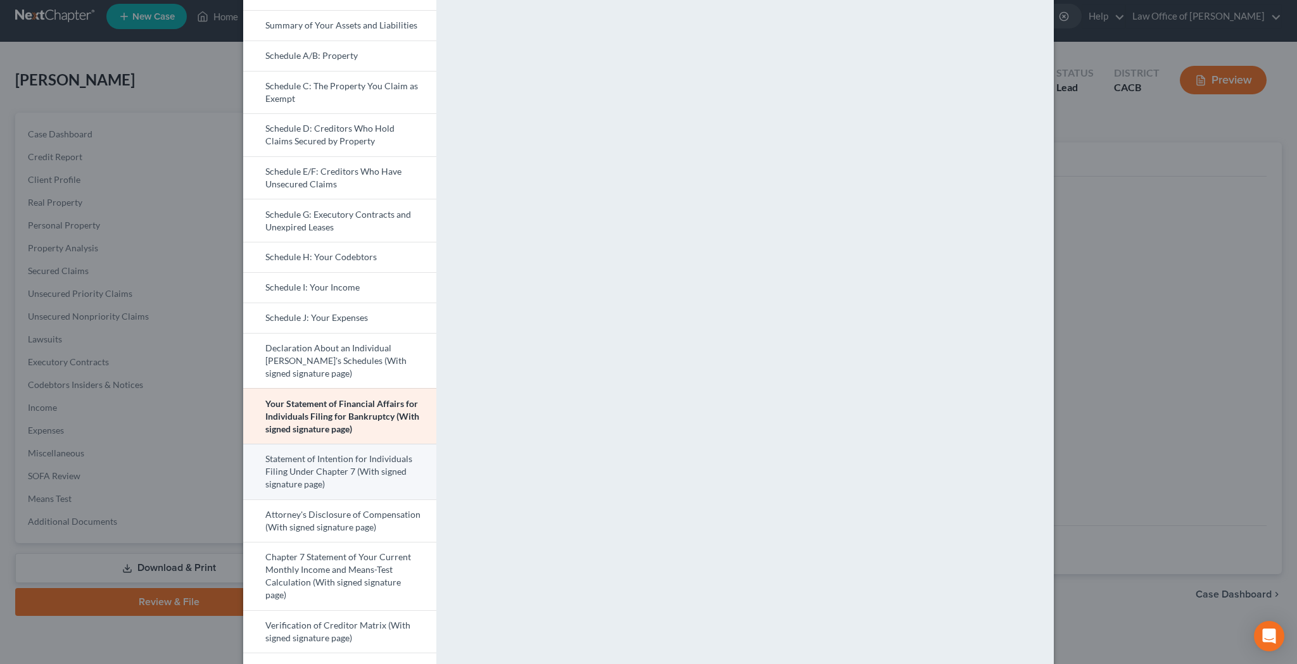
click at [381, 461] on link "Statement of Intention for Individuals Filing Under Chapter 7 (With signed sign…" at bounding box center [339, 472] width 193 height 56
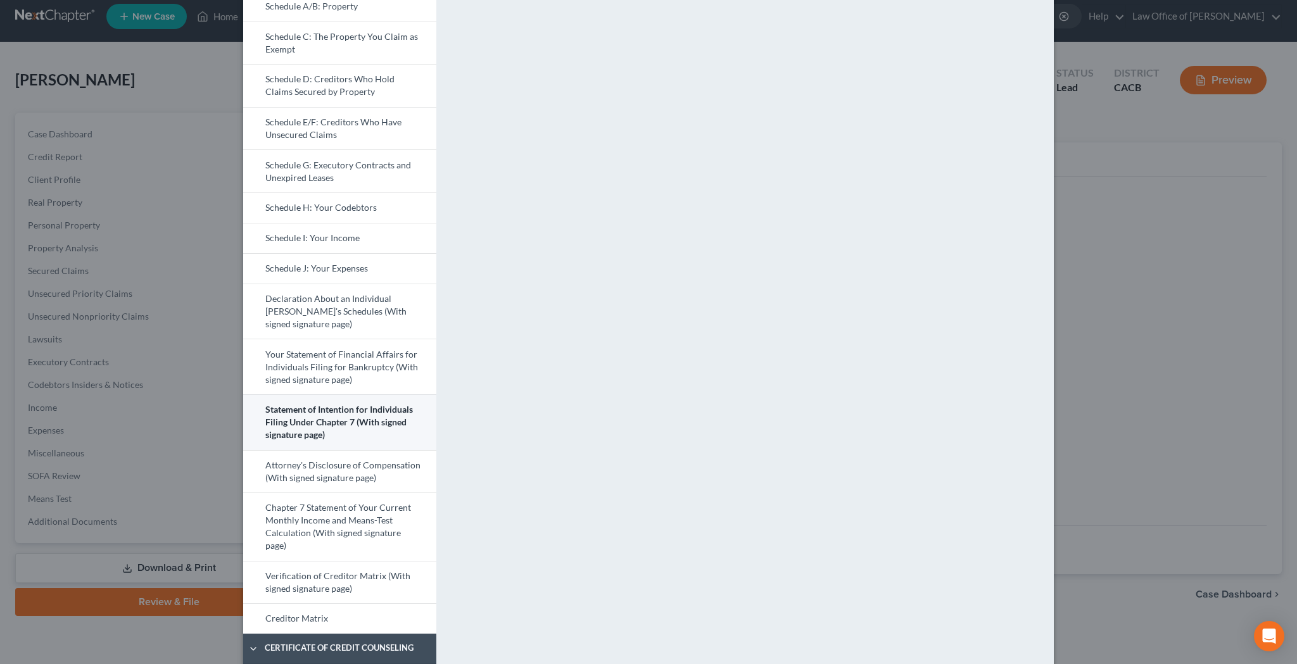
scroll to position [248, 0]
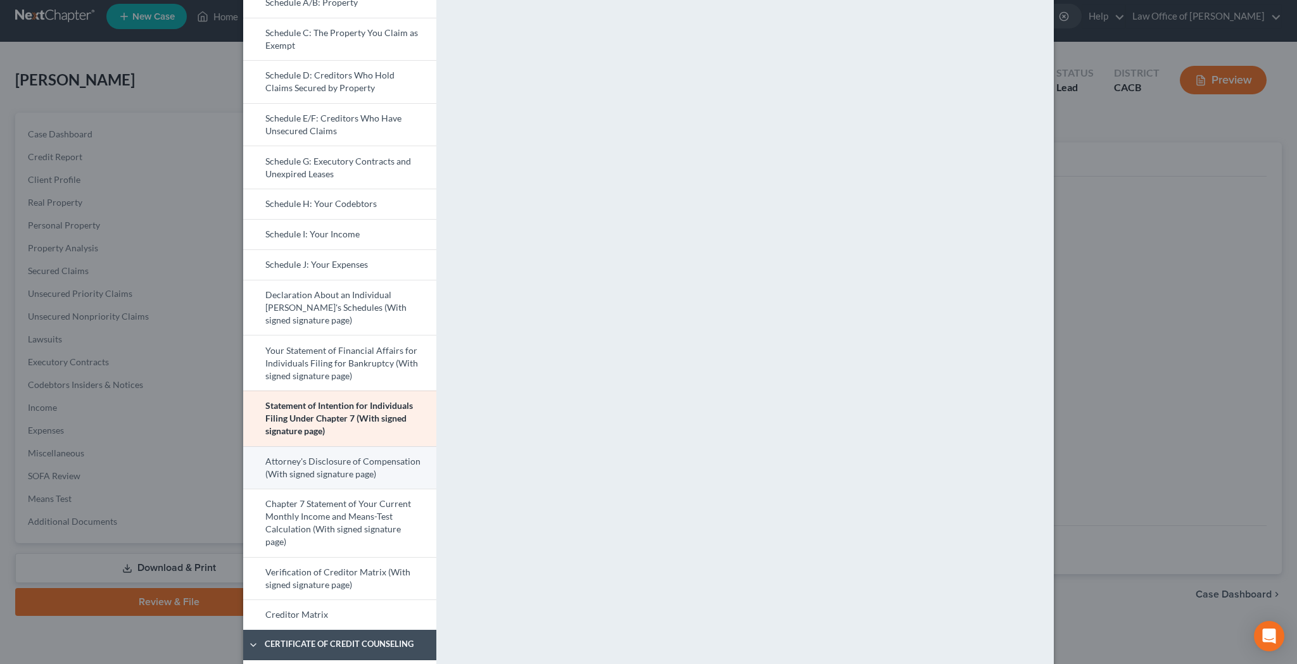
click at [377, 465] on link "Attorney's Disclosure of Compensation (With signed signature page)" at bounding box center [339, 467] width 193 height 43
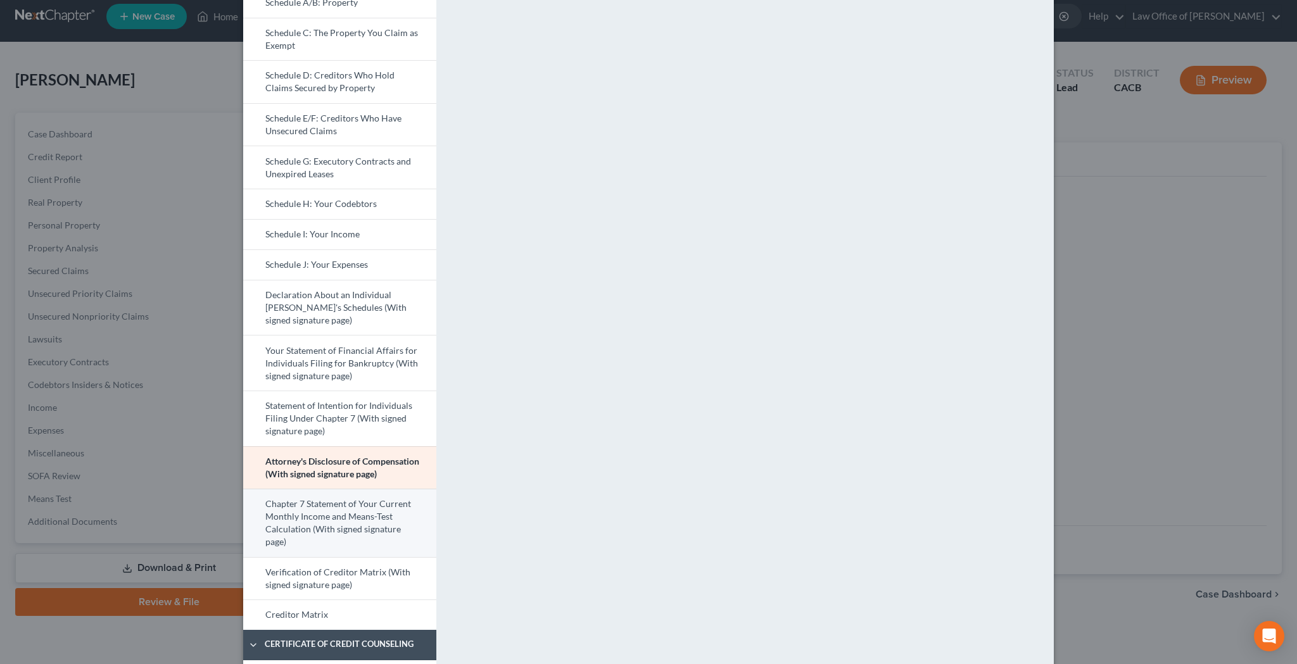
click at [380, 513] on link "Chapter 7 Statement of Your Current Monthly Income and Means-Test Calculation (…" at bounding box center [339, 523] width 193 height 68
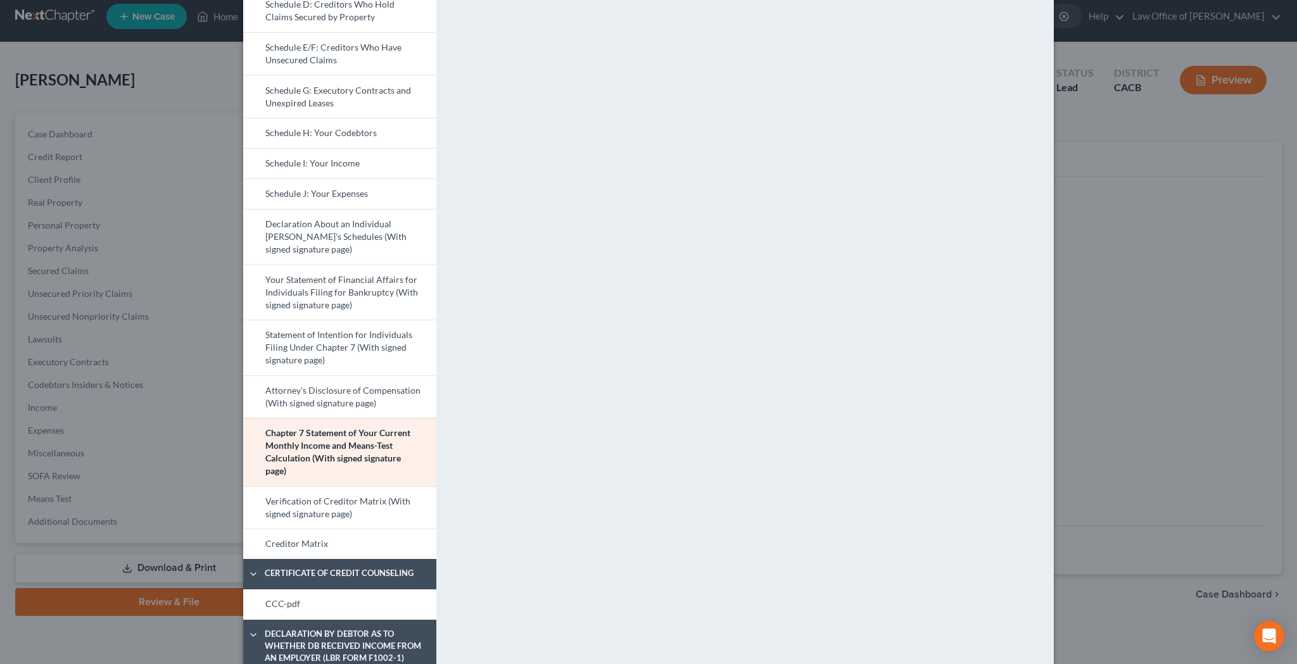
scroll to position [327, 0]
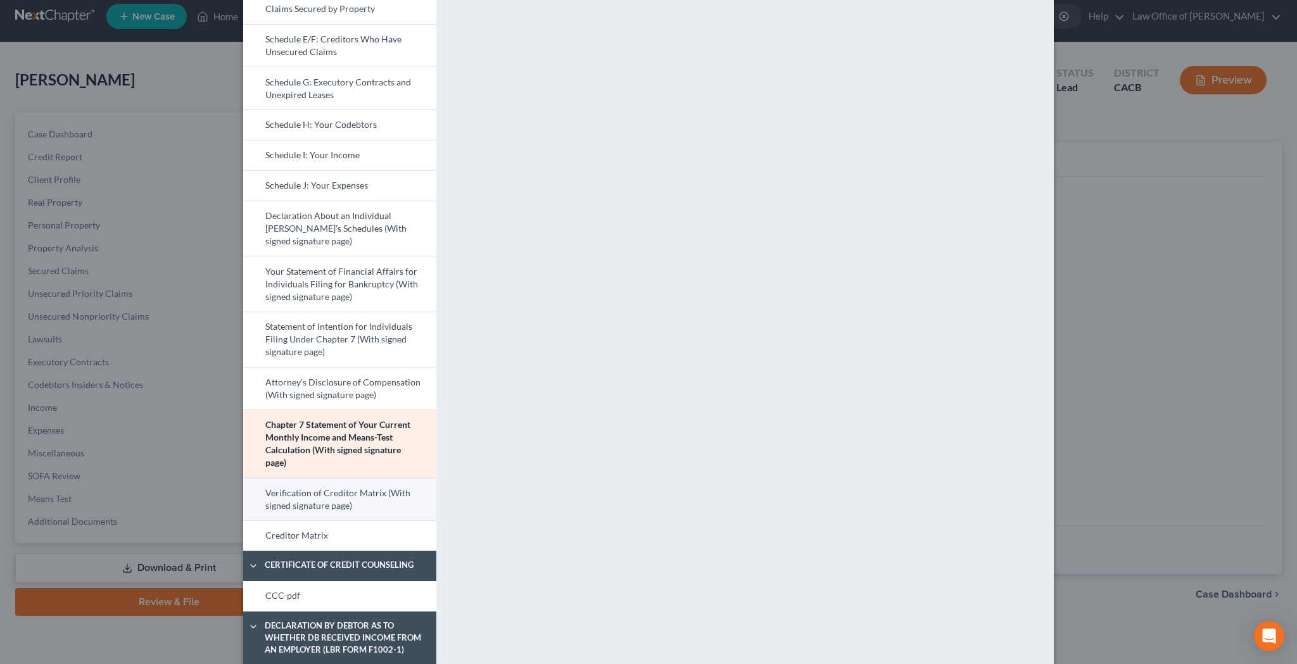
click at [388, 498] on link "Verification of Creditor Matrix (With signed signature page)" at bounding box center [339, 499] width 193 height 43
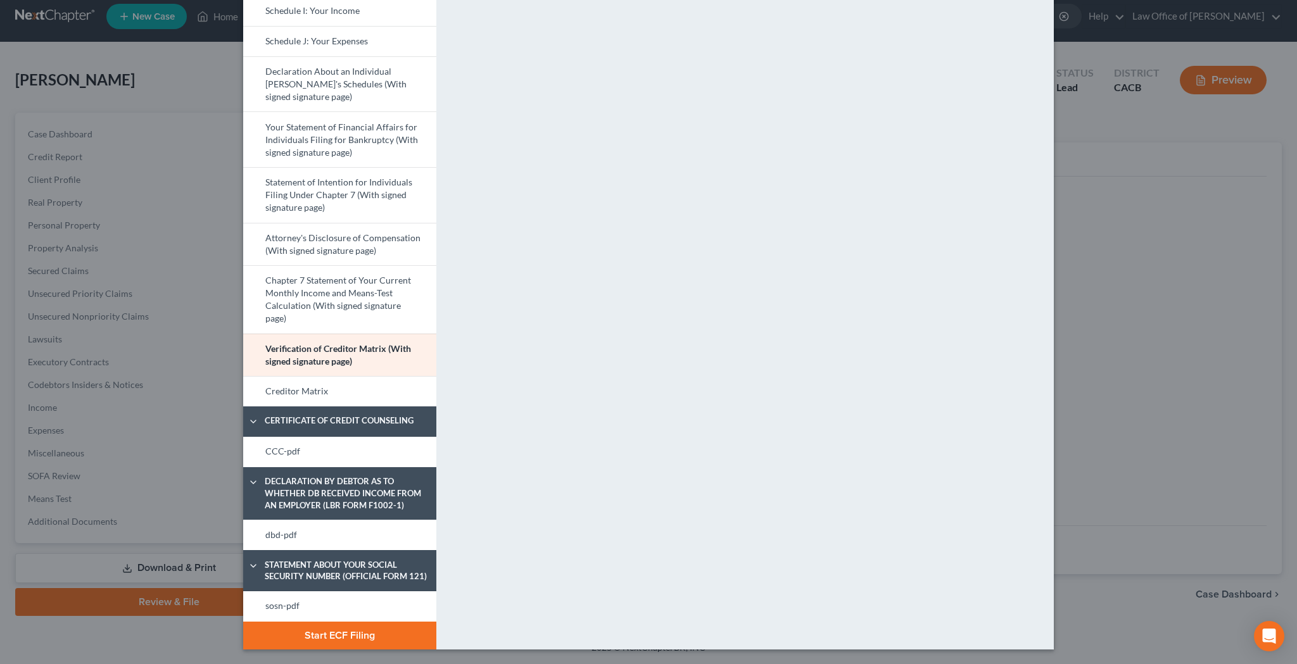
scroll to position [470, 0]
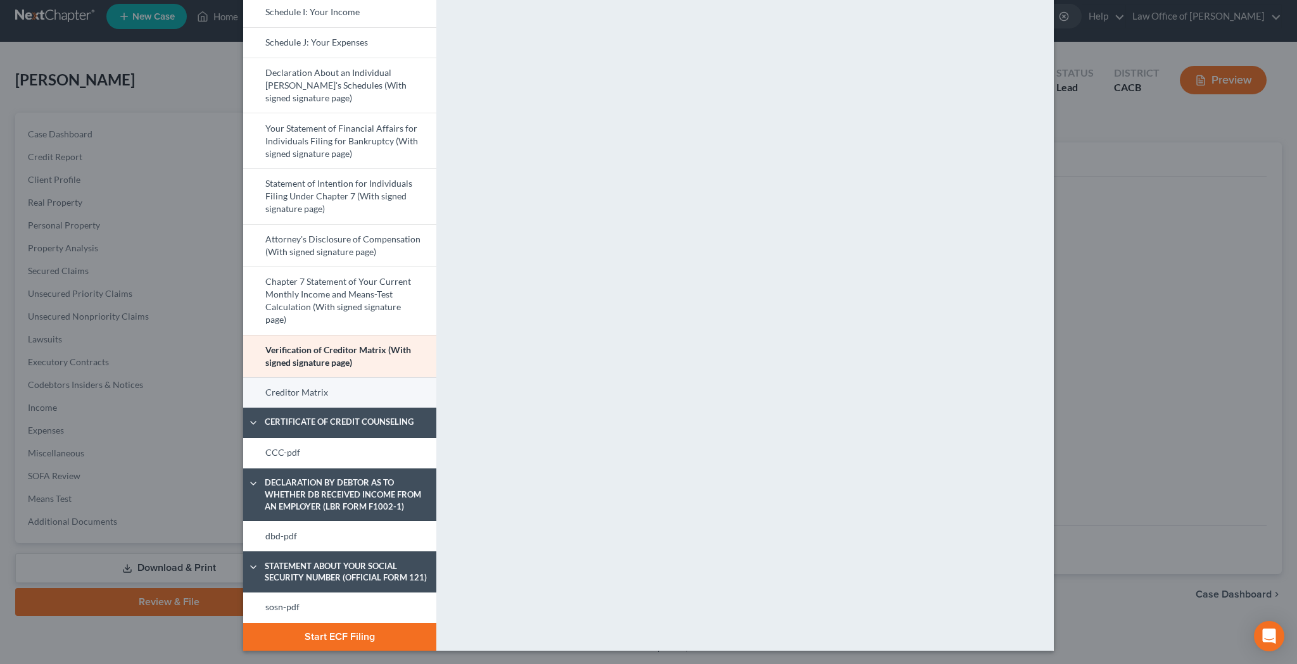
click at [396, 389] on link "Creditor Matrix" at bounding box center [339, 392] width 193 height 30
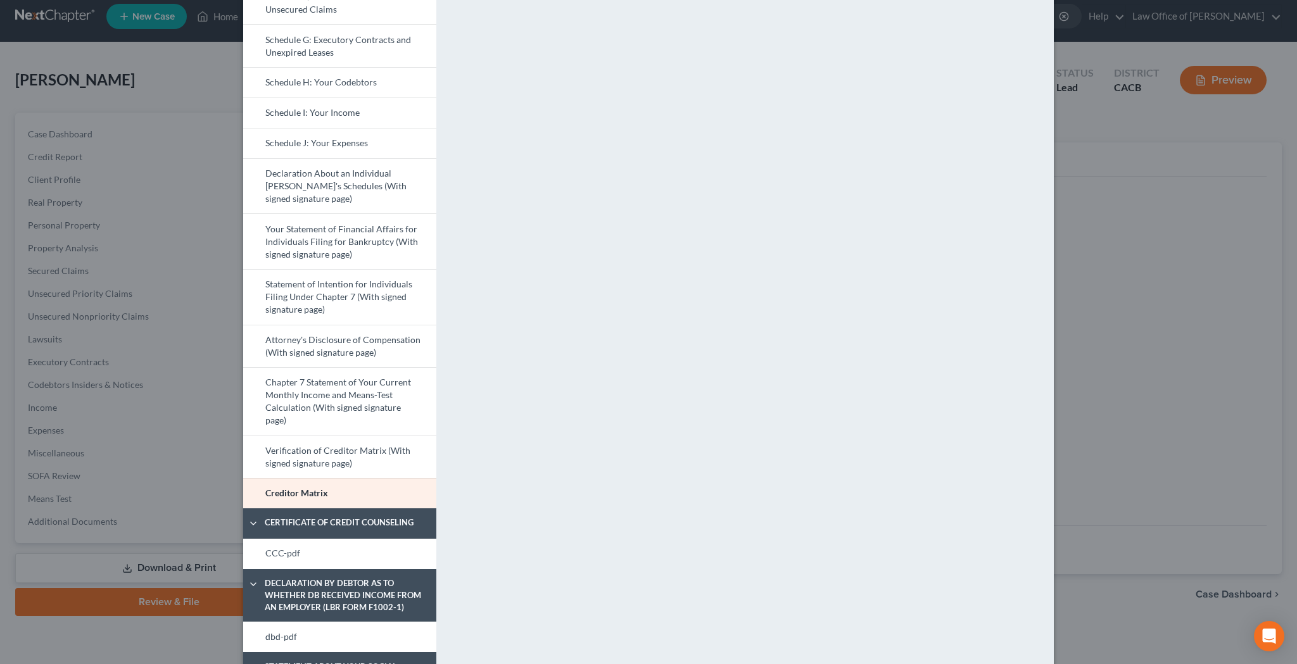
scroll to position [378, 0]
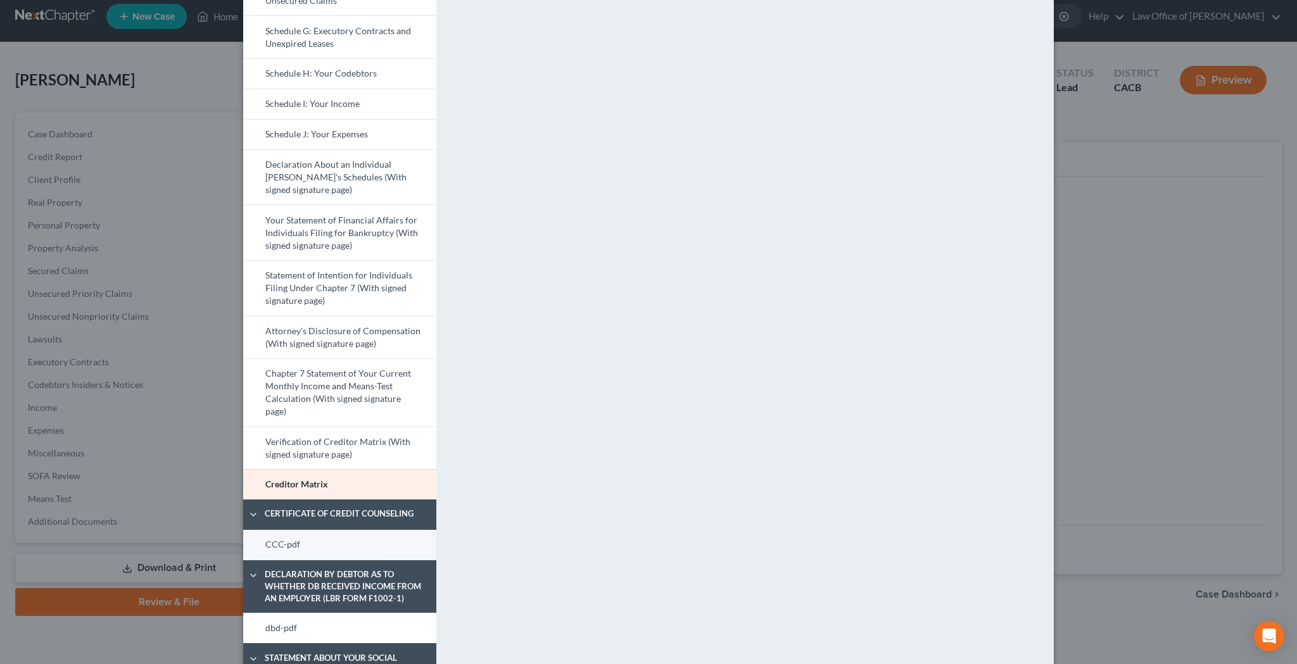
click at [396, 542] on link "CCC-pdf" at bounding box center [339, 545] width 193 height 30
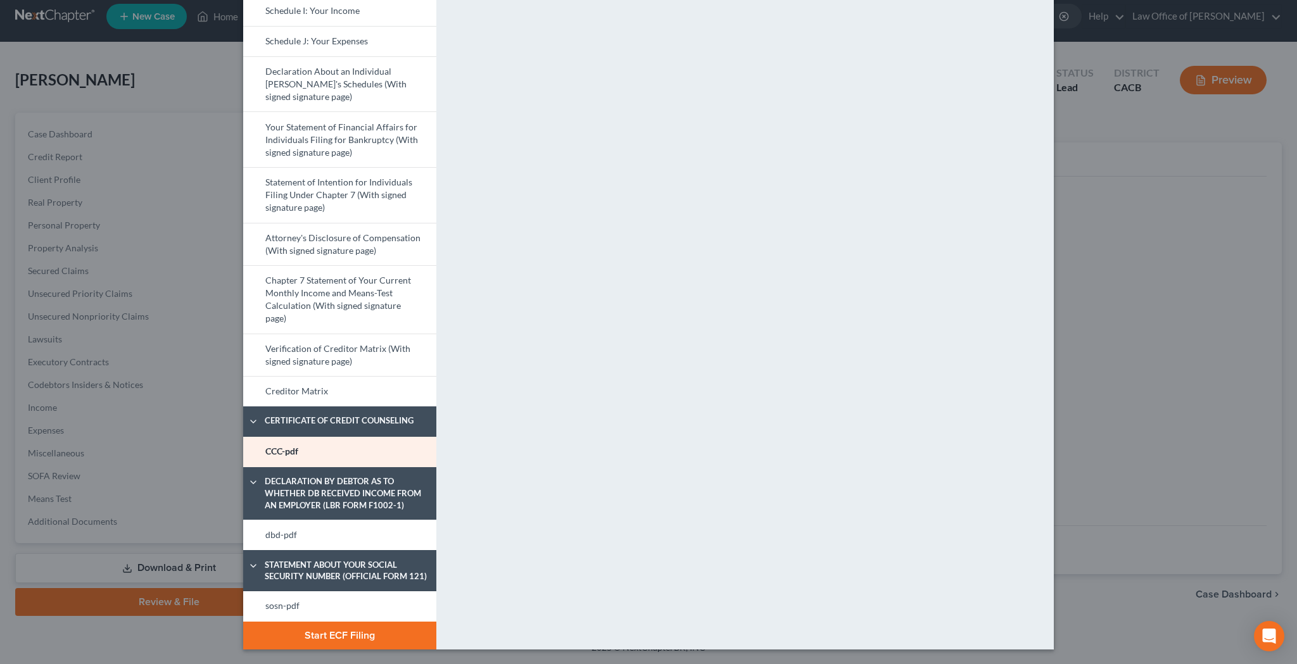
scroll to position [470, 0]
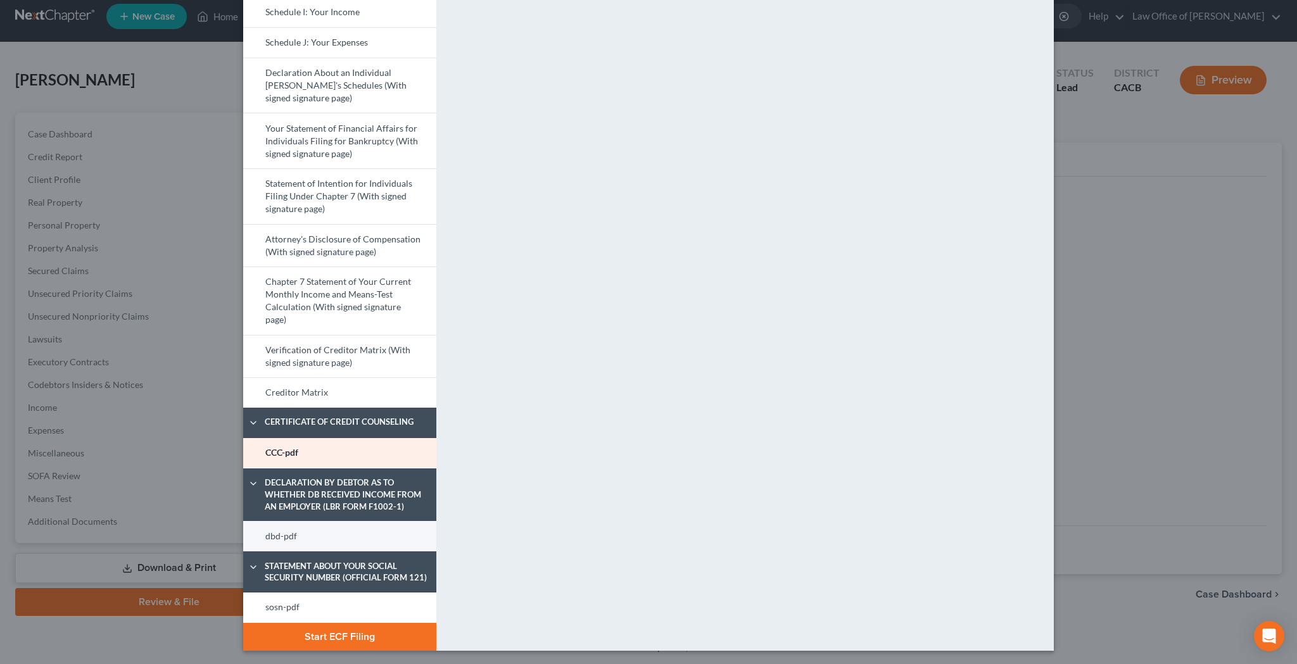
click at [385, 537] on link "dbd-pdf" at bounding box center [339, 536] width 193 height 30
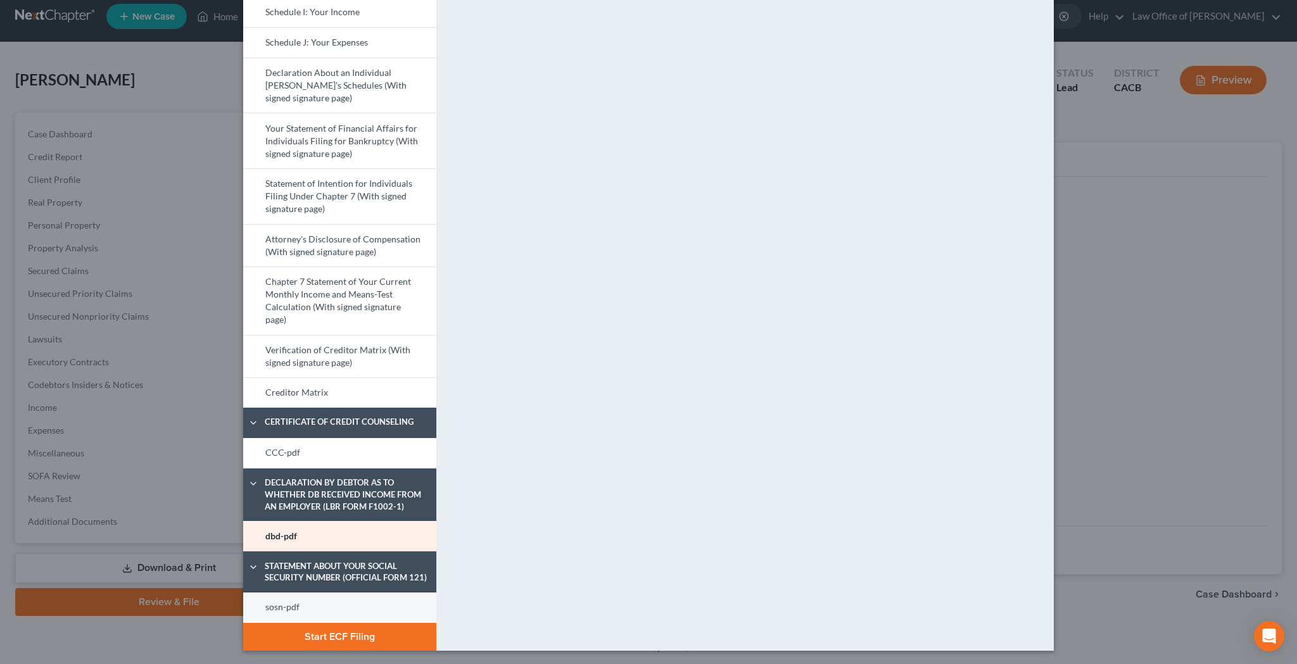
click at [416, 599] on link "sosn-pdf" at bounding box center [339, 608] width 193 height 30
click at [397, 640] on button "Start ECF Filing" at bounding box center [339, 637] width 193 height 28
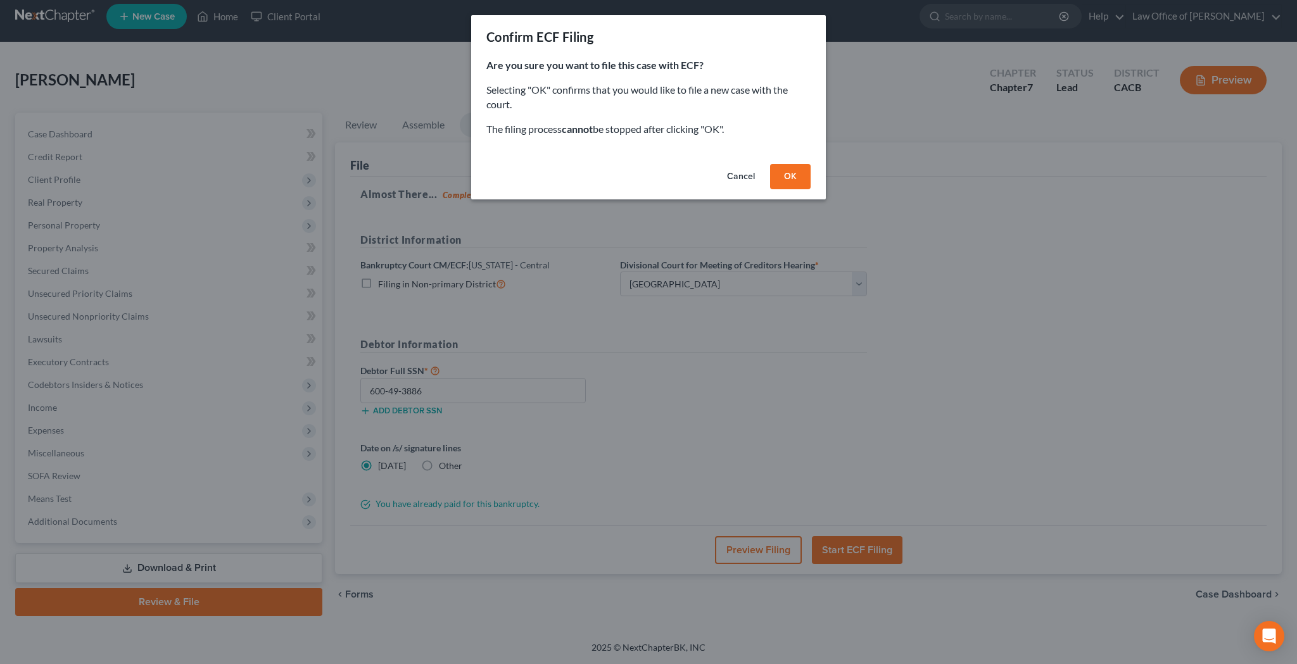
click at [792, 175] on button "OK" at bounding box center [790, 176] width 41 height 25
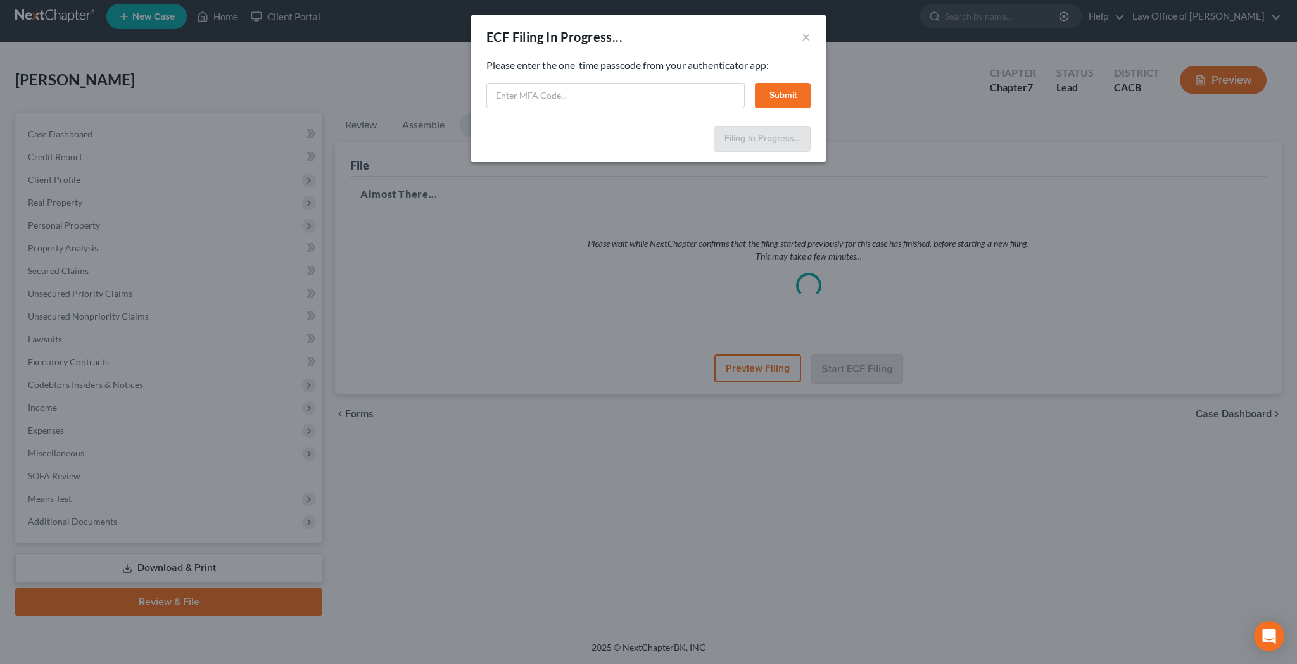
click at [644, 91] on input "text" at bounding box center [615, 95] width 258 height 25
paste input "576531"
type input "576531"
click at [789, 87] on button "Submit" at bounding box center [783, 95] width 56 height 25
